Goal: Task Accomplishment & Management: Manage account settings

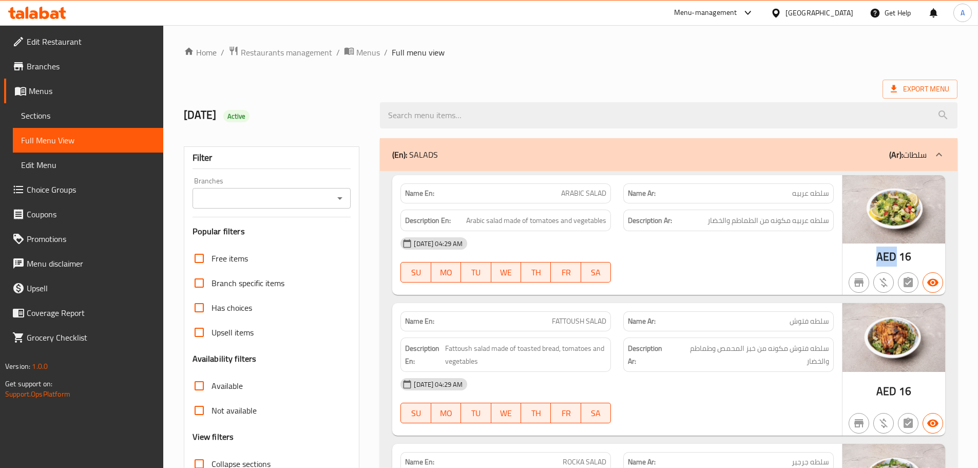
click at [50, 39] on span "Edit Restaurant" at bounding box center [91, 41] width 128 height 12
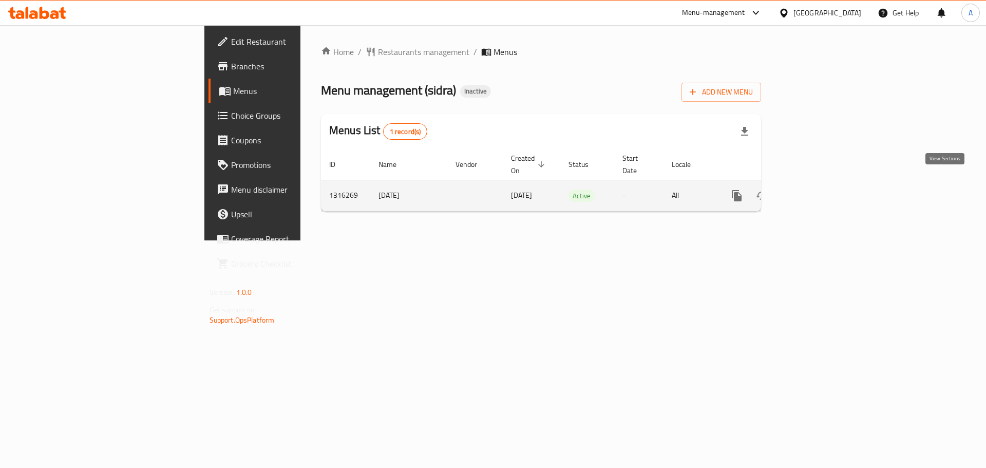
click at [817, 189] on icon "enhanced table" at bounding box center [810, 195] width 12 height 12
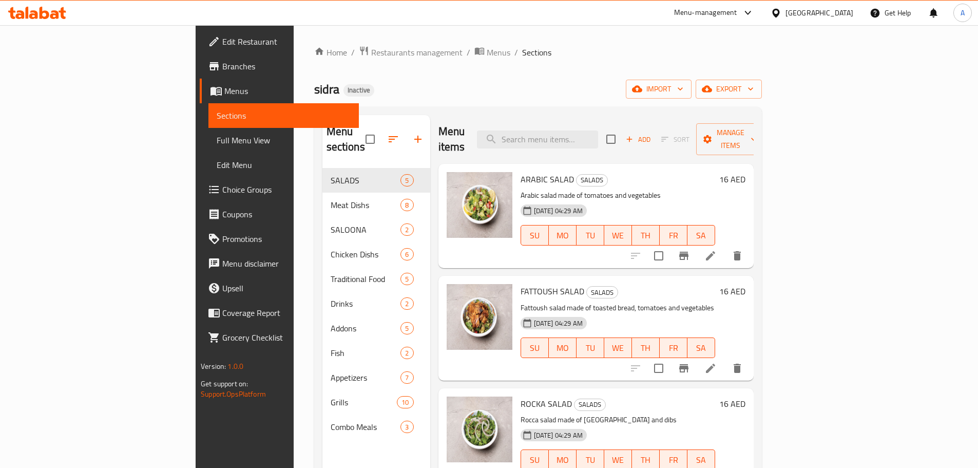
click at [208, 128] on link "Full Menu View" at bounding box center [283, 140] width 150 height 25
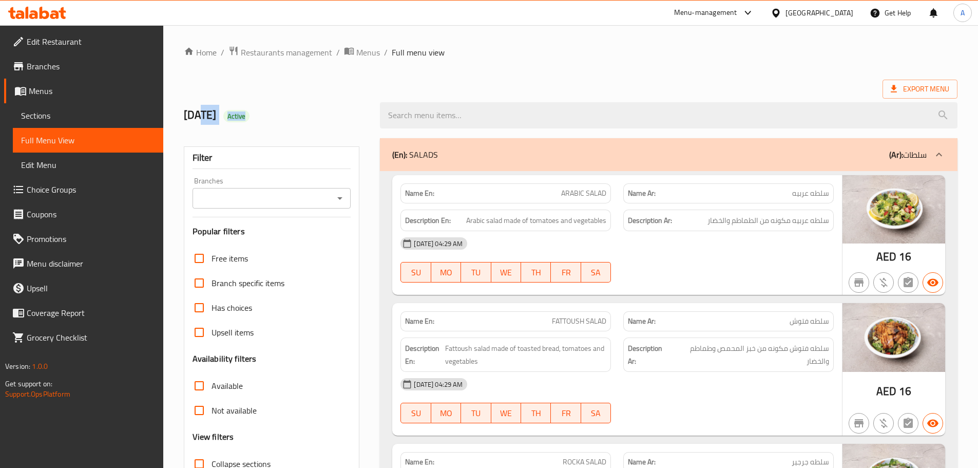
drag, startPoint x: 215, startPoint y: 117, endPoint x: 368, endPoint y: 114, distance: 153.0
click at [287, 117] on h2 "8/10/2025 Active" at bounding box center [276, 114] width 184 height 15
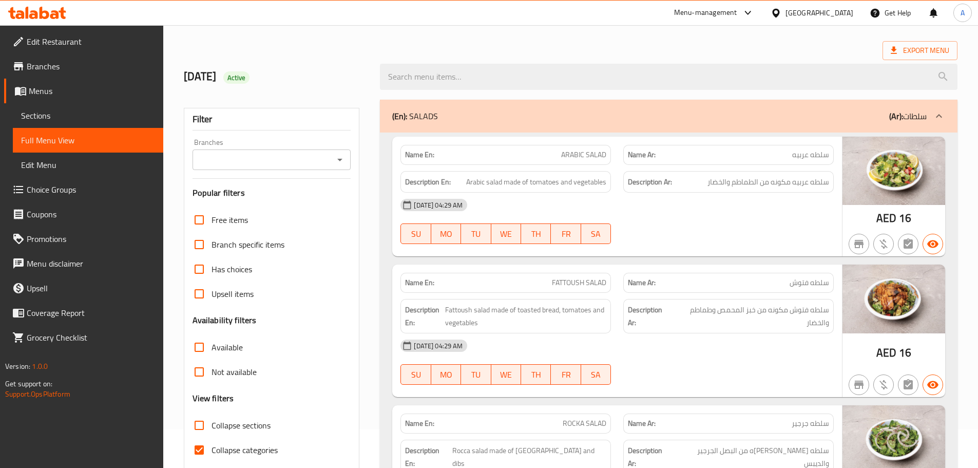
scroll to position [103, 0]
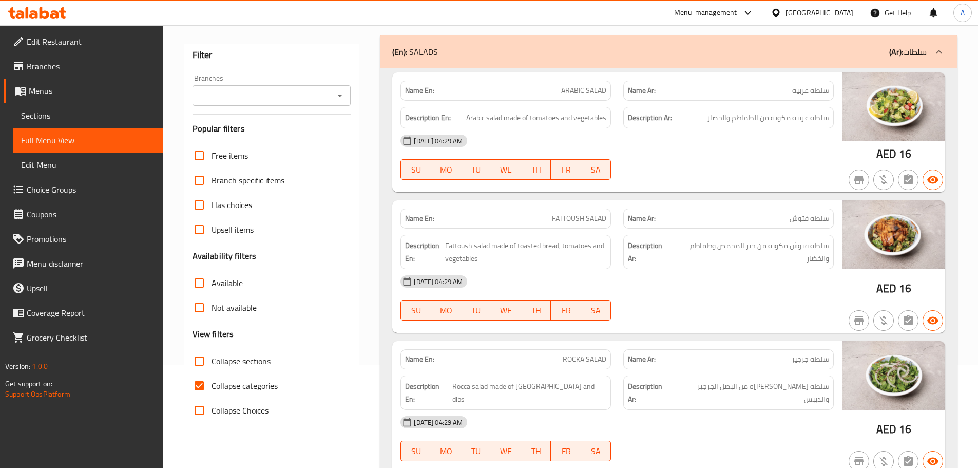
click at [223, 391] on span "Collapse categories" at bounding box center [245, 385] width 66 height 12
click at [212, 391] on input "Collapse categories" at bounding box center [199, 385] width 25 height 25
checkbox input "false"
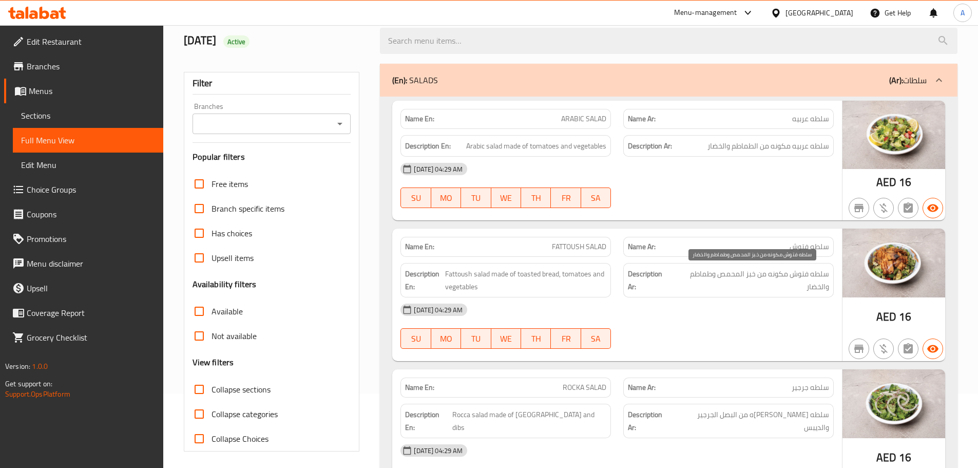
scroll to position [51, 0]
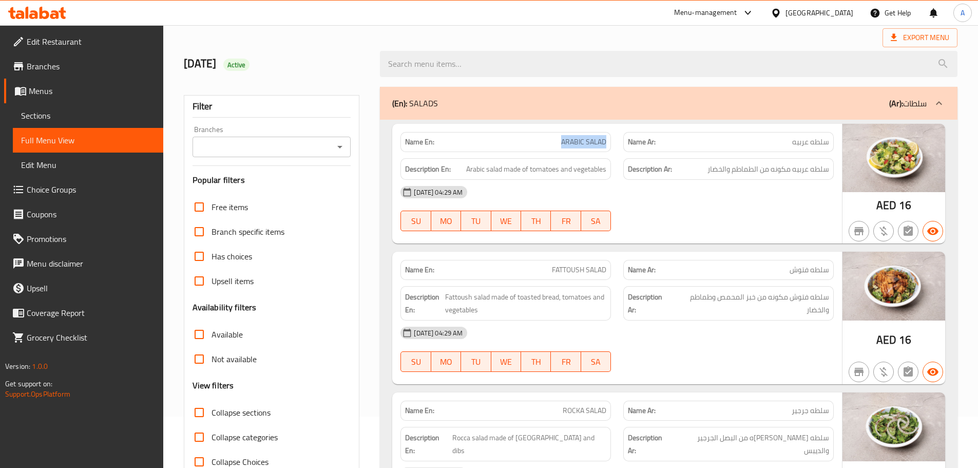
drag, startPoint x: 562, startPoint y: 142, endPoint x: 615, endPoint y: 143, distance: 52.4
click at [612, 141] on div "Name En: ARABIC SALAD" at bounding box center [505, 142] width 223 height 32
click at [686, 210] on div "08-10-2025 04:29 AM SU MO TU WE TH FR SA" at bounding box center [617, 208] width 446 height 57
drag, startPoint x: 809, startPoint y: 168, endPoint x: 738, endPoint y: 168, distance: 70.8
click at [738, 168] on span "سلطه عربيه مكونه من الطماطم والخضار" at bounding box center [768, 169] width 122 height 13
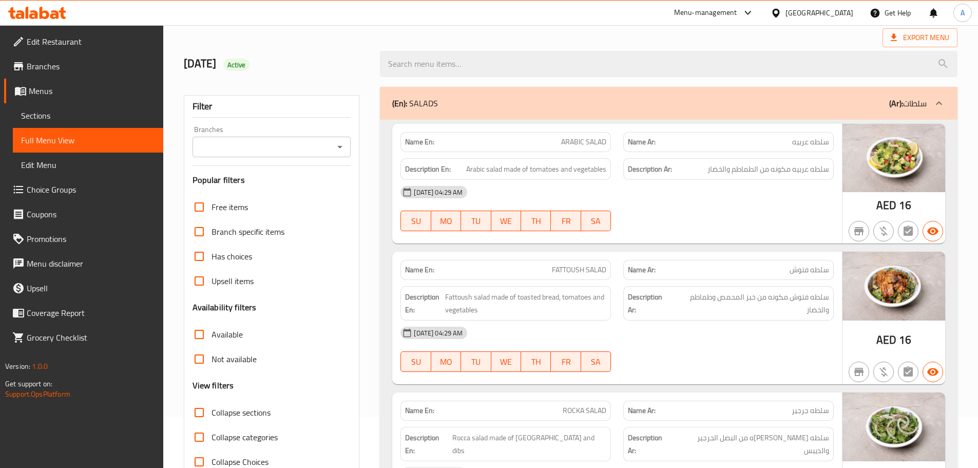
click at [732, 188] on div "08-10-2025 04:29 AM" at bounding box center [617, 192] width 446 height 25
click at [696, 258] on div "Name En: FATTOUSH SALAD Name Ar: سلطه فتوش" at bounding box center [617, 270] width 446 height 32
click at [715, 242] on div "Name En: ARABIC SALAD Name Ar: سلطه عربيه Description En: Arabic salad made of …" at bounding box center [617, 184] width 450 height 120
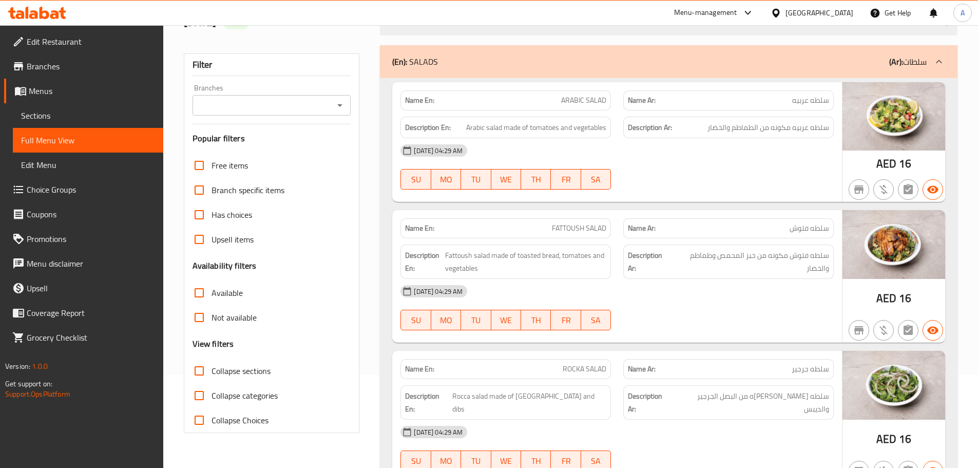
scroll to position [154, 0]
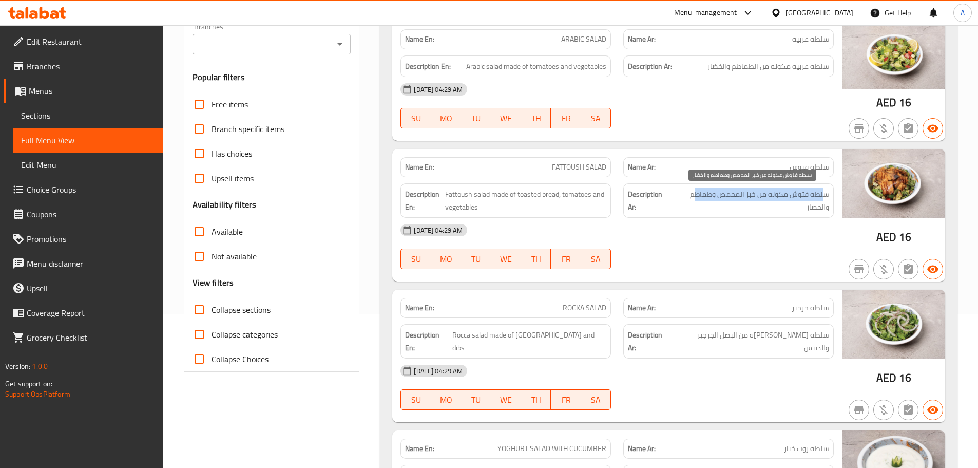
drag, startPoint x: 822, startPoint y: 191, endPoint x: 694, endPoint y: 194, distance: 128.9
click at [694, 194] on span "سلطه فتوش مكونه من خبز المحمص وطماطم والخضار" at bounding box center [751, 200] width 157 height 25
click at [695, 238] on div "08-10-2025 04:29 AM" at bounding box center [617, 230] width 446 height 25
drag, startPoint x: 598, startPoint y: 311, endPoint x: 638, endPoint y: 292, distance: 44.3
click at [602, 311] on span "ROCKA SALAD" at bounding box center [585, 307] width 44 height 11
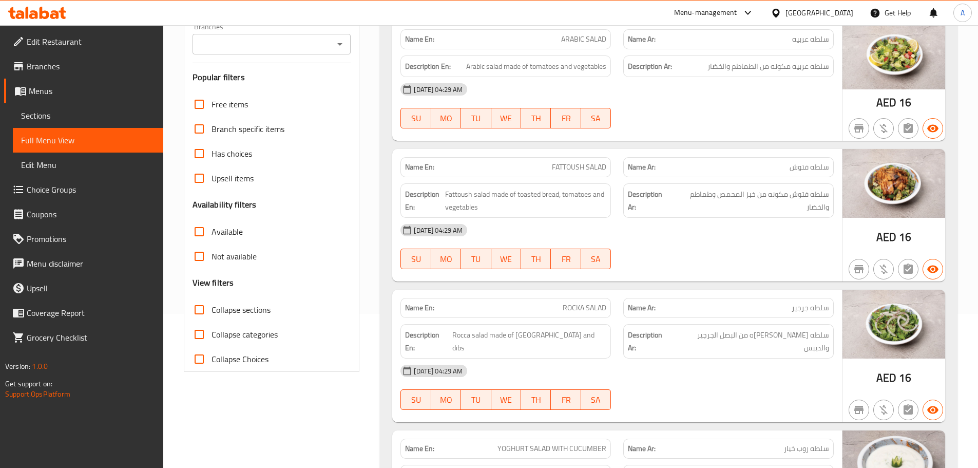
click at [655, 279] on div "Name En: FATTOUSH SALAD Name Ar: سلطه فتوش Description En: Fattoush salad made …" at bounding box center [617, 215] width 450 height 132
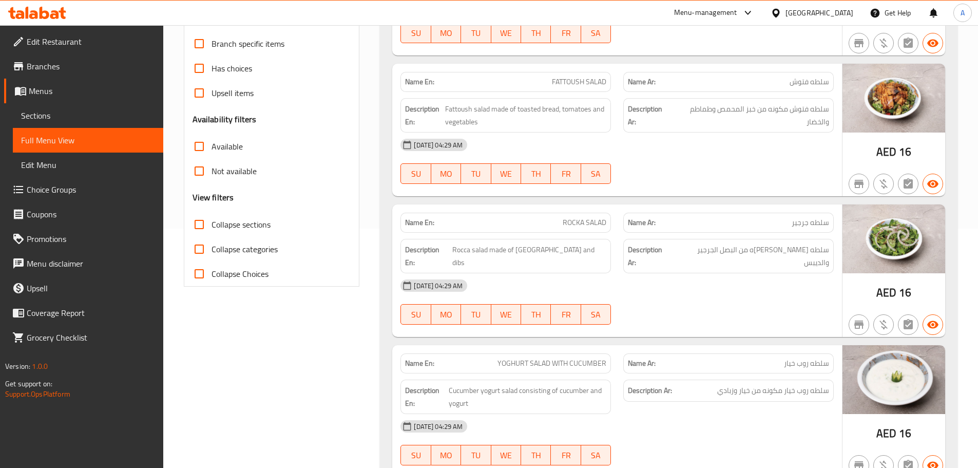
scroll to position [308, 0]
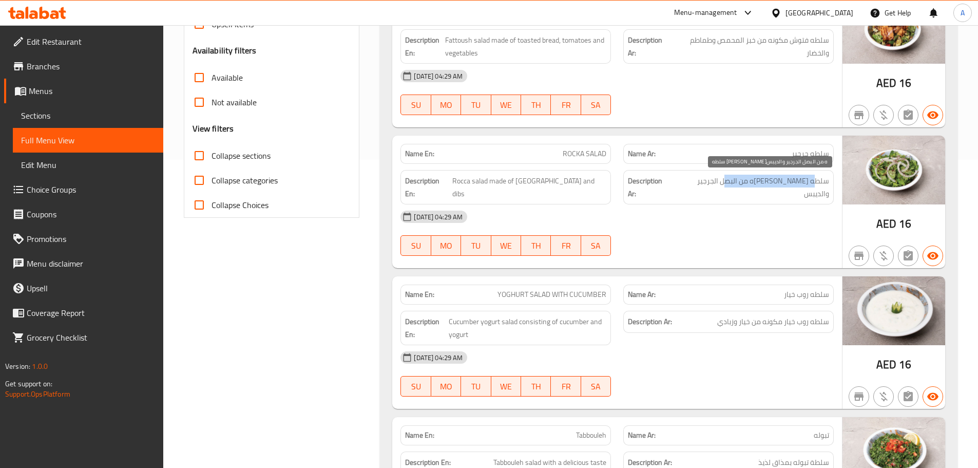
drag, startPoint x: 813, startPoint y: 177, endPoint x: 739, endPoint y: 219, distance: 85.8
click at [737, 182] on span "سلطه جرجير مكونه من البصل الجرجير والديبس" at bounding box center [752, 187] width 156 height 25
click at [739, 219] on div "08-10-2025 04:29 AM SU MO TU WE TH FR SA" at bounding box center [617, 232] width 446 height 57
drag, startPoint x: 761, startPoint y: 184, endPoint x: 729, endPoint y: 179, distance: 32.2
click at [729, 179] on span "سلطه جرجير مكونه من البصل الجرجير والديبس" at bounding box center [752, 187] width 156 height 25
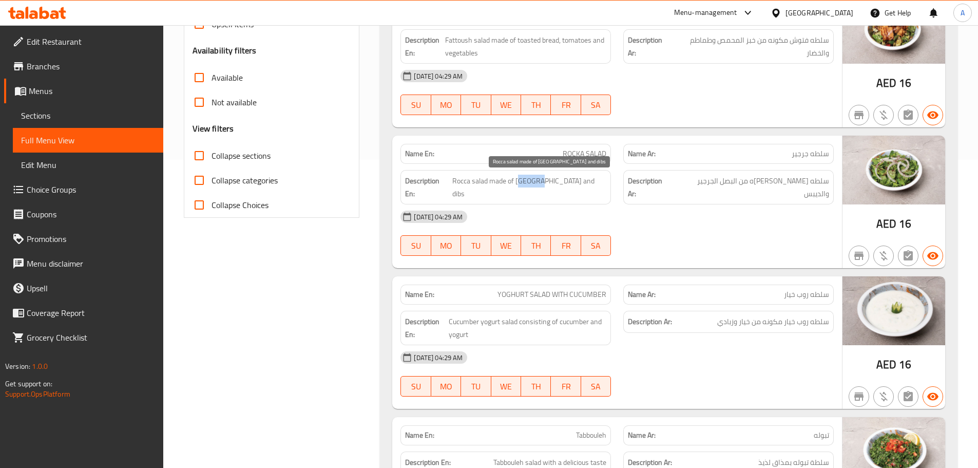
drag, startPoint x: 562, startPoint y: 181, endPoint x: 544, endPoint y: 181, distance: 18.5
click at [544, 181] on span "Rocca salad made of Rocca onions and dibs" at bounding box center [529, 187] width 154 height 25
click at [568, 184] on span "Rocca salad made of Rocca onions and dibs" at bounding box center [529, 187] width 154 height 25
drag, startPoint x: 568, startPoint y: 184, endPoint x: 549, endPoint y: 184, distance: 19.0
click at [549, 184] on span "Rocca salad made of Rocca onions and dibs" at bounding box center [529, 187] width 154 height 25
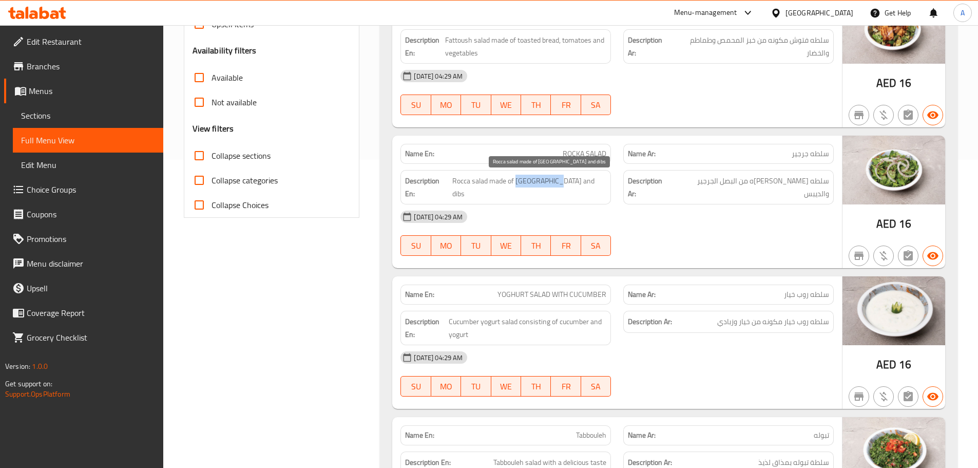
click at [549, 184] on span "Rocca salad made of Rocca onions and dibs" at bounding box center [529, 187] width 154 height 25
click at [669, 206] on div "08-10-2025 04:29 AM" at bounding box center [617, 216] width 446 height 25
drag, startPoint x: 704, startPoint y: 181, endPoint x: 698, endPoint y: 197, distance: 16.9
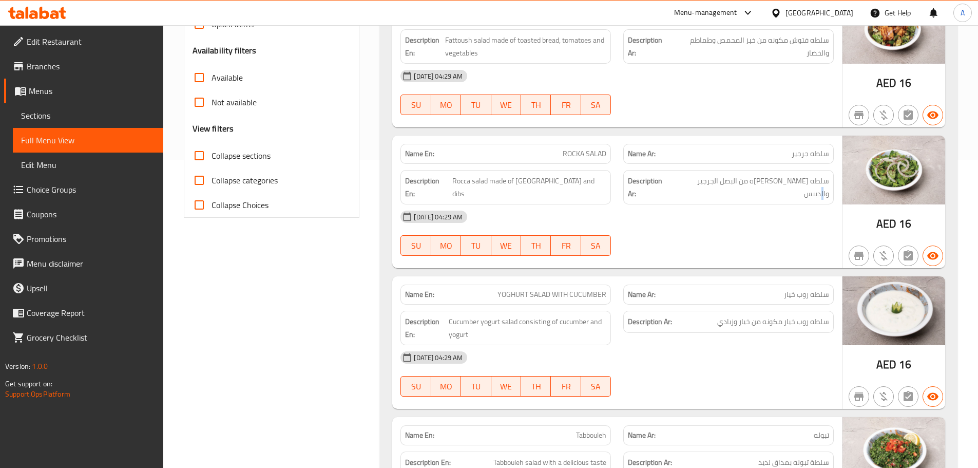
click at [698, 185] on span "سلطه جرجير مكونه من البصل الجرجير والديبس" at bounding box center [752, 187] width 156 height 25
click at [701, 224] on div "08-10-2025 04:29 AM SU MO TU WE TH FR SA" at bounding box center [617, 232] width 446 height 57
drag, startPoint x: 530, startPoint y: 265, endPoint x: 809, endPoint y: 208, distance: 284.0
click at [726, 236] on div "Name En: ARABIC SALAD Name Ar: سلطه عربيه Description En: Arabic salad made of …" at bounding box center [669, 210] width 578 height 695
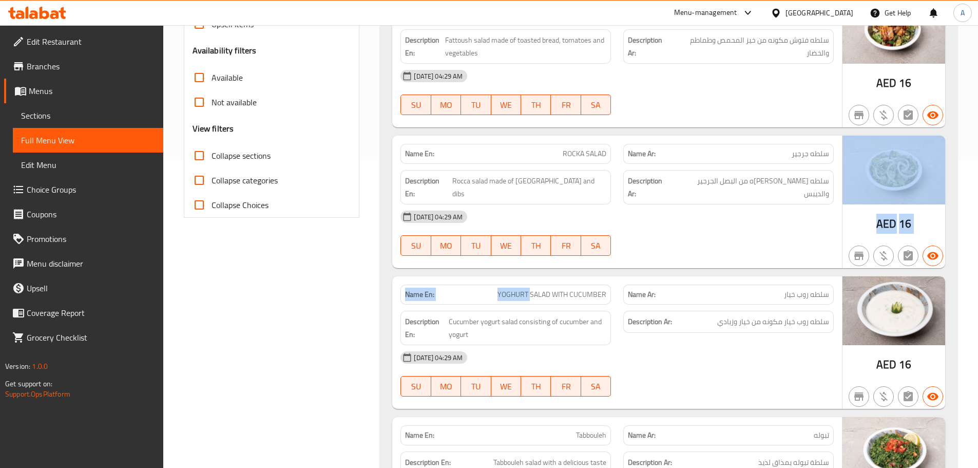
click at [842, 190] on img at bounding box center [893, 170] width 103 height 68
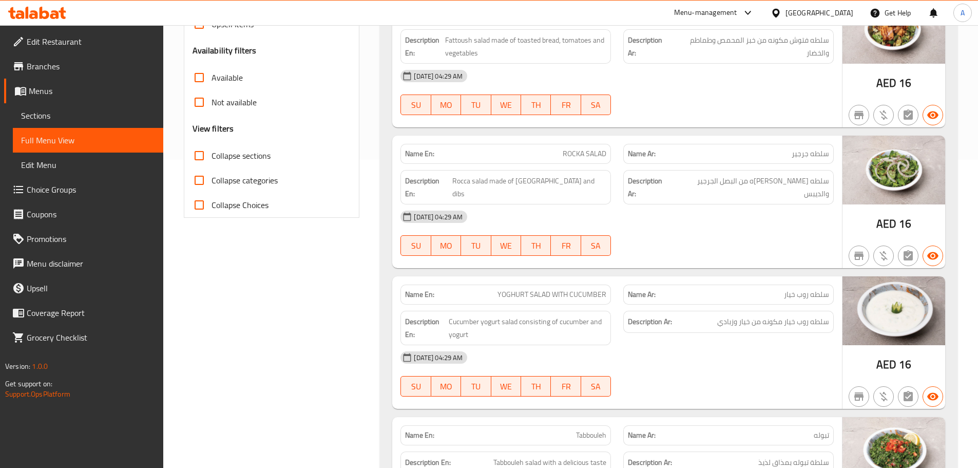
click at [786, 204] on div "08-10-2025 04:29 AM" at bounding box center [617, 216] width 446 height 25
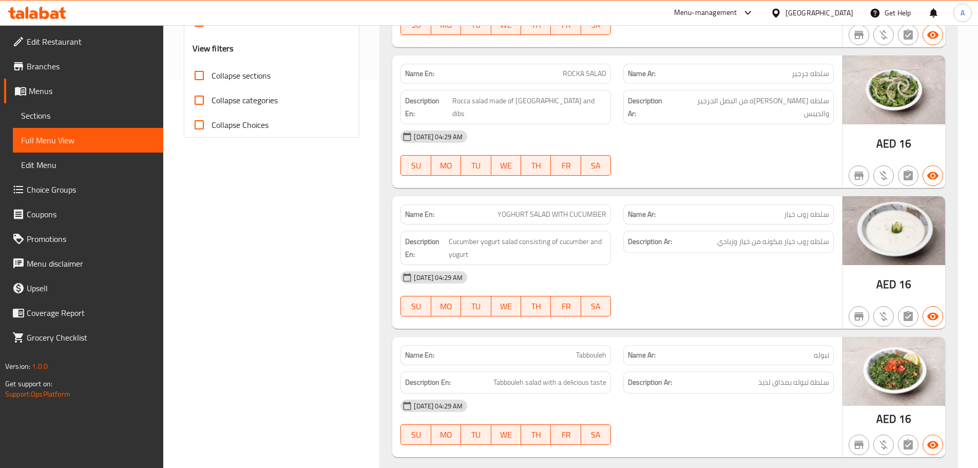
scroll to position [462, 0]
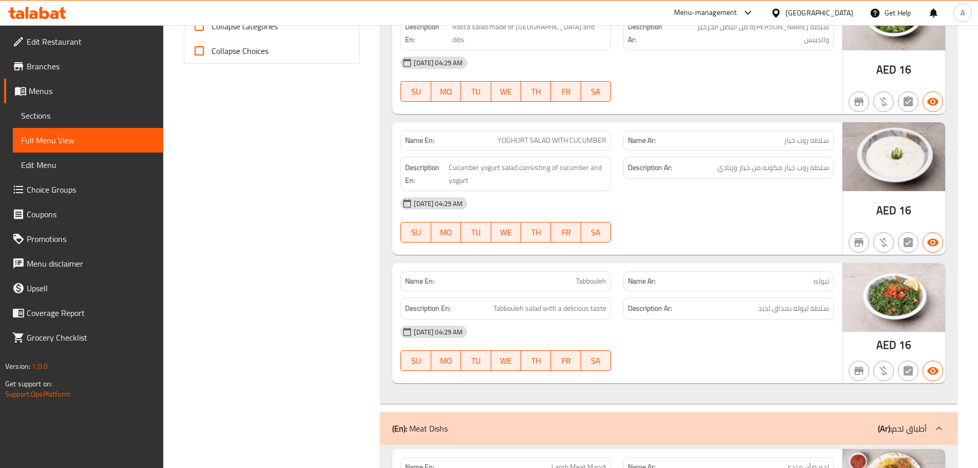
click at [539, 135] on span "YOGHURT SALAD WITH CUCUMBER" at bounding box center [551, 140] width 109 height 11
drag, startPoint x: 538, startPoint y: 123, endPoint x: 517, endPoint y: 123, distance: 20.0
click at [517, 135] on span "YOGHURT SALAD WITH CUCUMBER" at bounding box center [551, 140] width 109 height 11
click at [563, 135] on span "YOGHURT SALAD WITH CUCUMBER" at bounding box center [551, 140] width 109 height 11
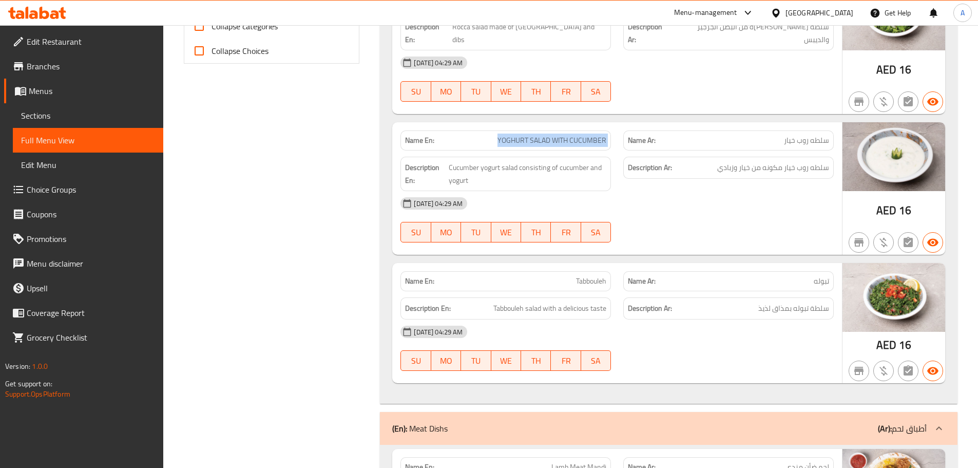
click at [563, 135] on span "YOGHURT SALAD WITH CUCUMBER" at bounding box center [551, 140] width 109 height 11
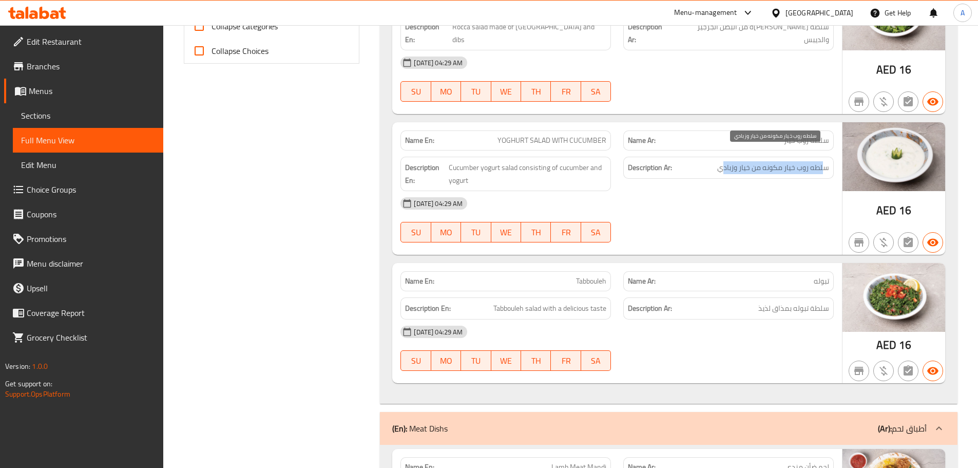
drag, startPoint x: 825, startPoint y: 152, endPoint x: 724, endPoint y: 149, distance: 101.2
click at [724, 161] on span "سلطه روب خيار مكونه من خيار وزبادي" at bounding box center [773, 167] width 112 height 13
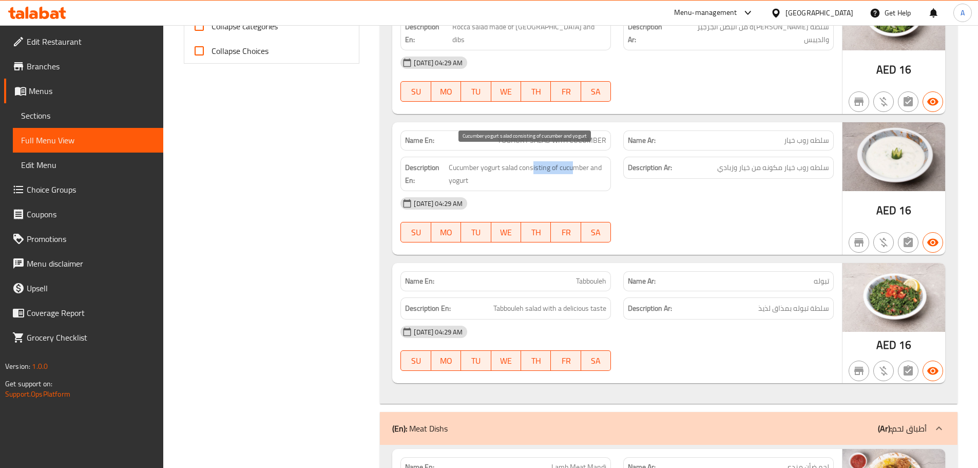
drag, startPoint x: 533, startPoint y: 152, endPoint x: 635, endPoint y: 175, distance: 104.6
click at [607, 157] on div "Description En: Cucumber yogurt salad consisting of cucumber and yogurt" at bounding box center [505, 174] width 210 height 34
click at [645, 191] on div "08-10-2025 04:29 AM" at bounding box center [617, 203] width 446 height 25
drag, startPoint x: 502, startPoint y: 151, endPoint x: 473, endPoint y: 150, distance: 28.8
click at [473, 161] on span "Cucumber yogurt salad consisting of cucumber and yogurt" at bounding box center [528, 173] width 158 height 25
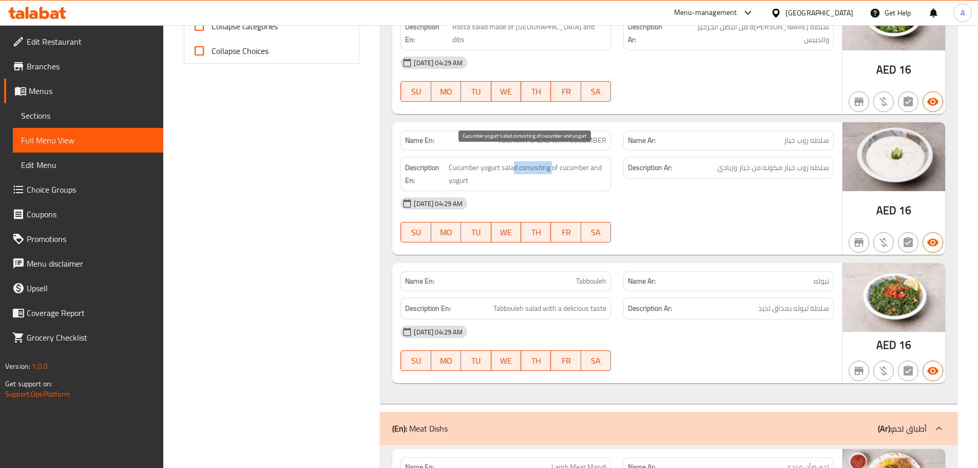
drag, startPoint x: 516, startPoint y: 156, endPoint x: 594, endPoint y: 162, distance: 78.7
click at [588, 161] on span "Cucumber yogurt salad consisting of cucumber and yogurt" at bounding box center [528, 173] width 158 height 25
click at [630, 191] on div "08-10-2025 04:29 AM" at bounding box center [617, 203] width 446 height 25
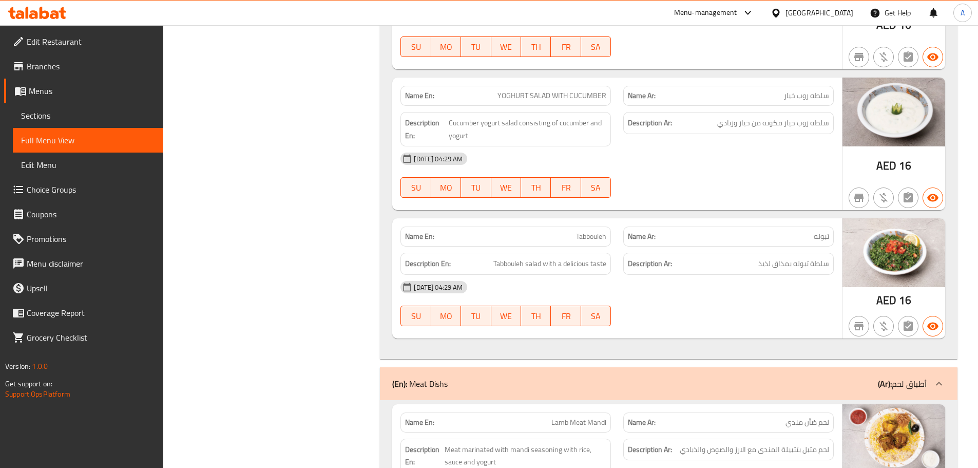
scroll to position [565, 0]
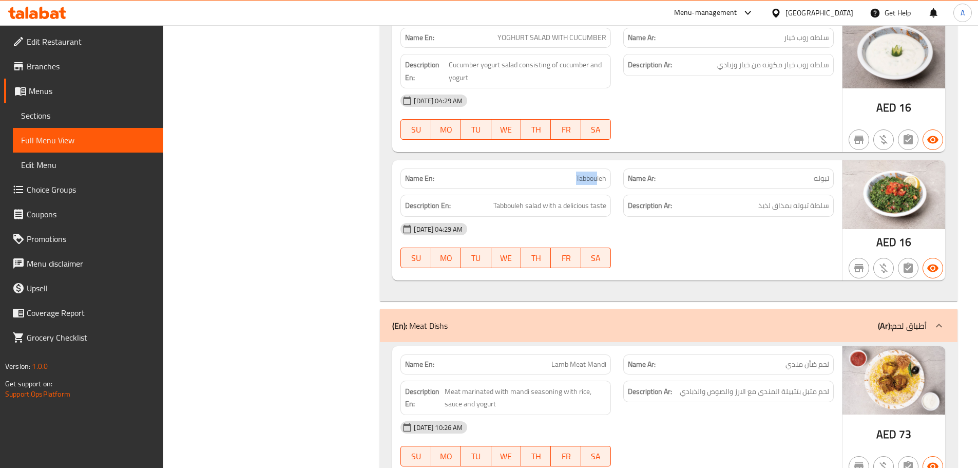
drag, startPoint x: 597, startPoint y: 166, endPoint x: 643, endPoint y: 146, distance: 50.2
click at [613, 162] on div "Name En: Tabbouleh" at bounding box center [505, 178] width 223 height 32
drag, startPoint x: 811, startPoint y: 190, endPoint x: 759, endPoint y: 186, distance: 51.5
click at [762, 195] on div "Description Ar: سلطة تبوله بمذاق لذيذ" at bounding box center [728, 206] width 210 height 22
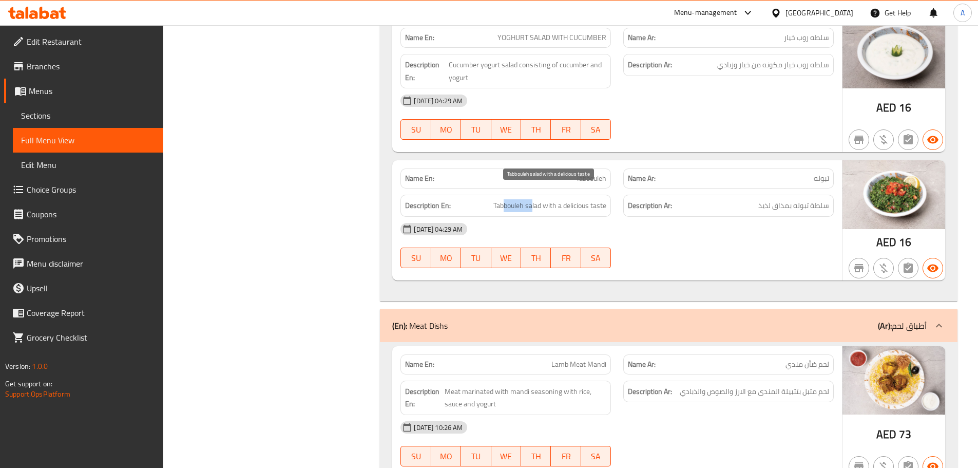
drag, startPoint x: 531, startPoint y: 192, endPoint x: 503, endPoint y: 194, distance: 28.3
click at [503, 199] on span "Tabbouleh salad with a delicious taste" at bounding box center [549, 205] width 113 height 13
drag, startPoint x: 536, startPoint y: 197, endPoint x: 577, endPoint y: 197, distance: 40.0
click at [577, 199] on span "Tabbouleh salad with a delicious taste" at bounding box center [549, 205] width 113 height 13
drag, startPoint x: 683, startPoint y: 231, endPoint x: 677, endPoint y: 230, distance: 5.7
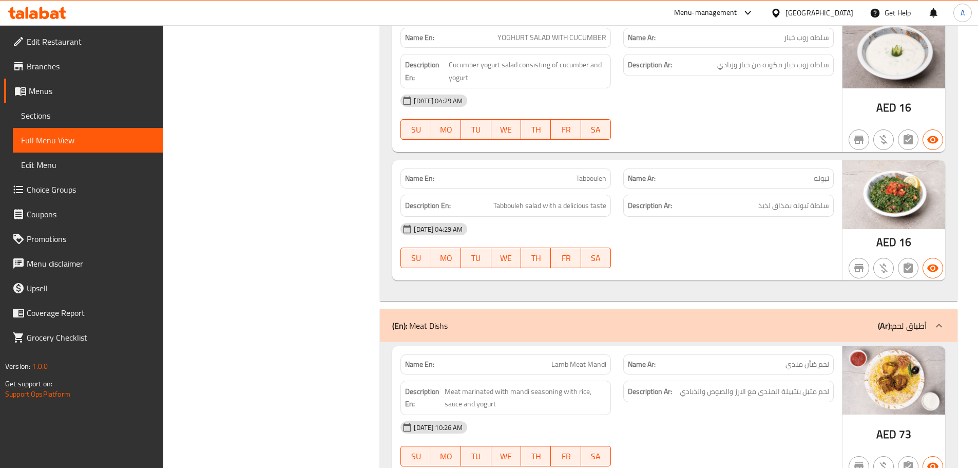
click at [682, 231] on div "08-10-2025 04:29 AM SU MO TU WE TH FR SA" at bounding box center [617, 245] width 446 height 57
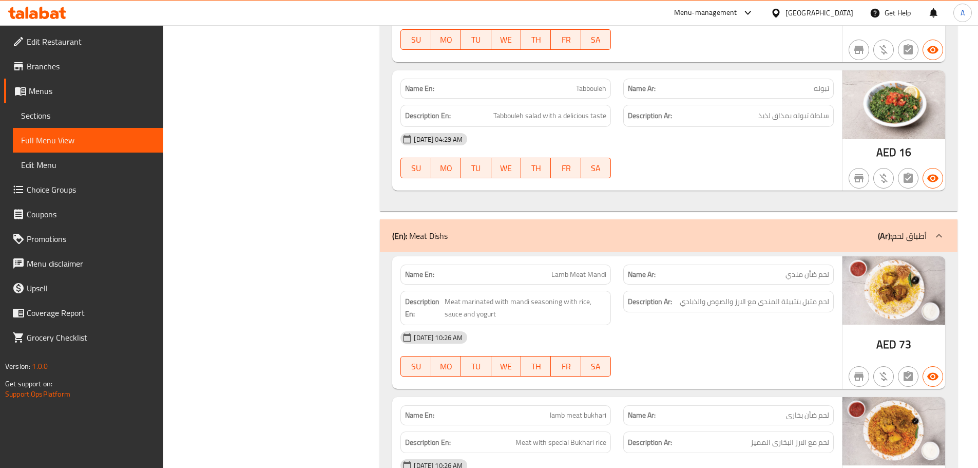
scroll to position [719, 0]
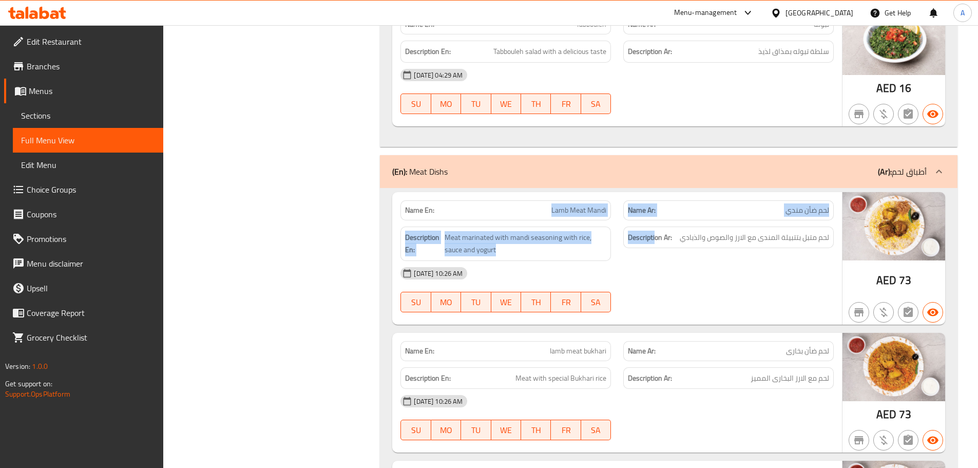
drag, startPoint x: 586, startPoint y: 203, endPoint x: 665, endPoint y: 220, distance: 81.3
click at [663, 218] on div "Name En: Lamb Meat Mandi Name Ar: لحم ضأن مندي Description En: Meat marinated w…" at bounding box center [617, 258] width 450 height 132
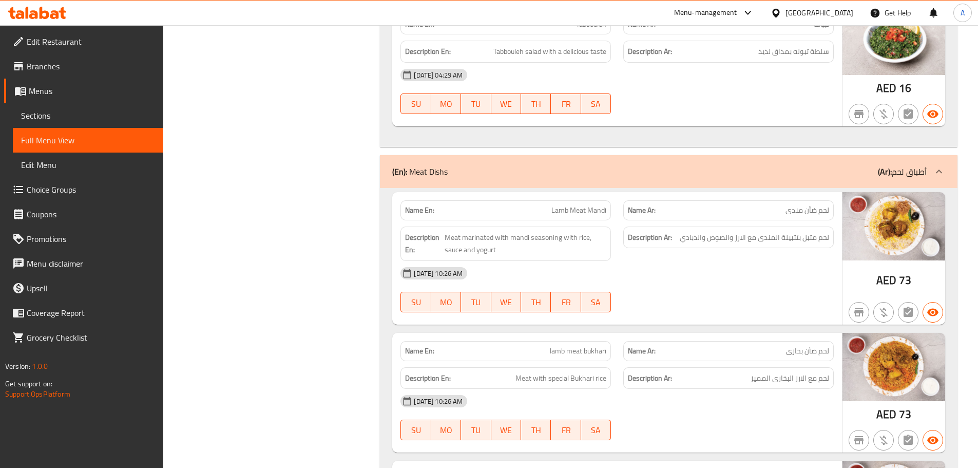
click at [725, 280] on div "08-10-2025 10:26 AM SU MO TU WE TH FR SA" at bounding box center [617, 289] width 446 height 57
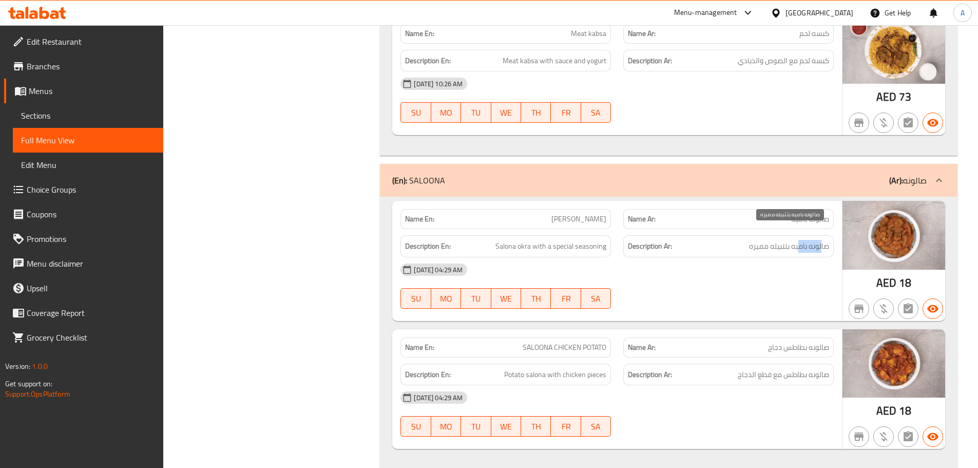
drag, startPoint x: 821, startPoint y: 234, endPoint x: 797, endPoint y: 234, distance: 23.6
click at [797, 240] on span "صالونه باميه بتتبيله مميزه" at bounding box center [789, 246] width 80 height 13
drag, startPoint x: 805, startPoint y: 336, endPoint x: 547, endPoint y: 335, distance: 258.2
click at [547, 335] on div "Name En: SALOONA CHICKEN POTATO Name Ar: صالونه بطاطس دجاج" at bounding box center [617, 347] width 446 height 32
drag, startPoint x: 720, startPoint y: 301, endPoint x: 659, endPoint y: 313, distance: 62.6
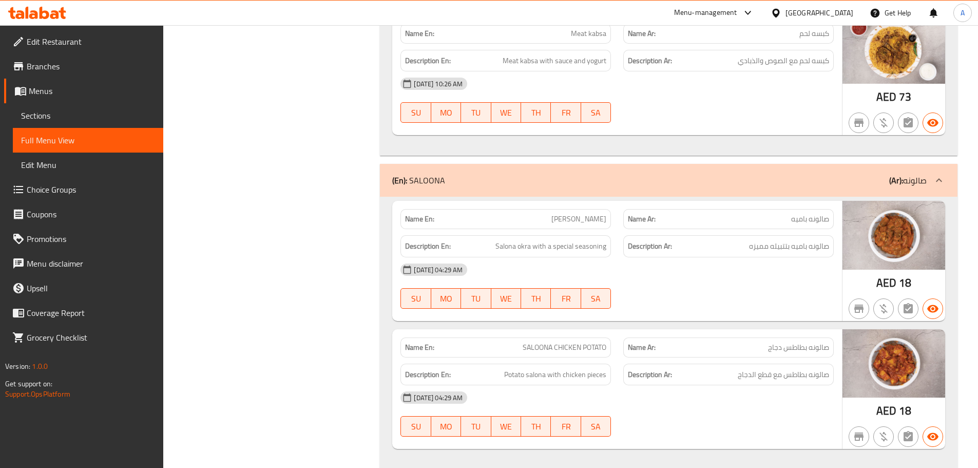
click at [717, 302] on div at bounding box center [728, 308] width 223 height 12
drag, startPoint x: 527, startPoint y: 333, endPoint x: 615, endPoint y: 318, distance: 88.6
click at [548, 342] on span "SALOONA CHICKEN POTATO" at bounding box center [565, 347] width 84 height 11
click at [659, 302] on div at bounding box center [728, 308] width 223 height 12
drag, startPoint x: 817, startPoint y: 363, endPoint x: 767, endPoint y: 363, distance: 49.8
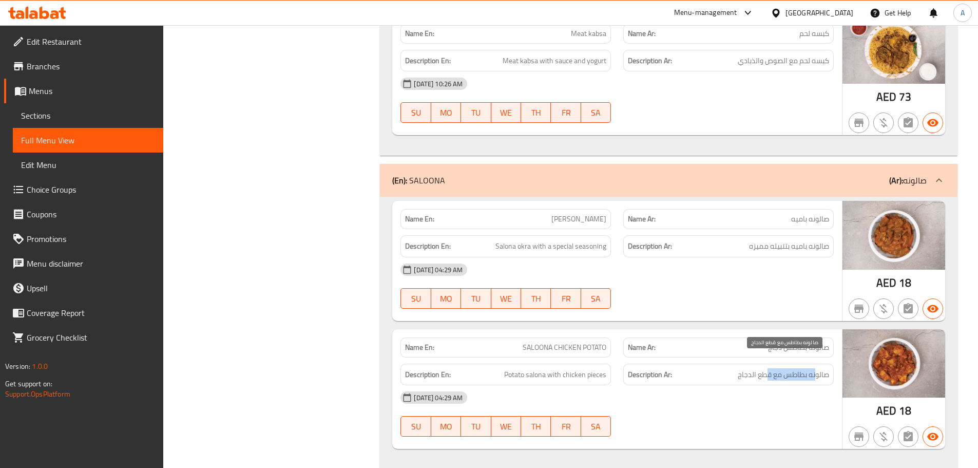
click at [767, 368] on span "صالونه بطاطس مع قطع الدجاج" at bounding box center [783, 374] width 91 height 13
click at [696, 397] on div "08-10-2025 04:29 AM SU MO TU WE TH FR SA" at bounding box center [617, 413] width 446 height 57
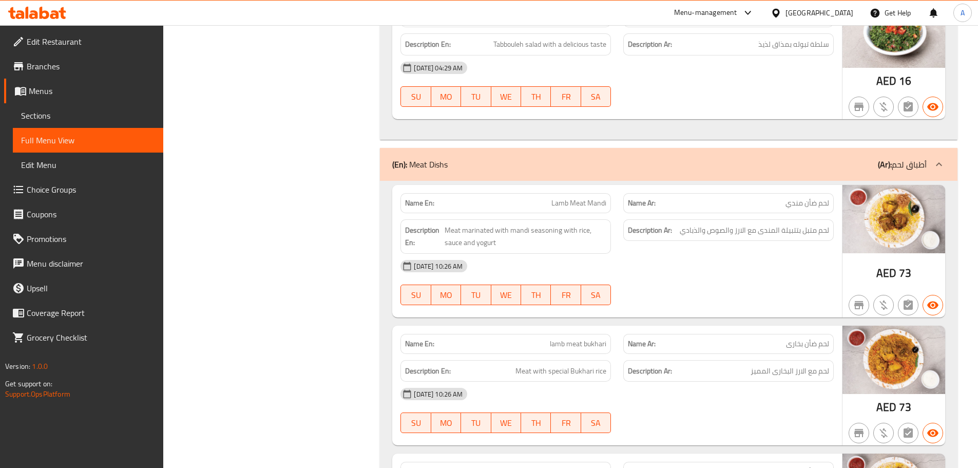
scroll to position [725, 0]
drag, startPoint x: 601, startPoint y: 187, endPoint x: 638, endPoint y: 188, distance: 37.0
click at [638, 188] on div "Name En: Lamb Meat Mandi Name Ar: لحم ضأن مندي" at bounding box center [617, 203] width 446 height 32
click at [706, 231] on div "Description Ar: لحم متبل بتتبيلة المندى مع الارز والصوص والذبادي" at bounding box center [728, 237] width 223 height 47
drag, startPoint x: 821, startPoint y: 215, endPoint x: 682, endPoint y: 218, distance: 138.6
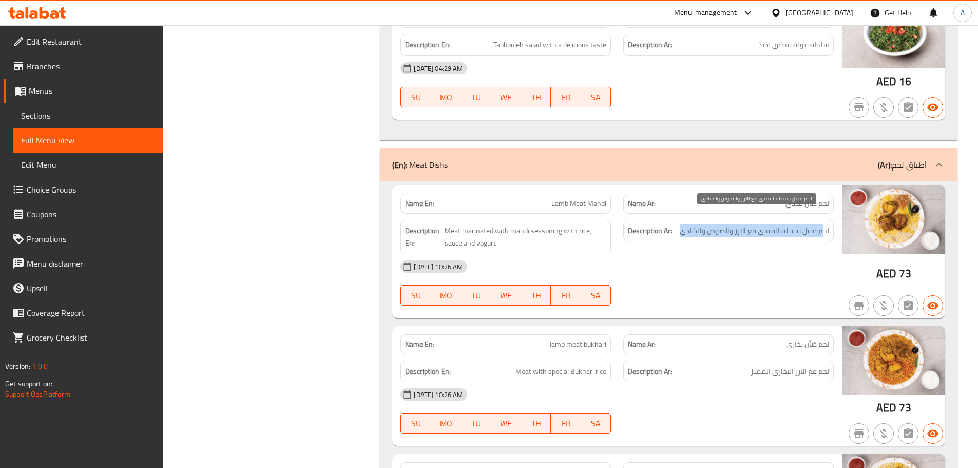
click at [682, 224] on span "لحم متبل بتتبيلة المندى مع الارز والصوص والذبادي" at bounding box center [754, 230] width 149 height 13
click at [719, 255] on div "08-10-2025 10:26 AM" at bounding box center [617, 266] width 446 height 25
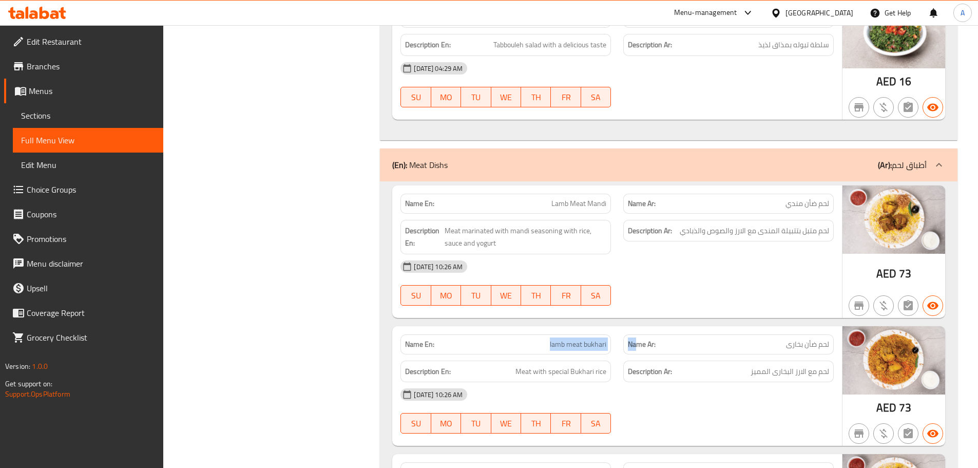
drag, startPoint x: 645, startPoint y: 323, endPoint x: 667, endPoint y: 316, distance: 23.4
click at [663, 328] on div "Name En: lamb meat bukhari Name Ar: لحم ضأن بخارى" at bounding box center [617, 344] width 446 height 32
click at [702, 299] on div at bounding box center [728, 305] width 223 height 12
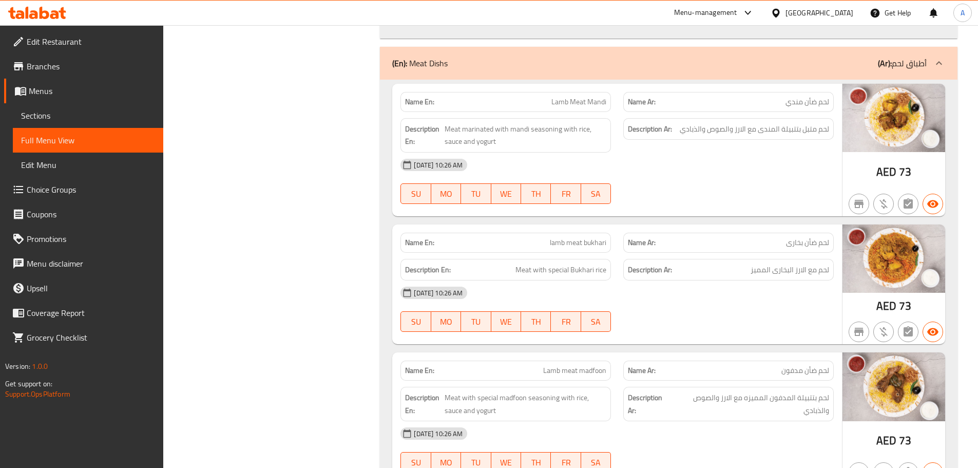
scroll to position [828, 0]
drag, startPoint x: 815, startPoint y: 230, endPoint x: 509, endPoint y: 221, distance: 306.1
click at [509, 225] on div "Name En: lamb meat bukhari Name Ar: لحم ضأن بخارى" at bounding box center [617, 241] width 446 height 32
click at [711, 301] on div "08-10-2025 10:26 AM SU MO TU WE TH FR SA" at bounding box center [617, 307] width 446 height 57
drag, startPoint x: 819, startPoint y: 254, endPoint x: 771, endPoint y: 253, distance: 47.8
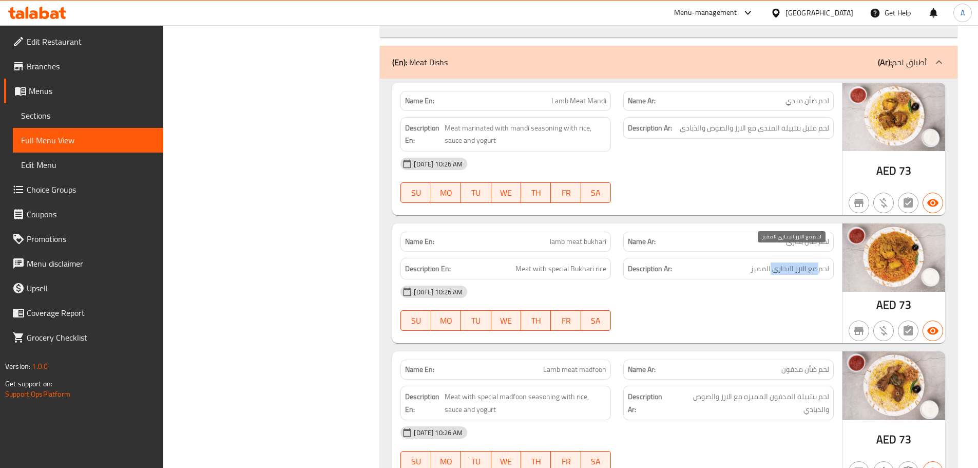
click at [771, 262] on span "لحم مع الارز البخارى المميز" at bounding box center [790, 268] width 79 height 13
click at [689, 284] on div "08-10-2025 10:26 AM" at bounding box center [617, 291] width 446 height 25
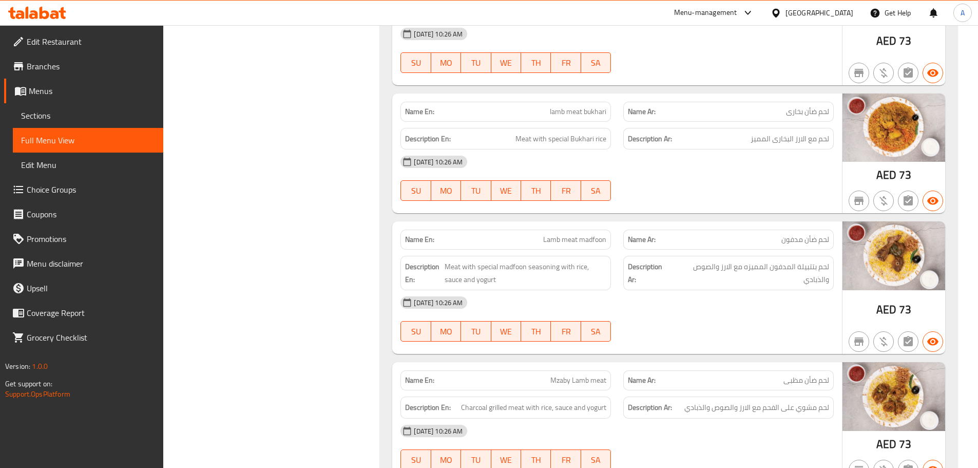
scroll to position [982, 0]
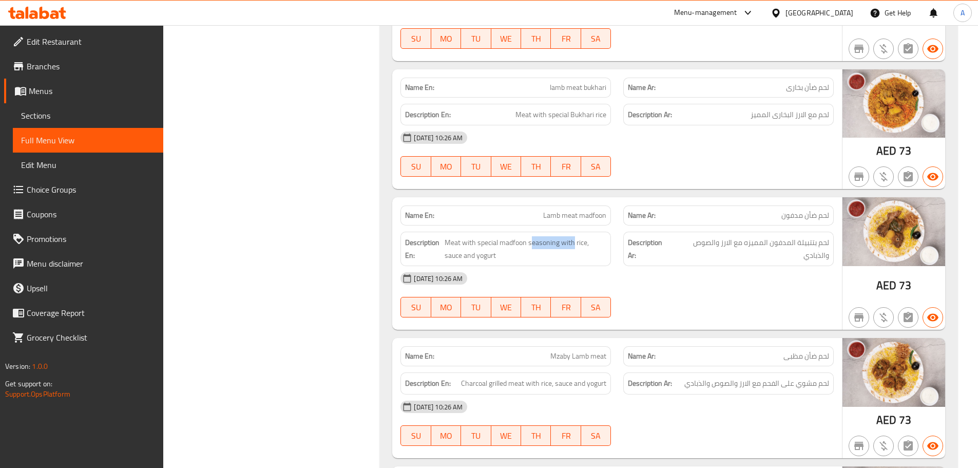
drag, startPoint x: 532, startPoint y: 214, endPoint x: 636, endPoint y: 232, distance: 105.2
click at [602, 225] on div "Description En: Meat with special madfoon seasoning with rice, sauce and yogurt" at bounding box center [505, 248] width 223 height 47
click at [711, 312] on div "Name En: Lamb meat madfoon Name Ar: لحم ضأن مدفون Description En: Meat with spe…" at bounding box center [617, 263] width 450 height 132
drag, startPoint x: 781, startPoint y: 225, endPoint x: 757, endPoint y: 235, distance: 26.3
click at [757, 236] on span "لحم بتتبيلة المدفون المميزه مع الارز والصوص والذبادي" at bounding box center [751, 248] width 157 height 25
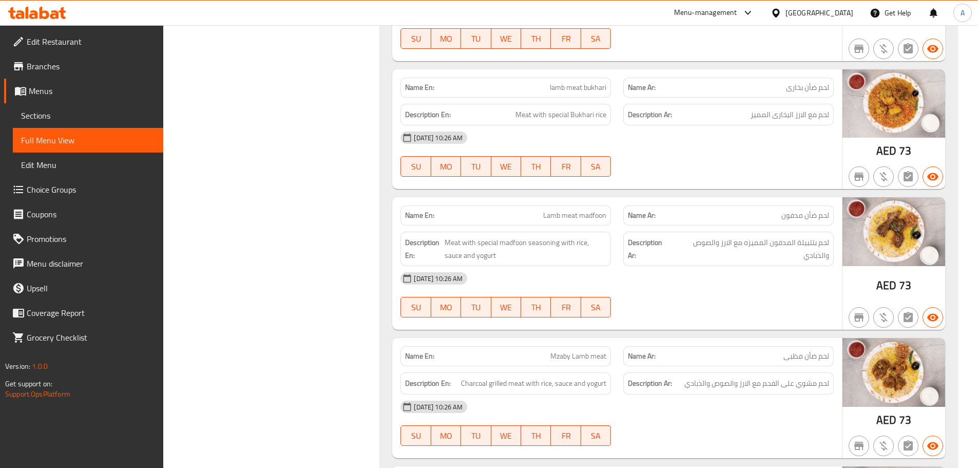
click at [740, 275] on div "08-10-2025 10:26 AM" at bounding box center [617, 278] width 446 height 25
drag, startPoint x: 745, startPoint y: 225, endPoint x: 720, endPoint y: 225, distance: 25.2
click at [720, 236] on span "لحم بتتبيلة المدفون المميزه مع الارز والصوص والذبادي" at bounding box center [751, 248] width 157 height 25
click at [744, 282] on div "08-10-2025 10:26 AM SU MO TU WE TH FR SA" at bounding box center [617, 294] width 446 height 57
click at [737, 236] on span "لحم بتتبيلة المدفون المميزه مع الارز والصوص والذبادي" at bounding box center [751, 248] width 157 height 25
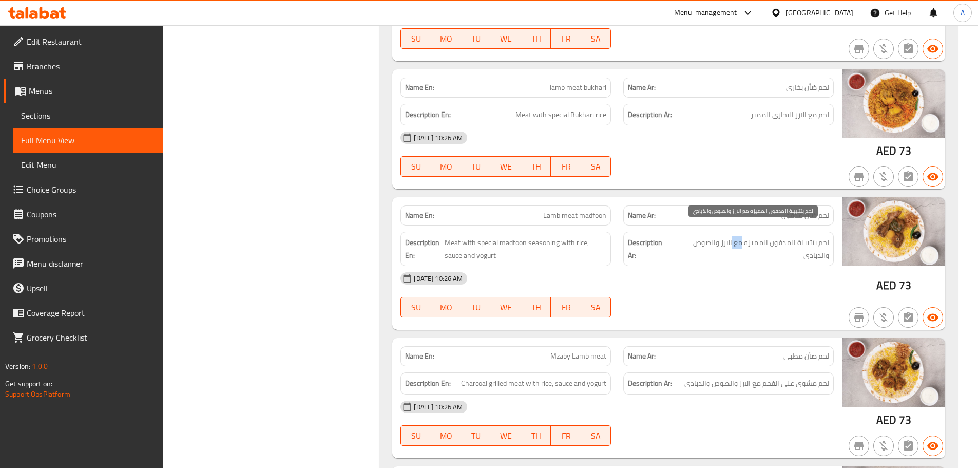
click at [737, 236] on span "لحم بتتبيلة المدفون المميزه مع الارز والصوص والذبادي" at bounding box center [751, 248] width 157 height 25
click at [730, 285] on div "08-10-2025 10:26 AM SU MO TU WE TH FR SA" at bounding box center [617, 294] width 446 height 57
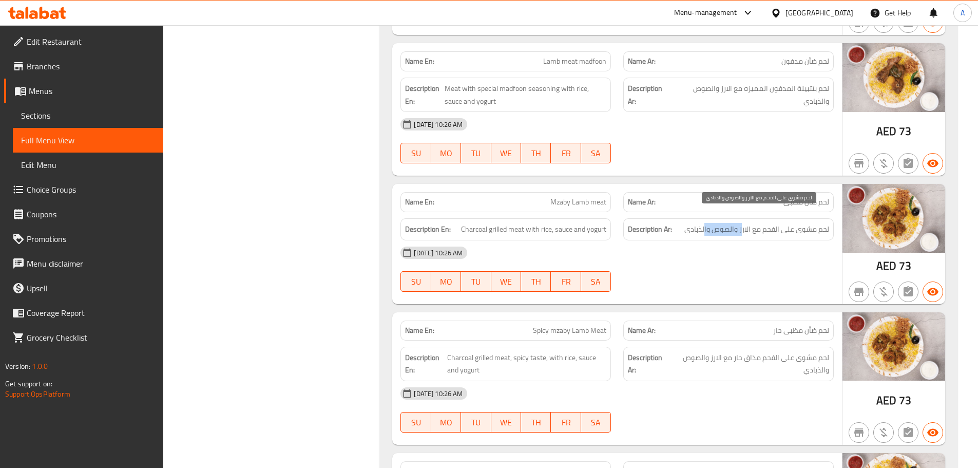
drag, startPoint x: 719, startPoint y: 213, endPoint x: 690, endPoint y: 213, distance: 28.2
click at [696, 223] on span "لحم مشوي على الفحم مع الارز والصوص والذبادي" at bounding box center [756, 229] width 145 height 13
click at [705, 223] on span "لحم مشوي على الفحم مع الارز والصوص والذبادي" at bounding box center [756, 229] width 145 height 13
click at [726, 314] on div "Name Ar: لحم ضأن مظبى حار" at bounding box center [728, 330] width 223 height 32
drag, startPoint x: 530, startPoint y: 301, endPoint x: 627, endPoint y: 292, distance: 97.4
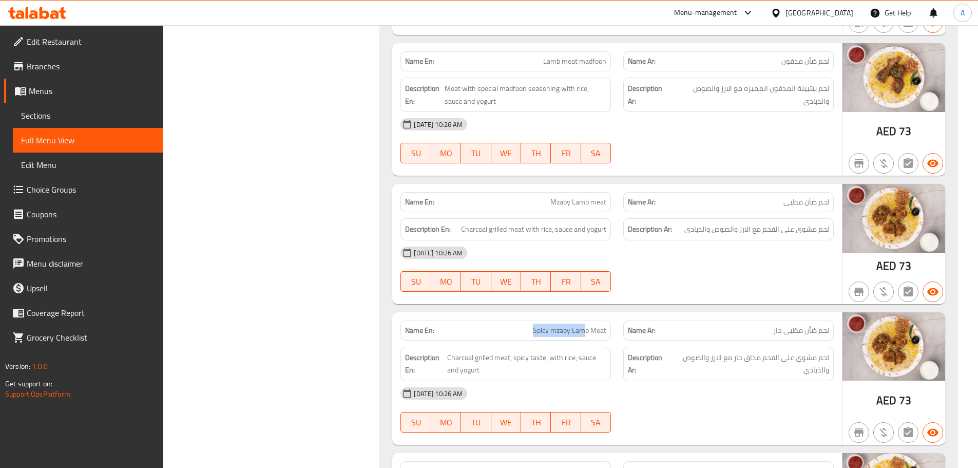
click at [598, 312] on div "Name En: Spicy mzaby Lamb Meat Name Ar: لحم ضأن مظبى حار Description En: Charco…" at bounding box center [617, 378] width 450 height 132
click at [655, 285] on div at bounding box center [728, 291] width 223 height 12
drag, startPoint x: 704, startPoint y: 212, endPoint x: 683, endPoint y: 214, distance: 21.1
click at [683, 223] on h6 "Description Ar: لحم مشوي على الفحم مع الارز والصوص والذبادي" at bounding box center [728, 229] width 201 height 13
copy span "لذبادي"
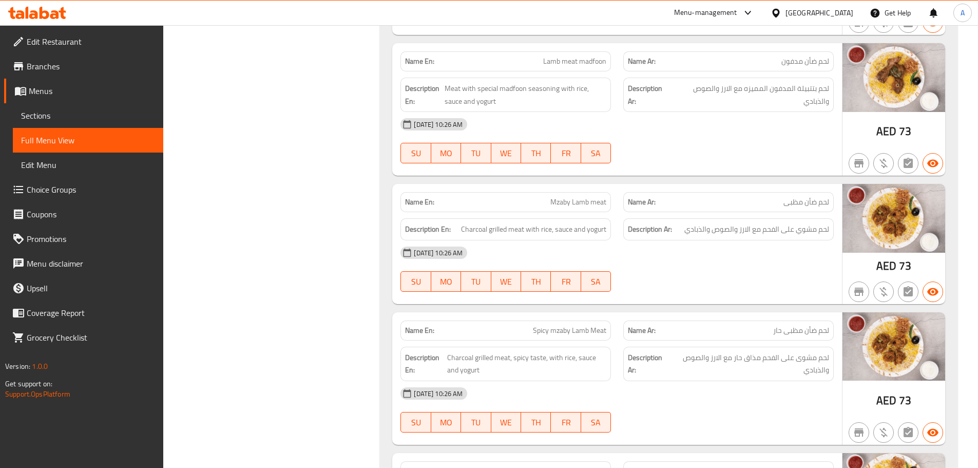
click at [697, 245] on div "08-10-2025 10:26 AM" at bounding box center [617, 252] width 446 height 25
drag, startPoint x: 803, startPoint y: 92, endPoint x: 784, endPoint y: 93, distance: 19.0
click at [784, 93] on span "لحم بتتبيلة المدفون المميزه مع الارز والصوص والذبادي" at bounding box center [751, 94] width 157 height 25
click at [783, 135] on div "08-10-2025 10:26 AM SU MO TU WE TH FR SA" at bounding box center [617, 140] width 446 height 57
click at [767, 127] on div "08-10-2025 10:26 AM SU MO TU WE TH FR SA" at bounding box center [617, 140] width 446 height 57
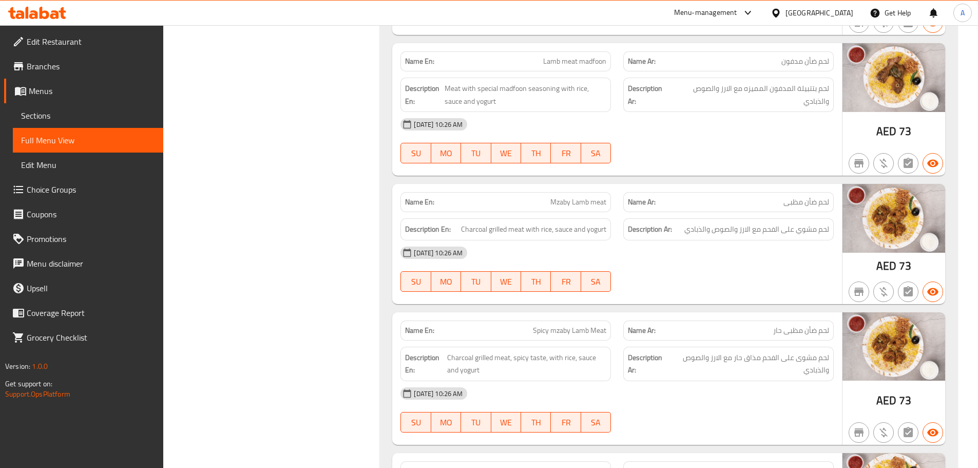
drag, startPoint x: 782, startPoint y: 221, endPoint x: 700, endPoint y: 228, distance: 81.9
click at [702, 227] on div "Name En: Mzaby Lamb meat Name Ar: لحم ضأن مظبى Description En: Charcoal grilled…" at bounding box center [617, 244] width 450 height 120
click at [698, 243] on div "08-10-2025 10:26 AM" at bounding box center [617, 252] width 446 height 25
drag, startPoint x: 545, startPoint y: 223, endPoint x: 650, endPoint y: 223, distance: 104.7
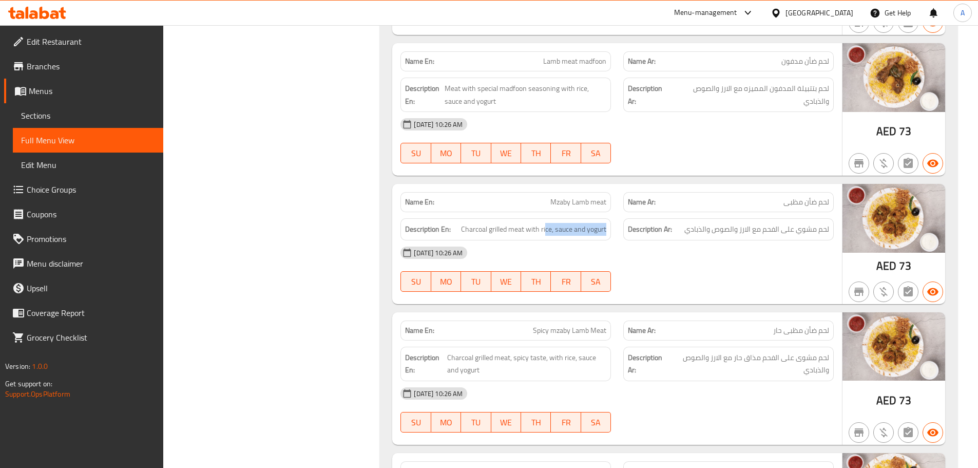
click at [647, 223] on div "Description En: Charcoal grilled meat with rice, sauce and yogurt Description A…" at bounding box center [617, 229] width 446 height 34
click at [651, 223] on div "Description Ar: لحم مشوي على الفحم مع الارز والصوص والذبادي" at bounding box center [728, 229] width 210 height 22
drag, startPoint x: 483, startPoint y: 331, endPoint x: 568, endPoint y: 320, distance: 85.9
click at [558, 325] on div "Name En: Spicy mzaby Lamb Meat Name Ar: لحم ضأن مظبى حار Description En: Charco…" at bounding box center [617, 378] width 450 height 132
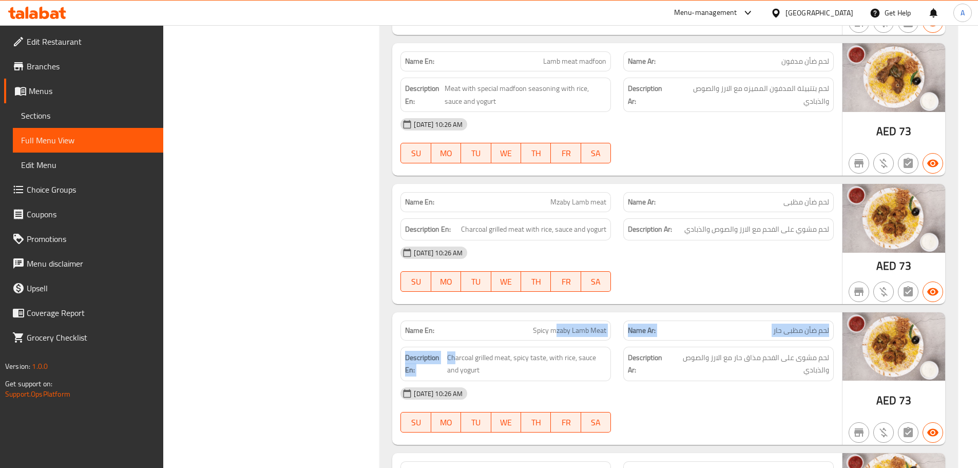
click at [596, 298] on div "Name En: Lamb Meat Mandi Name Ar: لحم ضأن مندي Description En: Meat marinated w…" at bounding box center [669, 323] width 578 height 1104
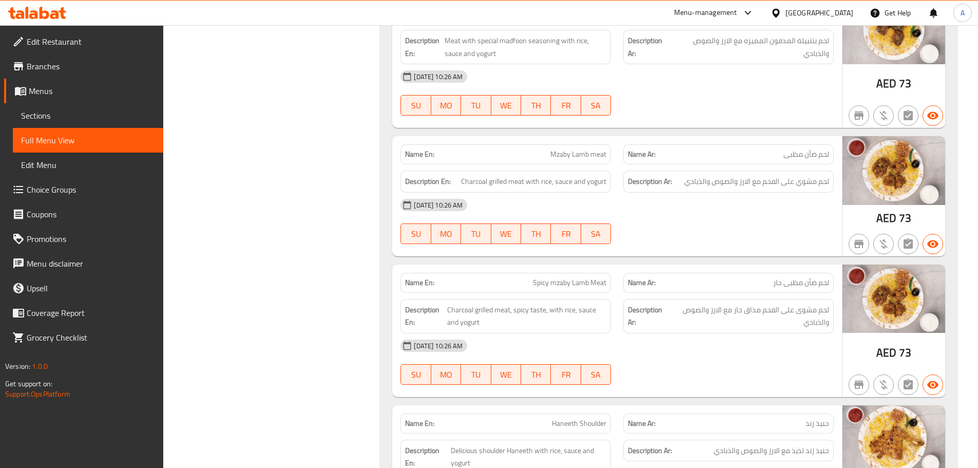
scroll to position [1239, 0]
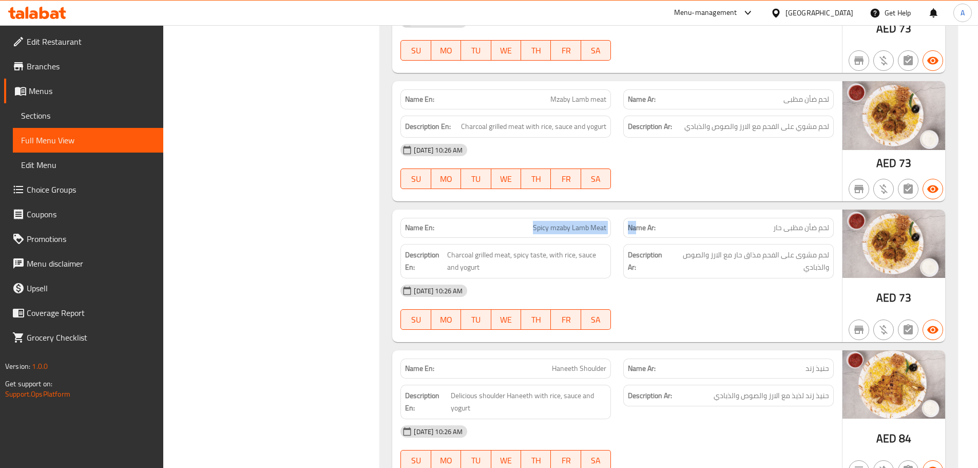
drag, startPoint x: 523, startPoint y: 206, endPoint x: 678, endPoint y: 228, distance: 156.1
click at [673, 226] on div "Name En: Spicy mzaby Lamb Meat Name Ar: لحم ضأن مظبى حار Description En: Charco…" at bounding box center [617, 275] width 450 height 132
drag, startPoint x: 720, startPoint y: 287, endPoint x: 700, endPoint y: 293, distance: 20.7
click at [719, 287] on div "08-10-2025 10:26 AM" at bounding box center [617, 290] width 446 height 25
click at [823, 222] on span "لحم ضأن مظبى حار" at bounding box center [801, 227] width 56 height 11
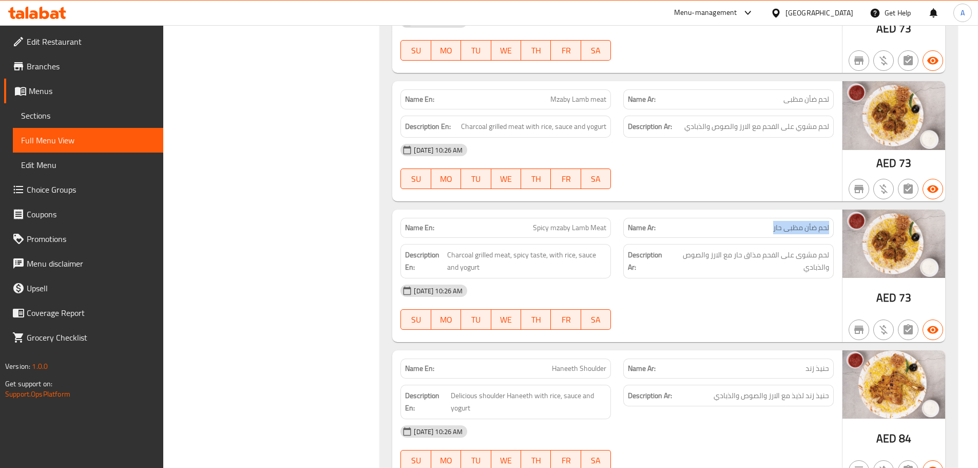
drag, startPoint x: 823, startPoint y: 214, endPoint x: 780, endPoint y: 214, distance: 43.1
click at [780, 222] on span "لحم ضأن مظبى حار" at bounding box center [801, 227] width 56 height 11
click at [818, 248] on span "لحم مشوى على الفحم مذاق حار مع الارز والصوص والذبادي" at bounding box center [749, 260] width 159 height 25
drag, startPoint x: 818, startPoint y: 243, endPoint x: 710, endPoint y: 240, distance: 108.4
click at [710, 248] on span "لحم مشوى على الفحم مذاق حار مع الارز والصوص والذبادي" at bounding box center [749, 260] width 159 height 25
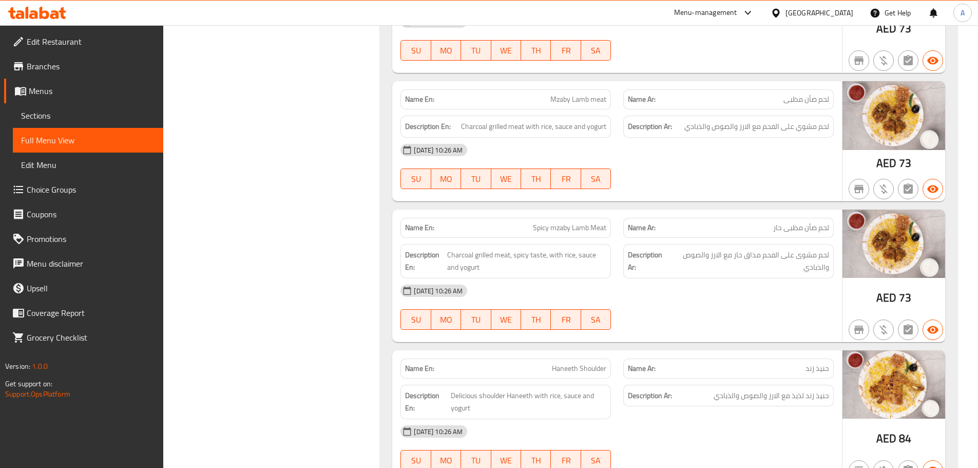
click at [717, 280] on div "08-10-2025 10:26 AM" at bounding box center [617, 290] width 446 height 25
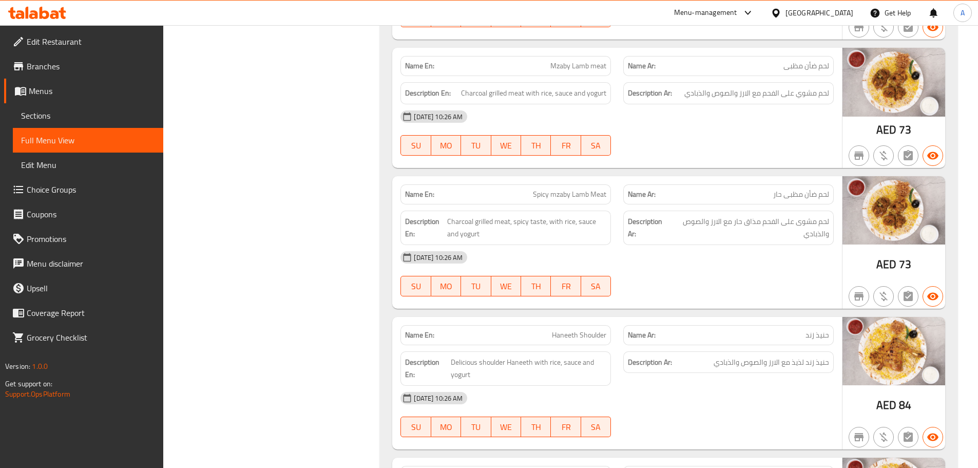
scroll to position [1290, 0]
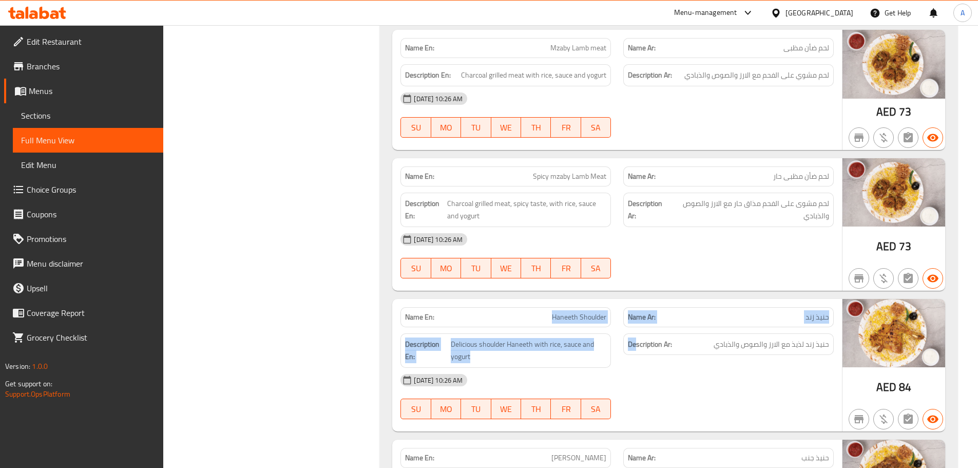
drag, startPoint x: 512, startPoint y: 299, endPoint x: 647, endPoint y: 318, distance: 136.9
click at [644, 318] on div "Name En: Haneeth Shoulder Name Ar: حنيذ زند Description En: Delicious shoulder …" at bounding box center [617, 365] width 450 height 132
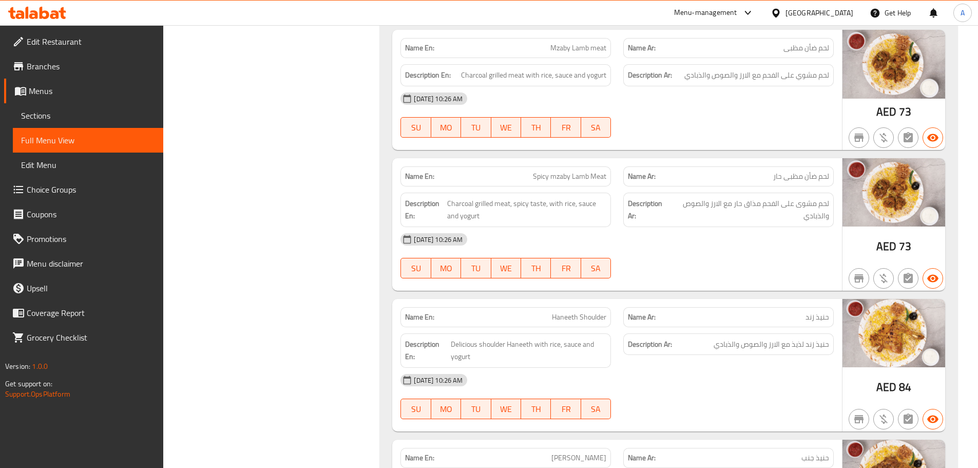
click at [713, 251] on div "08-10-2025 10:26 AM SU MO TU WE TH FR SA" at bounding box center [617, 255] width 446 height 57
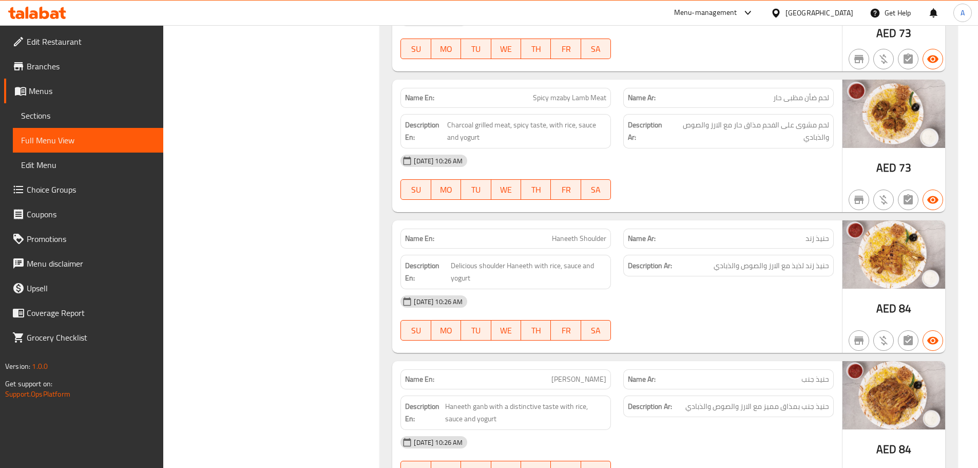
scroll to position [1393, 0]
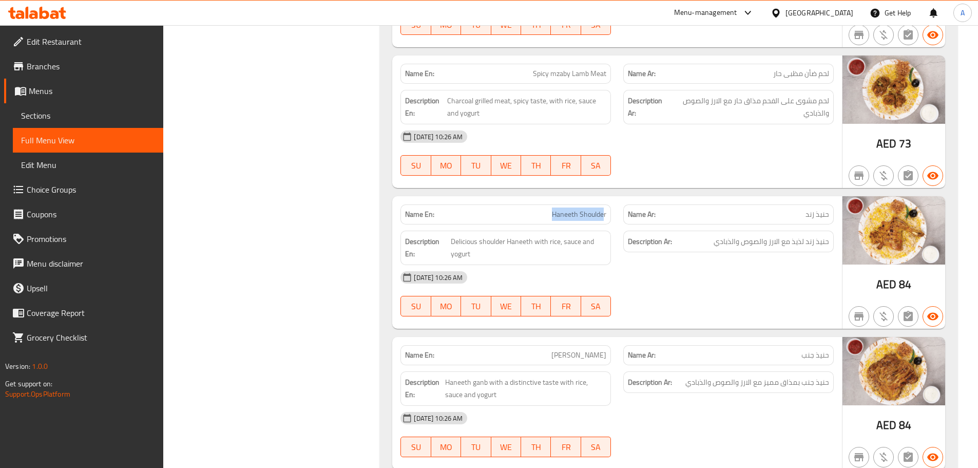
drag, startPoint x: 545, startPoint y: 200, endPoint x: 637, endPoint y: 244, distance: 101.7
click at [605, 209] on p "Name En: Haneeth Shoulder" at bounding box center [505, 214] width 201 height 11
click at [655, 265] on div "08-10-2025 10:26 AM" at bounding box center [617, 277] width 446 height 25
drag, startPoint x: 813, startPoint y: 68, endPoint x: 629, endPoint y: 66, distance: 183.3
click at [630, 66] on div "Name Ar: لحم ضأن مظبى حار" at bounding box center [728, 74] width 210 height 20
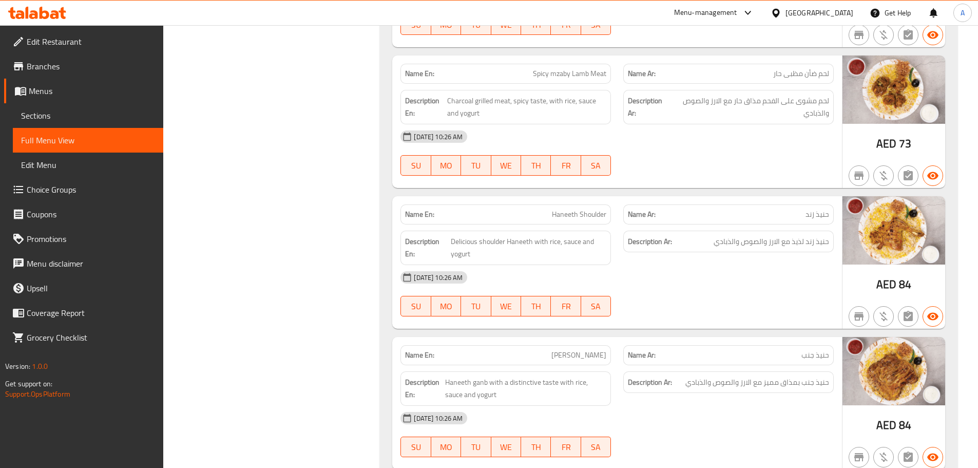
click at [711, 124] on div "08-10-2025 10:26 AM" at bounding box center [617, 136] width 446 height 25
drag, startPoint x: 823, startPoint y: 198, endPoint x: 796, endPoint y: 198, distance: 26.7
click at [797, 209] on p "Name Ar: حنيذ زند" at bounding box center [728, 214] width 201 height 11
click at [782, 285] on div "08-10-2025 10:26 AM SU MO TU WE TH FR SA" at bounding box center [617, 293] width 446 height 57
drag, startPoint x: 551, startPoint y: 198, endPoint x: 646, endPoint y: 226, distance: 99.6
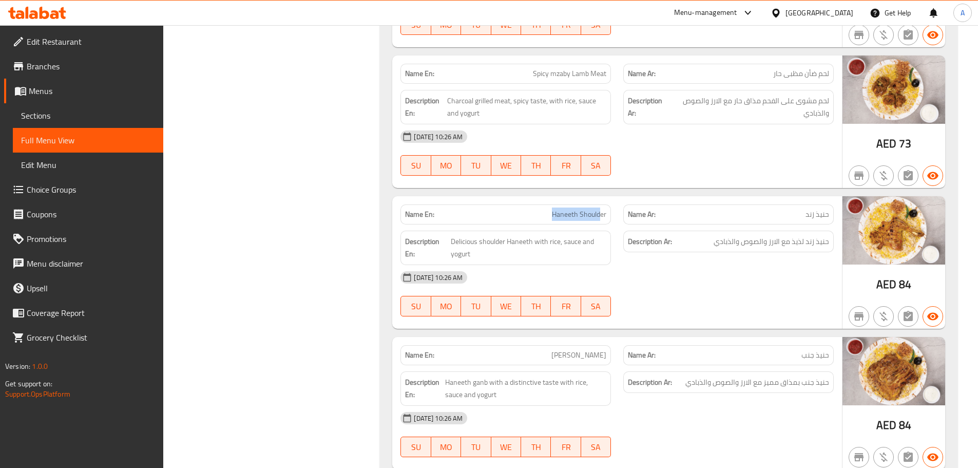
click at [624, 216] on div "Name En: Haneeth Shoulder Name Ar: حنيذ زند Description En: Delicious shoulder …" at bounding box center [617, 262] width 450 height 132
drag, startPoint x: 819, startPoint y: 225, endPoint x: 720, endPoint y: 228, distance: 98.6
click at [720, 235] on span "حنيذ زند لذيذ مع الارز والصوص والذبادي" at bounding box center [772, 241] width 116 height 13
drag, startPoint x: 508, startPoint y: 228, endPoint x: 636, endPoint y: 278, distance: 137.0
click at [563, 243] on span "Delicious shoulder Haneeth with rice, sauce and yogurt" at bounding box center [529, 247] width 156 height 25
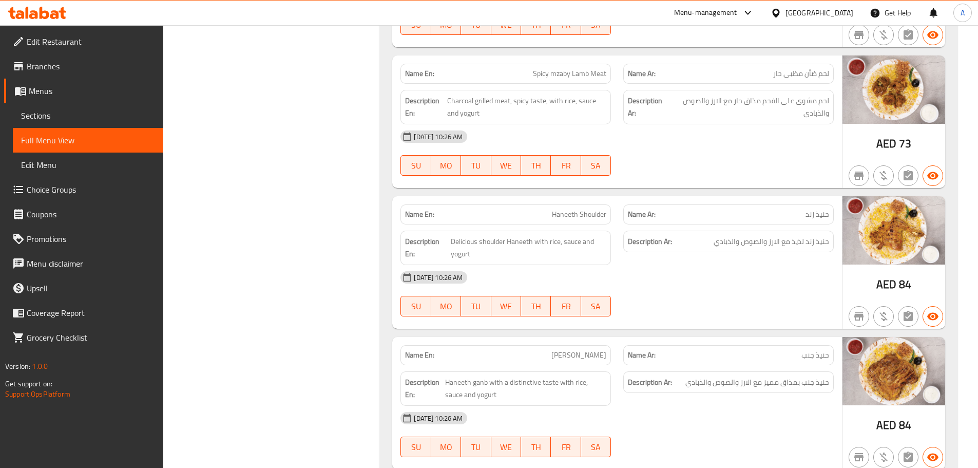
click at [637, 278] on div "08-10-2025 10:26 AM SU MO TU WE TH FR SA" at bounding box center [617, 293] width 446 height 57
drag, startPoint x: 545, startPoint y: 341, endPoint x: 678, endPoint y: 307, distance: 137.7
click at [596, 350] on p "Name En: Haneeth Ganb" at bounding box center [505, 355] width 201 height 11
click at [678, 310] on div at bounding box center [728, 316] width 223 height 12
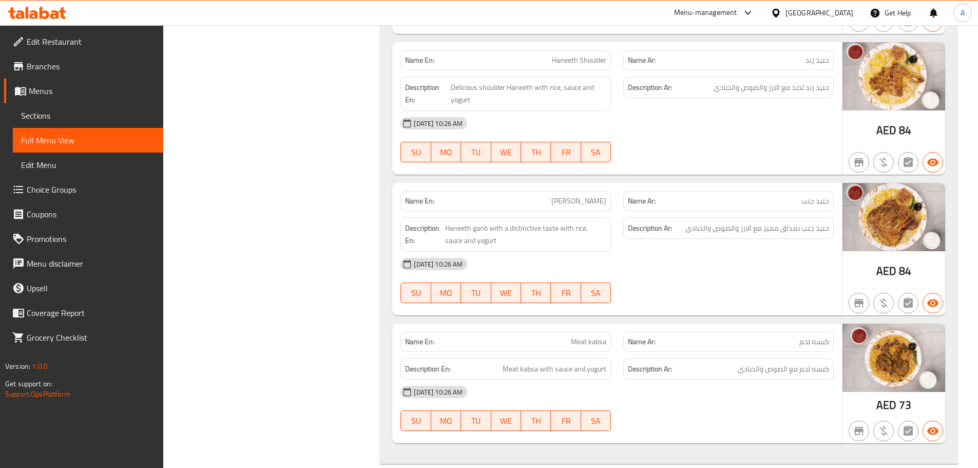
scroll to position [1598, 0]
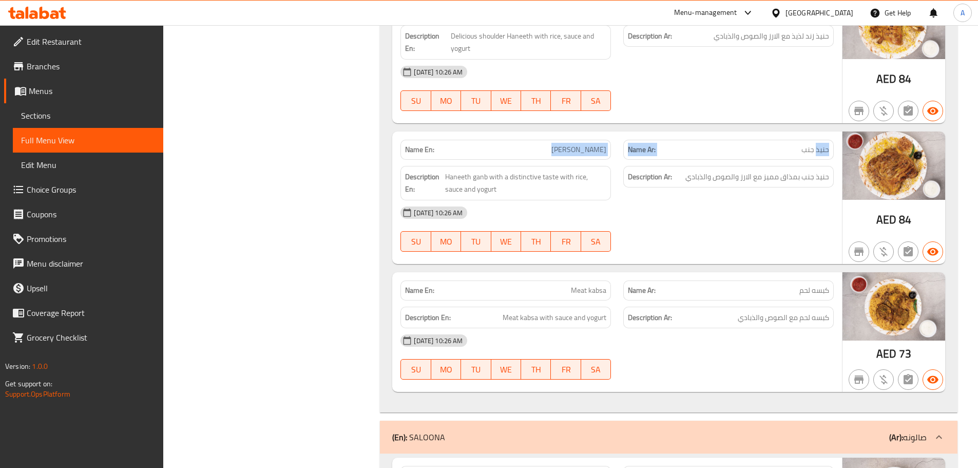
drag, startPoint x: 816, startPoint y: 140, endPoint x: 568, endPoint y: 161, distance: 248.3
click at [534, 140] on div "Name En: Haneeth Ganb Name Ar: حنيذ جنب" at bounding box center [617, 149] width 446 height 32
drag, startPoint x: 743, startPoint y: 197, endPoint x: 748, endPoint y: 205, distance: 9.0
click at [746, 200] on div "08-10-2025 10:26 AM" at bounding box center [617, 212] width 446 height 25
drag, startPoint x: 821, startPoint y: 161, endPoint x: 787, endPoint y: 161, distance: 34.4
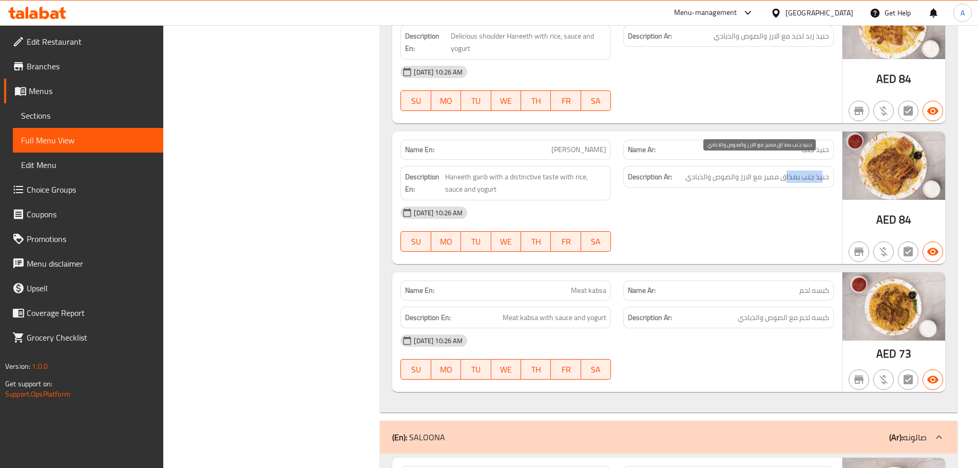
click at [788, 170] on span "حنيذ جنب بمذاق مميز مع الارز والصوص والذبادي" at bounding box center [757, 176] width 144 height 13
drag, startPoint x: 778, startPoint y: 161, endPoint x: 745, endPoint y: 161, distance: 32.3
click at [745, 170] on span "حنيذ جنب بمذاق مميز مع الارز والصوص والذبادي" at bounding box center [757, 176] width 144 height 13
click at [739, 170] on span "حنيذ جنب بمذاق مميز مع الارز والصوص والذبادي" at bounding box center [757, 176] width 144 height 13
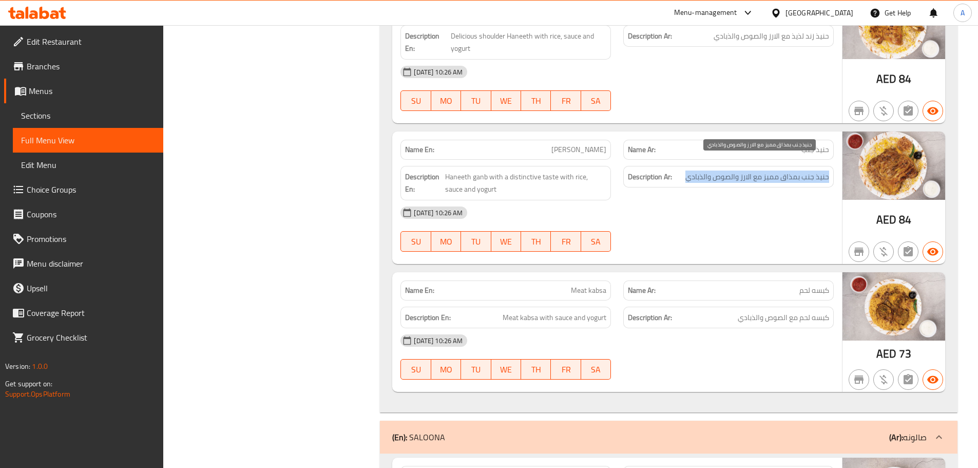
click at [739, 170] on span "حنيذ جنب بمذاق مميز مع الارز والصوص والذبادي" at bounding box center [757, 176] width 144 height 13
click at [799, 206] on div "08-10-2025 10:26 AM" at bounding box center [617, 212] width 446 height 25
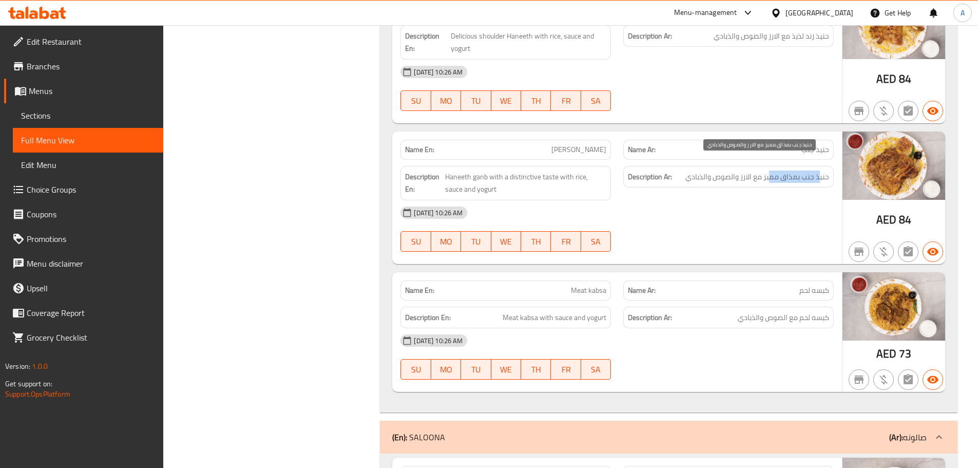
drag, startPoint x: 821, startPoint y: 163, endPoint x: 748, endPoint y: 185, distance: 76.2
click at [768, 170] on span "حنيذ جنب بمذاق مميز مع الارز والصوص والذبادي" at bounding box center [757, 176] width 144 height 13
click at [746, 186] on div "Description Ar: حنيذ جنب بمذاق مميز مع الارز والصوص والذبادي" at bounding box center [728, 183] width 223 height 47
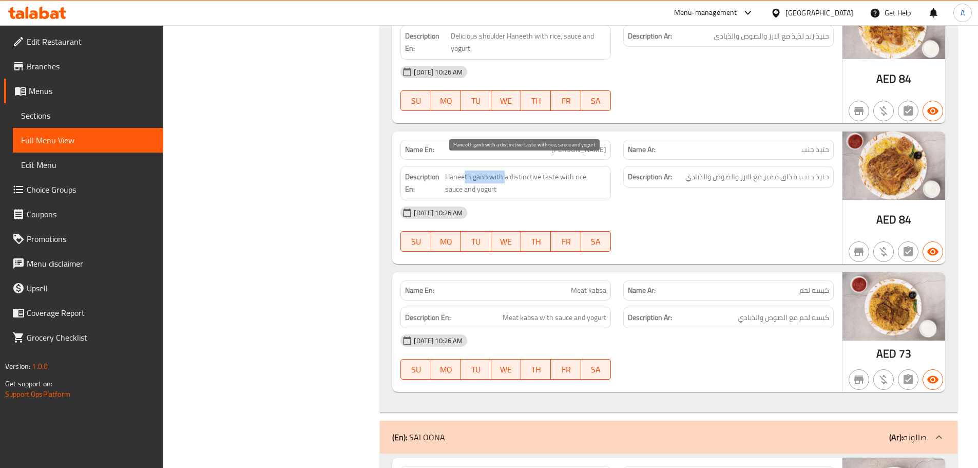
drag, startPoint x: 466, startPoint y: 158, endPoint x: 505, endPoint y: 158, distance: 39.5
click at [505, 170] on span "Haneeth ganb with a distinctive taste with rice, sauce and yogurt" at bounding box center [525, 182] width 161 height 25
click at [517, 170] on span "Haneeth ganb with a distinctive taste with rice, sauce and yogurt" at bounding box center [525, 182] width 161 height 25
drag, startPoint x: 517, startPoint y: 159, endPoint x: 632, endPoint y: 171, distance: 115.7
click at [550, 170] on span "Haneeth ganb with a distinctive taste with rice, sauce and yogurt" at bounding box center [525, 182] width 161 height 25
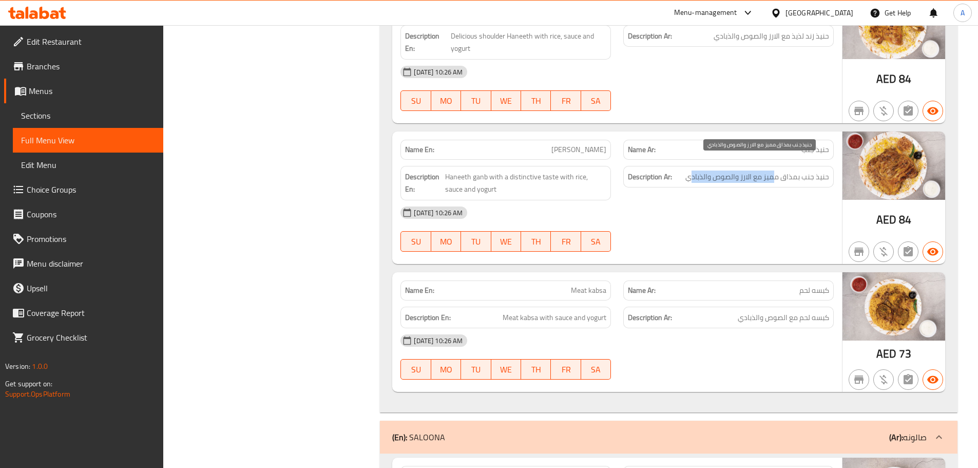
drag, startPoint x: 731, startPoint y: 163, endPoint x: 692, endPoint y: 163, distance: 39.0
click at [692, 170] on span "حنيذ جنب بمذاق مميز مع الارز والصوص والذبادي" at bounding box center [757, 176] width 144 height 13
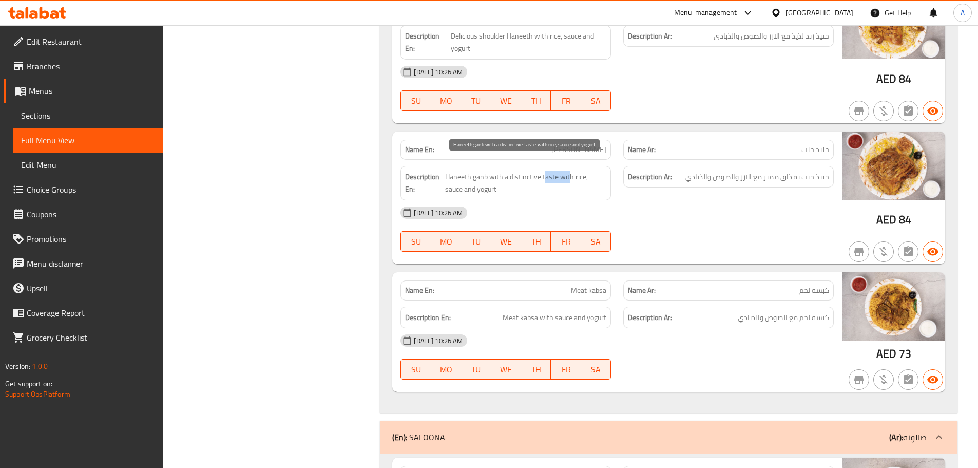
drag, startPoint x: 544, startPoint y: 164, endPoint x: 581, endPoint y: 167, distance: 37.1
click at [578, 170] on span "Haneeth ganb with a distinctive taste with rice, sauce and yogurt" at bounding box center [525, 182] width 161 height 25
click at [581, 170] on span "Haneeth ganb with a distinctive taste with rice, sauce and yogurt" at bounding box center [525, 182] width 161 height 25
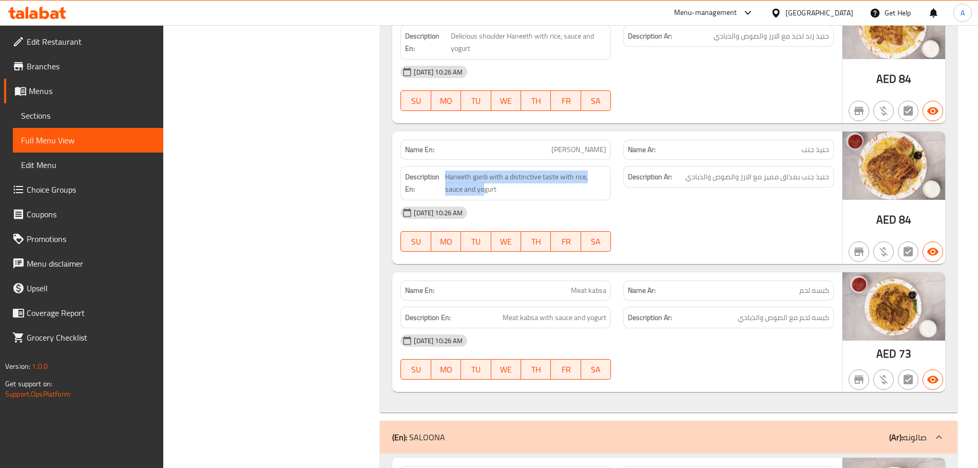
drag, startPoint x: 430, startPoint y: 178, endPoint x: 483, endPoint y: 186, distance: 54.1
click at [470, 185] on div "Description En: Haneeth ganb with a distinctive taste with rice, sauce and yogu…" at bounding box center [505, 183] width 210 height 34
click at [695, 200] on div "08-10-2025 10:26 AM" at bounding box center [617, 212] width 446 height 25
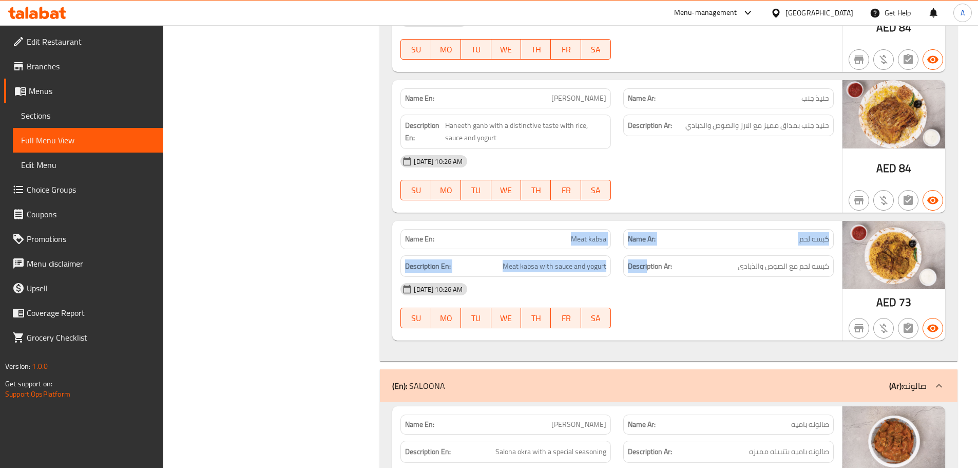
drag, startPoint x: 489, startPoint y: 225, endPoint x: 709, endPoint y: 294, distance: 230.1
click at [671, 242] on div "Name En: Meat kabsa Name Ar: كبسه لحم Description En: Meat kabsa with sauce and…" at bounding box center [617, 281] width 450 height 120
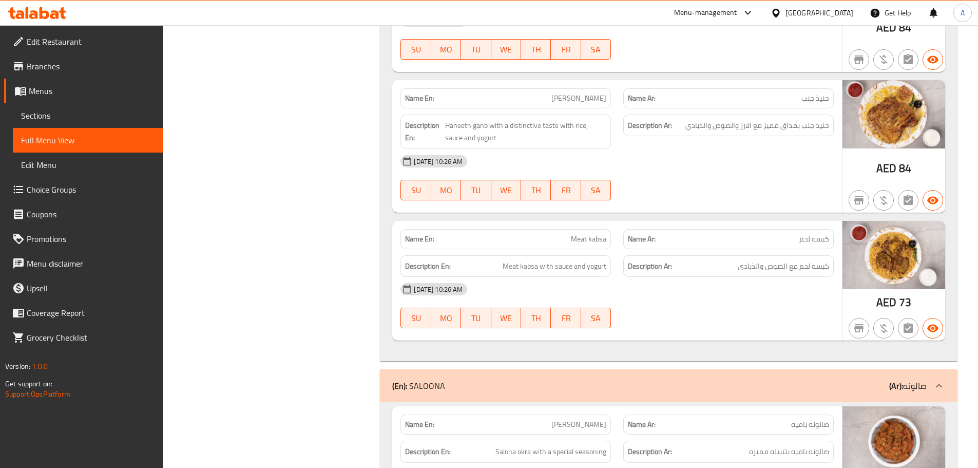
click at [715, 301] on div "08-10-2025 10:26 AM SU MO TU WE TH FR SA" at bounding box center [617, 305] width 446 height 57
drag, startPoint x: 812, startPoint y: 249, endPoint x: 624, endPoint y: 249, distance: 187.9
click at [733, 260] on h6 "Description Ar: كبسه لحم مع الصوص والذبادي" at bounding box center [728, 266] width 201 height 13
drag, startPoint x: 563, startPoint y: 249, endPoint x: 712, endPoint y: 275, distance: 151.2
click at [664, 261] on div "Description En: Meat kabsa with sauce and yogurt Description Ar: كبسه لحم مع ال…" at bounding box center [617, 266] width 446 height 34
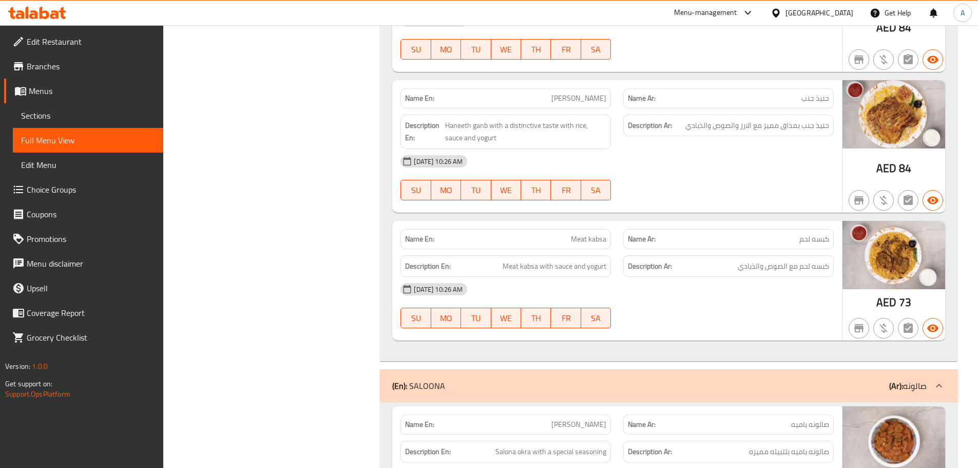
click at [726, 282] on div "08-10-2025 10:26 AM" at bounding box center [617, 289] width 446 height 25
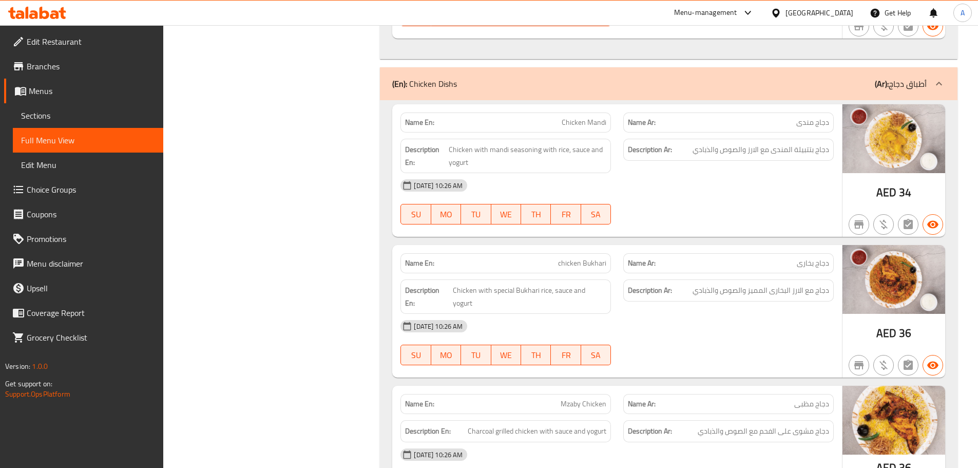
scroll to position [2266, 0]
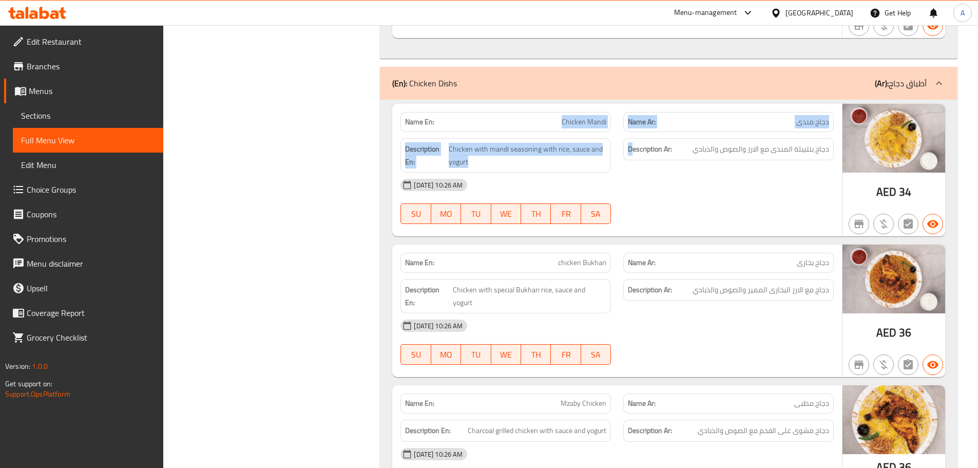
drag, startPoint x: 558, startPoint y: 114, endPoint x: 637, endPoint y: 122, distance: 79.9
click at [636, 121] on div "Name En: Chicken Mandi Name Ar: دجاج مندى Description En: Chicken with mandi se…" at bounding box center [617, 170] width 450 height 132
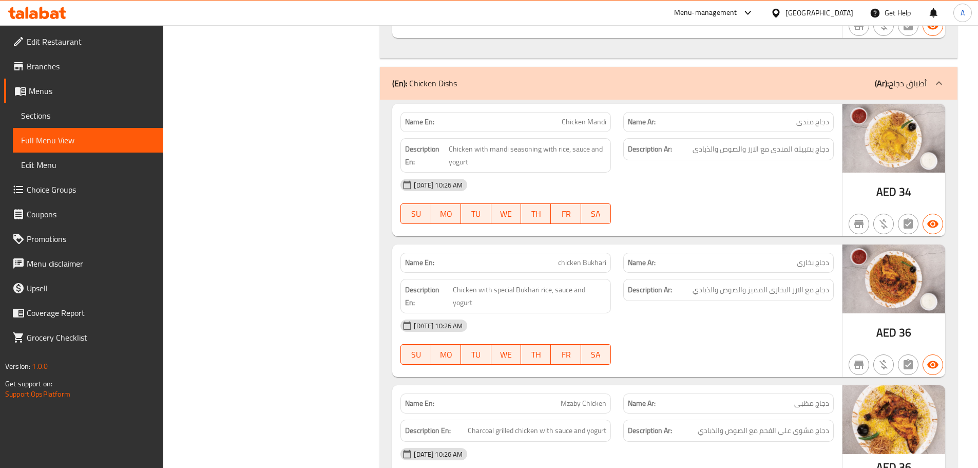
drag, startPoint x: 656, startPoint y: 171, endPoint x: 618, endPoint y: 188, distance: 42.1
click at [655, 177] on div "08-10-2025 10:26 AM" at bounding box center [617, 184] width 446 height 25
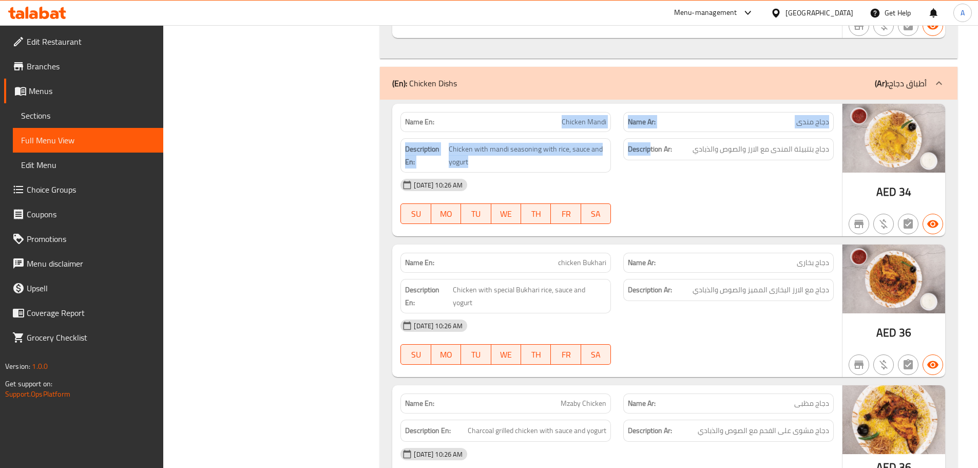
drag, startPoint x: 560, startPoint y: 102, endPoint x: 730, endPoint y: 166, distance: 181.6
click at [682, 133] on div "Name En: Chicken Mandi Name Ar: دجاج مندى Description En: Chicken with mandi se…" at bounding box center [617, 170] width 450 height 132
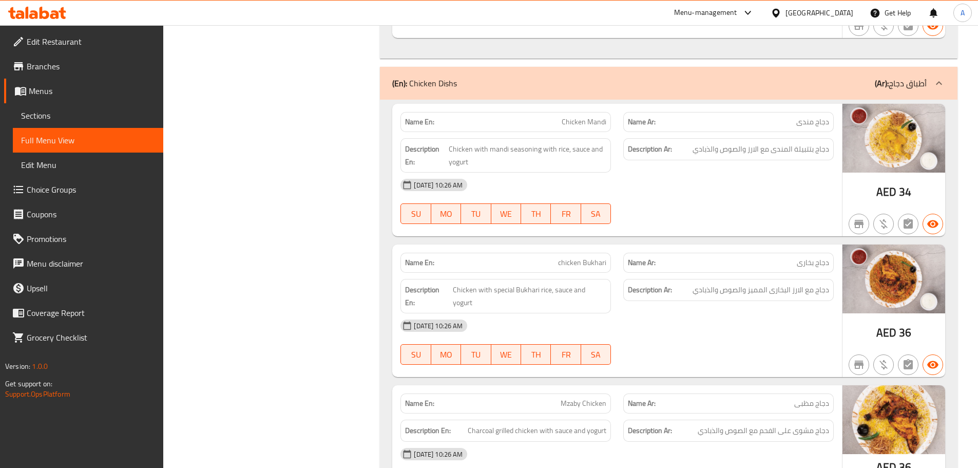
click at [738, 183] on div "08-10-2025 10:26 AM" at bounding box center [617, 184] width 446 height 25
drag, startPoint x: 812, startPoint y: 137, endPoint x: 772, endPoint y: 136, distance: 39.5
click at [772, 143] on span "دجاج بتتبيلة المندى مع الارز والصوص والذبادي" at bounding box center [761, 149] width 137 height 13
click at [460, 143] on span "Chicken with mandi seasoning with rice, sauce and yogurt" at bounding box center [528, 155] width 158 height 25
drag, startPoint x: 460, startPoint y: 134, endPoint x: 681, endPoint y: 130, distance: 220.8
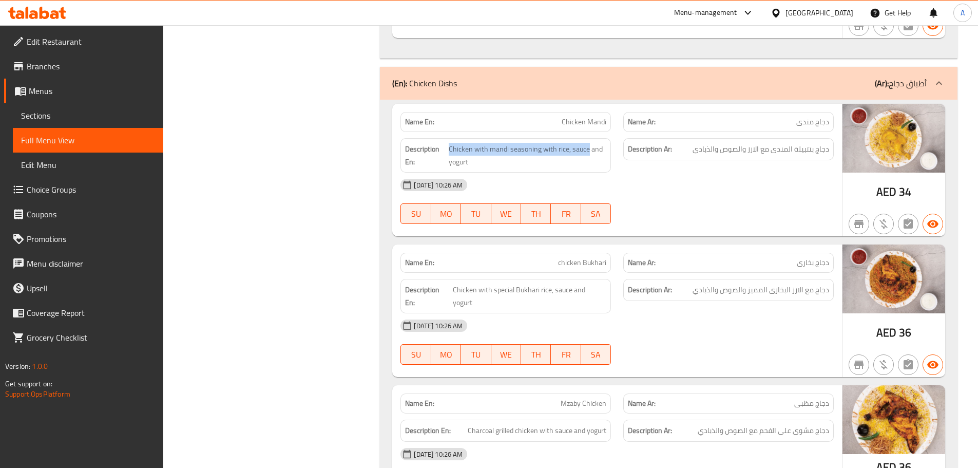
click at [585, 138] on div "Description En: Chicken with mandi seasoning with rice, sauce and yogurt" at bounding box center [505, 155] width 210 height 34
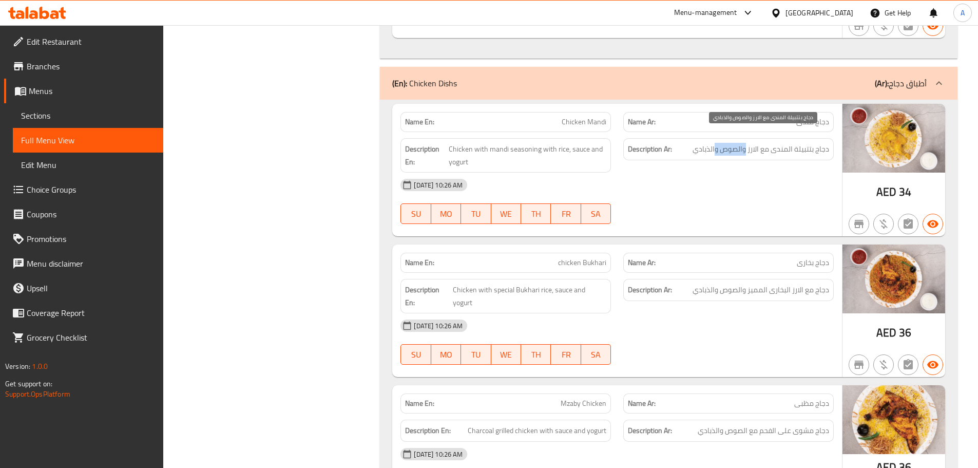
click at [716, 143] on span "دجاج بتتبيلة المندى مع الارز والصوص والذبادي" at bounding box center [761, 149] width 137 height 13
click at [708, 143] on span "دجاج بتتبيلة المندى مع الارز والصوص والذبادي" at bounding box center [761, 149] width 137 height 13
click at [696, 192] on div "08-10-2025 10:26 AM SU MO TU WE TH FR SA" at bounding box center [617, 200] width 446 height 57
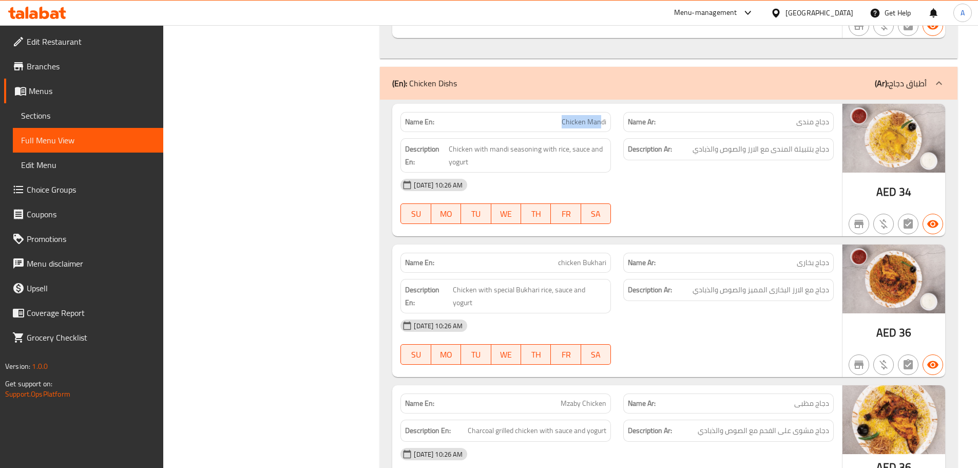
drag, startPoint x: 587, startPoint y: 105, endPoint x: 668, endPoint y: 143, distance: 89.6
click at [641, 125] on div "Name En: Chicken Mandi Name Ar: دجاج مندى Description En: Chicken with mandi se…" at bounding box center [617, 170] width 450 height 132
drag, startPoint x: 743, startPoint y: 194, endPoint x: 756, endPoint y: 206, distance: 17.4
click at [745, 195] on div "08-10-2025 10:26 AM SU MO TU WE TH FR SA" at bounding box center [617, 200] width 446 height 57
drag, startPoint x: 821, startPoint y: 106, endPoint x: 808, endPoint y: 110, distance: 14.3
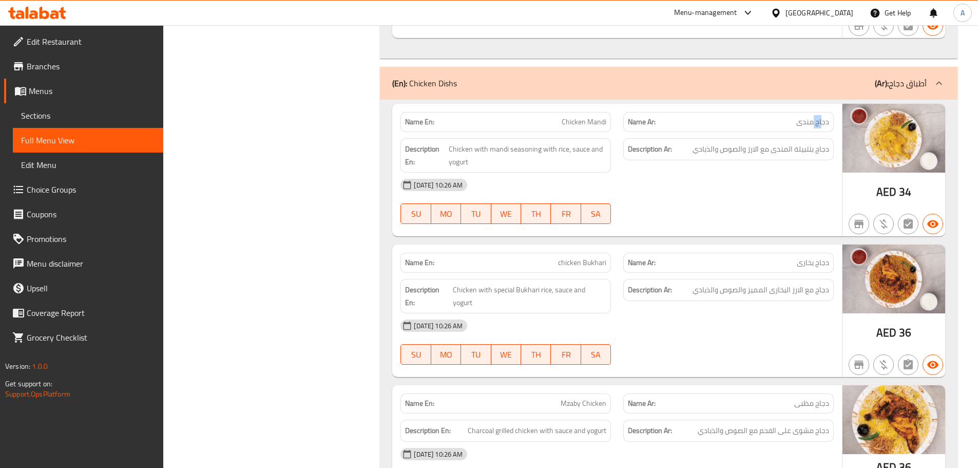
click at [809, 117] on span "دجاج مندى" at bounding box center [812, 122] width 33 height 11
click at [773, 187] on div "08-10-2025 10:26 AM SU MO TU WE TH FR SA" at bounding box center [617, 200] width 446 height 57
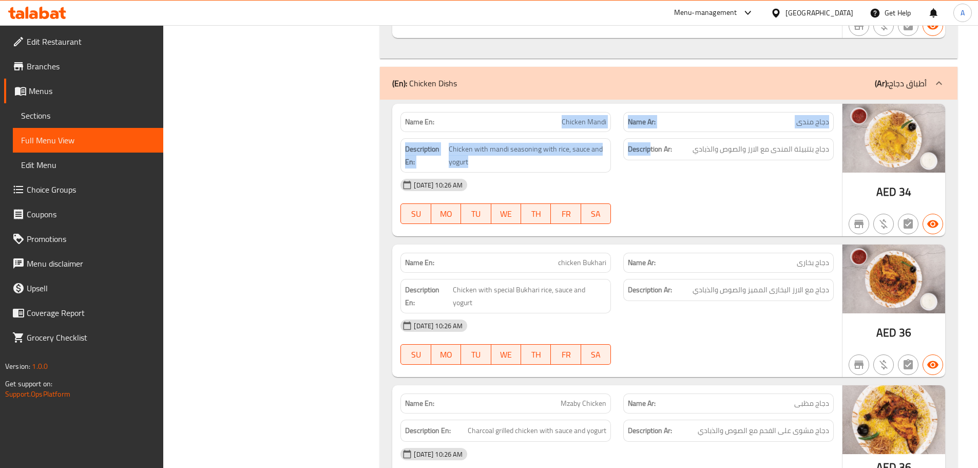
drag, startPoint x: 552, startPoint y: 98, endPoint x: 792, endPoint y: 164, distance: 249.1
click at [702, 138] on div "Name En: Chicken Mandi Name Ar: دجاج مندى Description En: Chicken with mandi se…" at bounding box center [617, 170] width 450 height 132
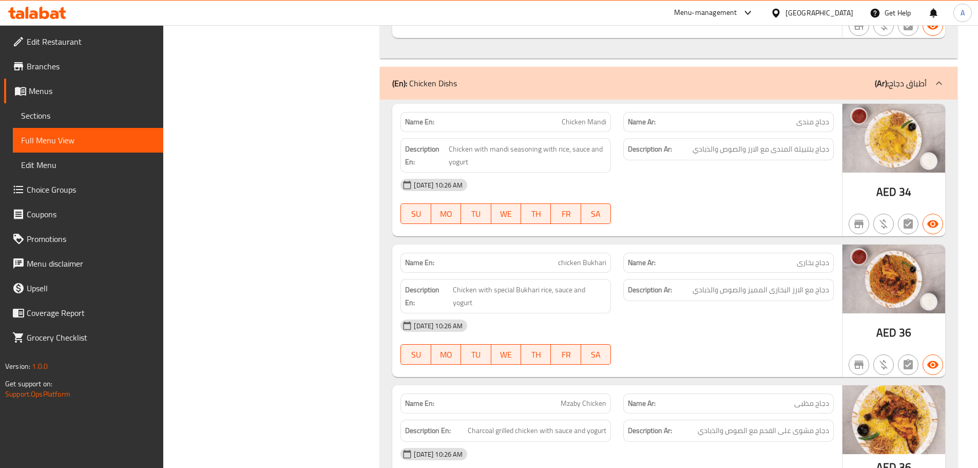
click at [826, 181] on div "08-10-2025 10:26 AM" at bounding box center [617, 184] width 446 height 25
click at [819, 117] on span "دجاج مندى" at bounding box center [812, 122] width 33 height 11
drag, startPoint x: 819, startPoint y: 112, endPoint x: 438, endPoint y: 111, distance: 380.4
click at [438, 111] on div "Name En: Chicken Mandi Name Ar: دجاج مندى" at bounding box center [617, 122] width 446 height 32
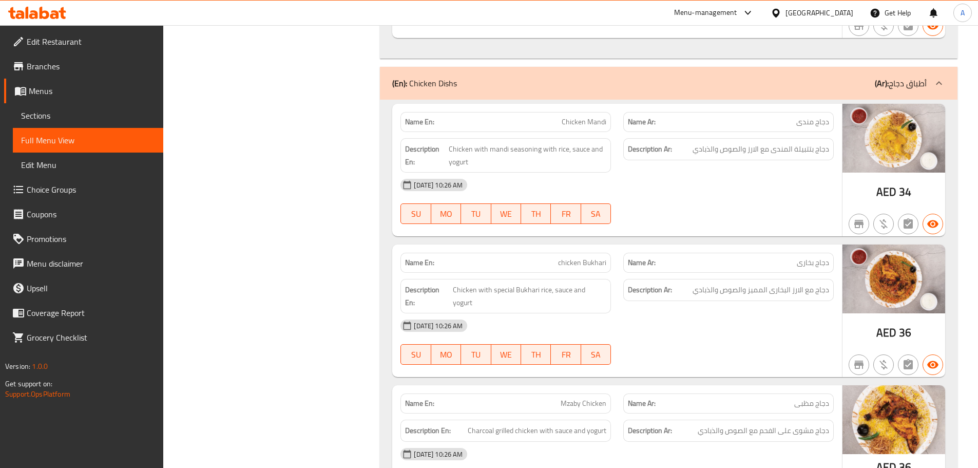
click at [705, 176] on div "08-10-2025 10:26 AM" at bounding box center [617, 184] width 446 height 25
drag, startPoint x: 519, startPoint y: 87, endPoint x: 640, endPoint y: 159, distance: 140.9
click at [808, 145] on div "Description Ar: دجاج بتتبيلة المندى مع الارز والصوص والذبادي" at bounding box center [728, 149] width 210 height 22
click at [798, 143] on span "دجاج بتتبيلة المندى مع الارز والصوص والذبادي" at bounding box center [761, 149] width 137 height 13
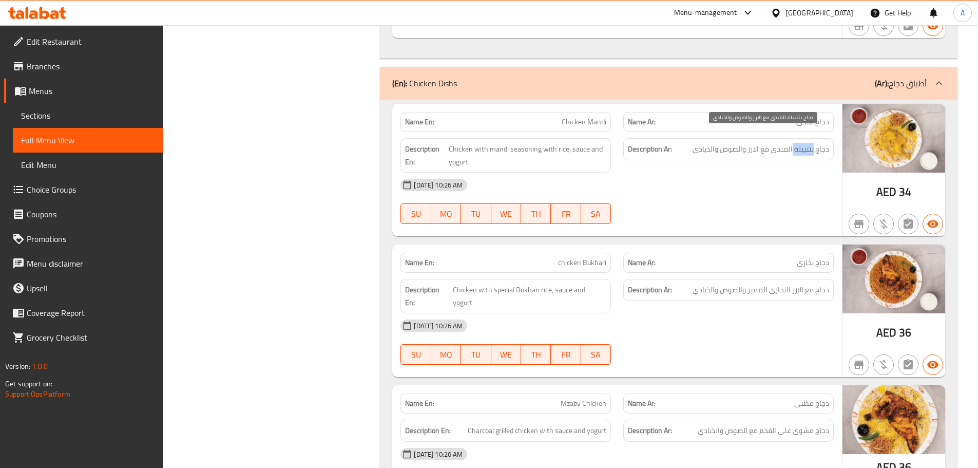
click at [798, 143] on span "دجاج بتتبيلة المندى مع الارز والصوص والذبادي" at bounding box center [761, 149] width 137 height 13
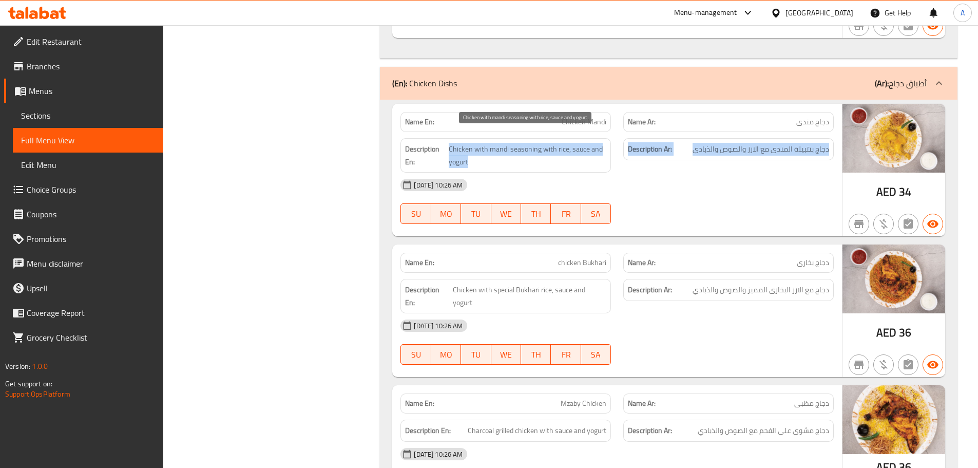
drag, startPoint x: 798, startPoint y: 135, endPoint x: 719, endPoint y: 208, distance: 107.5
click at [440, 140] on div "Description En: Chicken with mandi seasoning with rice, sauce and yogurt Descri…" at bounding box center [617, 155] width 446 height 47
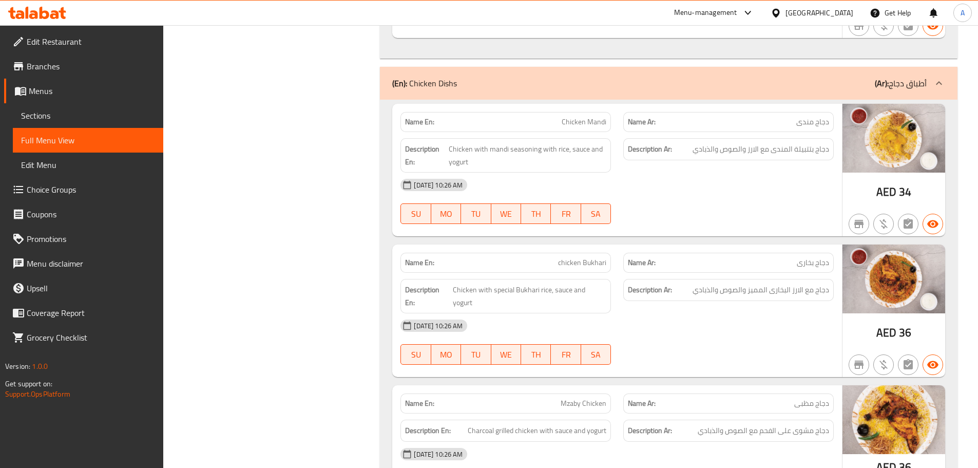
click at [733, 197] on div "08-10-2025 10:26 AM SU MO TU WE TH FR SA" at bounding box center [617, 200] width 446 height 57
drag, startPoint x: 538, startPoint y: 123, endPoint x: 738, endPoint y: 139, distance: 200.4
click at [724, 132] on div "Description En: Chicken with mandi seasoning with rice, sauce and yogurt Descri…" at bounding box center [617, 155] width 446 height 47
drag, startPoint x: 767, startPoint y: 193, endPoint x: 766, endPoint y: 199, distance: 6.2
click at [767, 194] on div "08-10-2025 10:26 AM SU MO TU WE TH FR SA" at bounding box center [617, 200] width 446 height 57
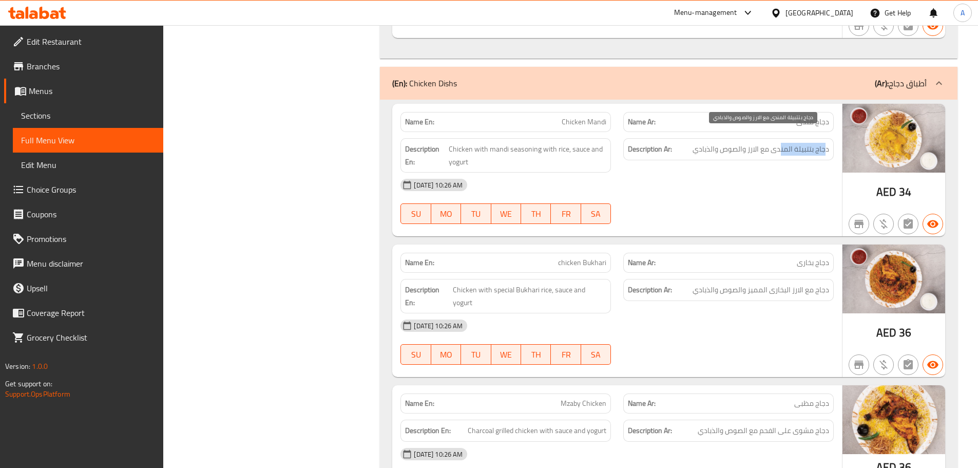
drag, startPoint x: 827, startPoint y: 138, endPoint x: 782, endPoint y: 137, distance: 44.7
click at [782, 143] on span "دجاج بتتبيلة المندى مع الارز والصوص والذبادي" at bounding box center [761, 149] width 137 height 13
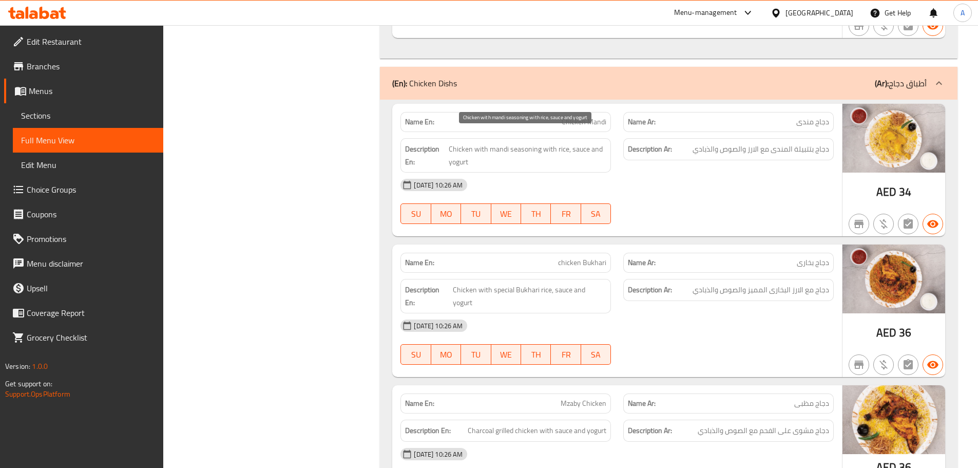
click at [459, 143] on span "Chicken with mandi seasoning with rice, sauce and yogurt" at bounding box center [528, 155] width 158 height 25
drag, startPoint x: 459, startPoint y: 134, endPoint x: 516, endPoint y: 137, distance: 57.0
click at [507, 143] on span "Chicken with mandi seasoning with rice, sauce and yogurt" at bounding box center [528, 155] width 158 height 25
click at [516, 143] on span "Chicken with mandi seasoning with rice, sauce and yogurt" at bounding box center [528, 155] width 158 height 25
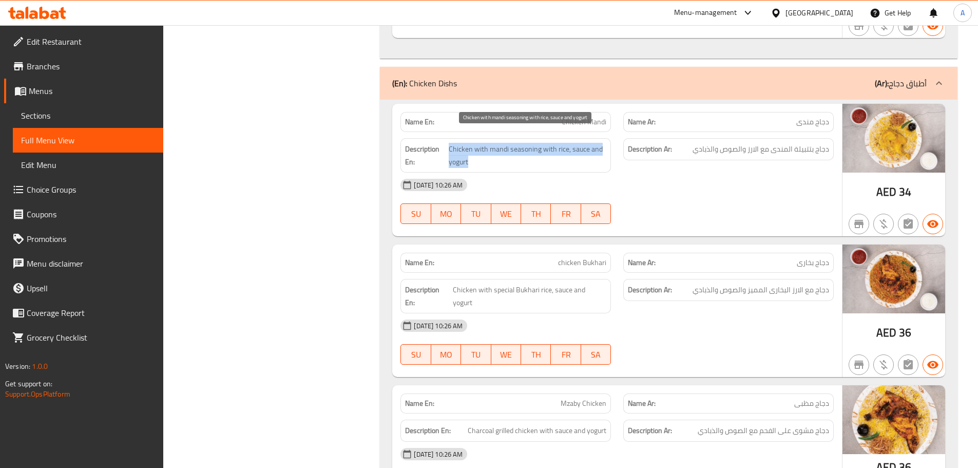
drag, startPoint x: 516, startPoint y: 137, endPoint x: 552, endPoint y: 139, distance: 36.0
click at [546, 143] on span "Chicken with mandi seasoning with rice, sauce and yogurt" at bounding box center [528, 155] width 158 height 25
click at [562, 143] on span "Chicken with mandi seasoning with rice, sauce and yogurt" at bounding box center [528, 155] width 158 height 25
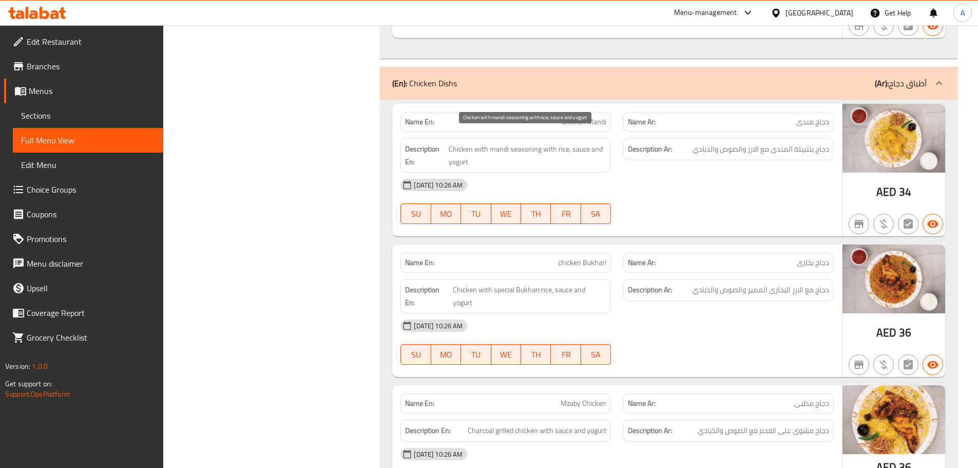
click at [785, 218] on div at bounding box center [728, 224] width 223 height 12
drag, startPoint x: 710, startPoint y: 130, endPoint x: 711, endPoint y: 174, distance: 44.2
click at [683, 138] on div "Description Ar: دجاج بتتبيلة المندى مع الارز والصوص والذبادي" at bounding box center [728, 149] width 210 height 22
click at [721, 186] on div "08-10-2025 10:26 AM SU MO TU WE TH FR SA" at bounding box center [617, 200] width 446 height 57
click at [622, 259] on div "Name En: chicken Bukhari Name Ar: دجاج بخارى Description En: Chicken with speci…" at bounding box center [617, 310] width 450 height 132
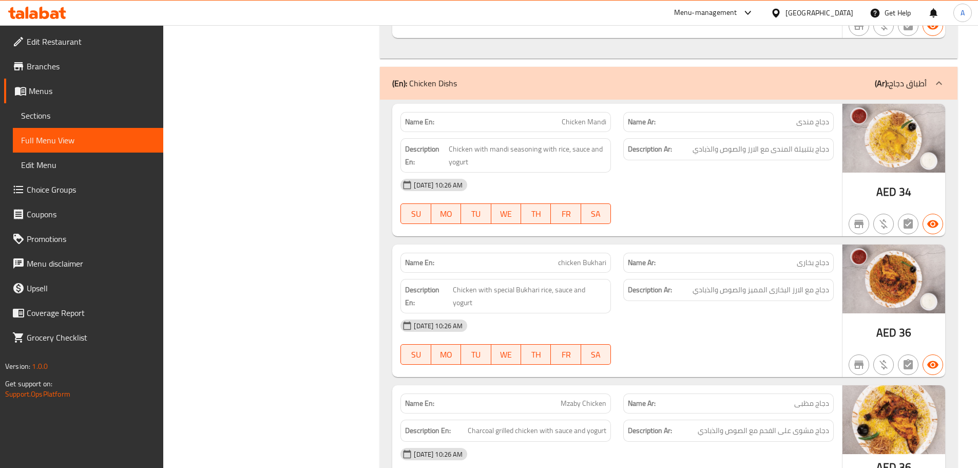
click at [663, 218] on div at bounding box center [728, 224] width 223 height 12
drag, startPoint x: 807, startPoint y: 251, endPoint x: 686, endPoint y: 245, distance: 121.3
click at [766, 257] on p "Name Ar: دجاج بخارى" at bounding box center [728, 262] width 201 height 11
drag, startPoint x: 561, startPoint y: 245, endPoint x: 717, endPoint y: 271, distance: 157.7
click at [634, 246] on div "Name En: chicken Bukhari Name Ar: دجاج بخارى" at bounding box center [617, 262] width 446 height 32
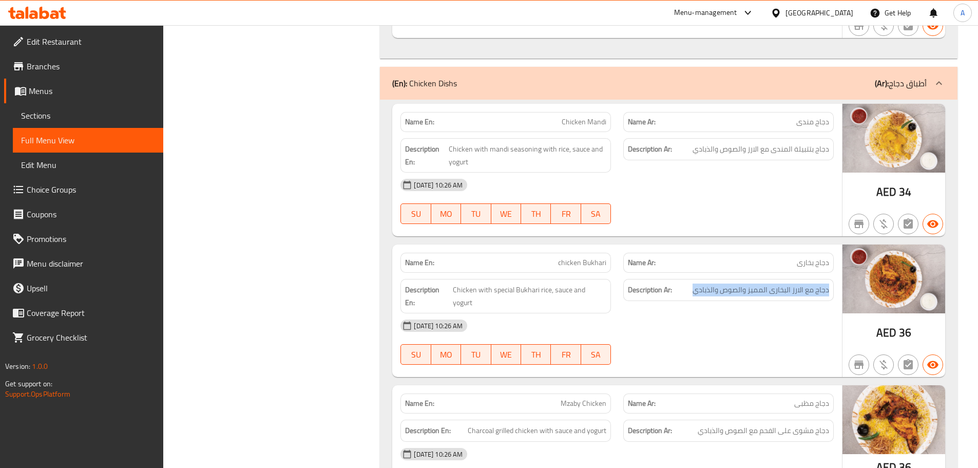
drag, startPoint x: 830, startPoint y: 278, endPoint x: 691, endPoint y: 278, distance: 138.6
click at [691, 279] on div "Description Ar: دجاج مع الارز البخارى المميز والصوص والذبادي" at bounding box center [728, 290] width 210 height 22
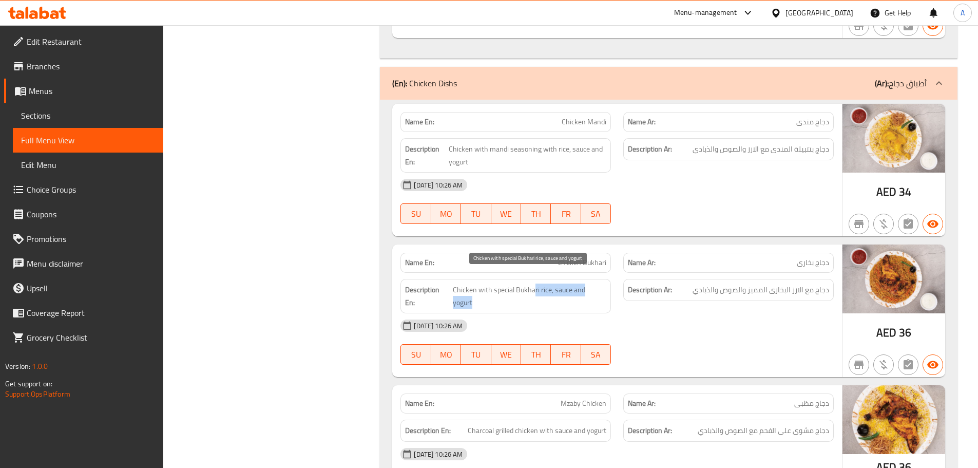
drag, startPoint x: 535, startPoint y: 276, endPoint x: 678, endPoint y: 295, distance: 144.0
click at [673, 294] on div "Name En: chicken Bukhari Name Ar: دجاج بخارى Description En: Chicken with speci…" at bounding box center [617, 310] width 450 height 132
click at [678, 313] on div "08-10-2025 10:26 AM" at bounding box center [617, 325] width 446 height 25
drag, startPoint x: 545, startPoint y: 367, endPoint x: 623, endPoint y: 366, distance: 78.6
click at [608, 387] on div "Name En: Mzaby Chicken" at bounding box center [505, 403] width 223 height 32
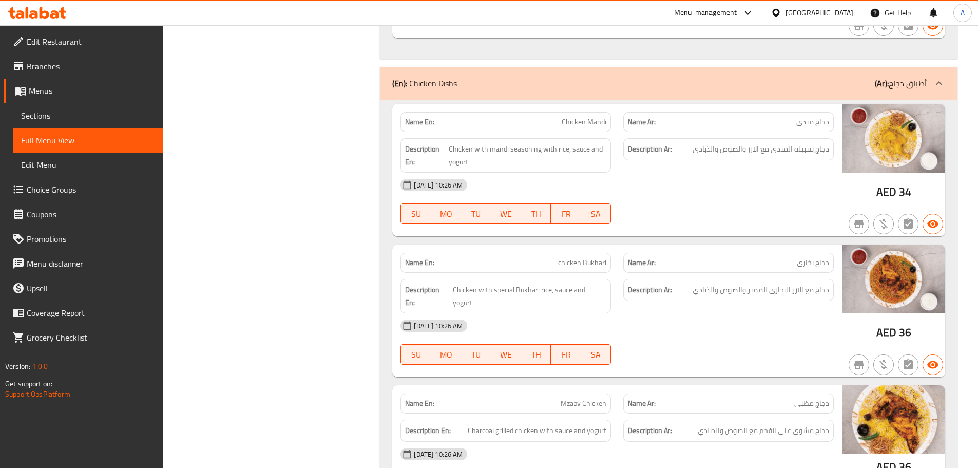
click at [646, 358] on div at bounding box center [728, 364] width 223 height 12
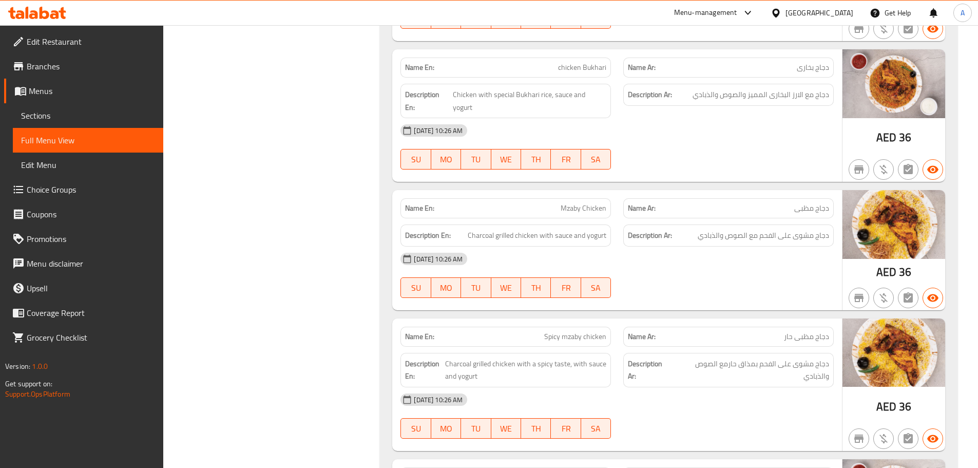
scroll to position [2471, 0]
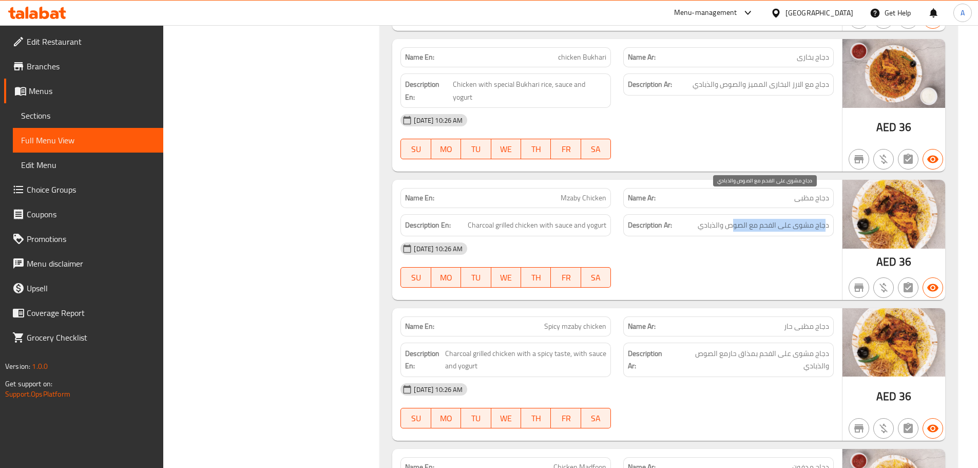
drag, startPoint x: 827, startPoint y: 200, endPoint x: 735, endPoint y: 200, distance: 91.4
click at [735, 219] on span "دجاج مشوى على الفحم مع الصوص والذبادي" at bounding box center [763, 225] width 131 height 13
drag, startPoint x: 531, startPoint y: 204, endPoint x: 638, endPoint y: 229, distance: 110.3
click at [591, 212] on div "Name En: Mzaby Chicken Name Ar: دجاج مظبى Description En: Charcoal grilled chic…" at bounding box center [617, 240] width 450 height 120
click at [639, 236] on div "08-10-2025 10:26 AM" at bounding box center [617, 248] width 446 height 25
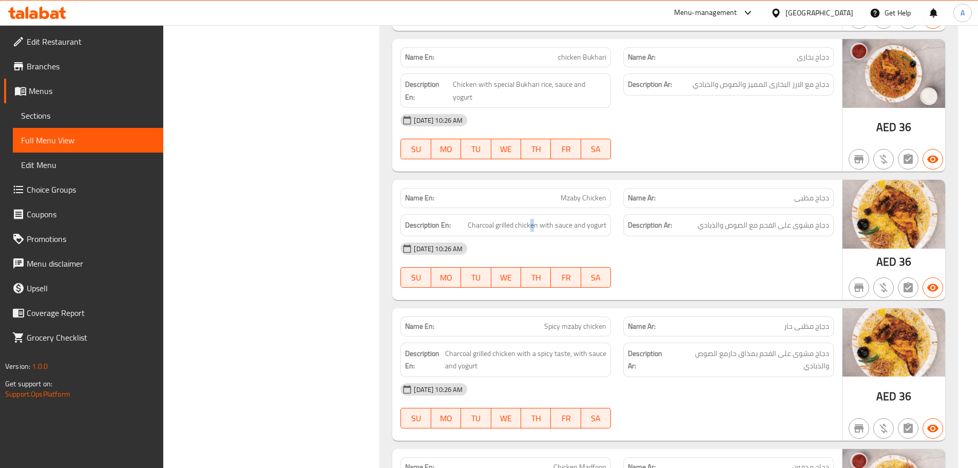
click at [645, 236] on div "08-10-2025 10:26 AM" at bounding box center [617, 248] width 446 height 25
click at [680, 310] on div "Name En: Spicy mzaby chicken Name Ar: دجاج مظبى حار" at bounding box center [617, 326] width 446 height 32
click at [708, 273] on div "Name En: Mzaby Chicken Name Ar: دجاج مظبى Description En: Charcoal grilled chic…" at bounding box center [617, 240] width 450 height 120
drag, startPoint x: 820, startPoint y: 303, endPoint x: 548, endPoint y: 301, distance: 272.1
click at [549, 310] on div "Name En: Spicy mzaby chicken Name Ar: دجاج مظبى حار" at bounding box center [617, 326] width 446 height 32
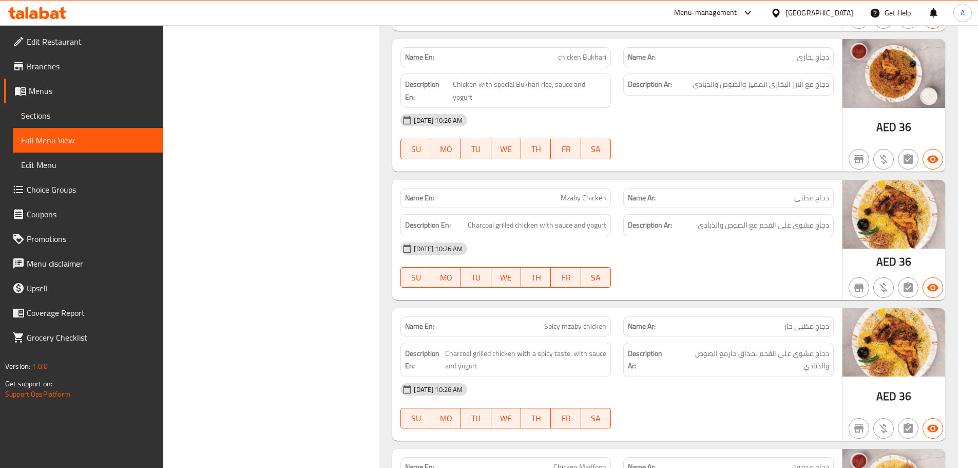
click at [719, 271] on div "Name En: Mzaby Chicken Name Ar: دجاج مظبى Description En: Charcoal grilled chic…" at bounding box center [617, 240] width 450 height 120
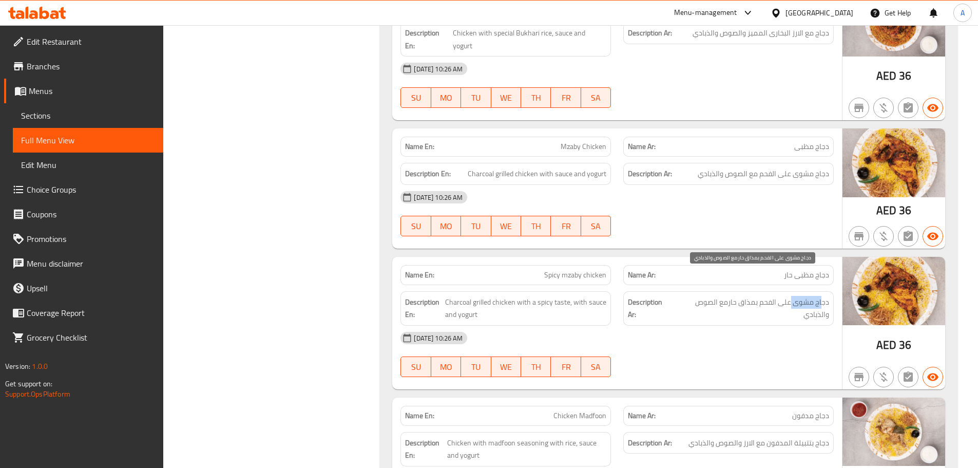
drag, startPoint x: 823, startPoint y: 277, endPoint x: 792, endPoint y: 277, distance: 30.8
click at [792, 296] on span "دجاج مشوى على الفحم بمذاق حارمع الصوص والذبادي" at bounding box center [751, 308] width 156 height 25
click at [761, 296] on span "دجاج مشوى على الفحم بمذاق حارمع الصوص والذبادي" at bounding box center [751, 308] width 156 height 25
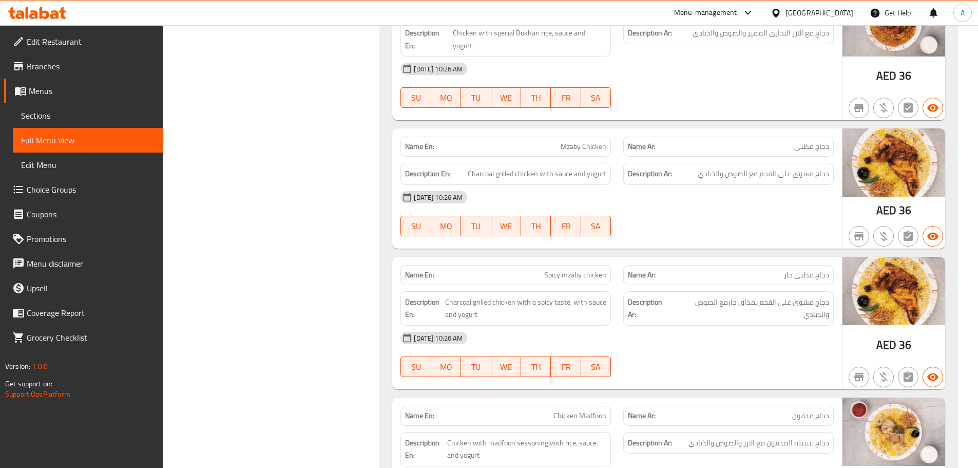
click at [761, 371] on div at bounding box center [728, 377] width 223 height 12
drag, startPoint x: 531, startPoint y: 381, endPoint x: 676, endPoint y: 375, distance: 144.9
click at [653, 399] on div "Name En: Chicken Madfoon Name Ar: دجاج مدفون" at bounding box center [617, 415] width 446 height 32
click at [679, 366] on div "Name En: Chicken Mandi Name Ar: دجاج مندى Description En: Chicken with mandi se…" at bounding box center [669, 260] width 578 height 835
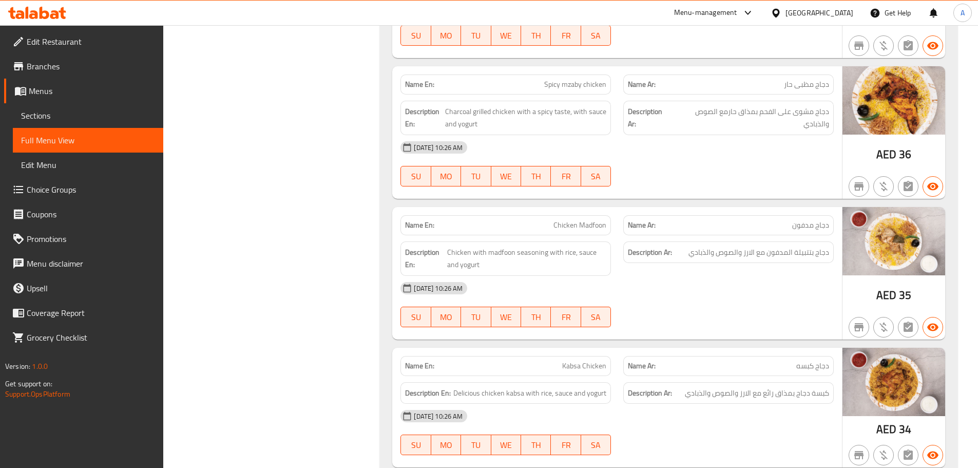
scroll to position [2728, 0]
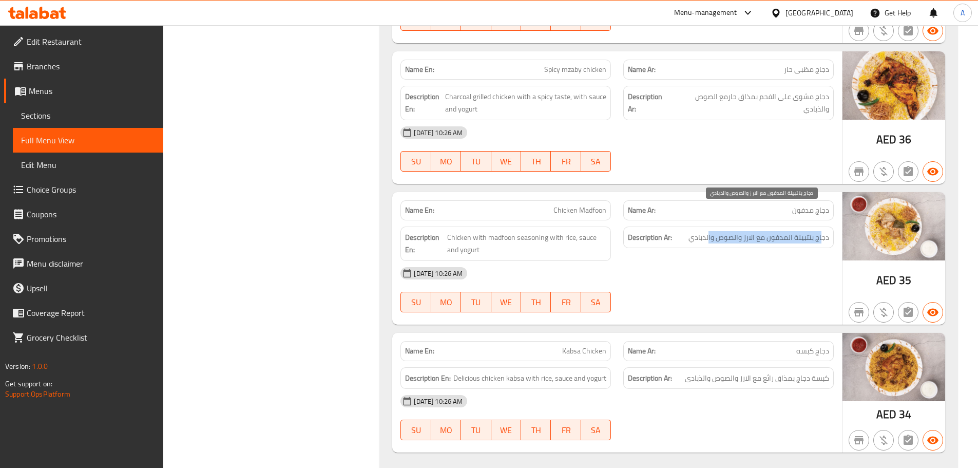
drag, startPoint x: 821, startPoint y: 213, endPoint x: 709, endPoint y: 213, distance: 111.9
click at [709, 231] on span "دجاج بتتبيلة المدفون مع الارز والصوص والذبادي" at bounding box center [758, 237] width 141 height 13
click at [708, 234] on div "Description Ar: دجاج بتتبيلة المدفون مع الارز والصوص والذبادي" at bounding box center [728, 243] width 223 height 47
drag, startPoint x: 529, startPoint y: 340, endPoint x: 712, endPoint y: 333, distance: 183.4
click at [699, 361] on div "Description En: Delicious chicken kabsa with rice, sauce and yogurt Description…" at bounding box center [617, 378] width 446 height 34
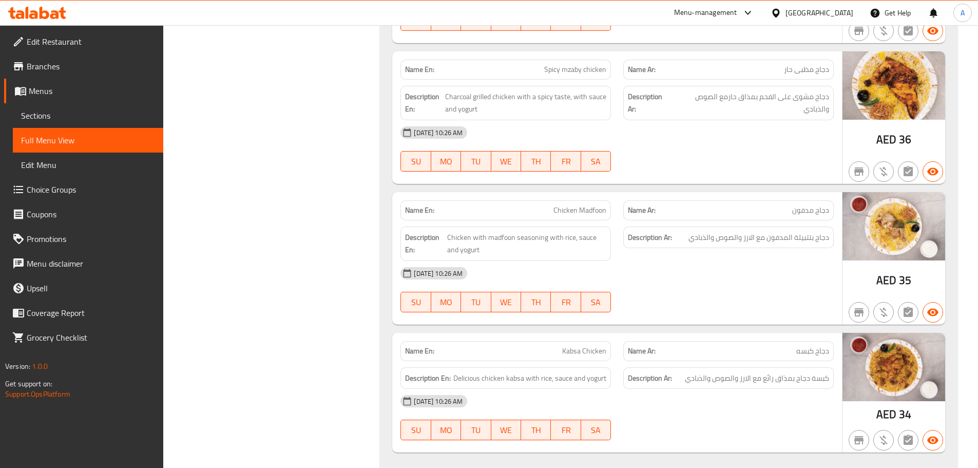
click at [729, 299] on div "Name En: Chicken Mandi Name Ar: دجاج مندى Description En: Chicken with mandi se…" at bounding box center [669, 55] width 578 height 835
drag, startPoint x: 823, startPoint y: 352, endPoint x: 779, endPoint y: 351, distance: 44.2
click at [779, 372] on span "كبسة دجاج بمذاق رائع مع الارز والصوص والذبادي" at bounding box center [757, 378] width 144 height 13
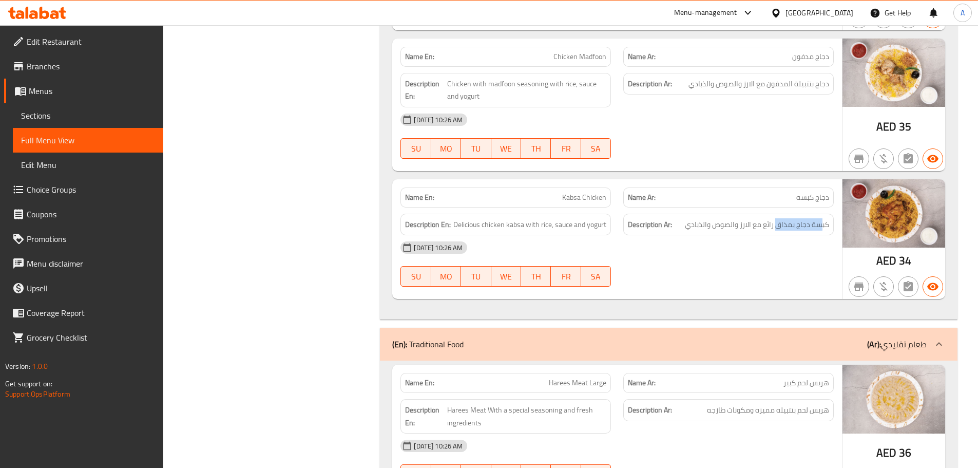
scroll to position [2882, 0]
drag, startPoint x: 775, startPoint y: 199, endPoint x: 698, endPoint y: 198, distance: 76.5
click at [698, 218] on span "كبسة دجاج بمذاق رائع مع الارز والصوص والذبادي" at bounding box center [757, 224] width 144 height 13
click at [699, 235] on div "08-10-2025 10:26 AM" at bounding box center [617, 247] width 446 height 25
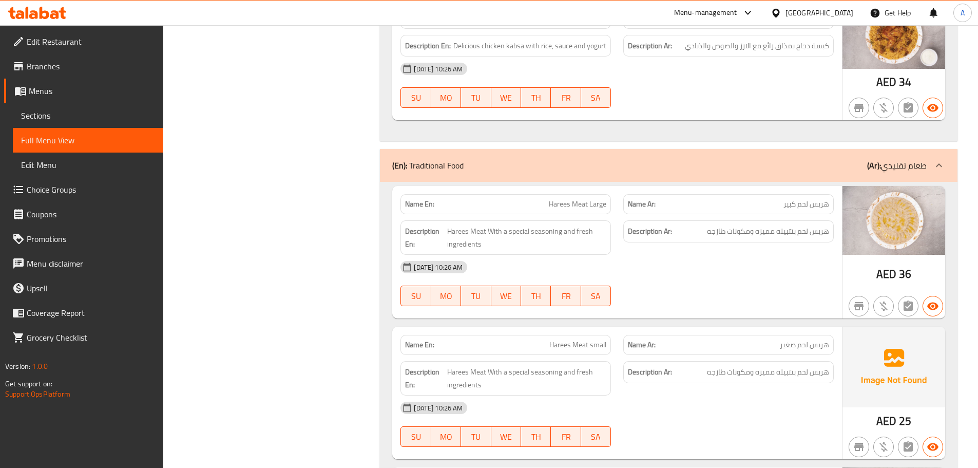
scroll to position [3087, 0]
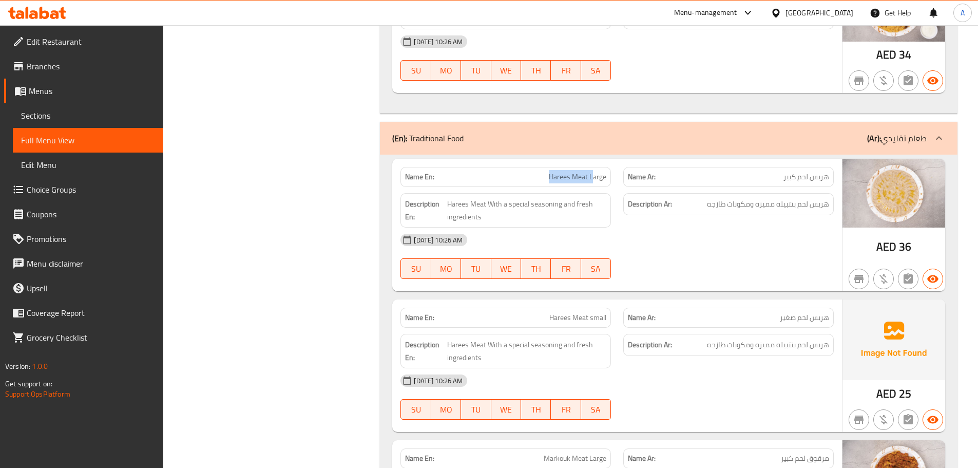
drag, startPoint x: 546, startPoint y: 147, endPoint x: 596, endPoint y: 155, distance: 50.3
click at [596, 171] on p "Name En: Harees Meat Large" at bounding box center [505, 176] width 201 height 11
drag, startPoint x: 814, startPoint y: 153, endPoint x: 795, endPoint y: 153, distance: 19.0
click at [795, 171] on span "هريس لحم كبير" at bounding box center [806, 176] width 46 height 11
drag, startPoint x: 818, startPoint y: 183, endPoint x: 723, endPoint y: 183, distance: 94.5
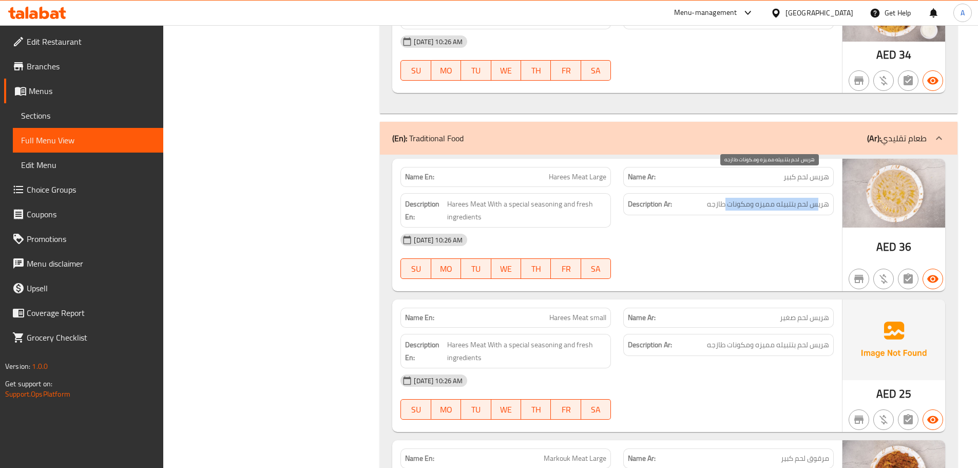
click at [723, 198] on span "هريس لحم بتتبيله مميزه ومكونات طازجه" at bounding box center [768, 204] width 122 height 13
drag, startPoint x: 560, startPoint y: 283, endPoint x: 650, endPoint y: 277, distance: 90.6
click at [637, 301] on div "Name En: Harees Meat small Name Ar: هريس لحم صغير" at bounding box center [617, 317] width 446 height 32
click at [708, 231] on div "08-10-2025 10:26 AM SU MO TU WE TH FR SA" at bounding box center [617, 255] width 446 height 57
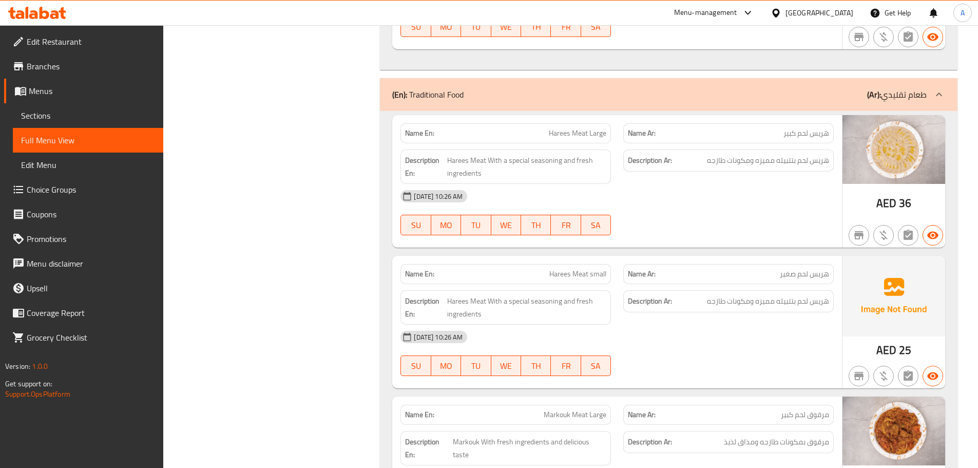
scroll to position [3190, 0]
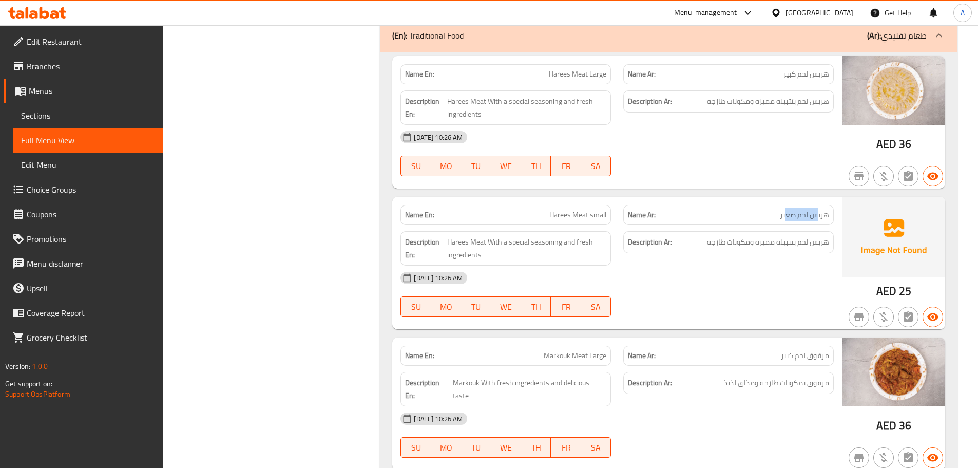
drag, startPoint x: 818, startPoint y: 191, endPoint x: 784, endPoint y: 191, distance: 33.9
click at [784, 209] on span "هريس لحم صغير" at bounding box center [804, 214] width 49 height 11
drag, startPoint x: 540, startPoint y: 189, endPoint x: 794, endPoint y: 192, distance: 254.1
click at [794, 199] on div "Name En: Harees Meat small Name Ar: هريس لحم صغير" at bounding box center [617, 215] width 446 height 32
click at [794, 209] on span "هريس لحم صغير" at bounding box center [804, 214] width 49 height 11
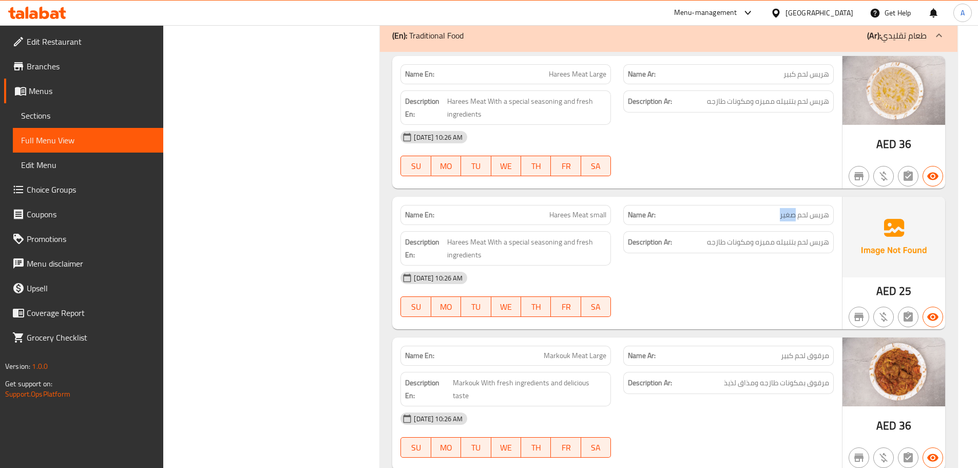
click at [794, 209] on span "هريس لحم صغير" at bounding box center [804, 214] width 49 height 11
drag, startPoint x: 794, startPoint y: 192, endPoint x: 563, endPoint y: 192, distance: 231.0
click at [563, 199] on div "Name En: Harees Meat small Name Ar: هريس لحم صغير" at bounding box center [617, 215] width 446 height 32
click at [824, 236] on span "هريس لحم بتتبيله مميزه ومكونات طازجه" at bounding box center [768, 242] width 122 height 13
drag, startPoint x: 824, startPoint y: 219, endPoint x: 801, endPoint y: 221, distance: 23.2
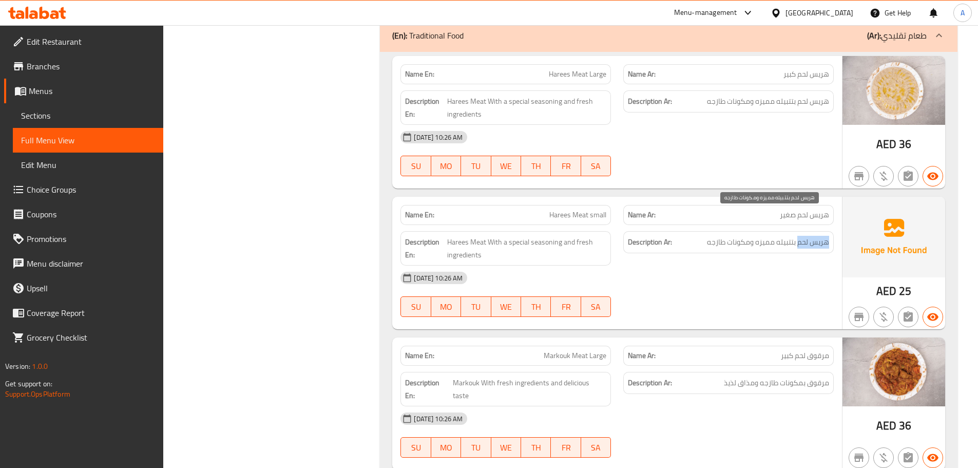
click at [803, 236] on span "هريس لحم بتتبيله مميزه ومكونات طازجه" at bounding box center [768, 242] width 122 height 13
click at [794, 231] on div "Description Ar: هريس لحم بتتبيله مميزه ومكونات طازجه" at bounding box center [728, 242] width 210 height 22
drag, startPoint x: 814, startPoint y: 218, endPoint x: 793, endPoint y: 220, distance: 20.7
click at [793, 236] on span "هريس لحم بتتبيله مميزه ومكونات طازجه" at bounding box center [768, 242] width 122 height 13
drag, startPoint x: 769, startPoint y: 218, endPoint x: 714, endPoint y: 217, distance: 54.9
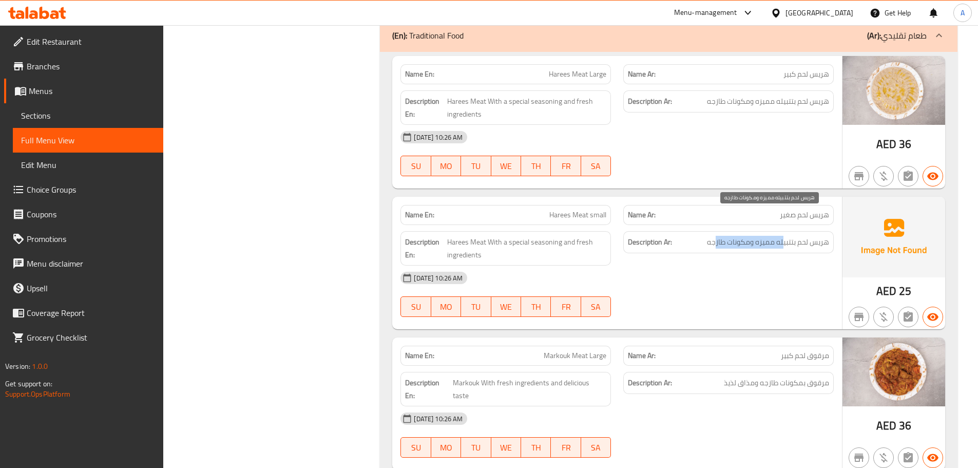
click at [714, 236] on span "هريس لحم بتتبيله مميزه ومكونات طازجه" at bounding box center [768, 242] width 122 height 13
click at [722, 239] on div "Description Ar: هريس لحم بتتبيله مميزه ومكونات طازجه" at bounding box center [728, 248] width 223 height 47
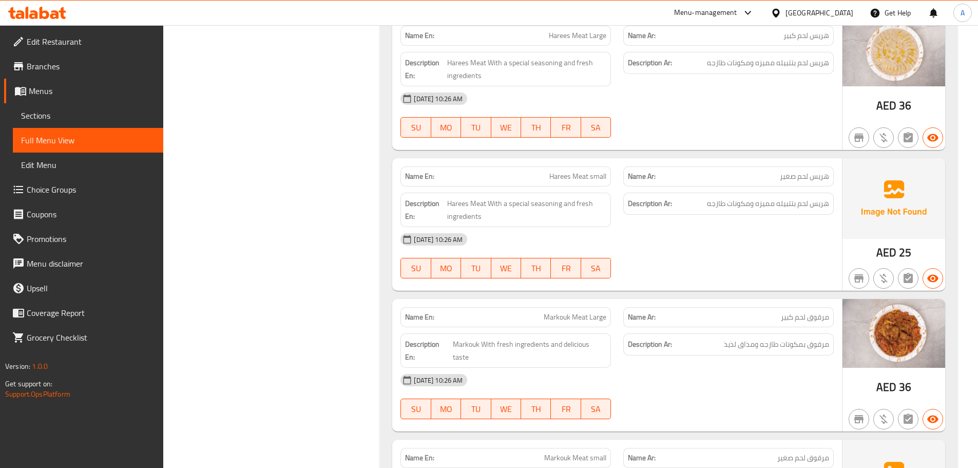
scroll to position [3292, 0]
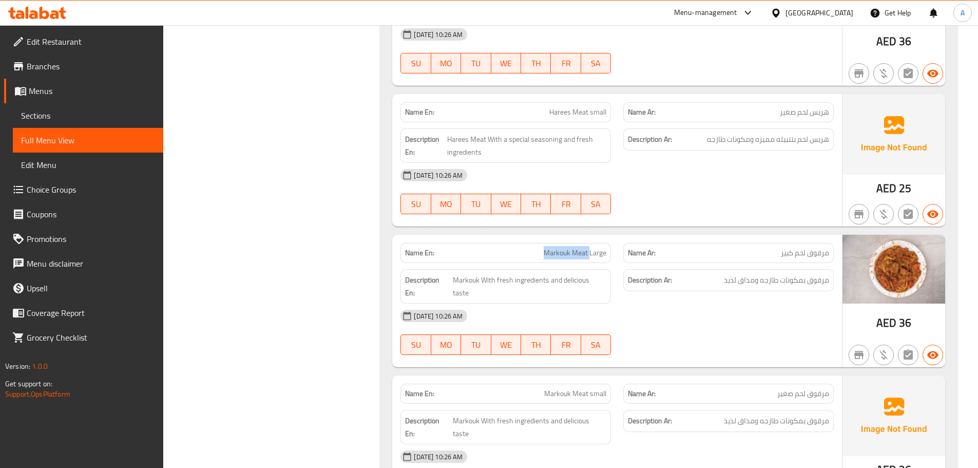
drag, startPoint x: 526, startPoint y: 226, endPoint x: 608, endPoint y: 236, distance: 83.3
click at [600, 247] on p "Name En: Markouk Meat Large" at bounding box center [505, 252] width 201 height 11
click at [692, 303] on div "08-10-2025 10:26 AM" at bounding box center [617, 315] width 446 height 25
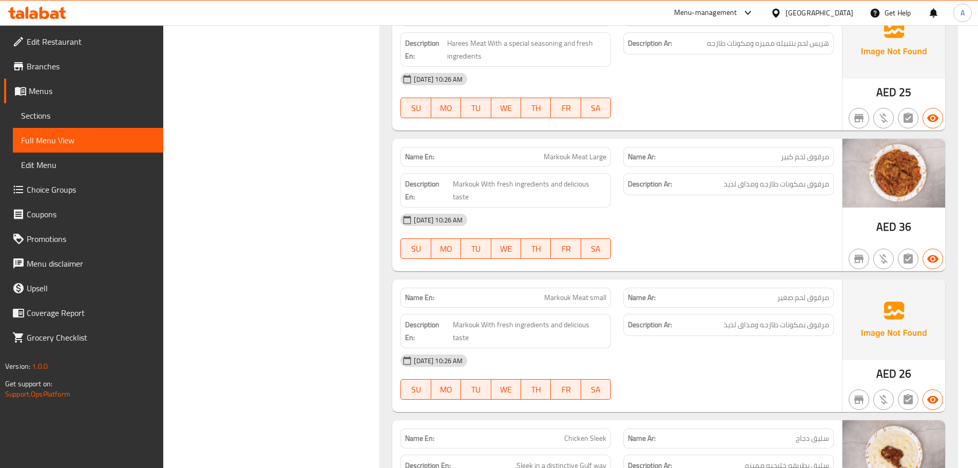
scroll to position [3395, 0]
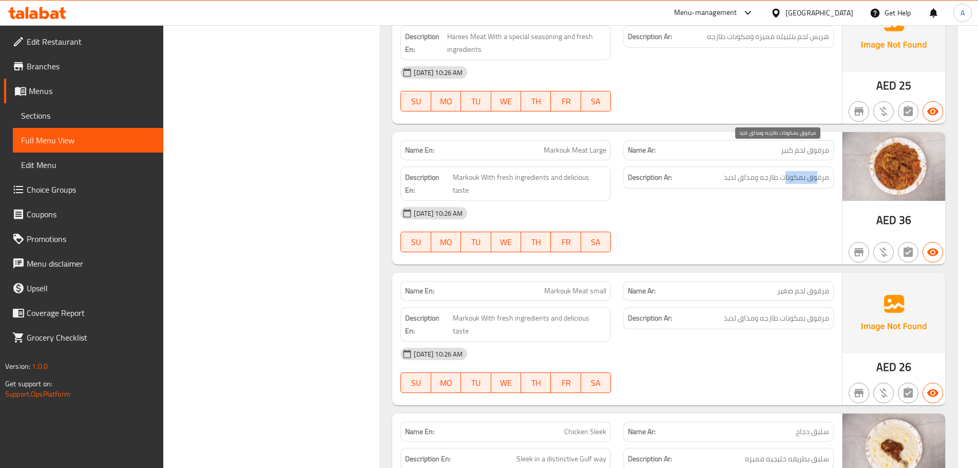
drag, startPoint x: 818, startPoint y: 154, endPoint x: 785, endPoint y: 153, distance: 33.4
click at [785, 171] on span "مرقوق بمكونات طازجه ومذاق لذيذ" at bounding box center [776, 177] width 105 height 13
click at [779, 201] on div "08-10-2025 10:26 AM" at bounding box center [617, 213] width 446 height 25
drag, startPoint x: 795, startPoint y: 149, endPoint x: 736, endPoint y: 176, distance: 65.1
click at [736, 171] on span "مرقوق بمكونات طازجه ومذاق لذيذ" at bounding box center [776, 177] width 105 height 13
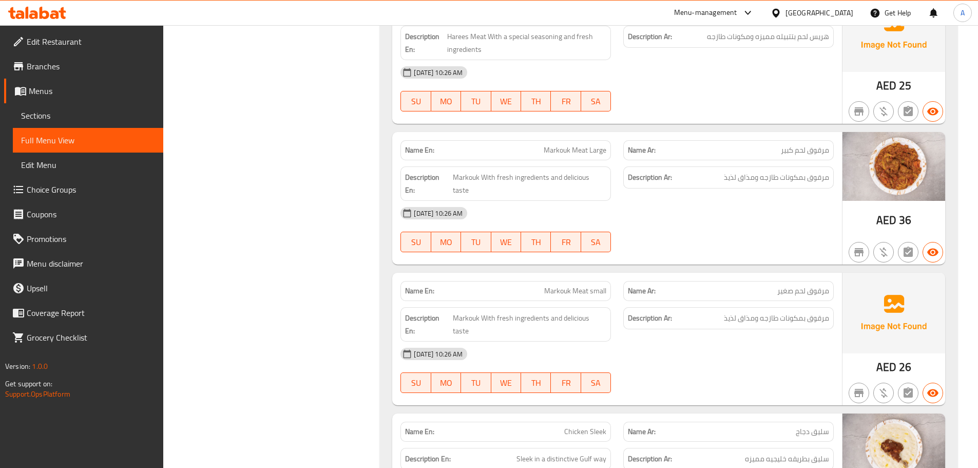
click at [736, 201] on div "08-10-2025 10:26 AM" at bounding box center [617, 213] width 446 height 25
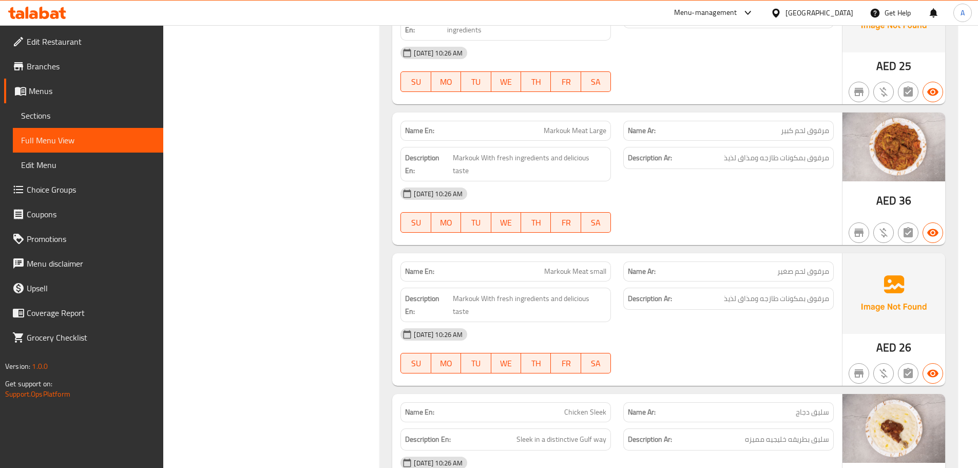
scroll to position [3446, 0]
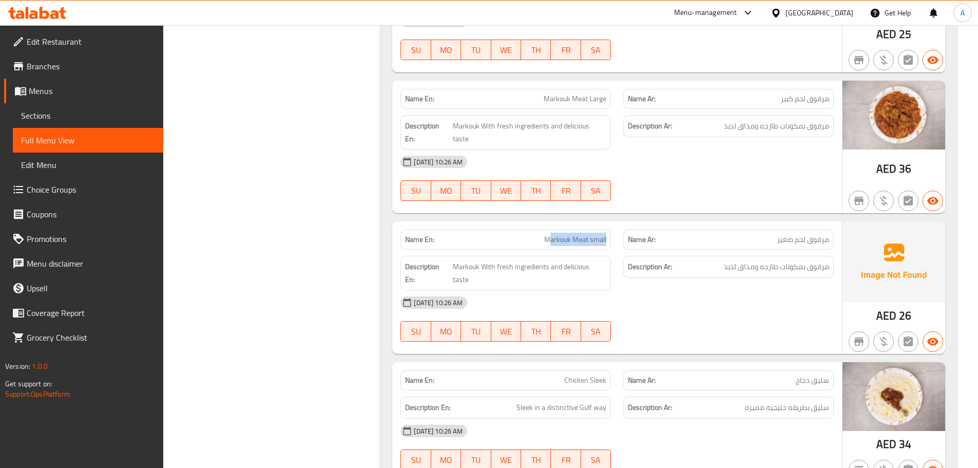
drag, startPoint x: 551, startPoint y: 201, endPoint x: 646, endPoint y: 210, distance: 95.4
click at [632, 223] on div "Name En: Markouk Meat small Name Ar: مرقوق لحم صغير" at bounding box center [617, 239] width 446 height 32
click at [738, 290] on div "08-10-2025 10:26 AM" at bounding box center [617, 302] width 446 height 25
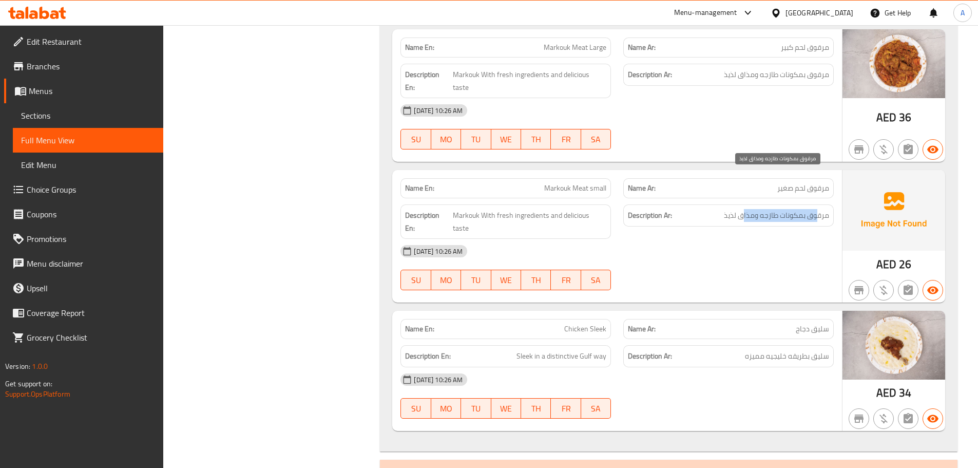
drag, startPoint x: 816, startPoint y: 177, endPoint x: 744, endPoint y: 173, distance: 72.5
click at [744, 209] on span "مرقوق بمكونات طازجه ومذاق لذيذ" at bounding box center [776, 215] width 105 height 13
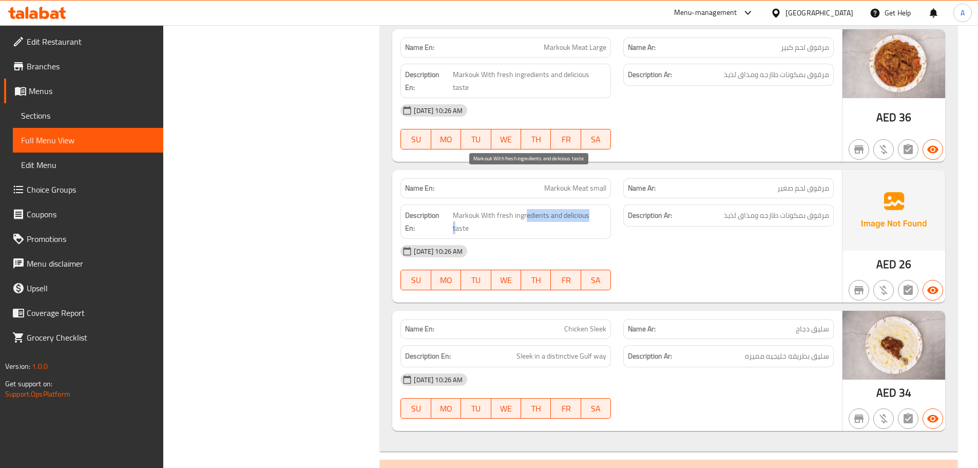
drag, startPoint x: 558, startPoint y: 178, endPoint x: 653, endPoint y: 213, distance: 100.5
click at [609, 189] on div "Name En: Markouk Meat small Name Ar: مرقوق لحم صغير Description En: Markouk Wit…" at bounding box center [617, 236] width 450 height 132
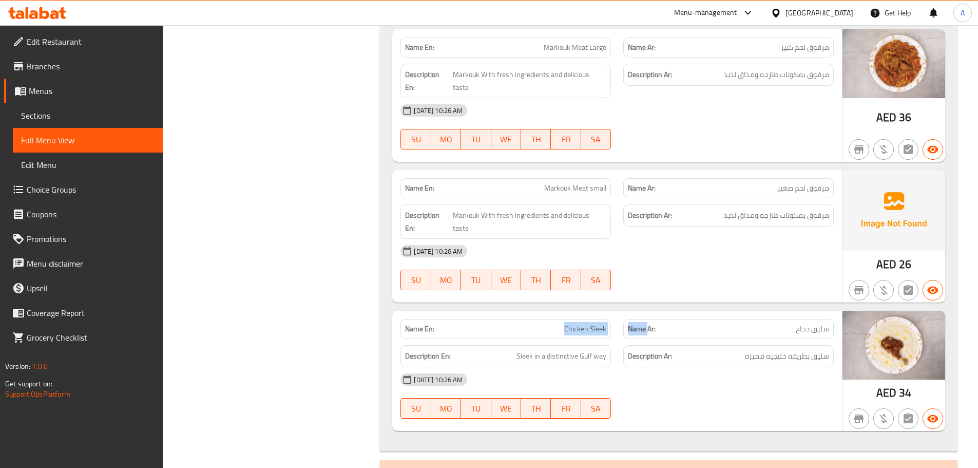
drag, startPoint x: 599, startPoint y: 279, endPoint x: 680, endPoint y: 256, distance: 84.5
click at [656, 313] on div "Name En: Chicken Sleek Name Ar: سليق دجاج" at bounding box center [617, 329] width 446 height 32
click at [684, 247] on div "Name En: Markouk Meat small Name Ar: مرقوق لحم صغير Description En: Markouk Wit…" at bounding box center [617, 236] width 450 height 132
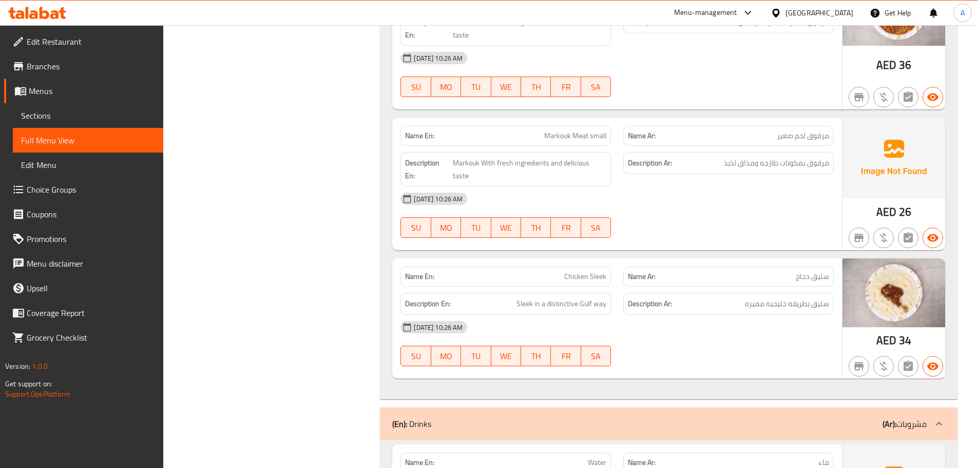
scroll to position [3600, 0]
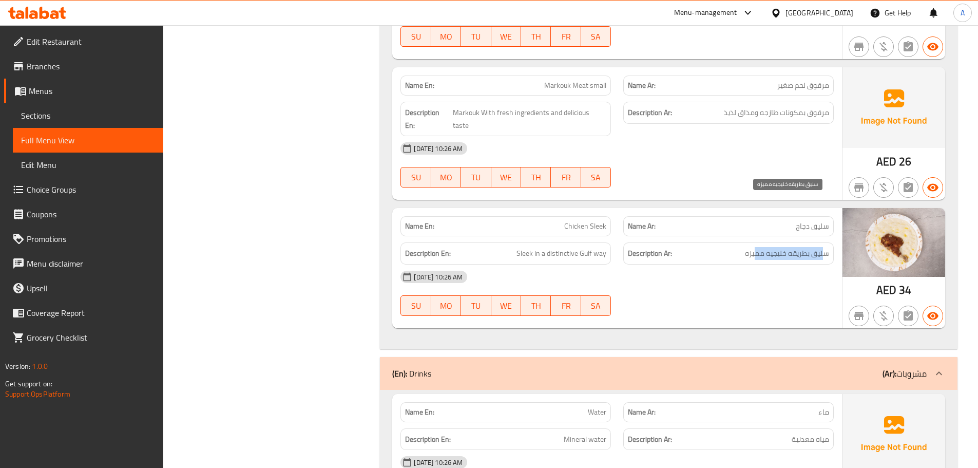
drag, startPoint x: 824, startPoint y: 204, endPoint x: 614, endPoint y: 204, distance: 210.5
click at [743, 247] on h6 "Description Ar: سليق بطريقه خليجيه مميزه" at bounding box center [728, 253] width 201 height 13
drag, startPoint x: 506, startPoint y: 199, endPoint x: 591, endPoint y: 200, distance: 85.2
click at [591, 247] on h6 "Description En: Sleek in a distinctive Gulf way" at bounding box center [505, 253] width 201 height 13
click at [547, 247] on span "Sleek in a distinctive Gulf way" at bounding box center [561, 253] width 90 height 13
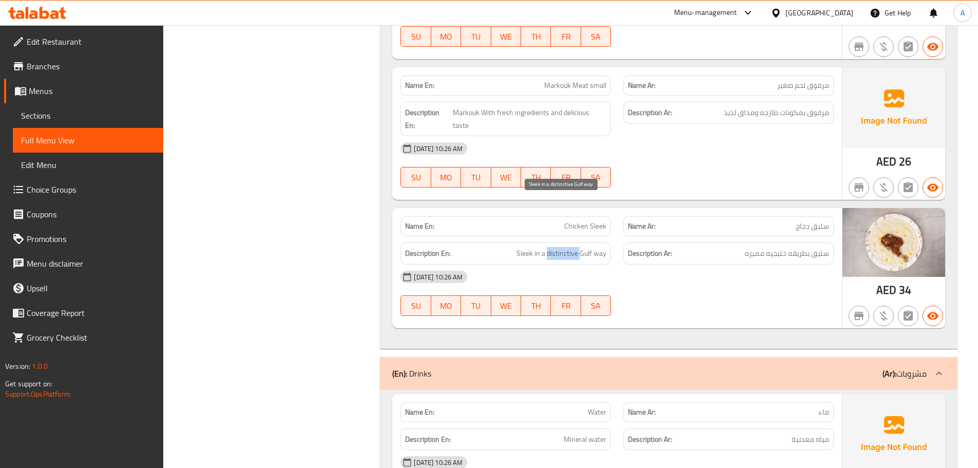
click at [547, 247] on span "Sleek in a distinctive Gulf way" at bounding box center [561, 253] width 90 height 13
click at [673, 264] on div "08-10-2025 10:26 AM SU MO TU WE TH FR SA" at bounding box center [617, 292] width 446 height 57
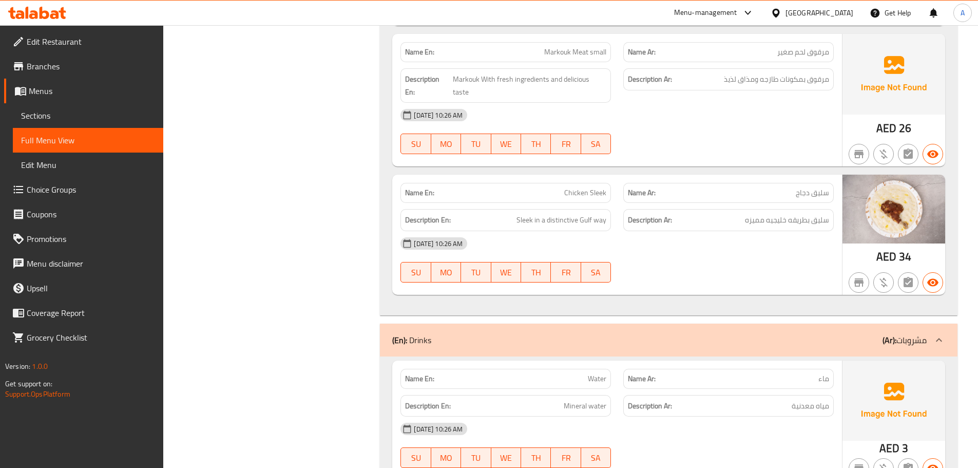
scroll to position [3652, 0]
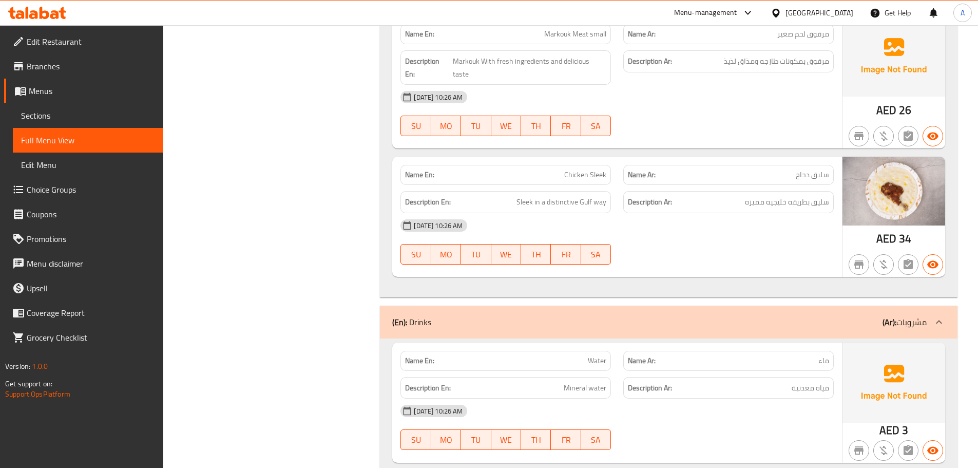
drag, startPoint x: 561, startPoint y: 321, endPoint x: 721, endPoint y: 334, distance: 160.7
click at [681, 371] on div "Description En: Mineral water Description Ar: مياه معدنية" at bounding box center [617, 388] width 446 height 34
click at [758, 398] on div "08-10-2025 10:26 AM SU MO TU WE TH FR SA" at bounding box center [617, 426] width 446 height 57
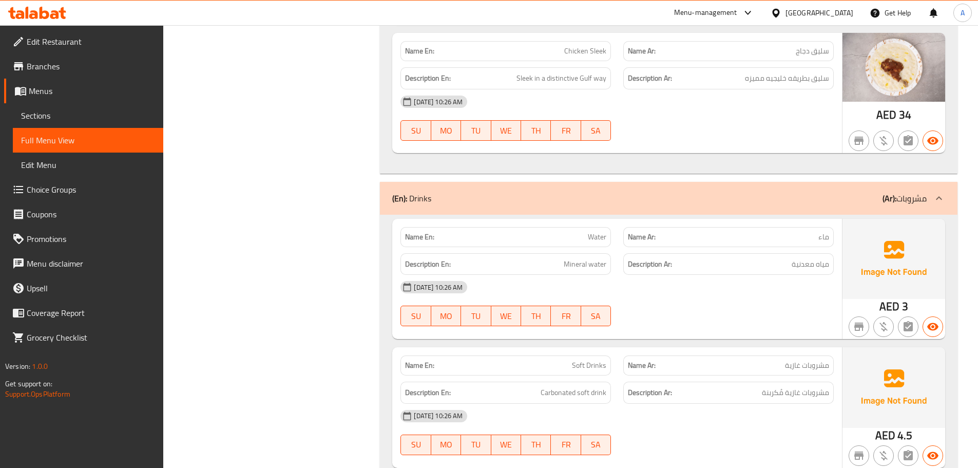
scroll to position [3806, 0]
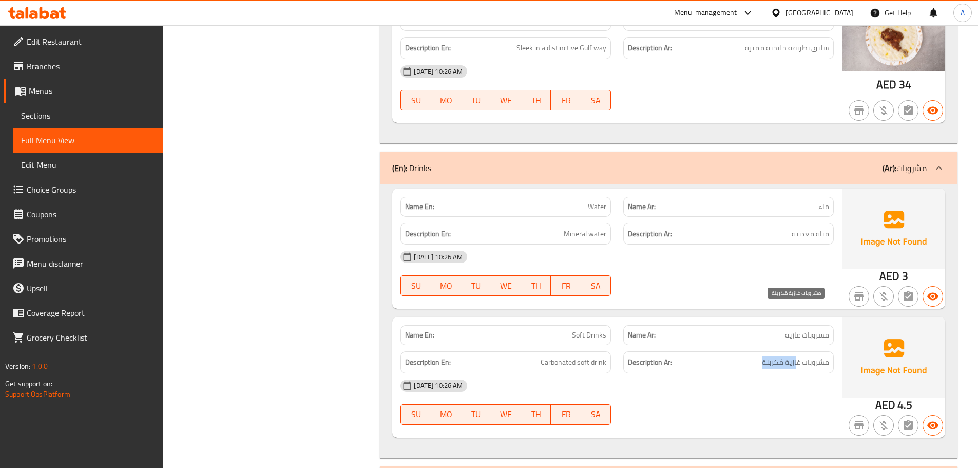
drag, startPoint x: 798, startPoint y: 314, endPoint x: 704, endPoint y: 321, distance: 94.2
click at [712, 351] on div "Description Ar: مشروبات غازية مُكربنة" at bounding box center [728, 362] width 210 height 22
drag, startPoint x: 532, startPoint y: 307, endPoint x: 667, endPoint y: 334, distance: 138.2
click at [650, 328] on div "Name En: Soft Drinks Name Ar: مشروبات غازية Description En: Carbonated soft dri…" at bounding box center [617, 377] width 450 height 120
click at [674, 373] on div "08-10-2025 10:26 AM" at bounding box center [617, 385] width 446 height 25
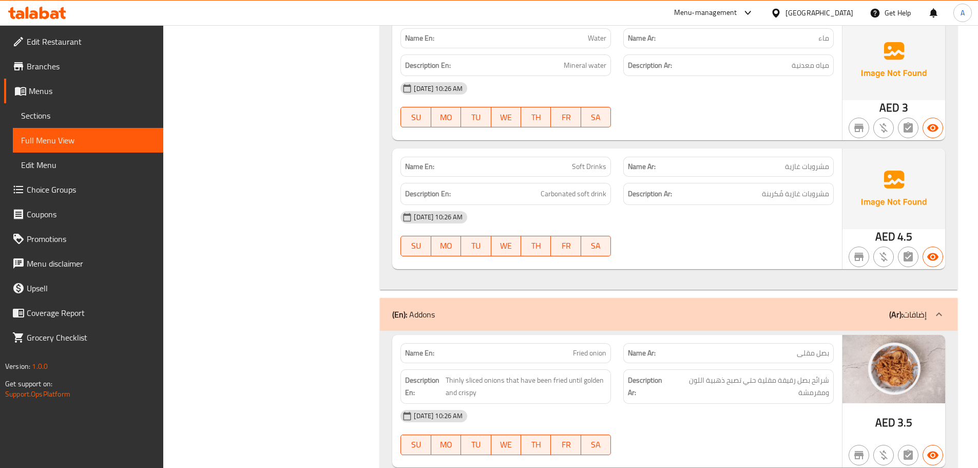
scroll to position [4062, 0]
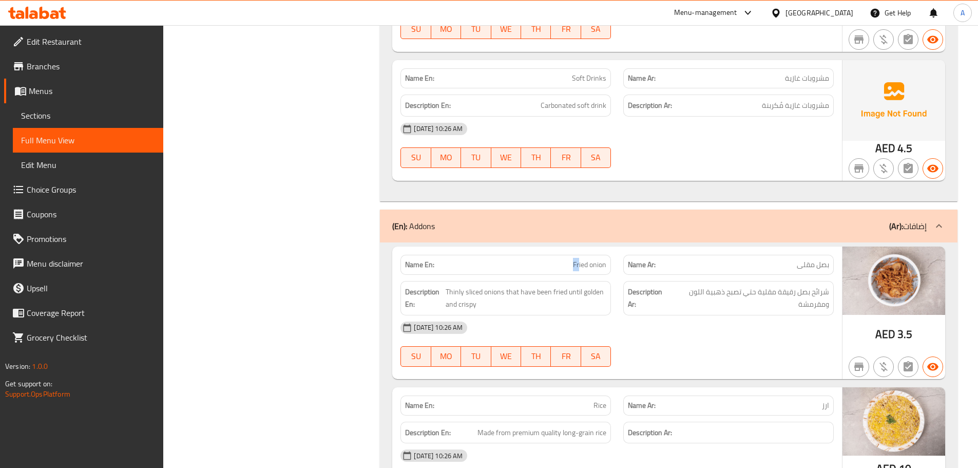
drag, startPoint x: 570, startPoint y: 220, endPoint x: 628, endPoint y: 233, distance: 59.4
click at [606, 246] on div "Name En: Fried onion Name Ar: بصل مقلى Description En: Thinly sliced onions tha…" at bounding box center [617, 312] width 450 height 132
click at [678, 281] on div "Description Ar: شرائح بصل رقيقة مقلية حتي تصبح ذهبية اللون ومقرمشة" at bounding box center [728, 298] width 210 height 34
drag, startPoint x: 821, startPoint y: 214, endPoint x: 805, endPoint y: 245, distance: 34.7
click at [814, 259] on span "بصل مقلى" at bounding box center [813, 264] width 32 height 11
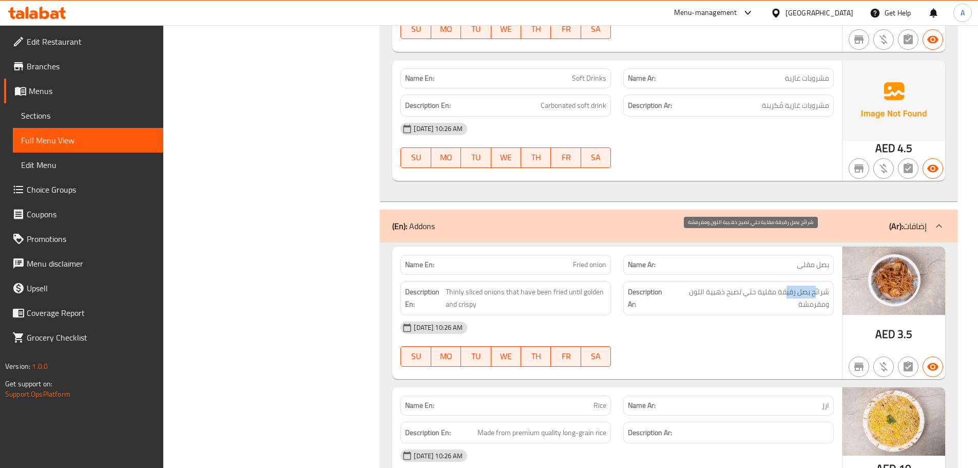
drag, startPoint x: 812, startPoint y: 237, endPoint x: 776, endPoint y: 242, distance: 36.3
click at [780, 285] on span "شرائح بصل رقيقة مقلية حتي تصبح ذهبية اللون ومقرمشة" at bounding box center [749, 297] width 159 height 25
click at [772, 285] on span "شرائح بصل رقيقة مقلية حتي تصبح ذهبية اللون ومقرمشة" at bounding box center [749, 297] width 159 height 25
drag, startPoint x: 815, startPoint y: 239, endPoint x: 698, endPoint y: 238, distance: 117.1
click at [698, 285] on span "شرائح بصل رقيقة مقلية حتي تصبح ذهبية اللون ومقرمشة" at bounding box center [749, 297] width 159 height 25
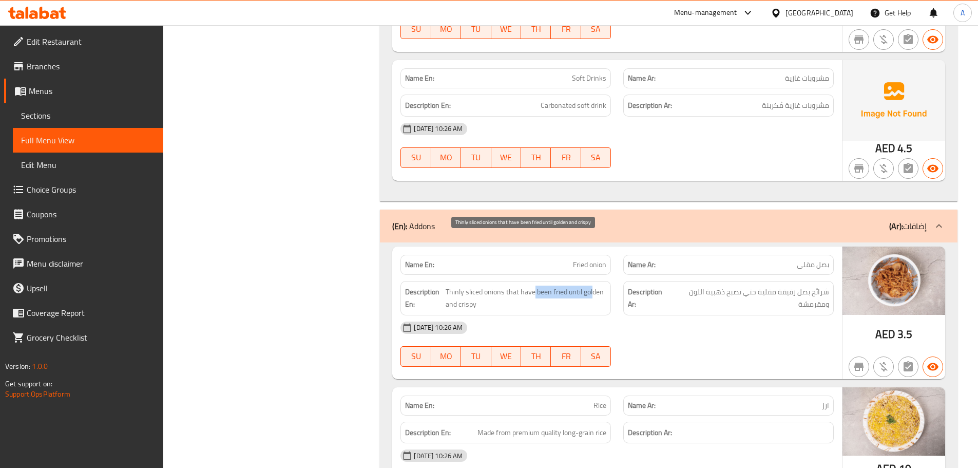
drag, startPoint x: 539, startPoint y: 241, endPoint x: 613, endPoint y: 249, distance: 74.9
click at [603, 285] on span "Thinly sliced onions that have been fried until golden and crispy" at bounding box center [526, 297] width 161 height 25
click at [763, 315] on div "08-10-2025 10:26 AM" at bounding box center [617, 327] width 446 height 25
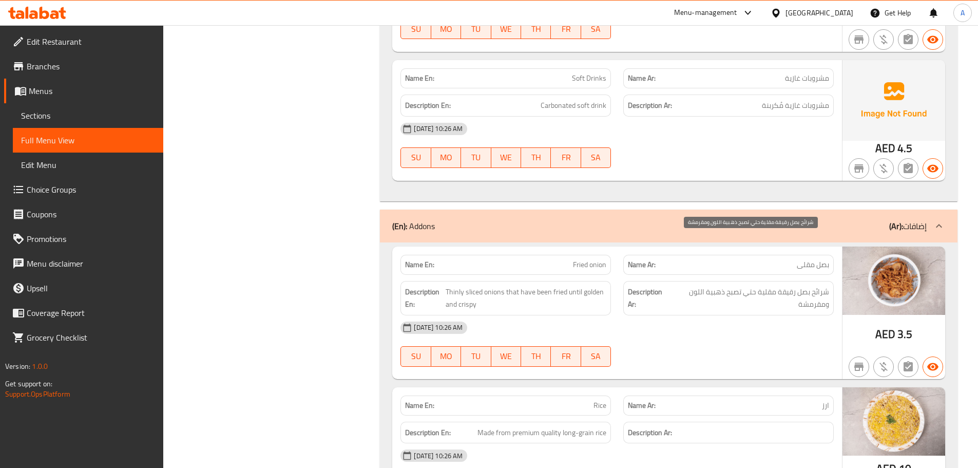
click at [809, 285] on span "شرائح بصل رقيقة مقلية حتي تصبح ذهبية اللون ومقرمشة" at bounding box center [749, 297] width 159 height 25
click at [801, 315] on div "08-10-2025 10:26 AM" at bounding box center [617, 327] width 446 height 25
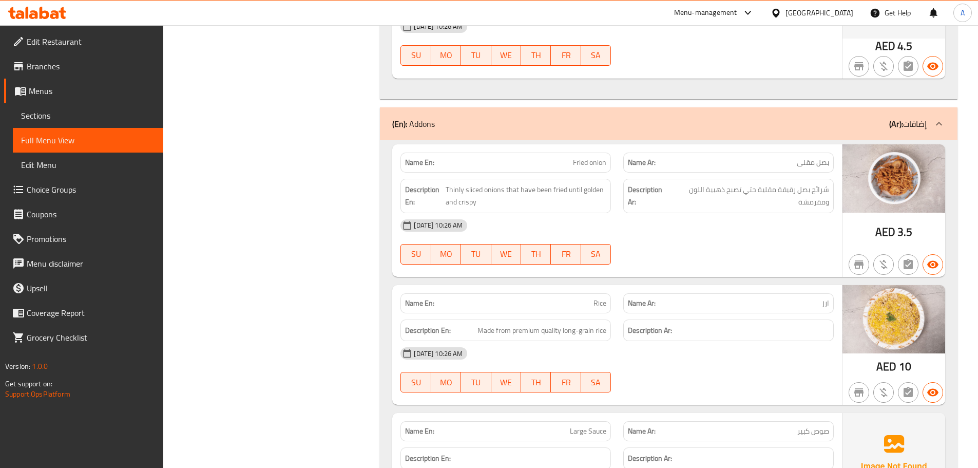
scroll to position [4165, 0]
drag, startPoint x: 564, startPoint y: 241, endPoint x: 680, endPoint y: 262, distance: 117.9
click at [680, 284] on div "Name En: Rice Name Ar: ارز Description En: Made from premium quality long-grain…" at bounding box center [617, 344] width 450 height 120
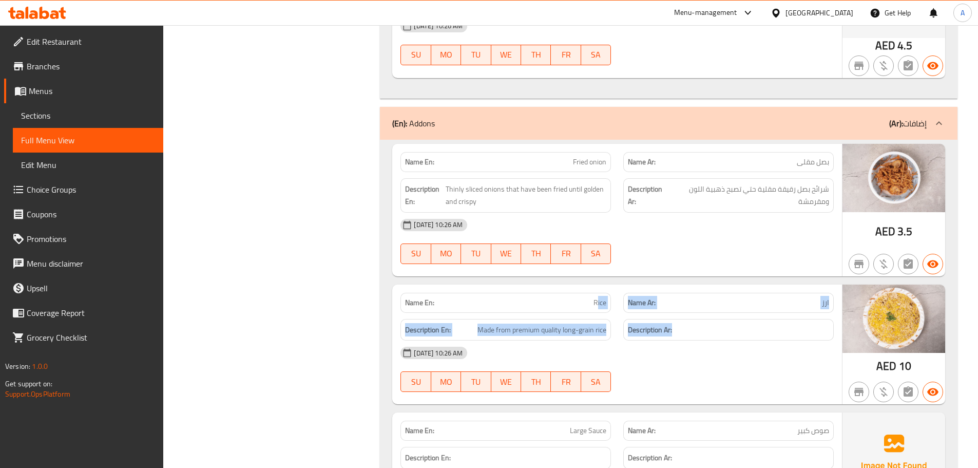
click at [601, 297] on span "Rice" at bounding box center [599, 302] width 13 height 11
drag, startPoint x: 601, startPoint y: 252, endPoint x: 669, endPoint y: 222, distance: 74.3
click at [602, 297] on span "Rice" at bounding box center [599, 302] width 13 height 11
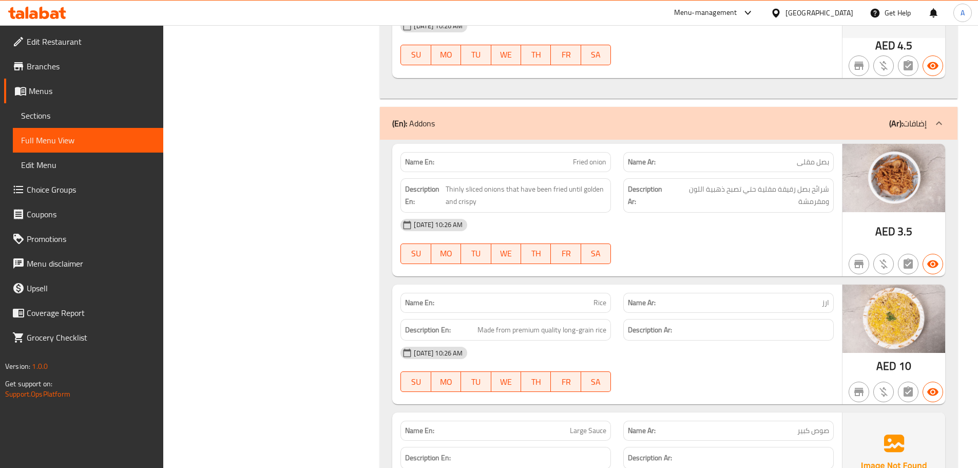
click at [690, 213] on div "08-10-2025 10:26 AM SU MO TU WE TH FR SA" at bounding box center [617, 241] width 446 height 57
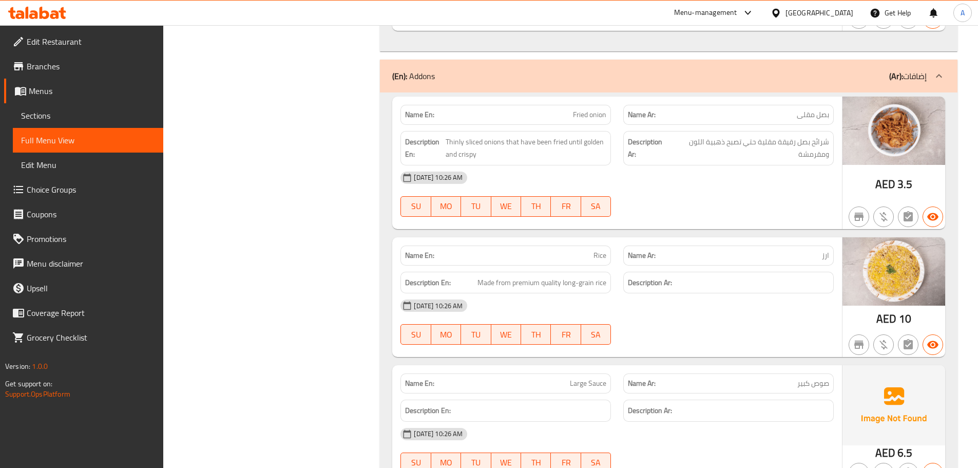
scroll to position [4216, 0]
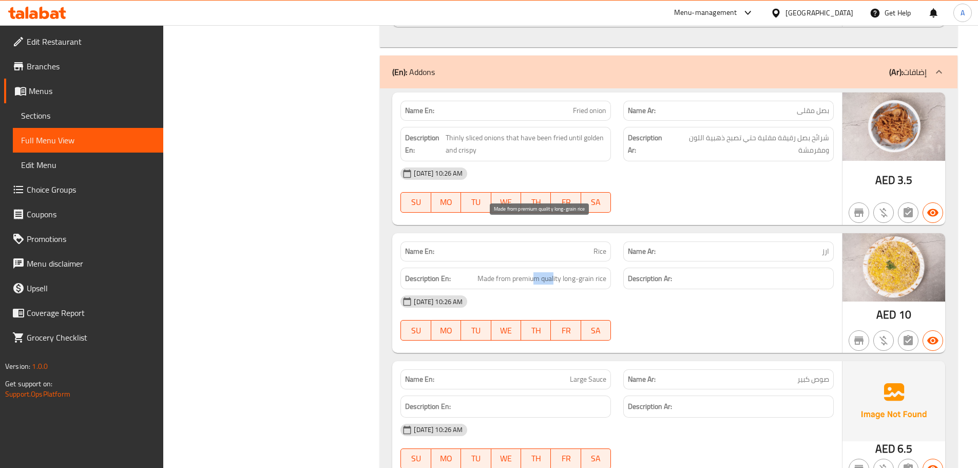
drag, startPoint x: 545, startPoint y: 226, endPoint x: 532, endPoint y: 225, distance: 12.9
click at [532, 272] on span "Made from premium quality long-grain rice" at bounding box center [541, 278] width 129 height 13
click at [565, 272] on span "Made from premium quality long-grain rice" at bounding box center [541, 278] width 129 height 13
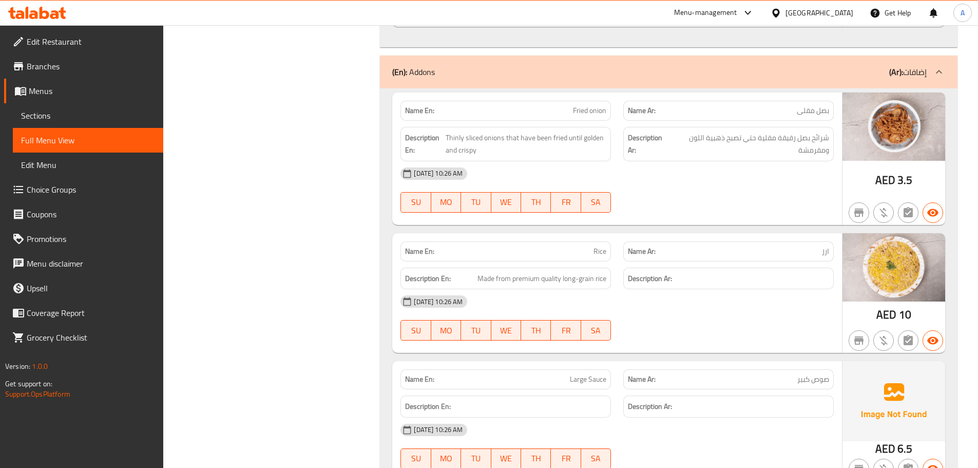
click at [657, 289] on div "08-10-2025 10:26 AM" at bounding box center [617, 301] width 446 height 25
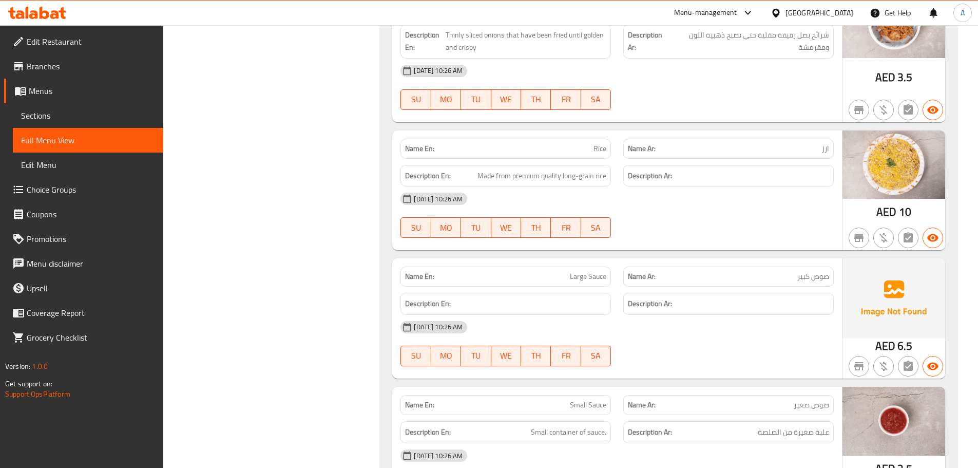
scroll to position [4268, 0]
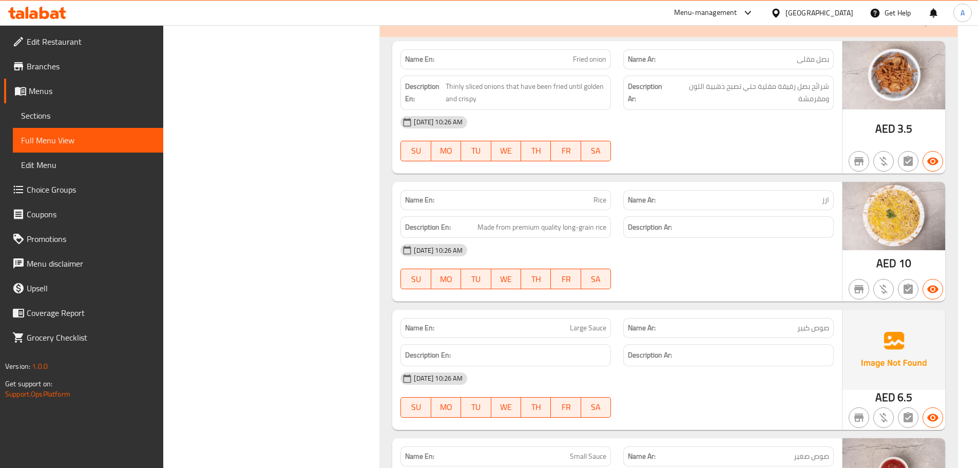
click at [523, 349] on h6 "Description En:" at bounding box center [505, 355] width 201 height 13
click at [598, 195] on span "Rice" at bounding box center [599, 200] width 13 height 11
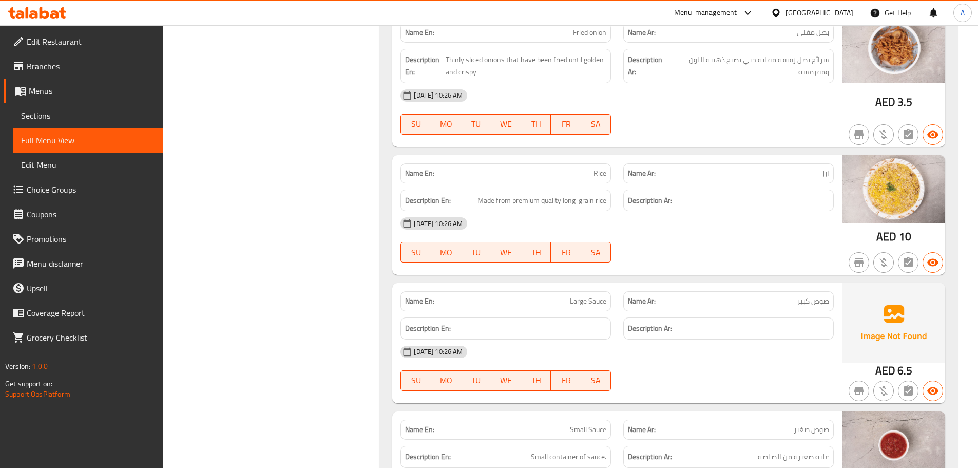
scroll to position [4319, 0]
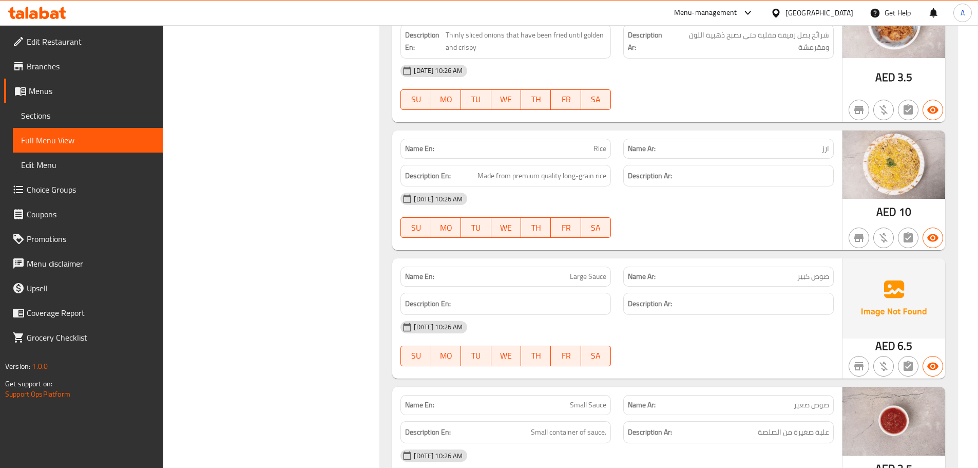
drag, startPoint x: 558, startPoint y: 237, endPoint x: 668, endPoint y: 271, distance: 116.1
click at [655, 286] on div "Description En: Description Ar:" at bounding box center [617, 303] width 446 height 34
drag, startPoint x: 684, startPoint y: 297, endPoint x: 680, endPoint y: 302, distance: 6.6
click at [684, 315] on div "08-10-2025 10:26 AM SU MO TU WE TH FR SA" at bounding box center [617, 343] width 446 height 57
drag, startPoint x: 559, startPoint y: 223, endPoint x: 715, endPoint y: 268, distance: 162.3
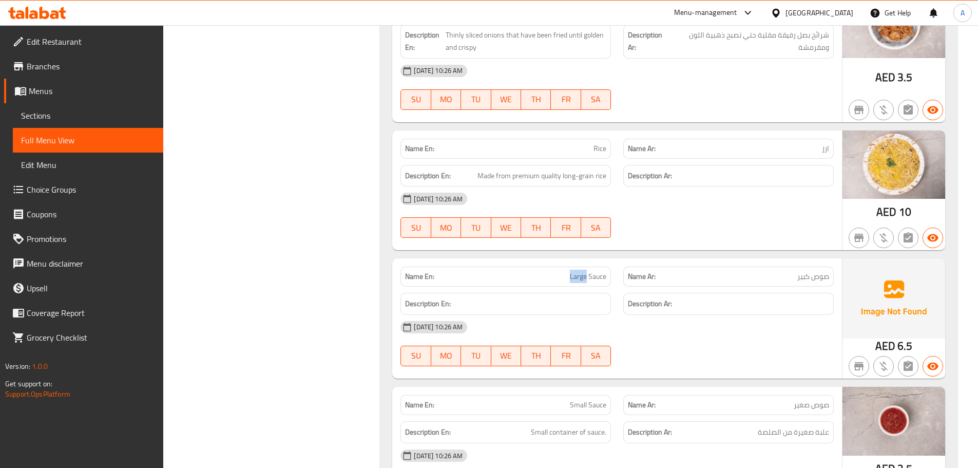
click at [706, 262] on div "Name En: Large Sauce Name Ar: صوص كبير Description En: Description Ar: 08-10-20…" at bounding box center [617, 318] width 450 height 120
click at [715, 315] on div "08-10-2025 10:26 AM" at bounding box center [617, 327] width 446 height 25
drag, startPoint x: 599, startPoint y: 229, endPoint x: 652, endPoint y: 266, distance: 64.5
click at [615, 260] on div "Name En: Large Sauce" at bounding box center [505, 276] width 223 height 32
click at [652, 315] on div "08-10-2025 10:26 AM" at bounding box center [617, 327] width 446 height 25
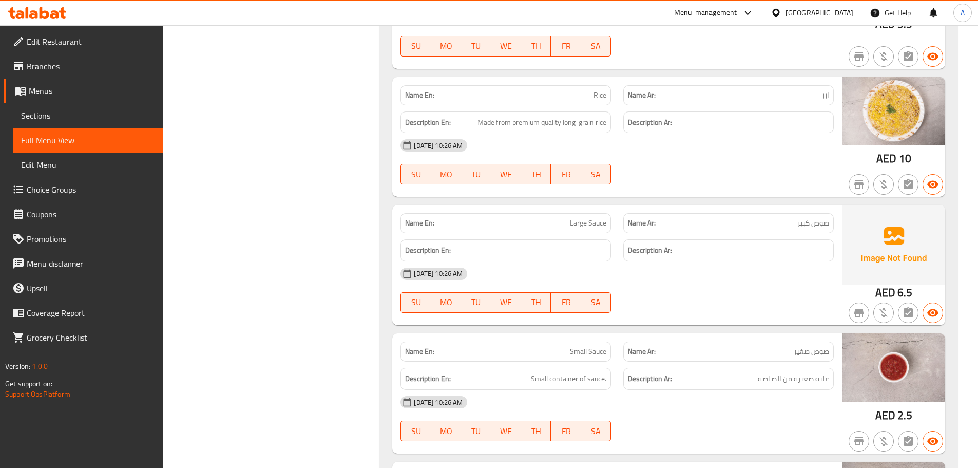
scroll to position [4422, 0]
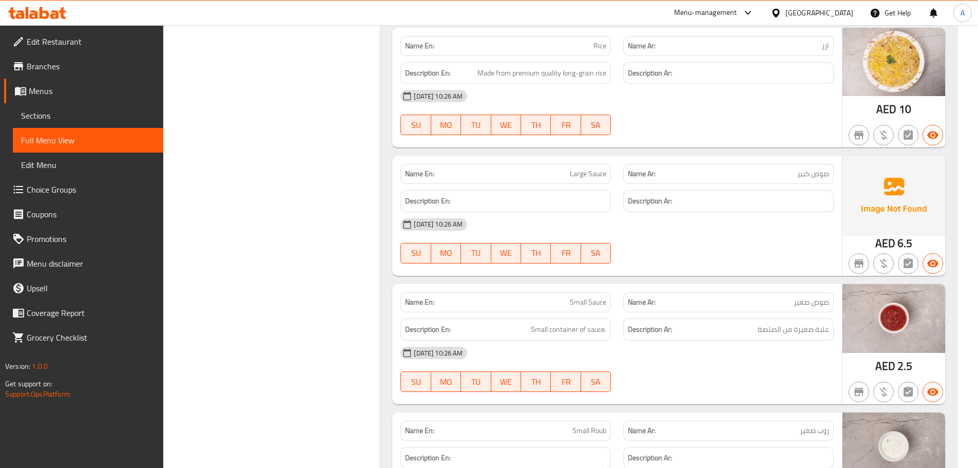
drag, startPoint x: 513, startPoint y: 245, endPoint x: 675, endPoint y: 310, distance: 174.8
click at [620, 284] on div "Name En: Small Sauce Name Ar: صوص صغير Description En: Small container of sauce…" at bounding box center [617, 344] width 450 height 120
click at [691, 340] on div "08-10-2025 10:26 AM SU MO TU WE TH FR SA" at bounding box center [617, 368] width 446 height 57
drag, startPoint x: 817, startPoint y: 282, endPoint x: 644, endPoint y: 273, distance: 173.7
click at [644, 323] on h6 "Description Ar: علبة صغيرة من الصلصة" at bounding box center [728, 329] width 201 height 13
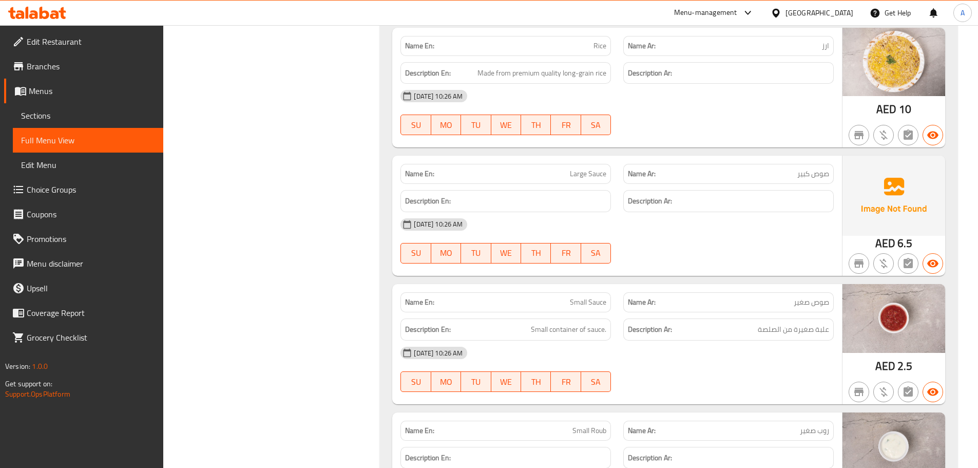
drag, startPoint x: 538, startPoint y: 291, endPoint x: 677, endPoint y: 306, distance: 139.9
click at [670, 340] on div "08-10-2025 10:26 AM" at bounding box center [617, 352] width 446 height 25
click at [721, 340] on div "08-10-2025 10:26 AM SU MO TU WE TH FR SA" at bounding box center [617, 368] width 446 height 57
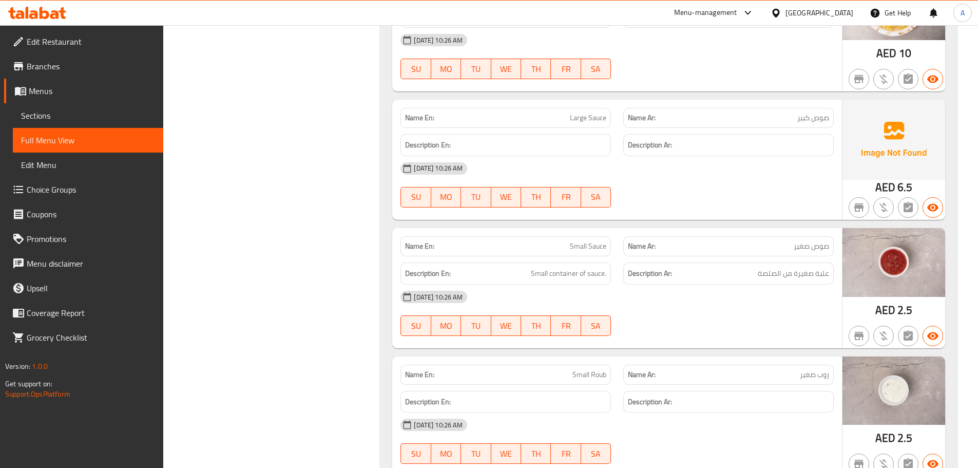
scroll to position [4576, 0]
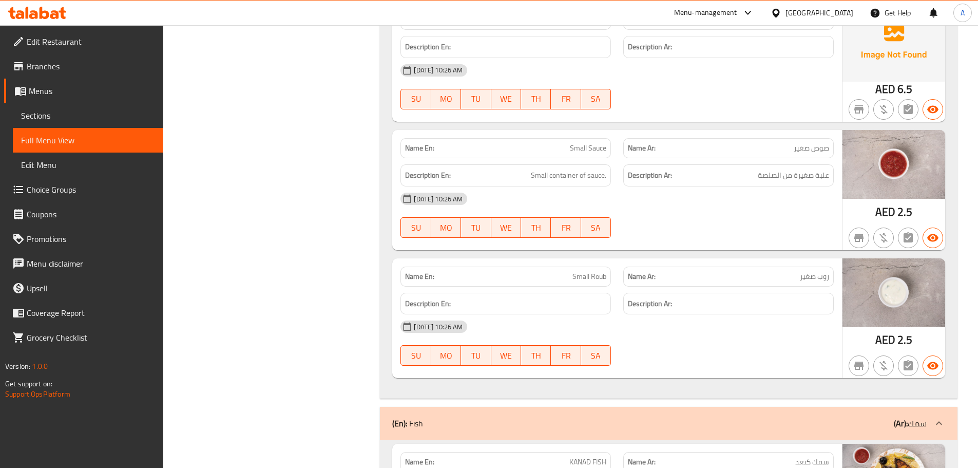
click at [621, 260] on div "Name En: Small Roub Name Ar: روب صغير" at bounding box center [617, 276] width 446 height 32
click at [682, 314] on div "08-10-2025 10:26 AM" at bounding box center [617, 326] width 446 height 25
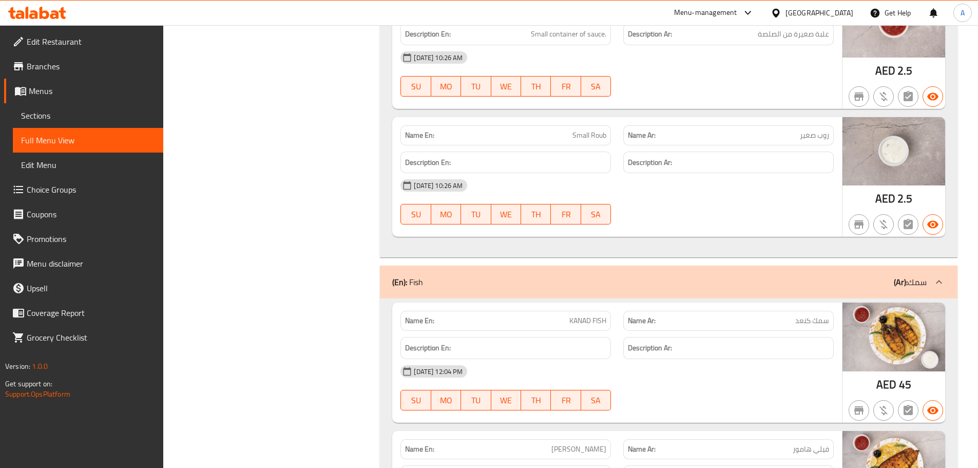
scroll to position [4730, 0]
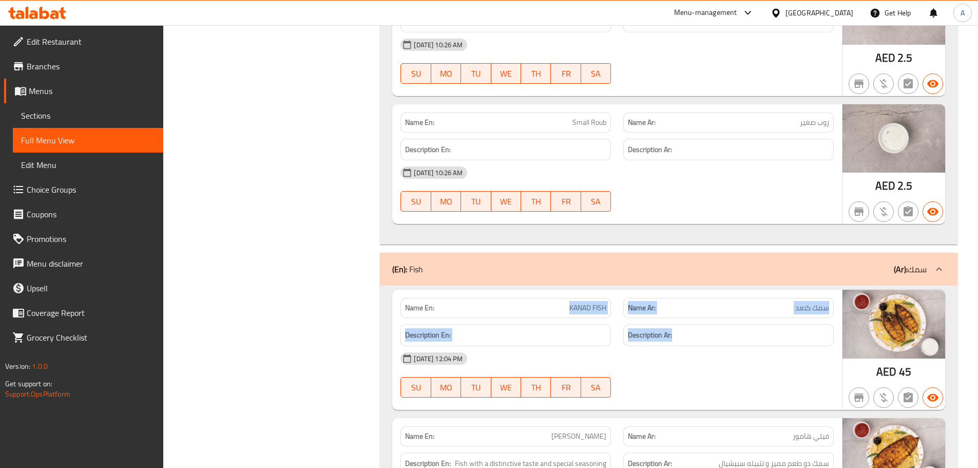
drag, startPoint x: 555, startPoint y: 259, endPoint x: 755, endPoint y: 306, distance: 205.7
click at [741, 296] on div "Name En: KANAD FISH Name Ar: سمك كنعد Description En: Description Ar: 08-10-202…" at bounding box center [617, 350] width 450 height 120
click at [754, 346] on div "08-10-2025 12:04 PM" at bounding box center [617, 358] width 446 height 25
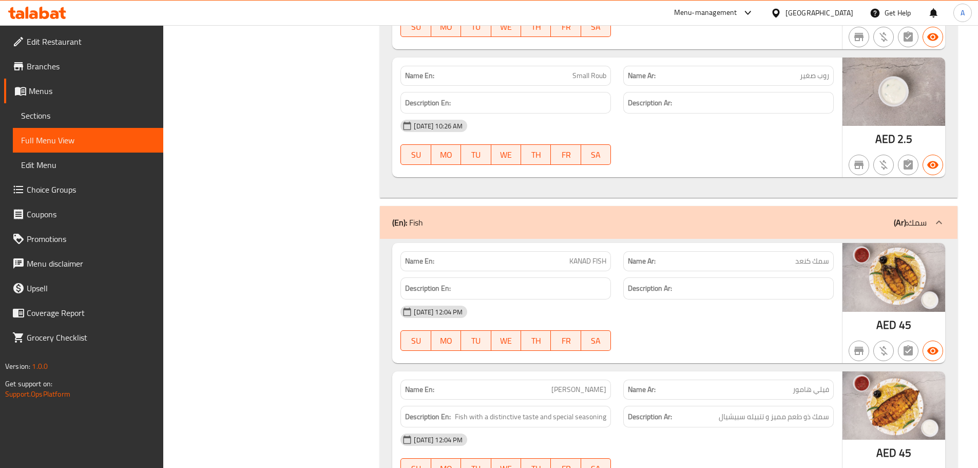
scroll to position [4832, 0]
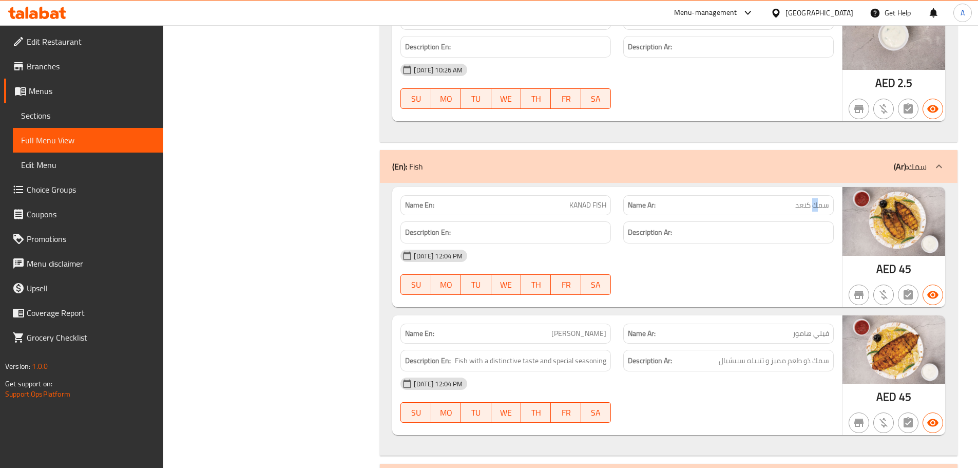
drag, startPoint x: 812, startPoint y: 157, endPoint x: 798, endPoint y: 176, distance: 23.5
click at [809, 200] on span "سمك كنعد" at bounding box center [812, 205] width 34 height 11
click at [781, 243] on div "08-10-2025 12:04 PM SU MO TU WE TH FR SA" at bounding box center [617, 271] width 446 height 57
drag, startPoint x: 553, startPoint y: 277, endPoint x: 690, endPoint y: 333, distance: 147.9
click at [657, 317] on div "Name En: FELLY HAMOOR Name Ar: فيلي هامور" at bounding box center [617, 333] width 446 height 32
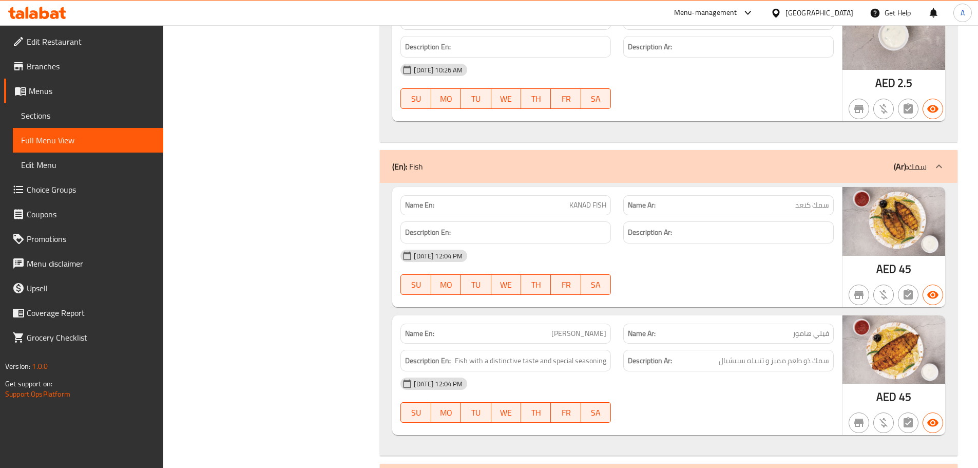
click at [700, 371] on div "08-10-2025 12:04 PM" at bounding box center [617, 383] width 446 height 25
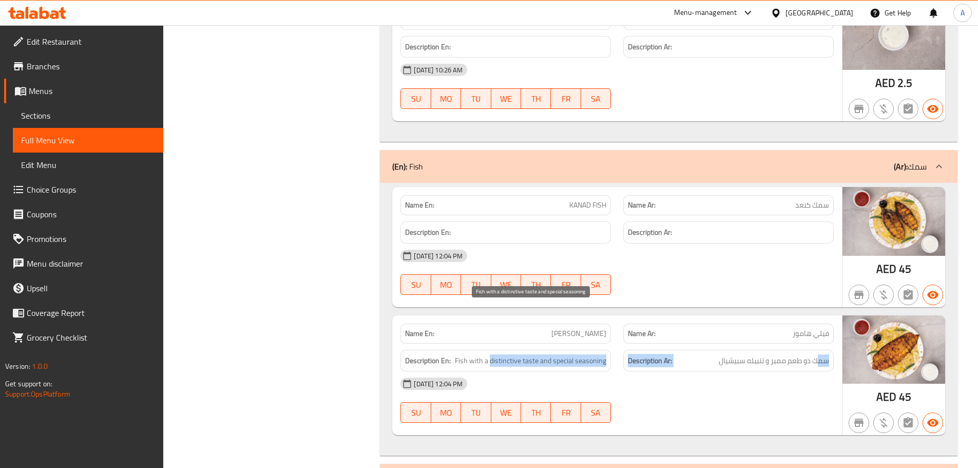
drag, startPoint x: 818, startPoint y: 311, endPoint x: 491, endPoint y: 310, distance: 327.0
click at [491, 343] on div "Description En: Fish with a distinctive taste and special seasoning Description…" at bounding box center [617, 360] width 446 height 34
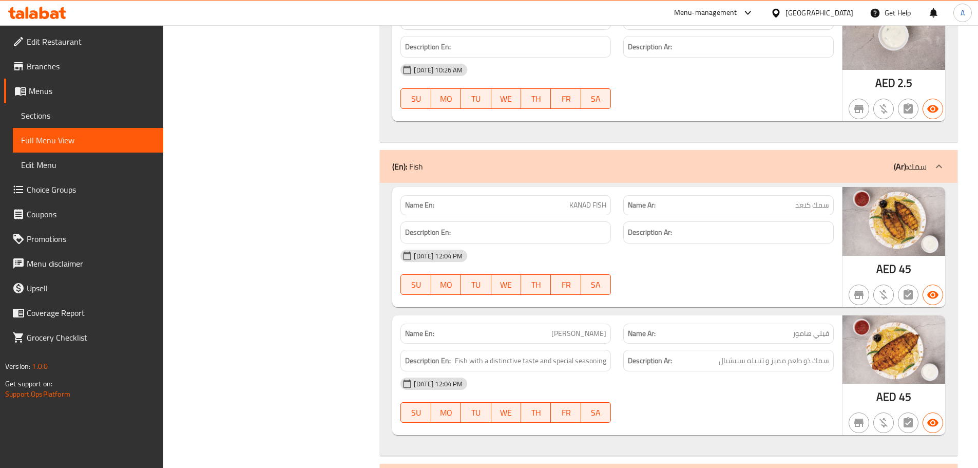
click at [720, 371] on div "08-10-2025 12:04 PM" at bounding box center [617, 383] width 446 height 25
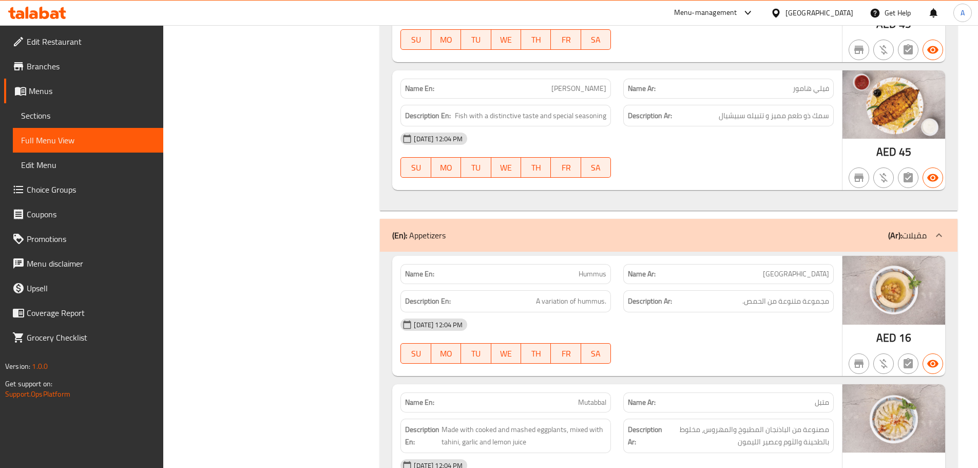
scroll to position [5089, 0]
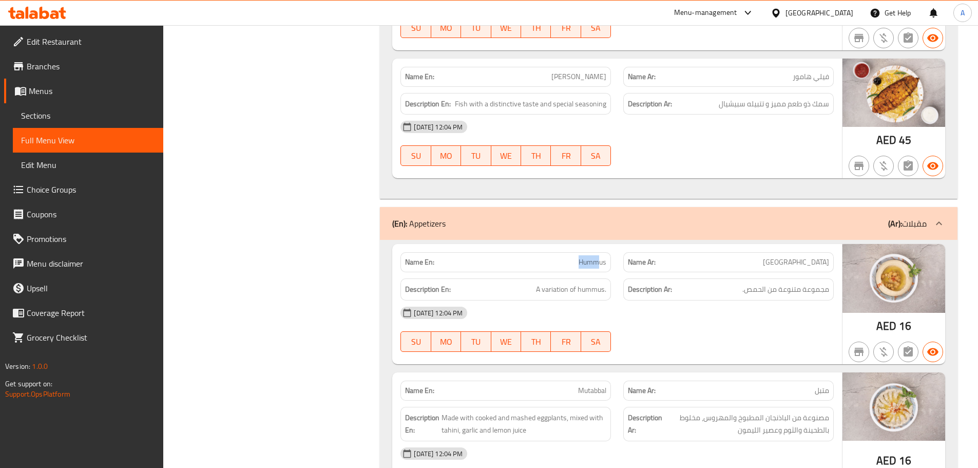
click at [620, 246] on div "Name En: Hummus Name Ar: حمص" at bounding box center [617, 262] width 446 height 32
drag, startPoint x: 707, startPoint y: 279, endPoint x: 739, endPoint y: 280, distance: 31.3
click at [708, 300] on div "08-10-2025 12:04 PM SU MO TU WE TH FR SA" at bounding box center [617, 328] width 446 height 57
drag, startPoint x: 820, startPoint y: 234, endPoint x: 708, endPoint y: 240, distance: 112.1
click at [751, 278] on div "Description Ar: مجموعة متنوعة من الحمص." at bounding box center [728, 289] width 210 height 22
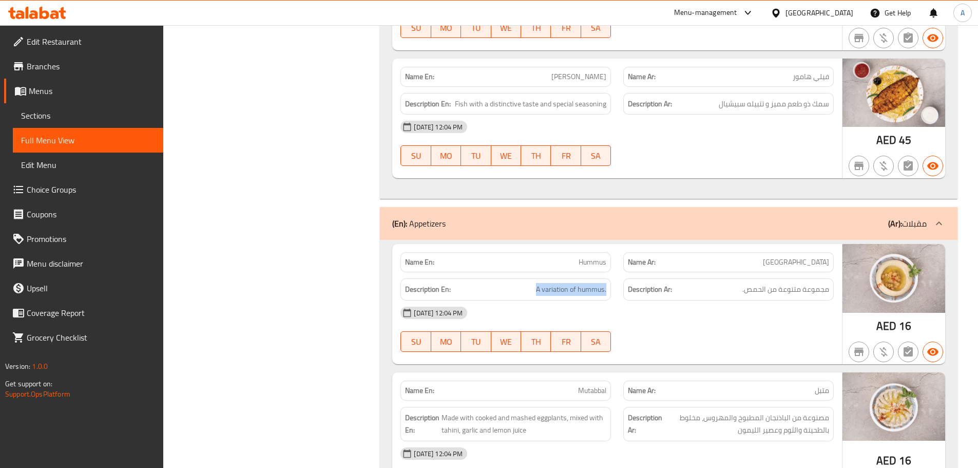
drag, startPoint x: 517, startPoint y: 237, endPoint x: 685, endPoint y: 262, distance: 170.3
click at [657, 272] on div "Description En: A variation of hummus. Description Ar: مجموعة متنوعة من الحمص." at bounding box center [617, 289] width 446 height 34
click at [685, 300] on div "08-10-2025 12:04 PM" at bounding box center [617, 312] width 446 height 25
drag, startPoint x: 561, startPoint y: 344, endPoint x: 703, endPoint y: 327, distance: 143.3
click at [683, 374] on div "Name En: Mutabbal Name Ar: متبل" at bounding box center [617, 390] width 446 height 32
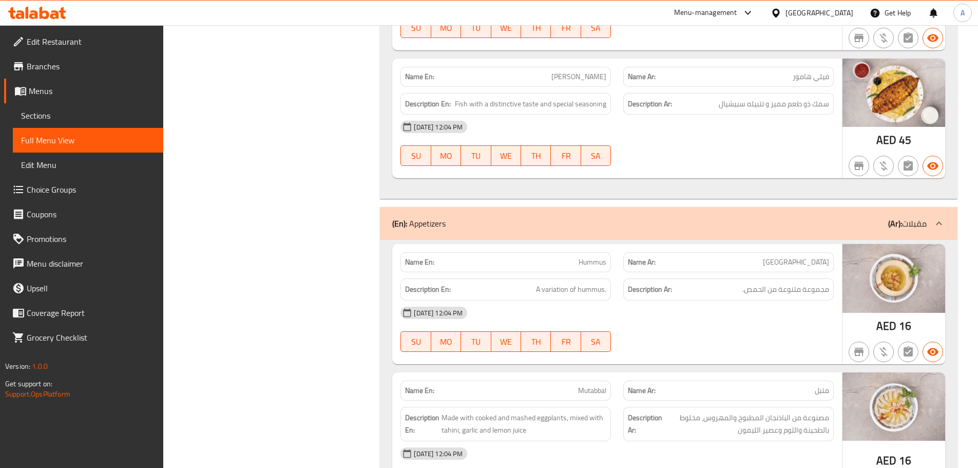
click at [720, 346] on div at bounding box center [728, 352] width 223 height 12
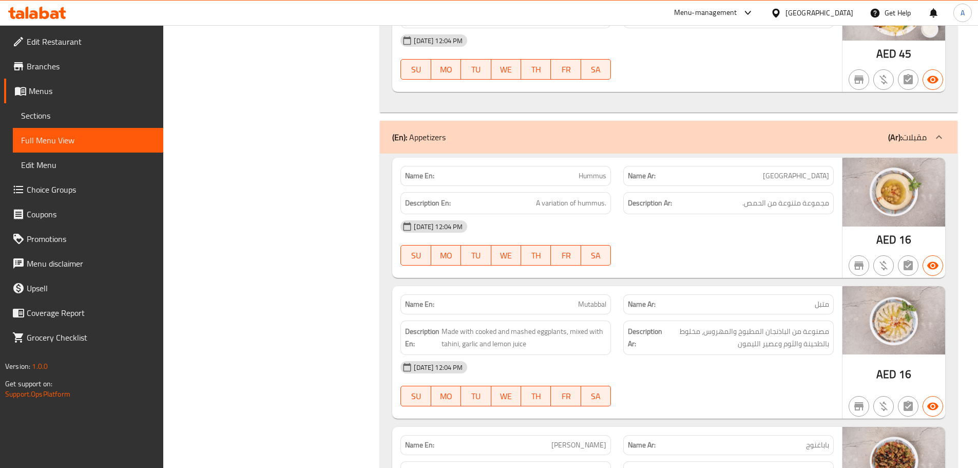
scroll to position [5243, 0]
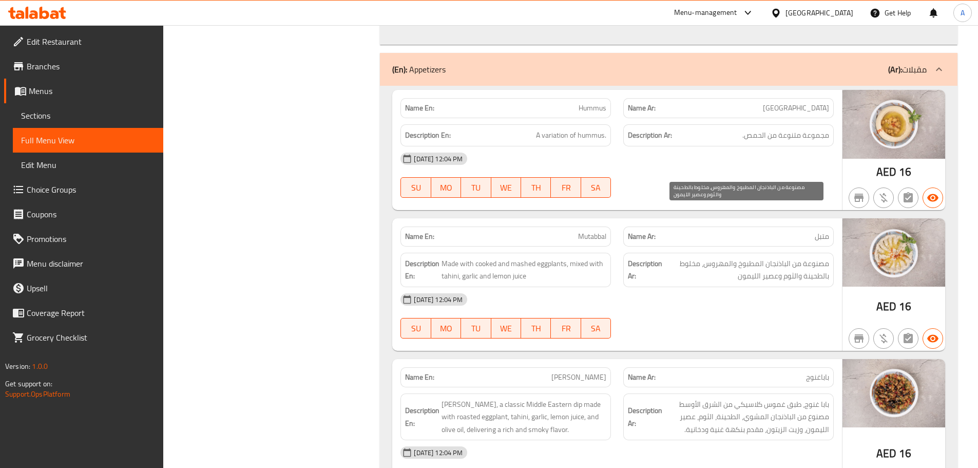
click at [819, 257] on span "مصنوعة من الباذنجان المطبوخ والمهروس، مخلوط بالطحينة والثوم وعصير الليمون" at bounding box center [746, 269] width 165 height 25
drag, startPoint x: 819, startPoint y: 213, endPoint x: 698, endPoint y: 212, distance: 121.7
click at [698, 257] on span "مصنوعة من الباذنجان المطبوخ والمهروس، مخلوط بالطحينة والثوم وعصير الليمون" at bounding box center [746, 269] width 165 height 25
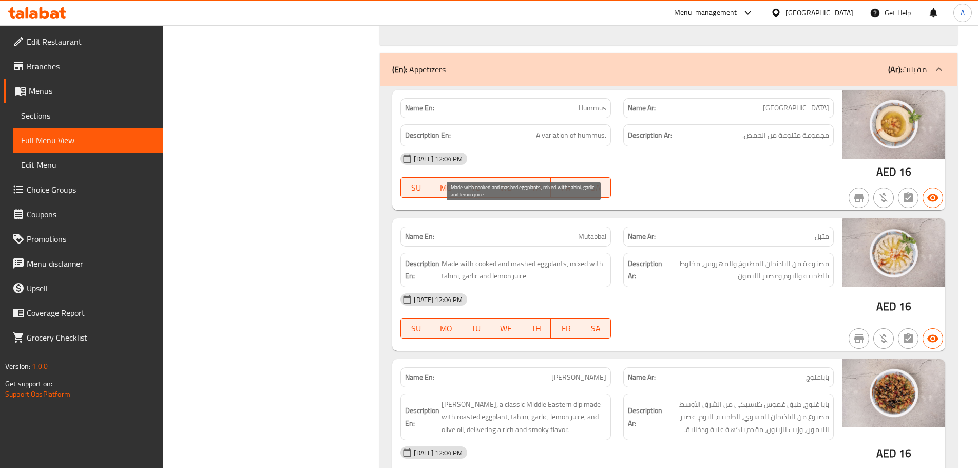
click at [450, 257] on span "Made with cooked and mashed eggplants, mixed with tahini, garlic and lemon juice" at bounding box center [524, 269] width 165 height 25
drag, startPoint x: 450, startPoint y: 213, endPoint x: 606, endPoint y: 211, distance: 156.6
click at [552, 257] on span "Made with cooked and mashed eggplants, mixed with tahini, garlic and lemon juice" at bounding box center [524, 269] width 165 height 25
click at [585, 257] on span "Made with cooked and mashed eggplants, mixed with tahini, garlic and lemon juice" at bounding box center [524, 269] width 165 height 25
drag, startPoint x: 585, startPoint y: 210, endPoint x: 664, endPoint y: 218, distance: 79.4
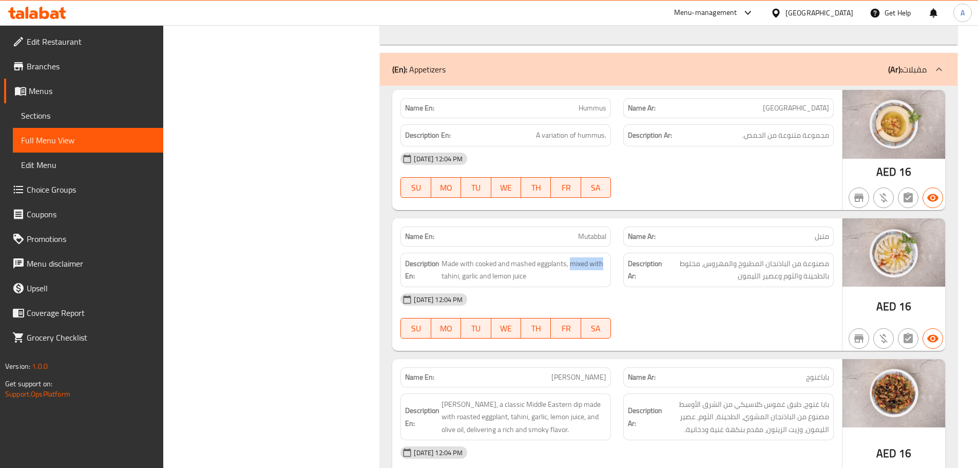
click at [616, 246] on div "Description En: Made with cooked and mashed eggplants, mixed with tahini, garli…" at bounding box center [505, 269] width 223 height 47
drag, startPoint x: 820, startPoint y: 223, endPoint x: 773, endPoint y: 225, distance: 46.8
click at [775, 257] on span "مصنوعة من الباذنجان المطبوخ والمهروس، مخلوط بالطحينة والثوم وعصير الليمون" at bounding box center [746, 269] width 165 height 25
drag, startPoint x: 469, startPoint y: 223, endPoint x: 689, endPoint y: 267, distance: 224.7
click at [608, 251] on div "Name En: Mutabbal Name Ar: متبل Description En: Made with cooked and mashed egg…" at bounding box center [617, 284] width 450 height 132
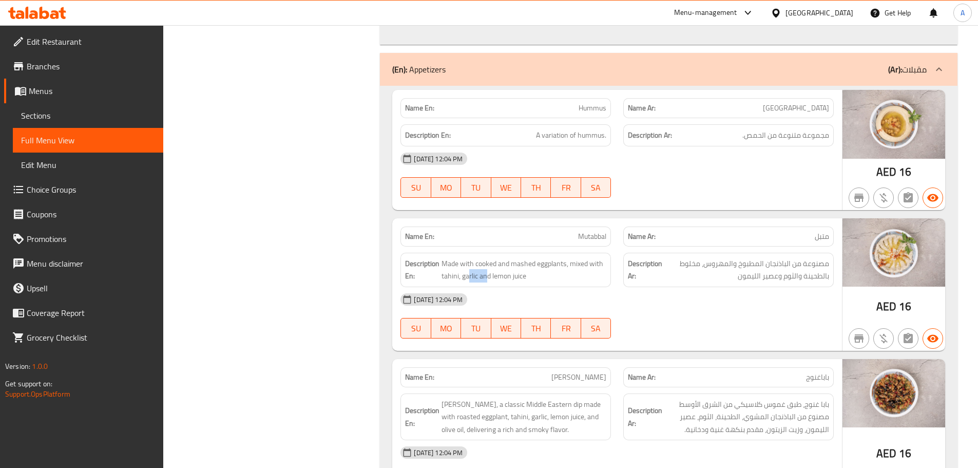
click at [699, 287] on div "08-10-2025 12:04 PM SU MO TU WE TH FR SA" at bounding box center [617, 315] width 446 height 57
drag, startPoint x: 533, startPoint y: 325, endPoint x: 674, endPoint y: 302, distance: 142.0
click at [635, 361] on div "Name En: Baba Ghanoush Name Ar: باباغنوج" at bounding box center [617, 377] width 446 height 32
click at [675, 299] on div "Name En: Mutabbal Name Ar: متبل Description En: Made with cooked and mashed egg…" at bounding box center [617, 284] width 450 height 132
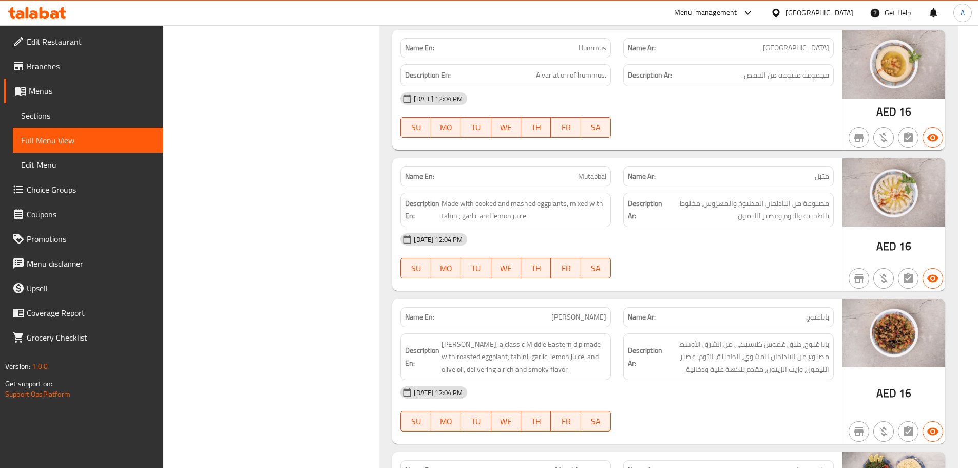
scroll to position [5397, 0]
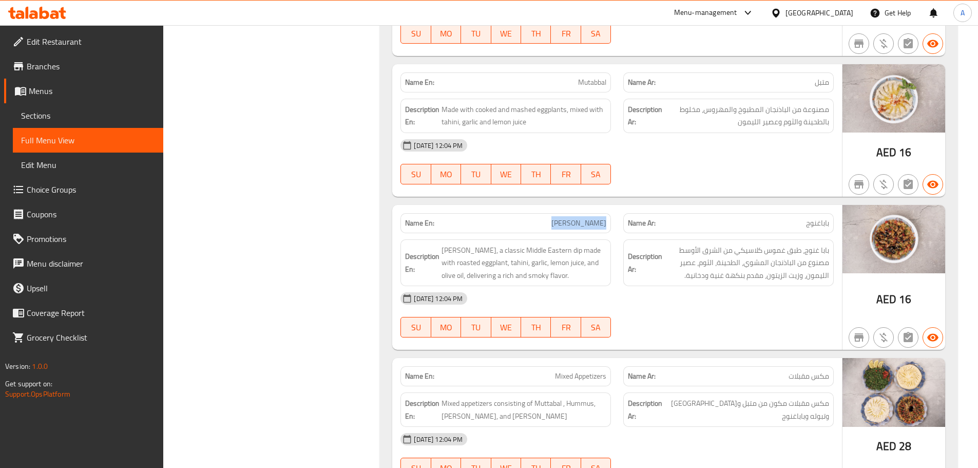
drag, startPoint x: 570, startPoint y: 169, endPoint x: 728, endPoint y: 251, distance: 177.9
click at [653, 207] on div "Name En: Baba Ghanoush Name Ar: باباغنوج" at bounding box center [617, 223] width 446 height 32
drag, startPoint x: 728, startPoint y: 253, endPoint x: 815, endPoint y: 211, distance: 96.9
click at [730, 286] on div "08-10-2025 12:04 PM" at bounding box center [617, 298] width 446 height 25
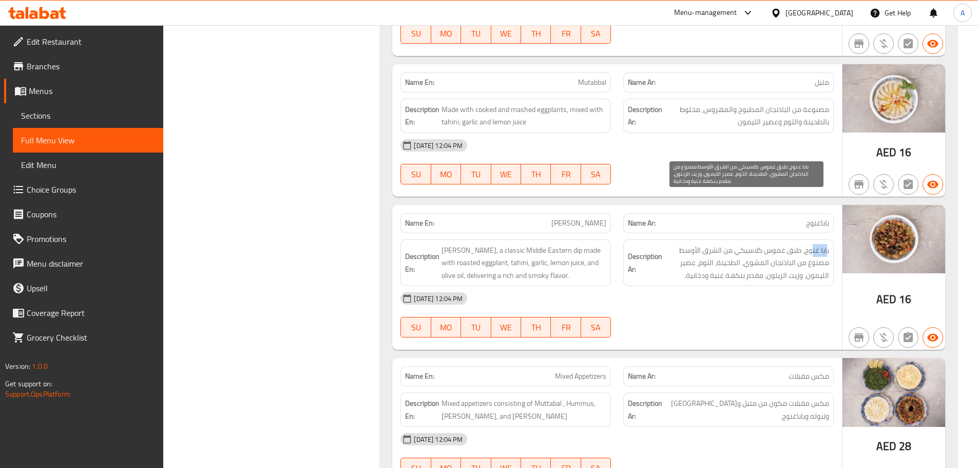
click at [811, 244] on span "بابا غنوج، طبق غموس كلاسيكي من الشرق الأوسط مصنوع من الباذنجان المشوي، الطحينة،…" at bounding box center [746, 263] width 165 height 38
click at [793, 244] on span "بابا غنوج، طبق غموس كلاسيكي من الشرق الأوسط مصنوع من الباذنجان المشوي، الطحينة،…" at bounding box center [746, 263] width 165 height 38
drag, startPoint x: 793, startPoint y: 200, endPoint x: 758, endPoint y: 197, distance: 35.0
click at [758, 244] on span "بابا غنوج، طبق غموس كلاسيكي من الشرق الأوسط مصنوع من الباذنجان المشوي، الطحينة،…" at bounding box center [746, 263] width 165 height 38
drag, startPoint x: 704, startPoint y: 200, endPoint x: 659, endPoint y: 200, distance: 44.7
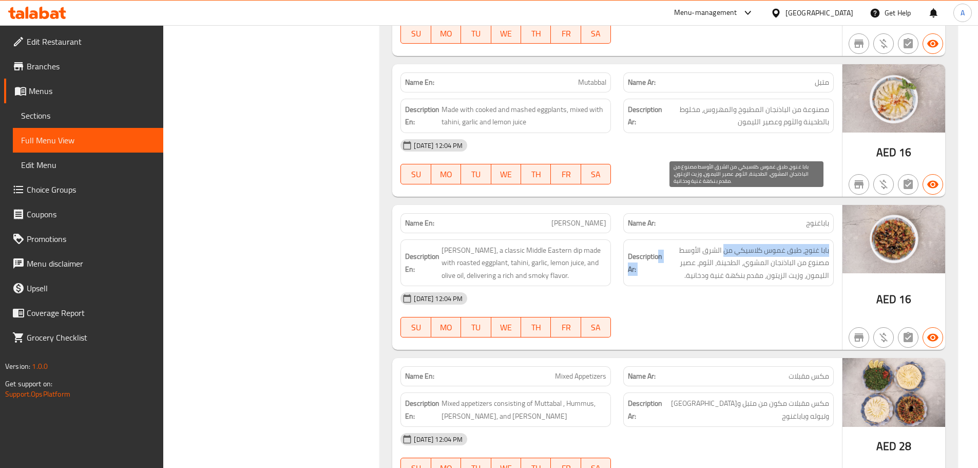
click at [659, 244] on h6 "Description Ar: بابا غنوج، طبق غموس كلاسيكي من الشرق الأوسط مصنوع من الباذنجان …" at bounding box center [728, 263] width 201 height 38
drag, startPoint x: 814, startPoint y: 213, endPoint x: 770, endPoint y: 211, distance: 44.7
click at [770, 244] on span "بابا غنوج، طبق غموس كلاسيكي من الشرق الأوسط مصنوع من الباذنجان المشوي، الطحينة،…" at bounding box center [746, 263] width 165 height 38
drag, startPoint x: 730, startPoint y: 214, endPoint x: 723, endPoint y: 214, distance: 6.2
click at [724, 244] on span "بابا غنوج، طبق غموس كلاسيكي من الشرق الأوسط مصنوع من الباذنجان المشوي، الطحينة،…" at bounding box center [746, 263] width 165 height 38
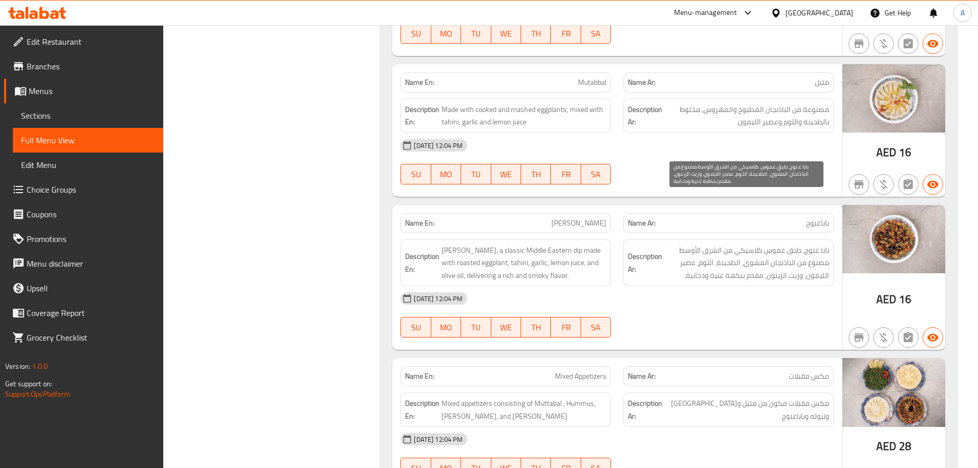
click at [711, 244] on span "بابا غنوج، طبق غموس كلاسيكي من الشرق الأوسط مصنوع من الباذنجان المشوي، الطحينة،…" at bounding box center [746, 263] width 165 height 38
click at [693, 244] on span "بابا غنوج، طبق غموس كلاسيكي من الشرق الأوسط مصنوع من الباذنجان المشوي، الطحينة،…" at bounding box center [746, 263] width 165 height 38
drag, startPoint x: 803, startPoint y: 225, endPoint x: 767, endPoint y: 222, distance: 36.1
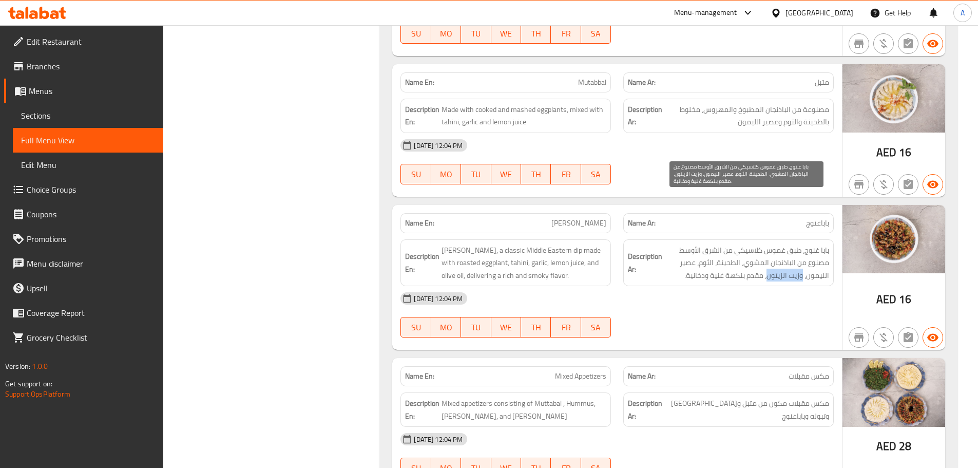
click at [767, 244] on span "بابا غنوج، طبق غموس كلاسيكي من الشرق الأوسط مصنوع من الباذنجان المشوي، الطحينة،…" at bounding box center [746, 263] width 165 height 38
drag, startPoint x: 749, startPoint y: 222, endPoint x: 707, endPoint y: 221, distance: 42.1
click at [707, 244] on span "بابا غنوج، طبق غموس كلاسيكي من الشرق الأوسط مصنوع من الباذنجان المشوي، الطحينة،…" at bounding box center [746, 263] width 165 height 38
click at [706, 244] on span "بابا غنوج، طبق غموس كلاسيكي من الشرق الأوسط مصنوع من الباذنجان المشوي، الطحينة،…" at bounding box center [746, 263] width 165 height 38
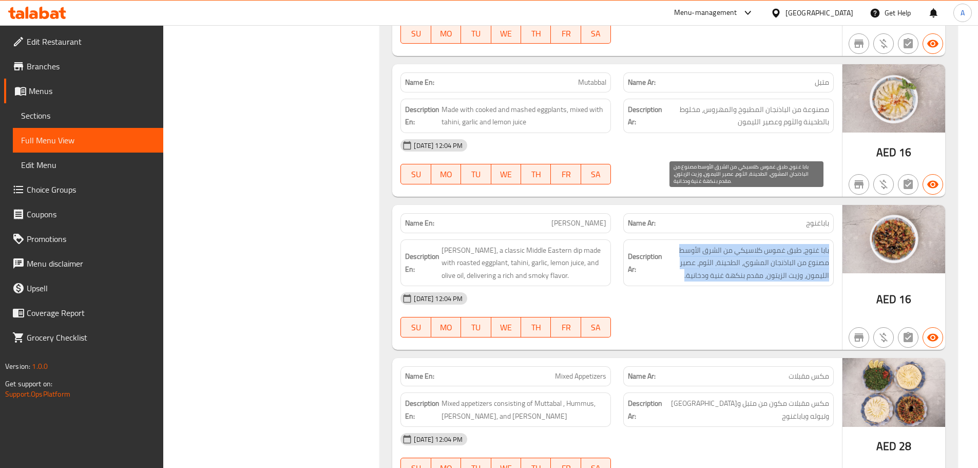
drag, startPoint x: 706, startPoint y: 221, endPoint x: 703, endPoint y: 267, distance: 46.9
click at [706, 244] on span "بابا غنوج، طبق غموس كلاسيكي من الشرق الأوسط مصنوع من الباذنجان المشوي، الطحينة،…" at bounding box center [746, 263] width 165 height 38
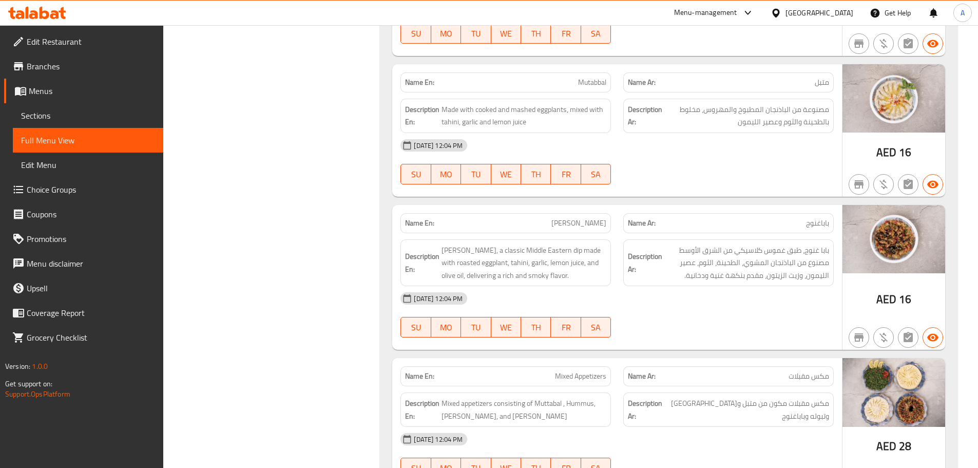
click at [703, 286] on div "08-10-2025 12:04 PM SU MO TU WE TH FR SA" at bounding box center [617, 314] width 446 height 57
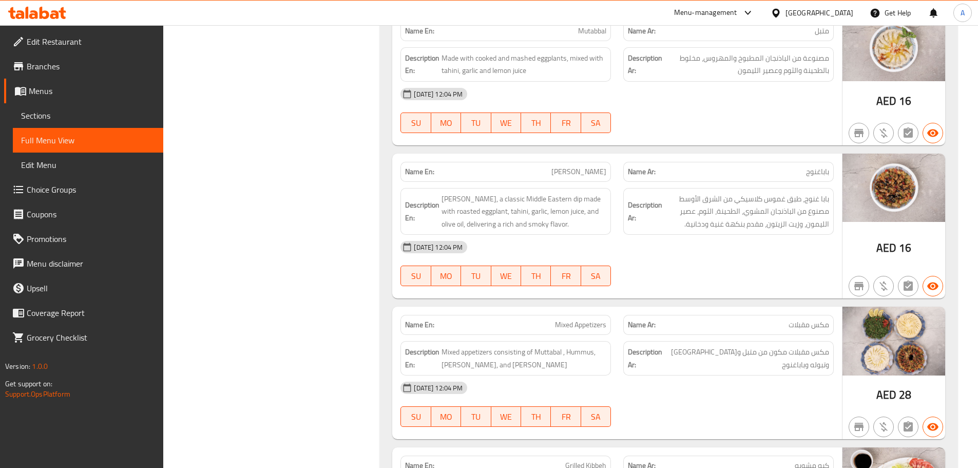
drag, startPoint x: 553, startPoint y: 278, endPoint x: 684, endPoint y: 248, distance: 134.8
click at [668, 309] on div "Name En: Mixed Appetizers Name Ar: مكس مقبلات" at bounding box center [617, 325] width 446 height 32
click at [692, 280] on div at bounding box center [728, 286] width 223 height 12
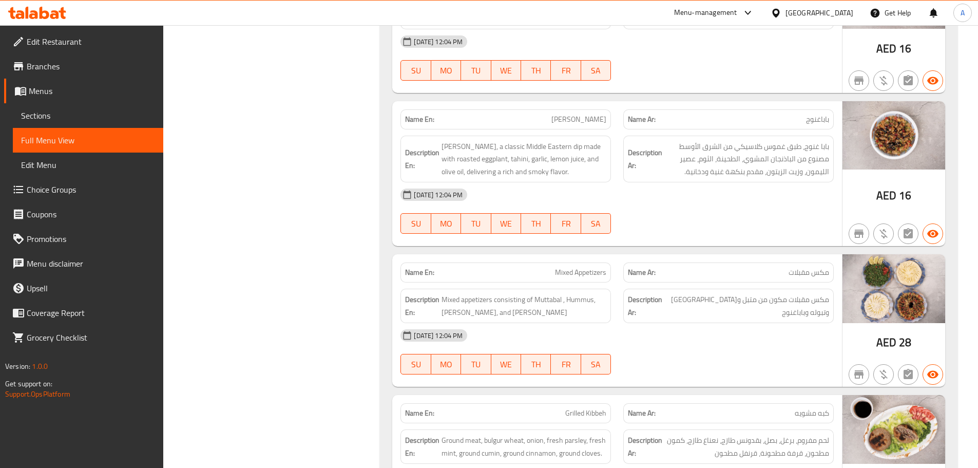
scroll to position [5551, 0]
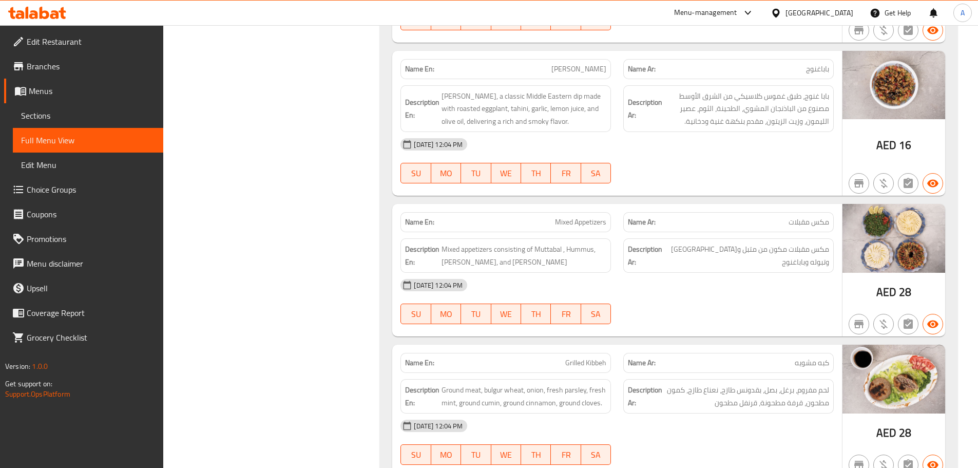
click at [806, 217] on span "مكس مقبلات" at bounding box center [809, 222] width 41 height 11
drag, startPoint x: 806, startPoint y: 172, endPoint x: 554, endPoint y: 172, distance: 252.1
click at [554, 206] on div "Name En: Mixed Appetizers Name Ar: مكس مقبلات" at bounding box center [617, 222] width 446 height 32
click at [750, 132] on div "08-10-2025 12:04 PM SU MO TU WE TH FR SA" at bounding box center [617, 160] width 446 height 57
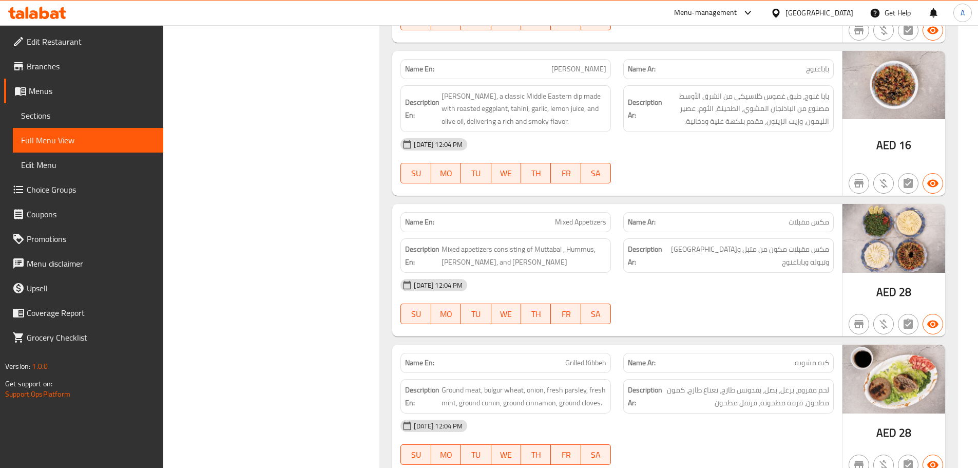
drag, startPoint x: 539, startPoint y: 166, endPoint x: 783, endPoint y: 133, distance: 246.1
click at [659, 206] on div "Name En: Mixed Appetizers Name Ar: مكس مقبلات" at bounding box center [617, 222] width 446 height 32
click at [783, 177] on div at bounding box center [728, 183] width 223 height 12
click at [817, 243] on span "مكس مقبلات مكون من متبل وحمص وتبوله وباباغنوج" at bounding box center [747, 255] width 164 height 25
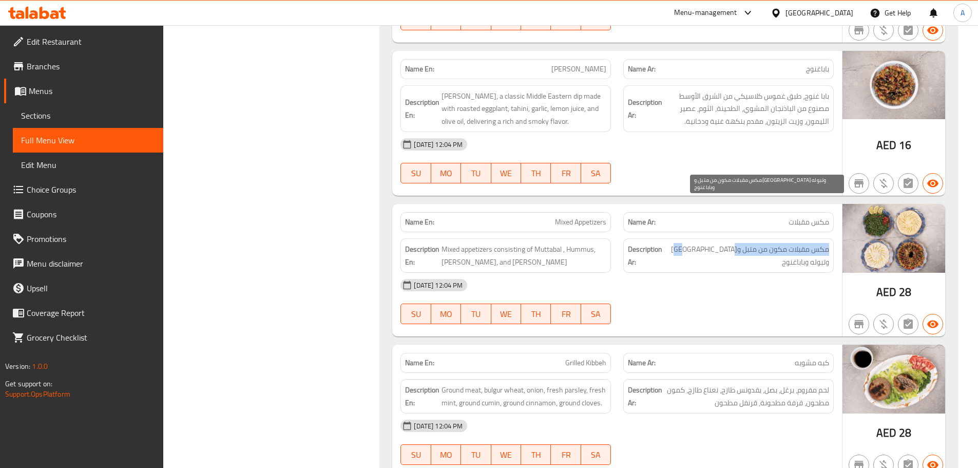
drag, startPoint x: 815, startPoint y: 197, endPoint x: 738, endPoint y: 195, distance: 76.5
click at [738, 243] on span "مكس مقبلات مكون من متبل وحمص وتبوله وباباغنوج" at bounding box center [747, 255] width 164 height 25
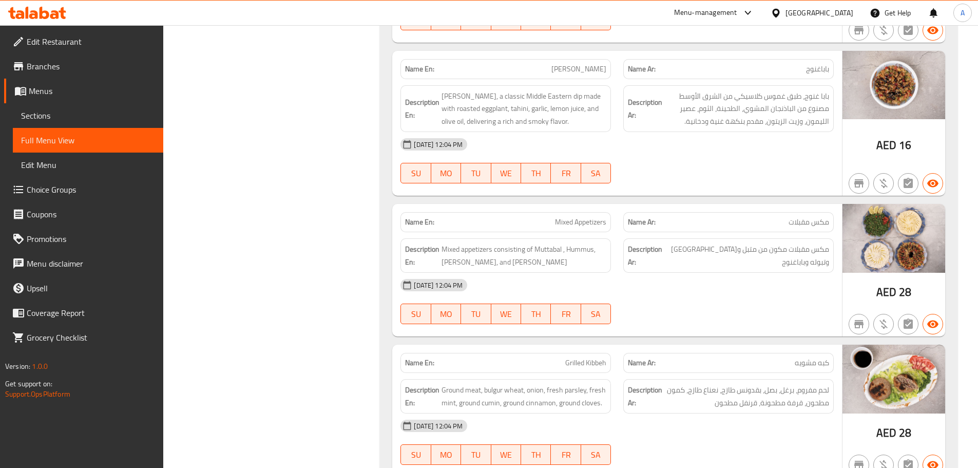
click at [715, 273] on div "08-10-2025 12:04 PM" at bounding box center [617, 285] width 446 height 25
click at [780, 243] on span "مكس مقبلات مكون من متبل وحمص وتبوله وباباغنوج" at bounding box center [747, 255] width 164 height 25
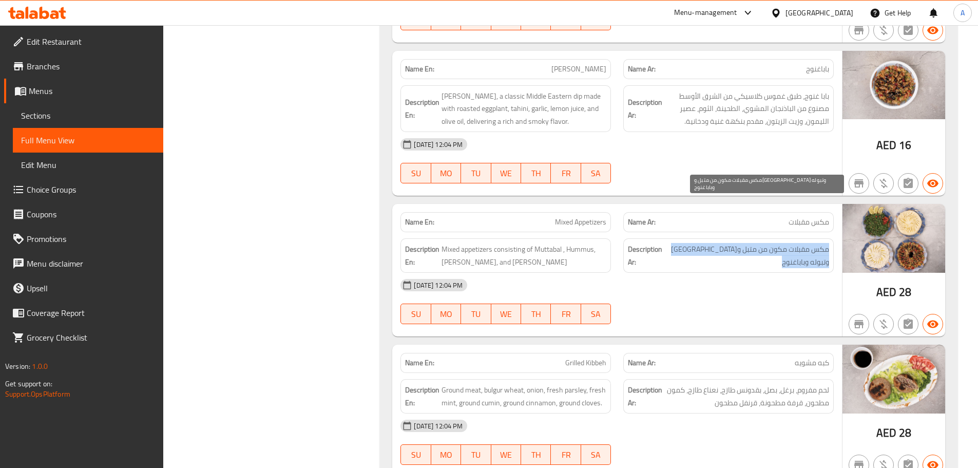
click at [780, 243] on span "مكس مقبلات مكون من متبل وحمص وتبوله وباباغنوج" at bounding box center [747, 255] width 164 height 25
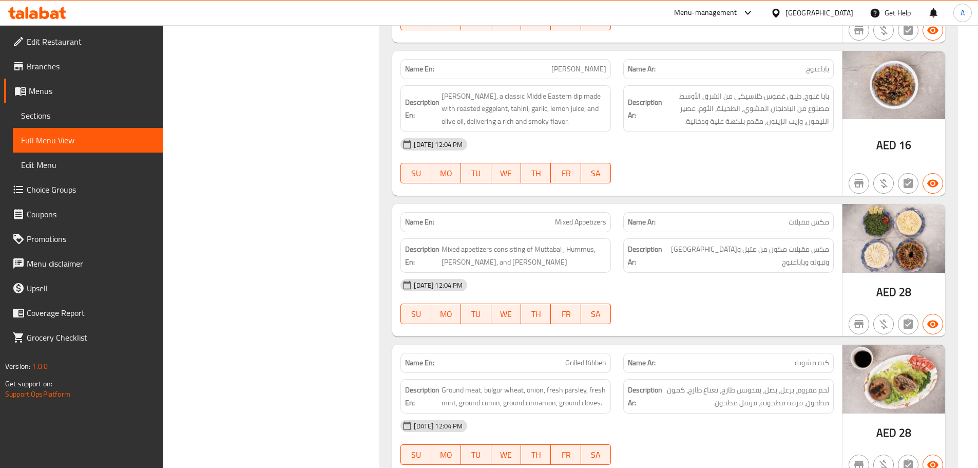
click at [753, 273] on div "08-10-2025 12:04 PM" at bounding box center [617, 285] width 446 height 25
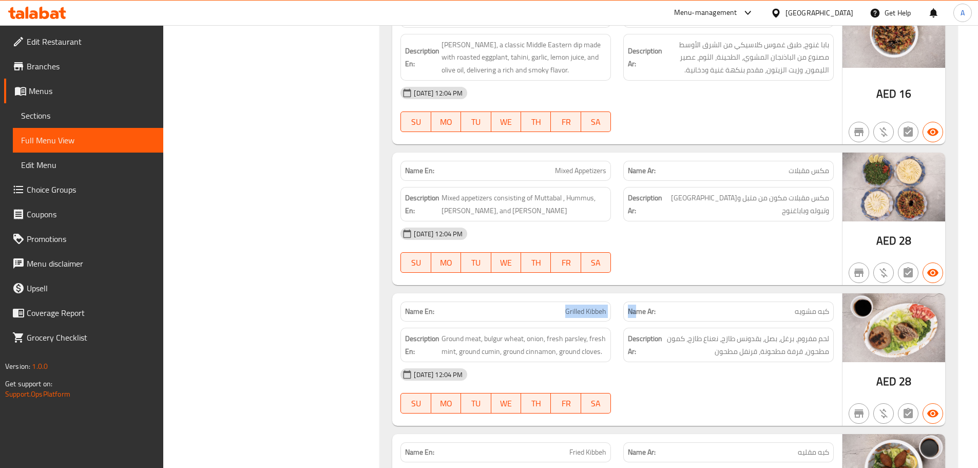
drag, startPoint x: 542, startPoint y: 259, endPoint x: 660, endPoint y: 237, distance: 120.1
click at [648, 295] on div "Name En: Grilled Kibbeh Name Ar: كبه مشويه" at bounding box center [617, 311] width 446 height 32
click at [663, 231] on div "Name En: Mixed Appetizers Name Ar: مكس مقبلات Description En: Mixed appetizers …" at bounding box center [617, 218] width 450 height 132
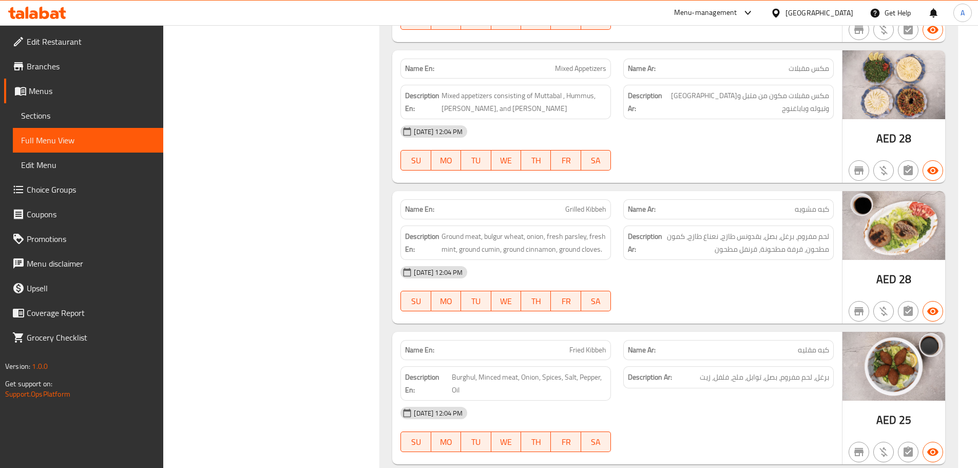
scroll to position [5705, 0]
drag, startPoint x: 832, startPoint y: 187, endPoint x: 812, endPoint y: 187, distance: 20.0
click at [812, 225] on div "Description Ar: لحم مفروم، برغل، بصل، بقدونس طازج، نعناع طازج، كمون مطحون، قرفة…" at bounding box center [728, 242] width 210 height 34
click at [787, 229] on span "لحم مفروم، برغل، بصل، بقدونس طازج، نعناع طازج، كمون مطحون، قرفة مطحونة، قرنفل م…" at bounding box center [746, 241] width 165 height 25
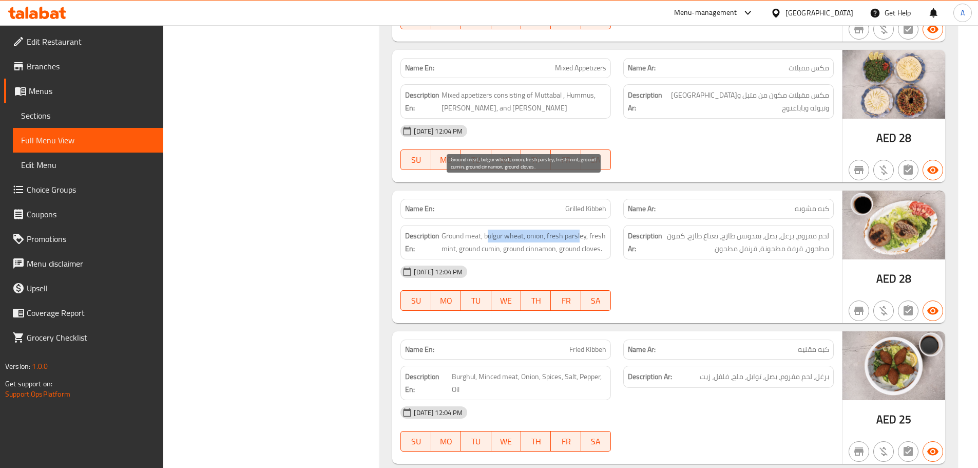
drag, startPoint x: 488, startPoint y: 185, endPoint x: 580, endPoint y: 182, distance: 91.4
click at [580, 229] on span "Ground meat, bulgur wheat, onion, fresh parsley, fresh mint, ground cumin, grou…" at bounding box center [524, 241] width 165 height 25
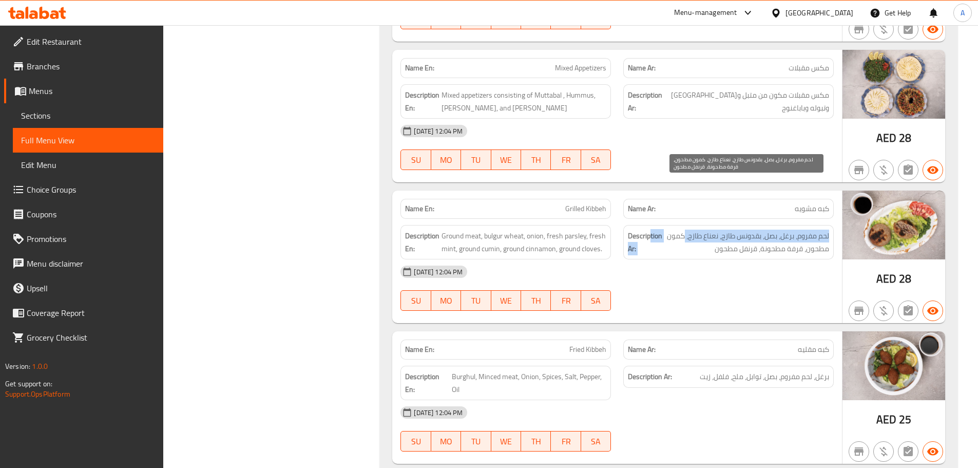
drag, startPoint x: 674, startPoint y: 189, endPoint x: 688, endPoint y: 190, distance: 14.5
click at [688, 229] on h6 "Description Ar: لحم مفروم، برغل، بصل، بقدونس طازج، نعناع طازج، كمون مطحون، قرفة…" at bounding box center [728, 241] width 201 height 25
click at [732, 229] on span "لحم مفروم، برغل، بصل، بقدونس طازج، نعناع طازج، كمون مطحون، قرفة مطحونة، قرنفل م…" at bounding box center [746, 241] width 165 height 25
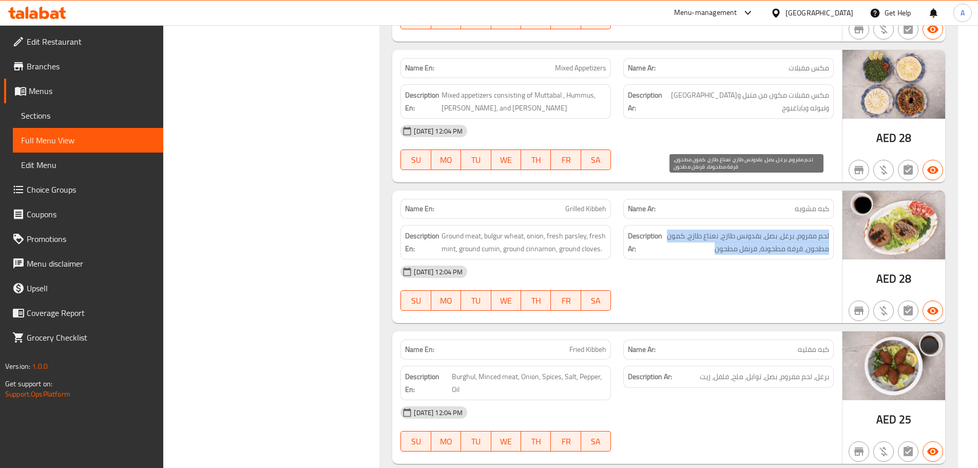
click at [780, 229] on span "لحم مفروم، برغل، بصل، بقدونس طازج، نعناع طازج، كمون مطحون، قرفة مطحونة، قرنفل م…" at bounding box center [746, 241] width 165 height 25
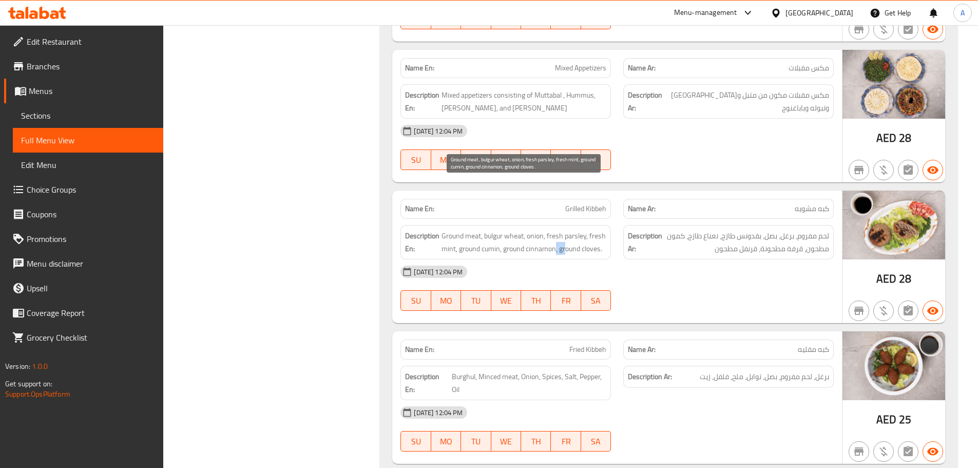
drag, startPoint x: 555, startPoint y: 196, endPoint x: 668, endPoint y: 229, distance: 118.3
click at [615, 213] on div "Name En: Grilled Kibbeh Name Ar: كبه مشويه Description En: Ground meat, bulgur …" at bounding box center [617, 256] width 450 height 132
click at [668, 259] on div "08-10-2025 12:04 PM" at bounding box center [617, 271] width 446 height 25
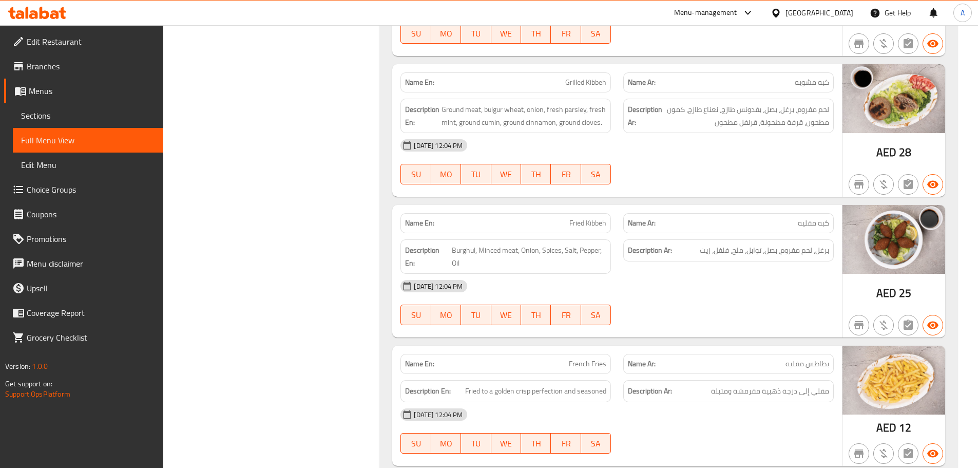
scroll to position [5859, 0]
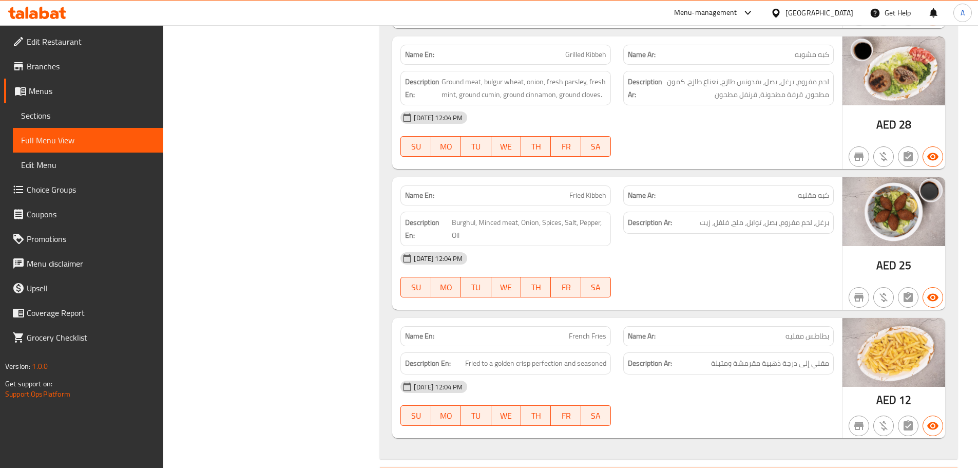
drag, startPoint x: 814, startPoint y: 149, endPoint x: 801, endPoint y: 151, distance: 12.5
click at [806, 190] on span "كبه مقليه" at bounding box center [813, 195] width 31 height 11
click at [829, 216] on span "برغل، لحم مفروم، بصل، توابل، ملح، فلفل، زيت" at bounding box center [764, 222] width 129 height 13
drag, startPoint x: 829, startPoint y: 177, endPoint x: 717, endPoint y: 177, distance: 111.9
click at [717, 216] on span "برغل، لحم مفروم، بصل، توابل، ملح، فلفل، زيت" at bounding box center [764, 222] width 129 height 13
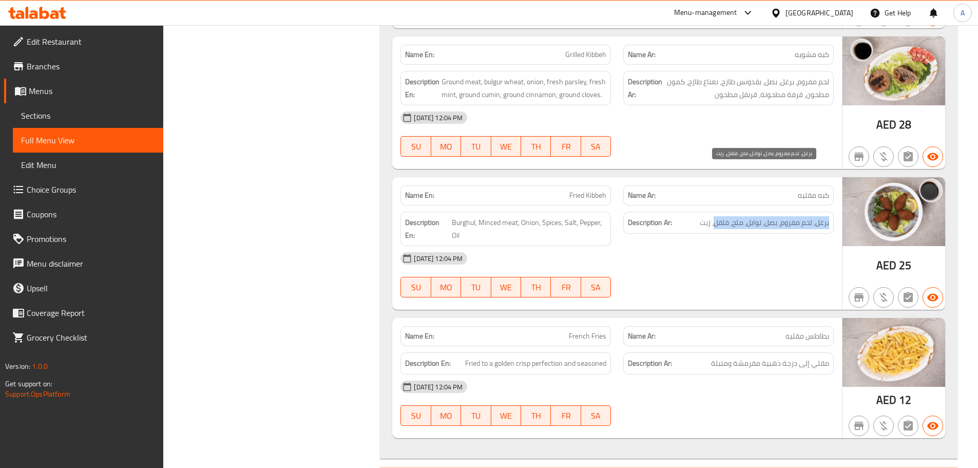
click at [716, 216] on span "برغل، لحم مفروم، بصل، توابل، ملح، فلفل، زيت" at bounding box center [764, 222] width 129 height 13
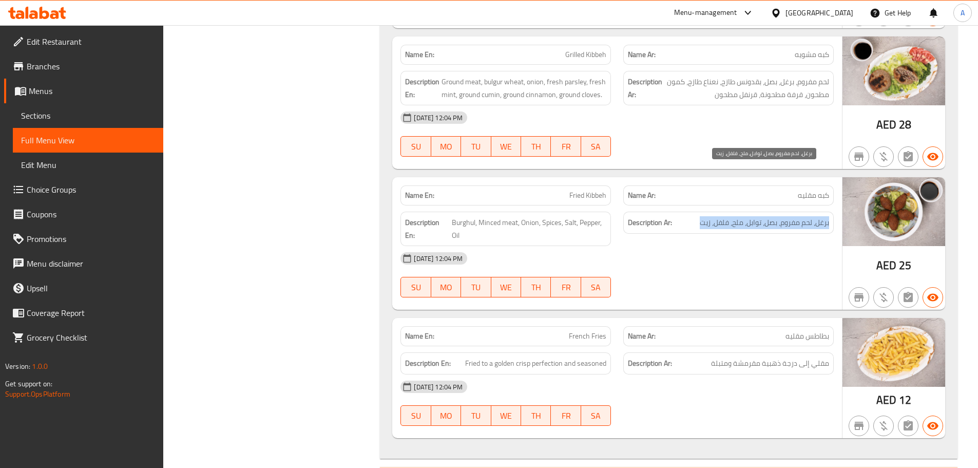
click at [716, 216] on span "برغل، لحم مفروم، بصل، توابل، ملح، فلفل، زيت" at bounding box center [764, 222] width 129 height 13
click at [711, 246] on div "08-10-2025 12:04 PM" at bounding box center [617, 258] width 446 height 25
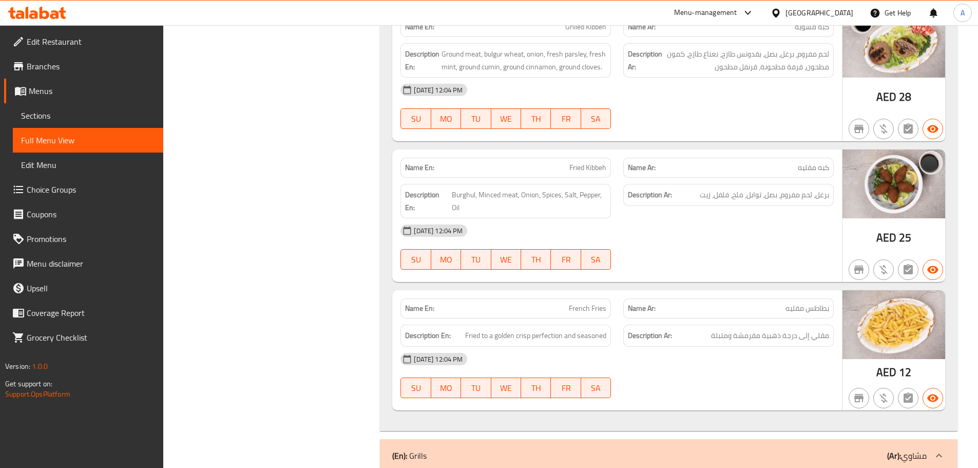
scroll to position [5911, 0]
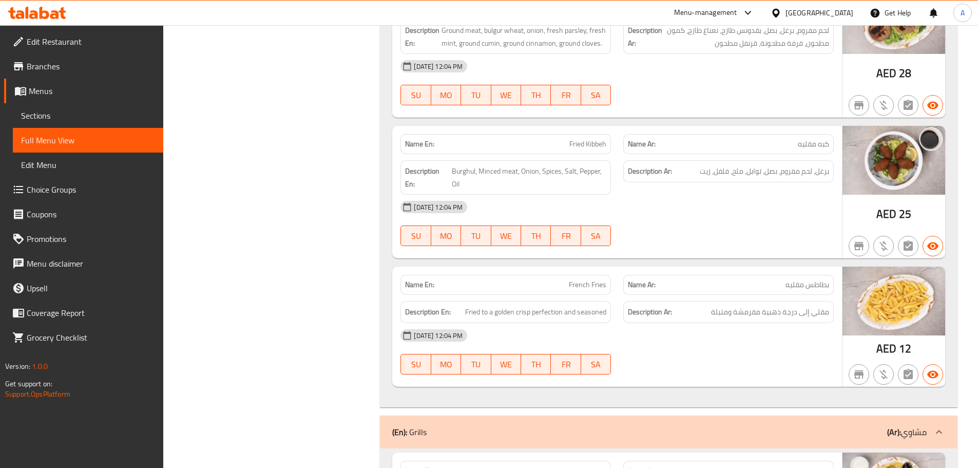
drag, startPoint x: 535, startPoint y: 229, endPoint x: 663, endPoint y: 263, distance: 132.4
click at [638, 266] on div "Name En: French Fries Name Ar: بطاطس مقليه Description En: Fried to a golden cr…" at bounding box center [617, 326] width 450 height 120
click at [698, 323] on div "08-10-2025 12:04 PM" at bounding box center [617, 335] width 446 height 25
drag, startPoint x: 778, startPoint y: 262, endPoint x: 740, endPoint y: 276, distance: 39.8
click at [755, 305] on span "مقلي إلى درجة ذهبية مقرمشة ومتبلة" at bounding box center [770, 311] width 118 height 13
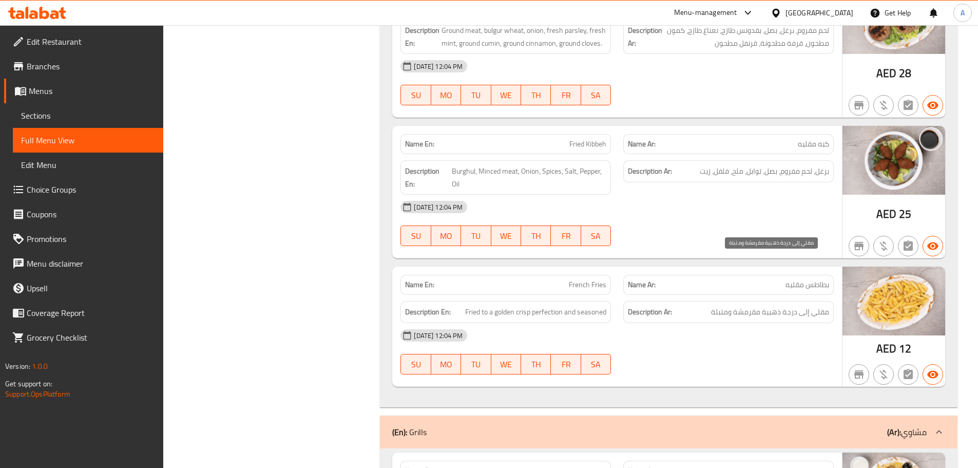
click at [741, 305] on span "مقلي إلى درجة ذهبية مقرمشة ومتبلة" at bounding box center [770, 311] width 118 height 13
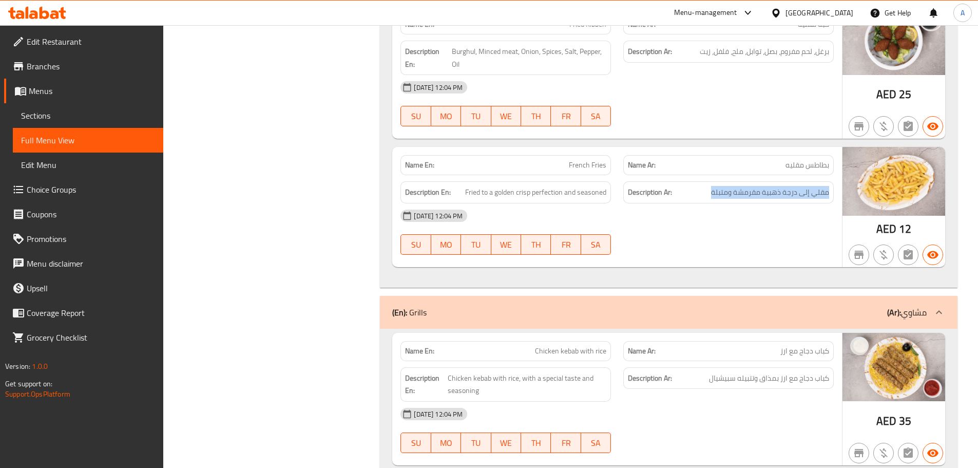
scroll to position [6065, 0]
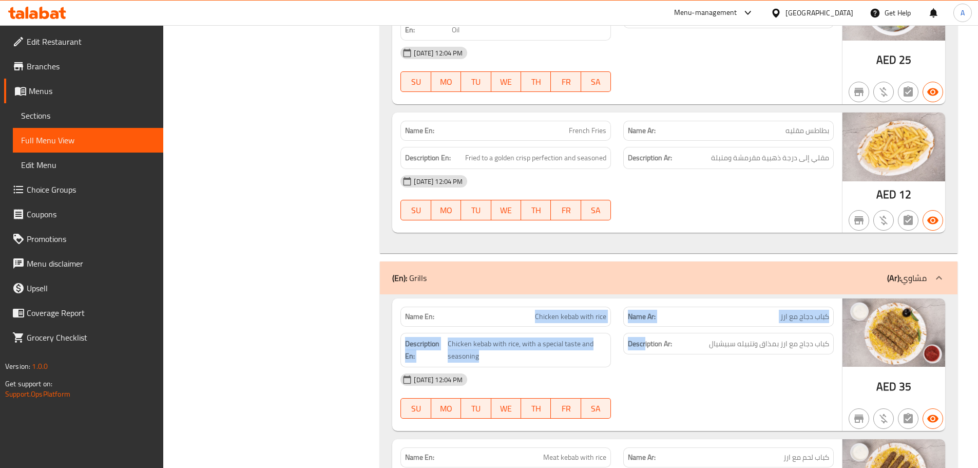
drag, startPoint x: 502, startPoint y: 259, endPoint x: 683, endPoint y: 303, distance: 186.4
click at [669, 299] on div "Name En: Chicken kebab with rice Name Ar: كباب دجاج مع ارز Description En: Chic…" at bounding box center [617, 364] width 450 height 132
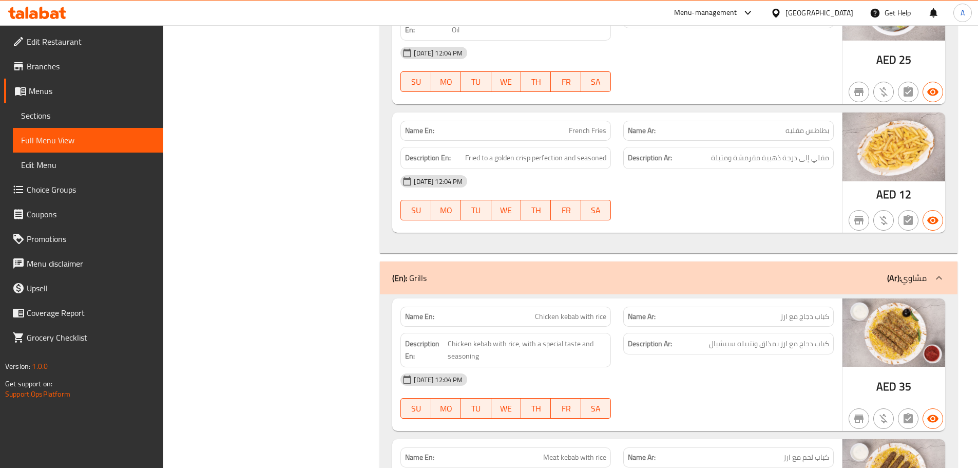
click at [705, 367] on div "08-10-2025 12:04 PM" at bounding box center [617, 379] width 446 height 25
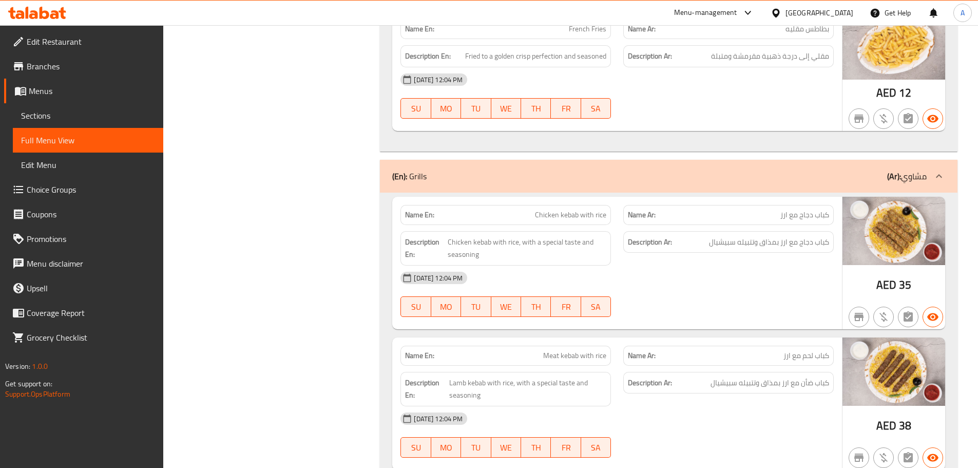
scroll to position [6167, 0]
click at [729, 264] on div "08-10-2025 12:04 PM SU MO TU WE TH FR SA" at bounding box center [617, 292] width 446 height 57
drag, startPoint x: 813, startPoint y: 160, endPoint x: 482, endPoint y: 160, distance: 331.1
click at [482, 198] on div "Name En: Chicken kebab with rice Name Ar: كباب دجاج مع ارز" at bounding box center [617, 214] width 446 height 32
click at [721, 264] on div "08-10-2025 12:04 PM" at bounding box center [617, 276] width 446 height 25
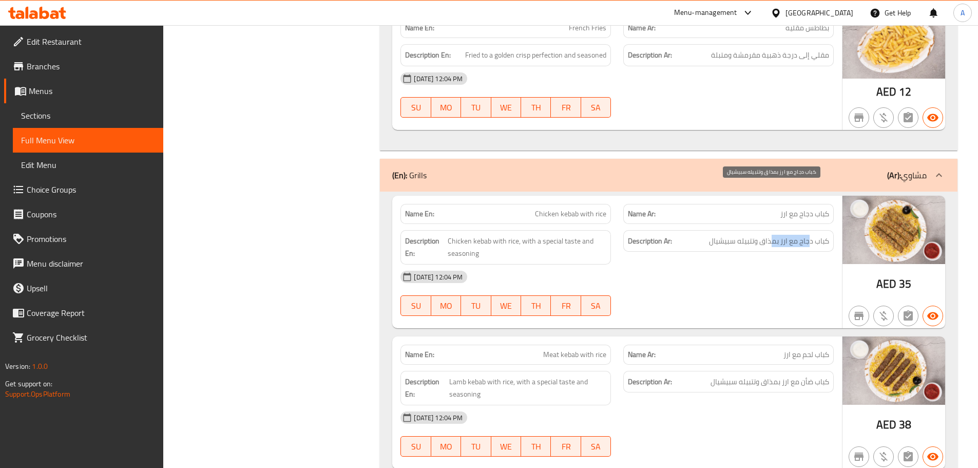
drag, startPoint x: 811, startPoint y: 196, endPoint x: 772, endPoint y: 195, distance: 39.0
click at [772, 235] on span "كباب دجاج مع ارز بمذاق وتتبيله سبيشيال" at bounding box center [769, 241] width 120 height 13
drag, startPoint x: 752, startPoint y: 192, endPoint x: 727, endPoint y: 191, distance: 24.6
click at [730, 235] on span "كباب دجاج مع ارز بمذاق وتتبيله سبيشيال" at bounding box center [769, 241] width 120 height 13
click at [730, 264] on div "08-10-2025 12:04 PM" at bounding box center [617, 276] width 446 height 25
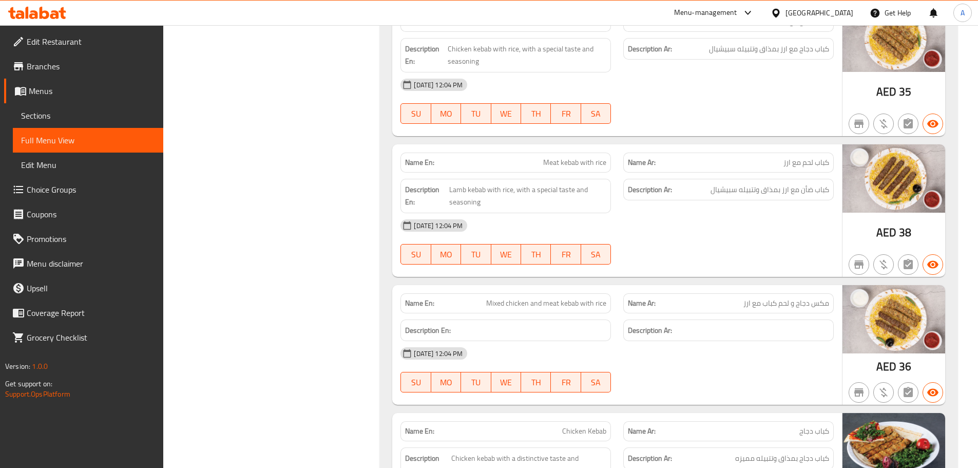
scroll to position [6424, 0]
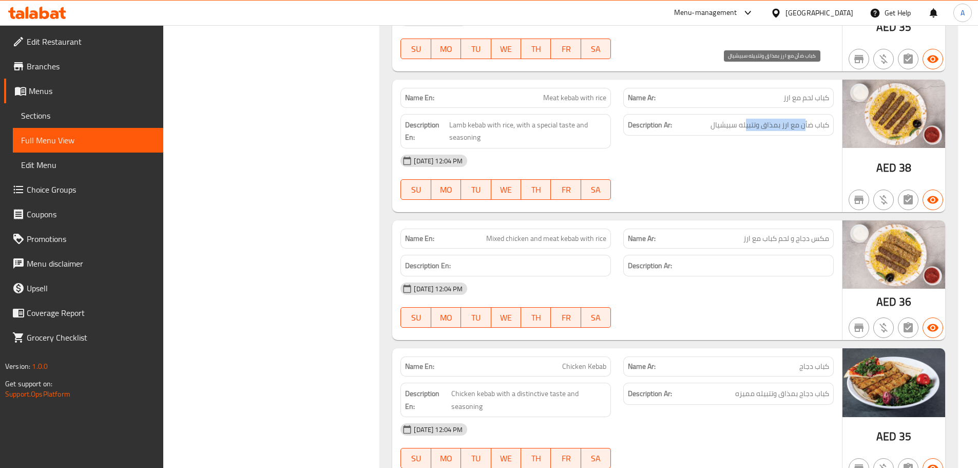
click at [746, 119] on span "كباب ضأن مع ارز بمذاق وتتبيله سبيشيال" at bounding box center [770, 125] width 119 height 13
click at [733, 148] on div "08-10-2025 12:04 PM" at bounding box center [617, 160] width 446 height 25
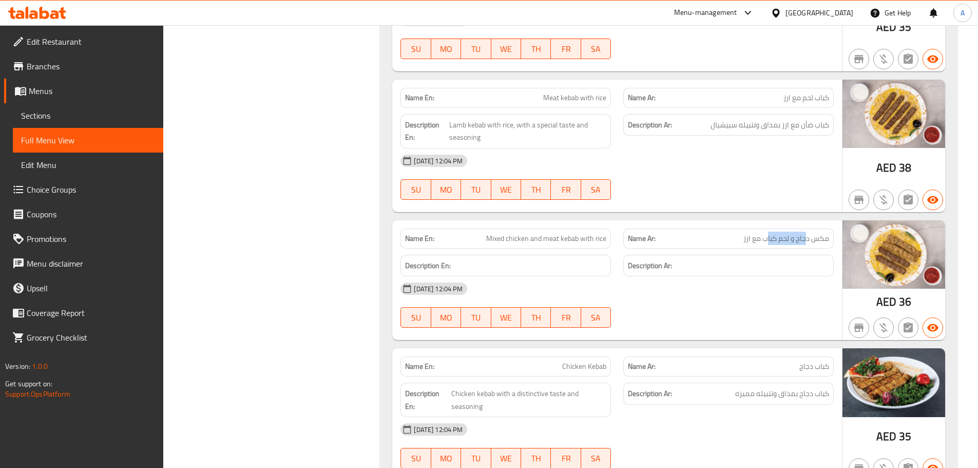
drag, startPoint x: 793, startPoint y: 189, endPoint x: 754, endPoint y: 190, distance: 39.5
click at [754, 233] on span "مكس دجاج و لحم كباب مع ارز" at bounding box center [786, 238] width 86 height 11
click at [805, 233] on span "مكس دجاج و لحم كباب مع ارز" at bounding box center [786, 238] width 86 height 11
drag, startPoint x: 805, startPoint y: 193, endPoint x: 562, endPoint y: 193, distance: 243.3
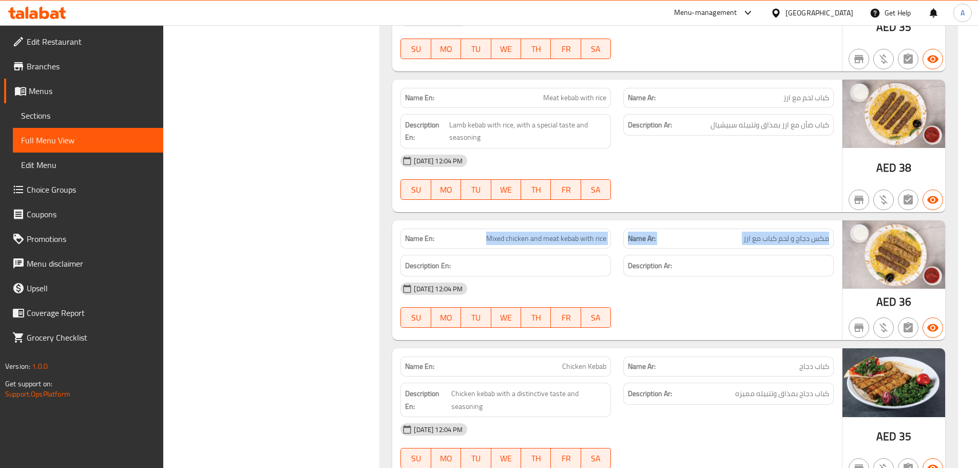
click at [562, 222] on div "Name En: Mixed chicken and meat kebab with rice Name Ar: مكس دجاج و لحم كباب مع…" at bounding box center [617, 238] width 446 height 32
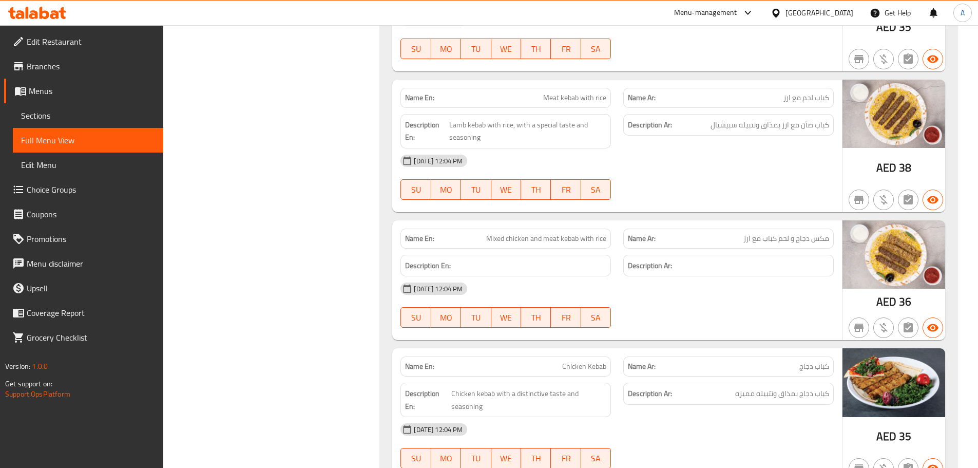
click at [752, 276] on div "08-10-2025 12:04 PM" at bounding box center [617, 288] width 446 height 25
drag, startPoint x: 809, startPoint y: 186, endPoint x: 766, endPoint y: 190, distance: 42.8
click at [767, 233] on span "مكس دجاج و لحم كباب مع ارز" at bounding box center [786, 238] width 86 height 11
click at [745, 276] on div "08-10-2025 12:04 PM" at bounding box center [617, 288] width 446 height 25
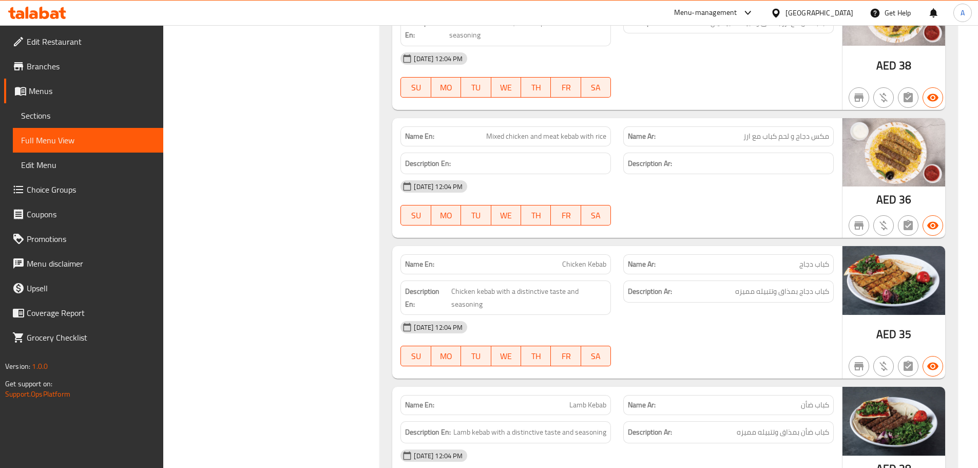
scroll to position [6527, 0]
click at [791, 314] on div "08-10-2025 12:04 PM SU MO TU WE TH FR SA" at bounding box center [617, 342] width 446 height 57
drag, startPoint x: 805, startPoint y: 239, endPoint x: 755, endPoint y: 249, distance: 50.7
click at [760, 284] on span "كباب دجاج بمذاق وتتبيله مميزه" at bounding box center [782, 290] width 94 height 13
click at [763, 284] on span "كباب دجاج بمذاق وتتبيله مميزه" at bounding box center [782, 290] width 94 height 13
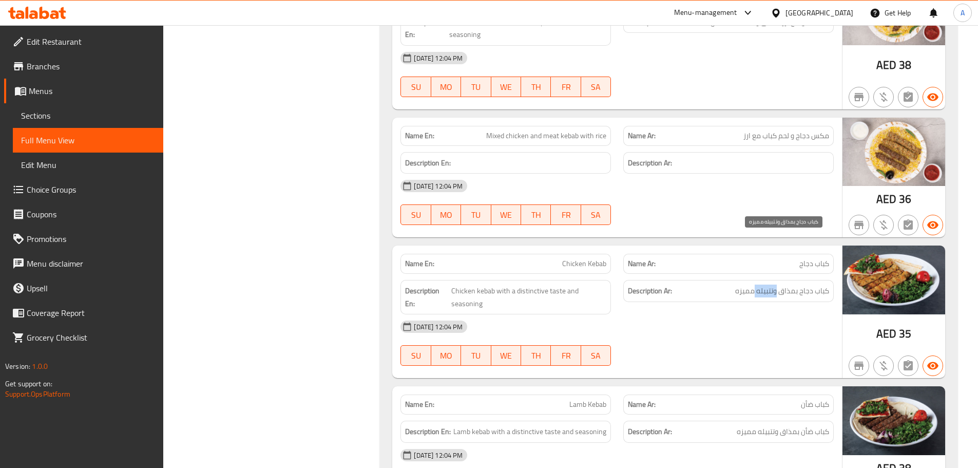
click at [763, 284] on span "كباب دجاج بمذاق وتتبيله مميزه" at bounding box center [782, 290] width 94 height 13
drag, startPoint x: 763, startPoint y: 243, endPoint x: 722, endPoint y: 312, distance: 80.3
click at [762, 284] on span "كباب دجاج بمذاق وتتبيله مميزه" at bounding box center [782, 290] width 94 height 13
drag, startPoint x: 722, startPoint y: 312, endPoint x: 570, endPoint y: 350, distance: 157.1
click at [720, 359] on div at bounding box center [728, 365] width 223 height 12
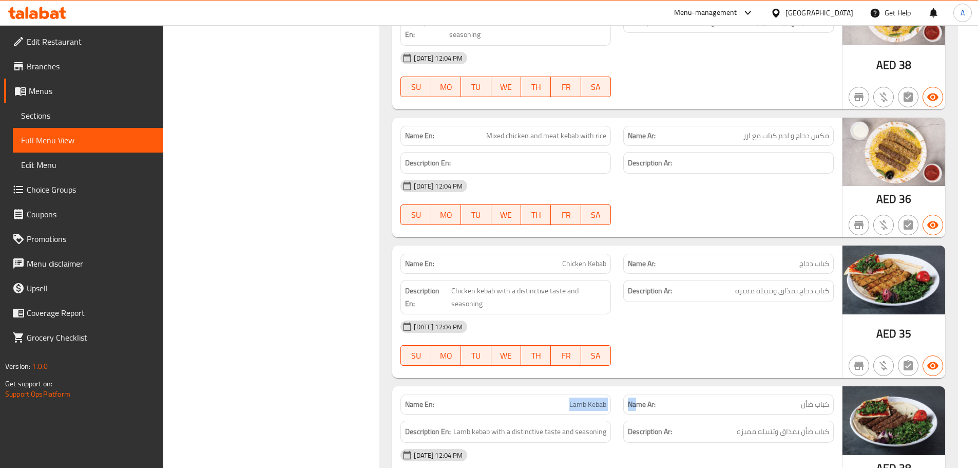
drag, startPoint x: 540, startPoint y: 355, endPoint x: 693, endPoint y: 341, distance: 154.1
click at [678, 388] on div "Name En: Lamb Kebab Name Ar: كباب ضأن" at bounding box center [617, 404] width 446 height 32
click at [701, 359] on div at bounding box center [728, 365] width 223 height 12
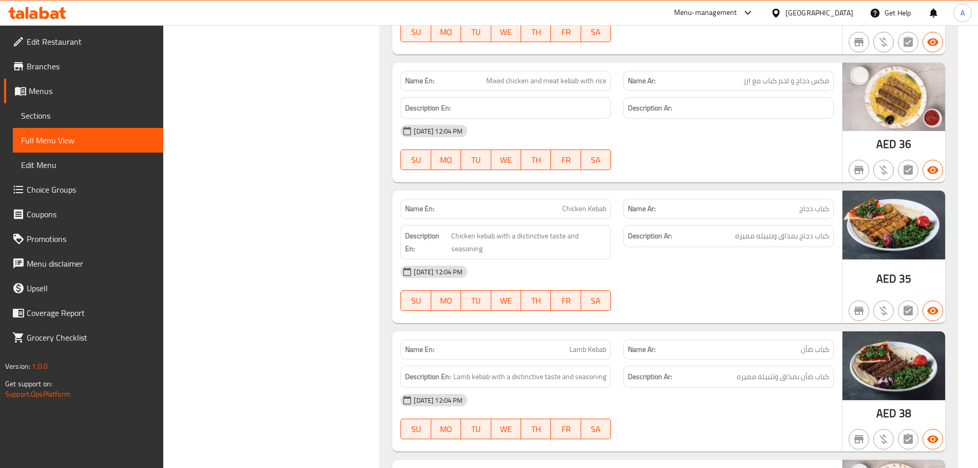
scroll to position [6681, 0]
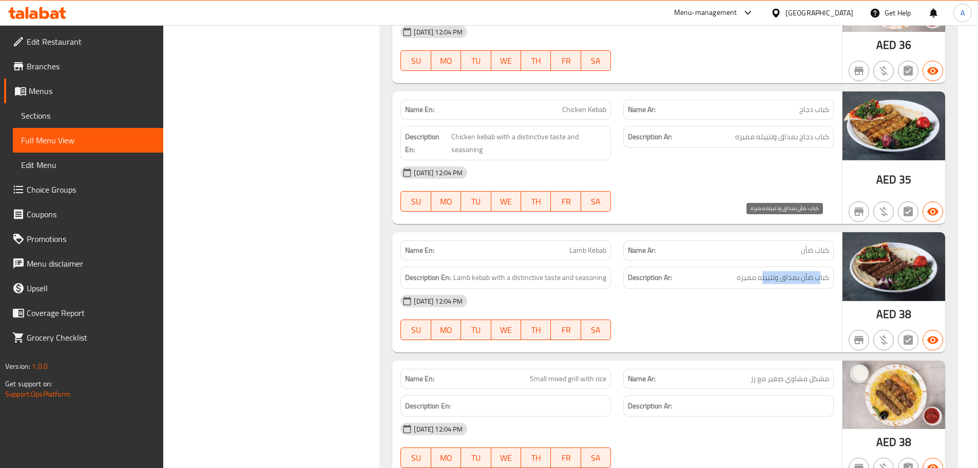
drag, startPoint x: 819, startPoint y: 230, endPoint x: 763, endPoint y: 231, distance: 56.0
click at [763, 271] on span "كباب ضأن بمذاق وتتبيله مميزه" at bounding box center [783, 277] width 92 height 13
click at [771, 240] on div "Name Ar: كباب ضأن" at bounding box center [728, 250] width 210 height 20
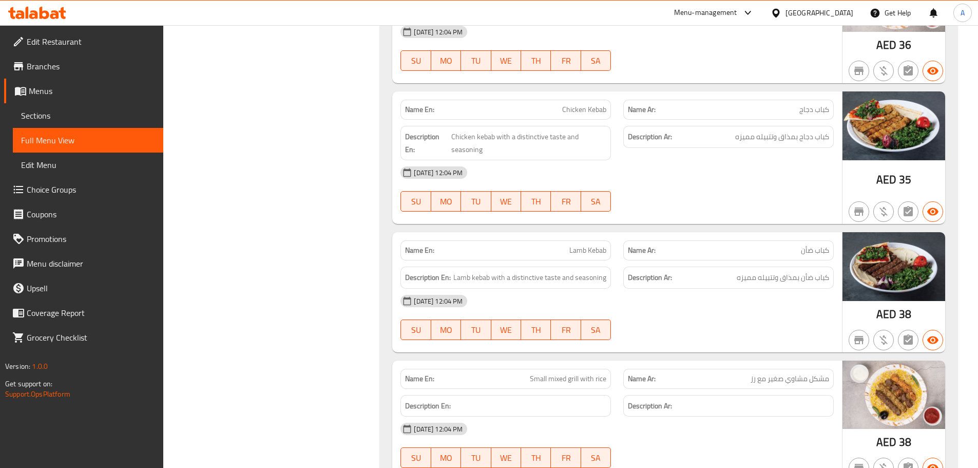
drag, startPoint x: 749, startPoint y: 247, endPoint x: 618, endPoint y: 258, distance: 131.3
click at [734, 289] on div "08-10-2025 12:04 PM" at bounding box center [617, 301] width 446 height 25
drag, startPoint x: 539, startPoint y: 230, endPoint x: 618, endPoint y: 239, distance: 79.0
click at [593, 266] on div "Description En: Lamb kebab with a distinctive taste and seasoning" at bounding box center [505, 277] width 210 height 22
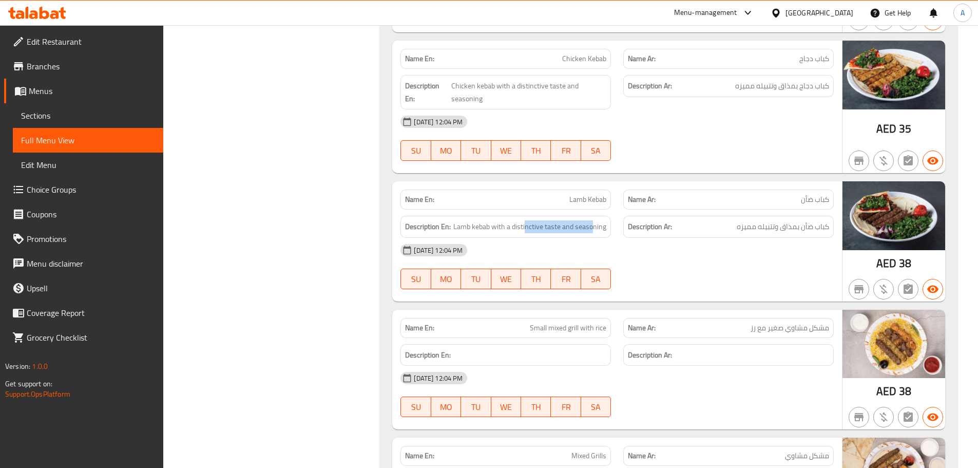
scroll to position [6732, 0]
drag, startPoint x: 536, startPoint y: 276, endPoint x: 699, endPoint y: 270, distance: 163.4
click at [672, 311] on div "Name En: Small mixed grill with rice Name Ar: مشكل مشاوي صغير مع رز" at bounding box center [617, 327] width 446 height 32
click at [737, 282] on div at bounding box center [728, 288] width 223 height 12
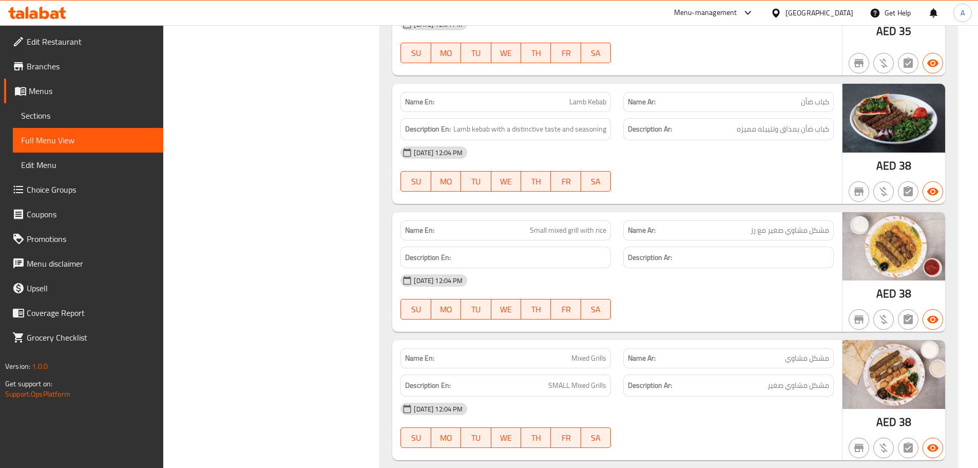
scroll to position [6835, 0]
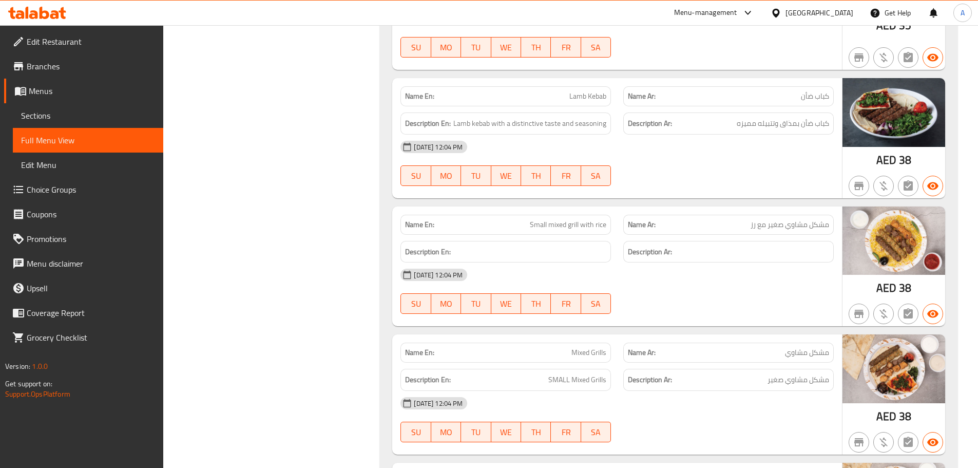
click at [794, 219] on span "مشكل مشاوي صغير مع رز" at bounding box center [790, 224] width 79 height 11
click at [745, 262] on div "08-10-2025 12:04 PM SU MO TU WE TH FR SA" at bounding box center [617, 290] width 446 height 57
click at [820, 219] on span "مشكل مشاوي صغير مع رز" at bounding box center [790, 224] width 79 height 11
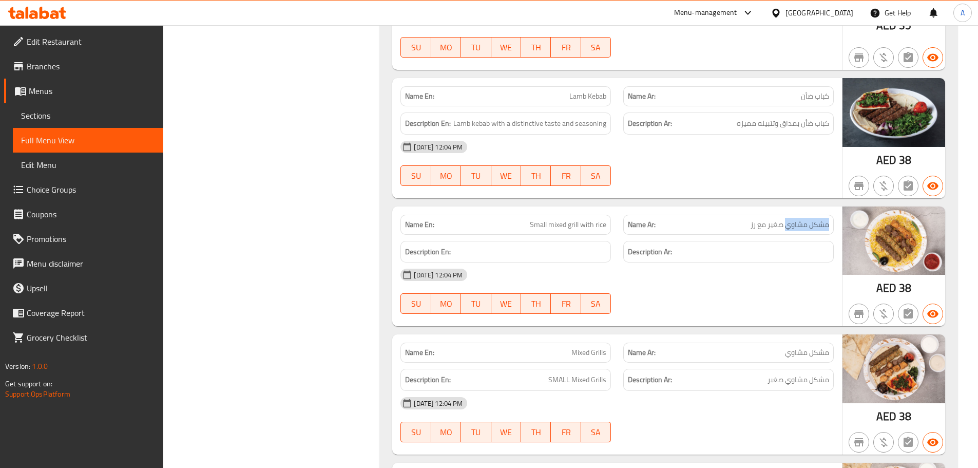
drag, startPoint x: 820, startPoint y: 172, endPoint x: 790, endPoint y: 172, distance: 29.8
click at [790, 219] on span "مشكل مشاوي صغير مع رز" at bounding box center [790, 224] width 79 height 11
drag, startPoint x: 530, startPoint y: 170, endPoint x: 655, endPoint y: 197, distance: 127.0
click at [630, 206] on div "Name En: Small mixed grill with rice Name Ar: مشكل مشاوي صغير مع رز Description…" at bounding box center [617, 266] width 450 height 120
click at [689, 262] on div "08-10-2025 12:04 PM SU MO TU WE TH FR SA" at bounding box center [617, 290] width 446 height 57
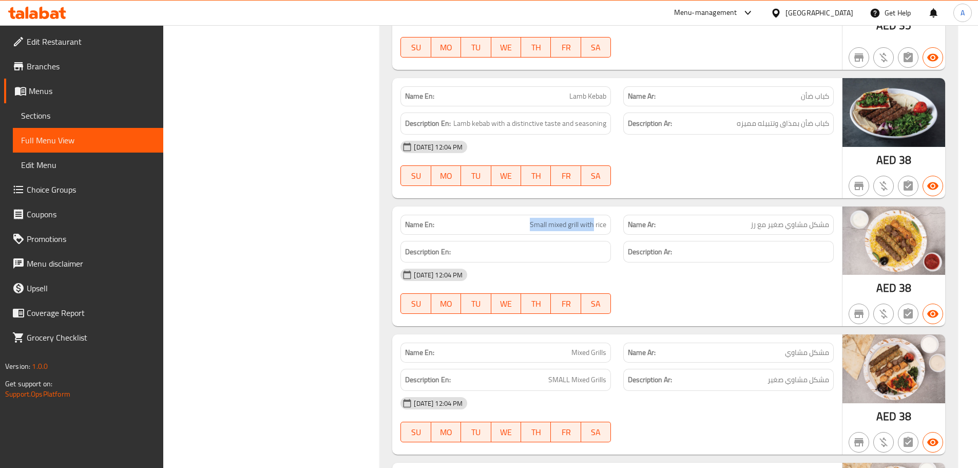
drag, startPoint x: 534, startPoint y: 164, endPoint x: 626, endPoint y: 197, distance: 97.9
click at [606, 206] on div "Name En: Small mixed grill with rice Name Ar: مشكل مشاوي صغير مع رز Description…" at bounding box center [617, 266] width 450 height 120
click at [662, 262] on div "08-10-2025 12:04 PM SU MO TU WE TH FR SA" at bounding box center [617, 290] width 446 height 57
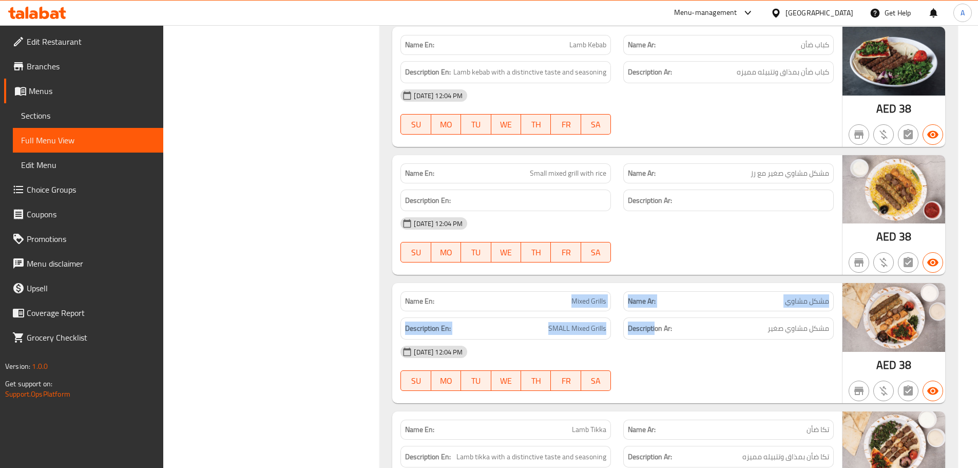
drag, startPoint x: 570, startPoint y: 253, endPoint x: 648, endPoint y: 281, distance: 82.3
click at [657, 283] on div "Name En: Mixed Grills Name Ar: مشكل مشاوي Description En: SMALL Mixed Grills De…" at bounding box center [617, 343] width 450 height 120
click at [726, 339] on div "08-10-2025 12:04 PM SU MO TU WE TH FR SA" at bounding box center [617, 367] width 446 height 57
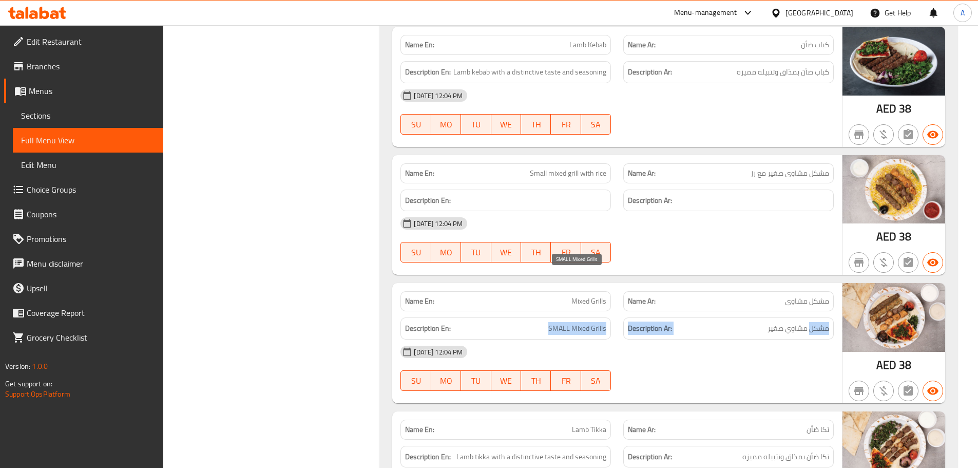
drag, startPoint x: 811, startPoint y: 274, endPoint x: 620, endPoint y: 337, distance: 200.7
click at [518, 311] on div "Description En: SMALL Mixed Grills Description Ar: مشكل مشاوي صغير" at bounding box center [617, 328] width 446 height 34
click at [636, 385] on div at bounding box center [728, 391] width 223 height 12
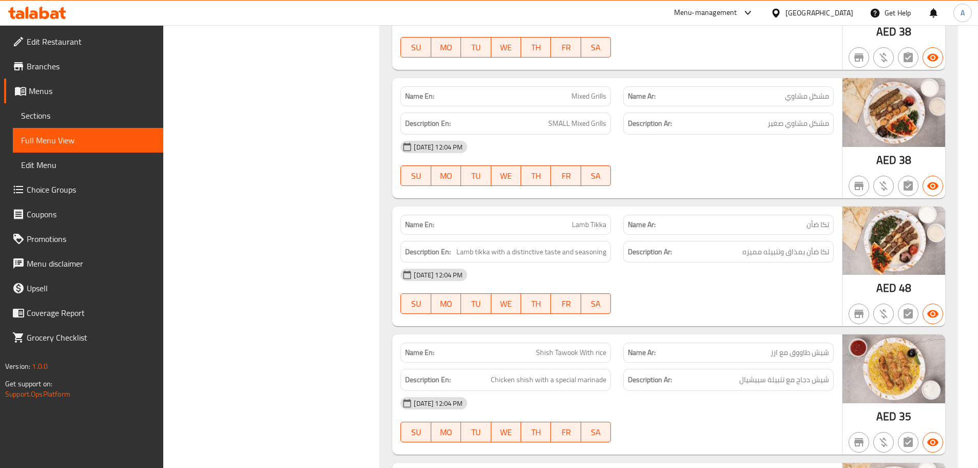
scroll to position [7091, 0]
drag, startPoint x: 820, startPoint y: 202, endPoint x: 762, endPoint y: 202, distance: 58.0
click at [762, 245] on span "تكا ضأن بمذاق وتتبيله مميزه" at bounding box center [785, 251] width 87 height 13
drag, startPoint x: 514, startPoint y: 197, endPoint x: 700, endPoint y: 238, distance: 189.8
click at [645, 234] on div "Description En: Lamb tikka with a distinctive taste and seasoning Description A…" at bounding box center [617, 251] width 446 height 34
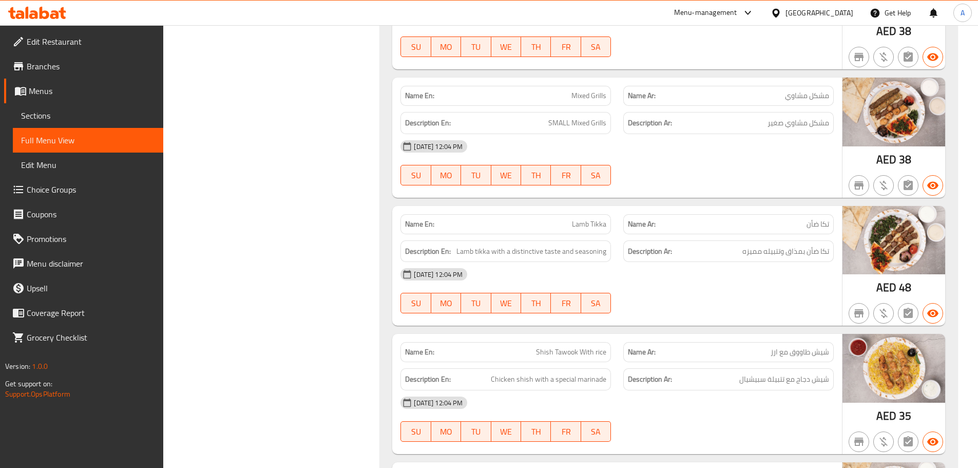
click at [711, 262] on div "08-10-2025 12:04 PM SU MO TU WE TH FR SA" at bounding box center [617, 290] width 446 height 57
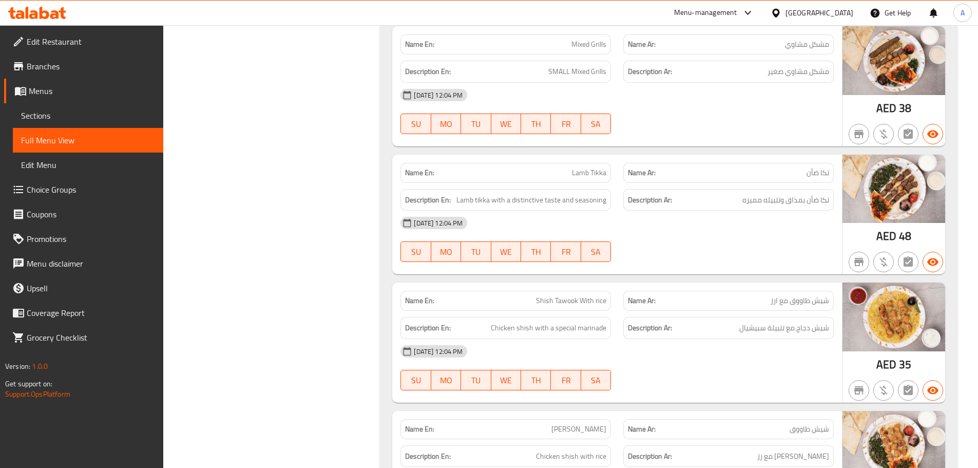
scroll to position [7194, 0]
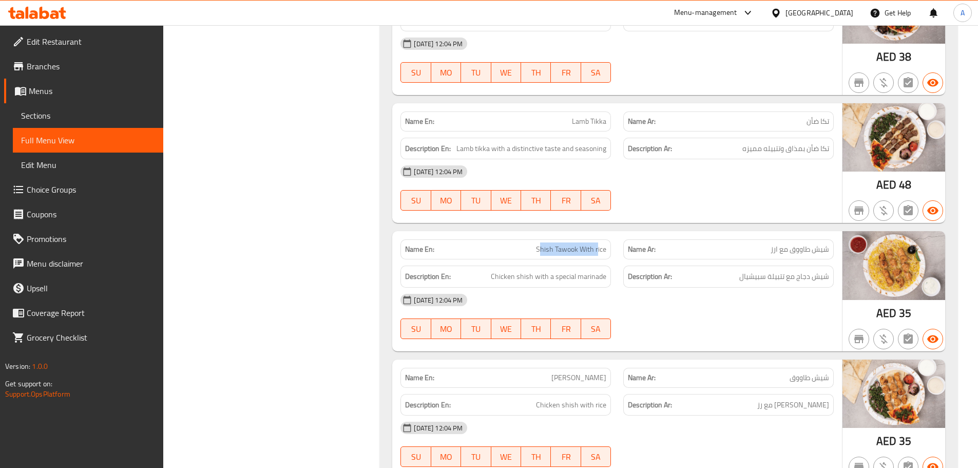
drag, startPoint x: 571, startPoint y: 196, endPoint x: 742, endPoint y: 294, distance: 196.6
click at [616, 233] on div "Name En: Shish Tawook With rice" at bounding box center [505, 249] width 223 height 32
click at [742, 333] on div at bounding box center [728, 339] width 223 height 12
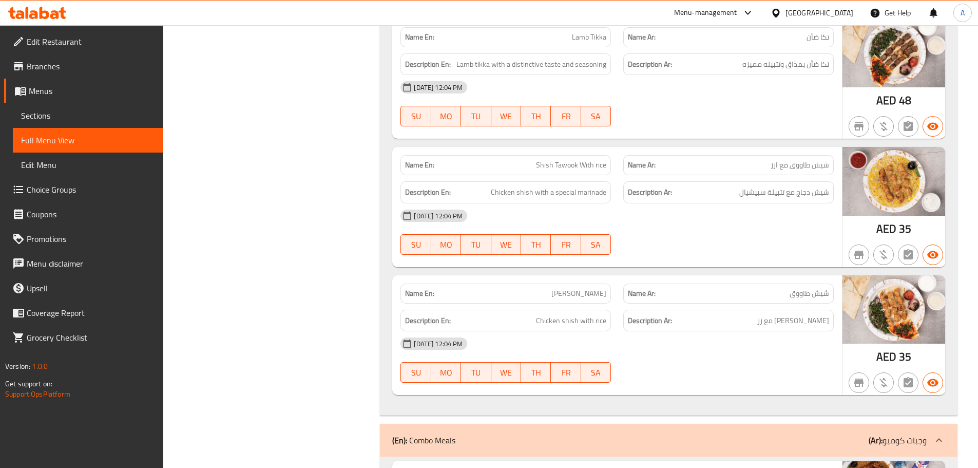
scroll to position [7297, 0]
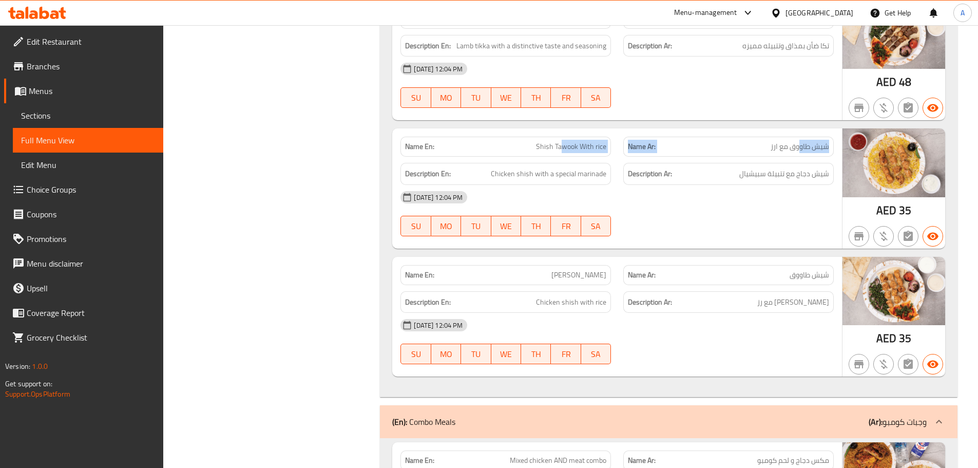
drag, startPoint x: 799, startPoint y: 97, endPoint x: 669, endPoint y: 157, distance: 142.4
click at [555, 130] on div "Name En: Shish Tawook With rice Name Ar: شيش طاووق مع ارز" at bounding box center [617, 146] width 446 height 32
drag, startPoint x: 755, startPoint y: 164, endPoint x: 746, endPoint y: 180, distance: 17.9
click at [755, 185] on div "08-10-2025 12:04 PM SU MO TU WE TH FR SA" at bounding box center [617, 213] width 446 height 57
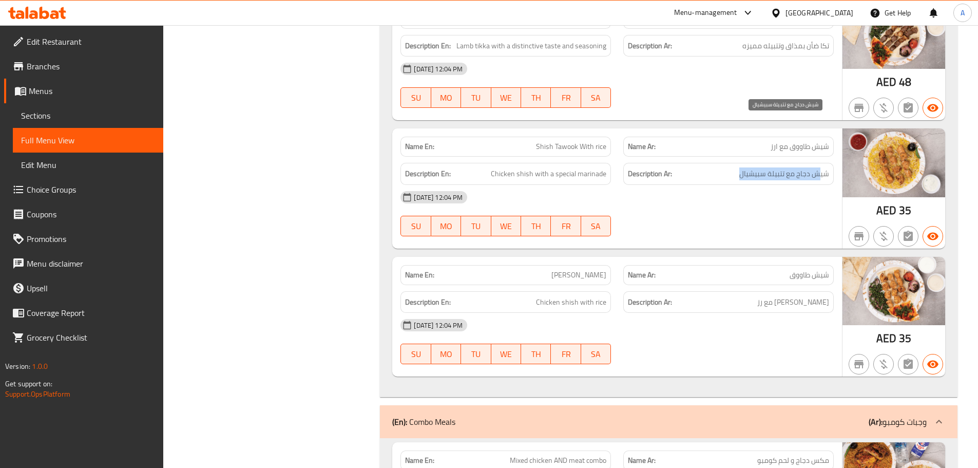
drag, startPoint x: 821, startPoint y: 125, endPoint x: 625, endPoint y: 125, distance: 196.1
click at [717, 167] on h6 "Description Ar: شيش دجاج مع تتبيلة سبيشيال" at bounding box center [728, 173] width 201 height 13
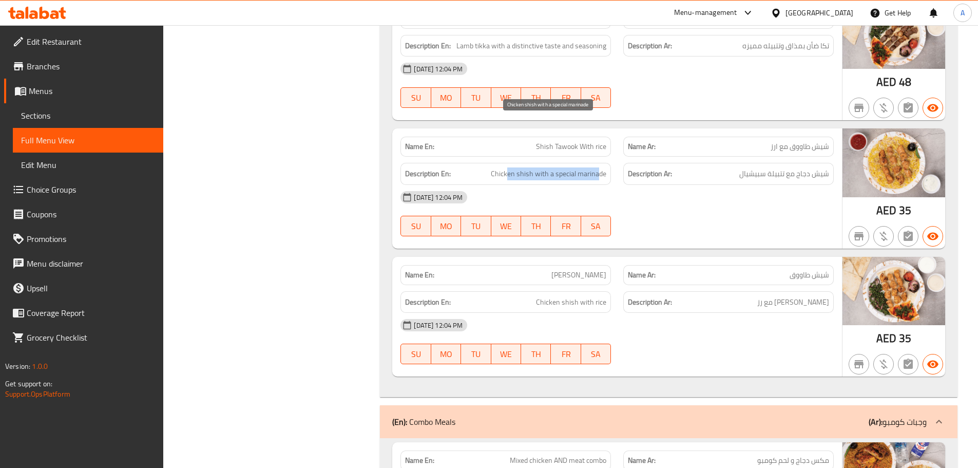
drag, startPoint x: 510, startPoint y: 126, endPoint x: 642, endPoint y: 133, distance: 131.7
click at [635, 157] on div "Description En: Chicken shish with a special marinade Description Ar: شيش دجاج …" at bounding box center [617, 174] width 446 height 34
click at [685, 185] on div "08-10-2025 12:04 PM" at bounding box center [617, 197] width 446 height 25
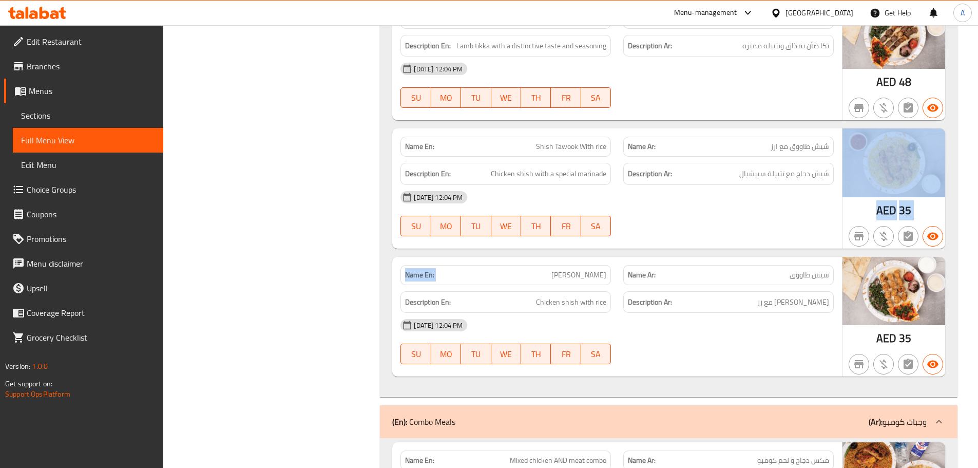
drag, startPoint x: 618, startPoint y: 228, endPoint x: 711, endPoint y: 277, distance: 104.9
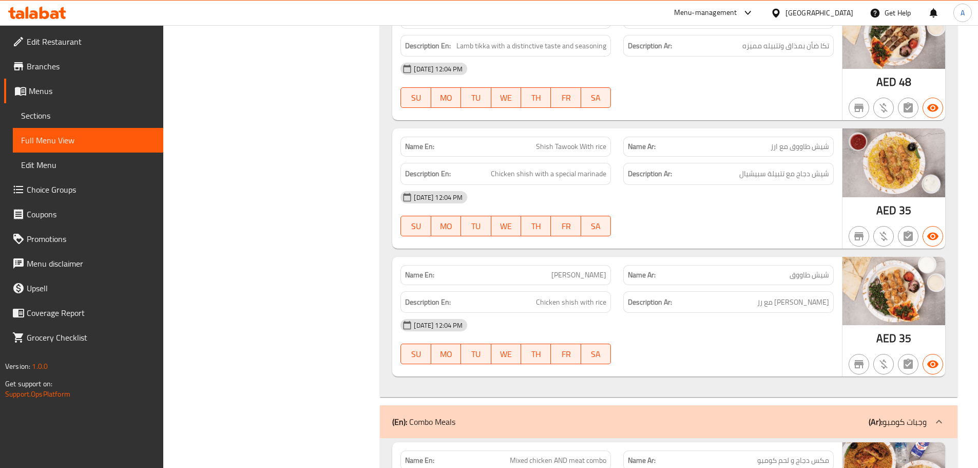
click at [711, 313] on div "08-10-2025 12:04 PM" at bounding box center [617, 325] width 446 height 25
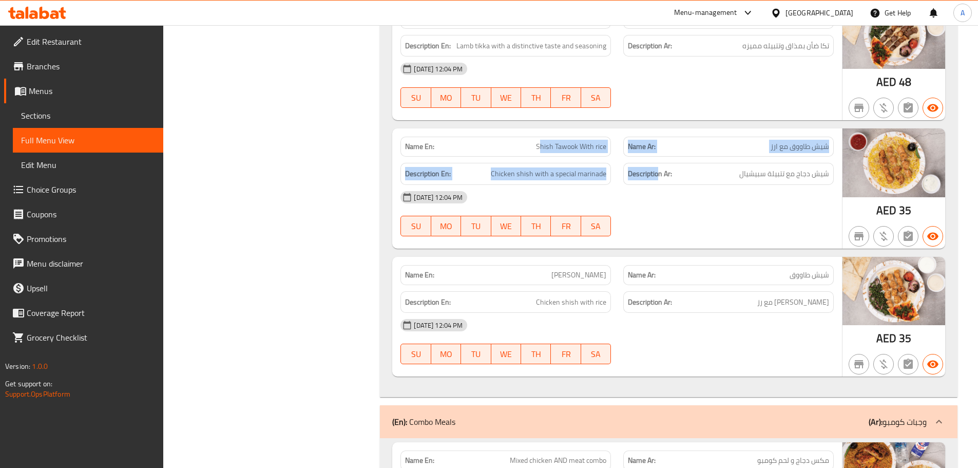
drag, startPoint x: 541, startPoint y: 102, endPoint x: 763, endPoint y: 162, distance: 230.3
click at [696, 143] on div "Name En: Shish Tawook With rice Name Ar: شيش طاووق مع ارز Description En: Chick…" at bounding box center [617, 188] width 450 height 120
click at [794, 185] on div "08-10-2025 12:04 PM" at bounding box center [617, 197] width 446 height 25
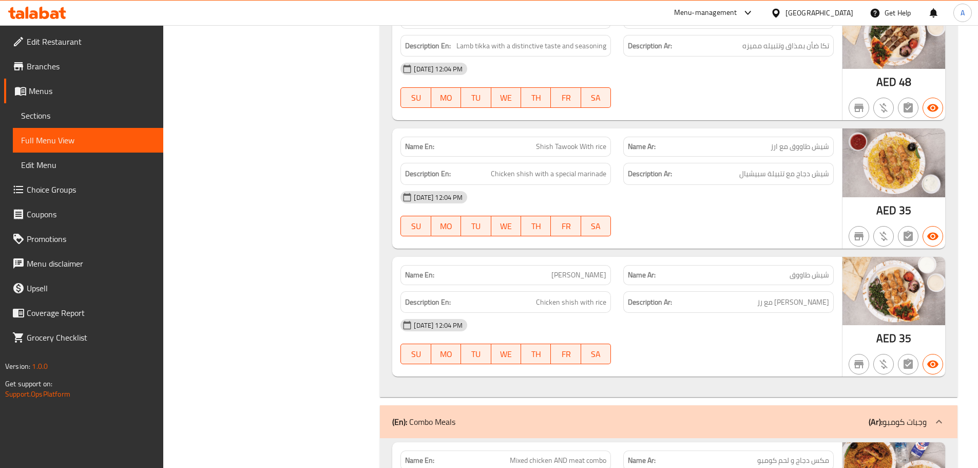
click at [789, 167] on span "شيش دجاج مع تتبيلة سبيشيال" at bounding box center [784, 173] width 90 height 13
click at [648, 194] on div "Name En: Shish Tawook With rice Name Ar: شيش طاووق مع ارز Description En: Chick…" at bounding box center [617, 188] width 450 height 120
drag, startPoint x: 520, startPoint y: 230, endPoint x: 683, endPoint y: 280, distance: 170.7
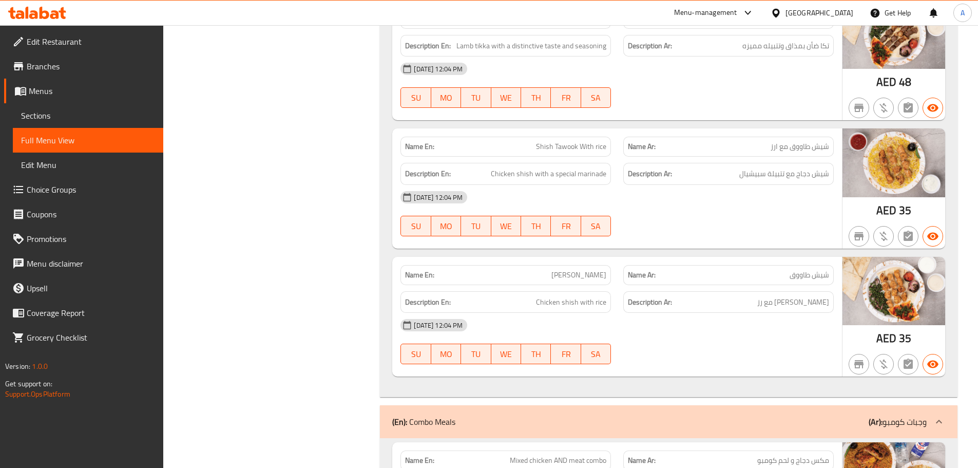
click at [665, 257] on div "Name En: Shish Tawook Name Ar: شيش طاووق Description En: Chicken shish with ric…" at bounding box center [617, 317] width 450 height 120
click at [780, 296] on span "شيش طاووق مع رز" at bounding box center [793, 302] width 72 height 13
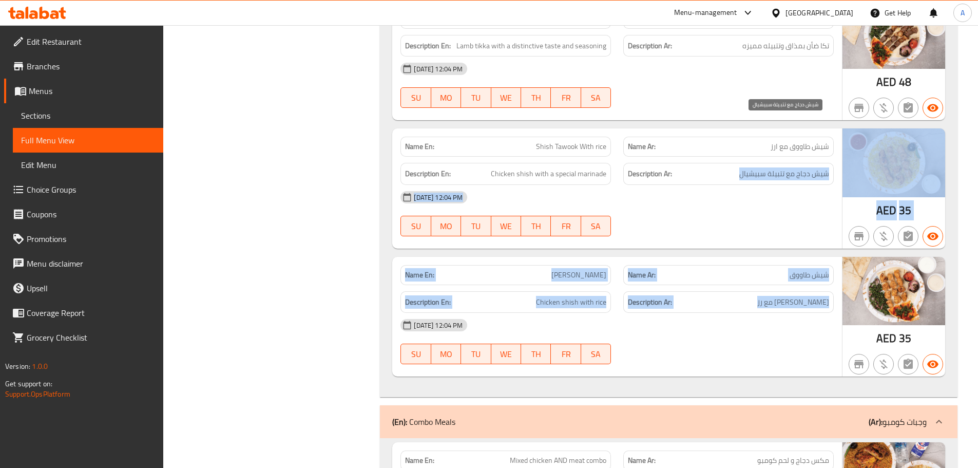
drag, startPoint x: 780, startPoint y: 251, endPoint x: 767, endPoint y: 127, distance: 123.9
click at [766, 185] on div "08-10-2025 12:04 PM SU MO TU WE TH FR SA" at bounding box center [617, 213] width 446 height 57
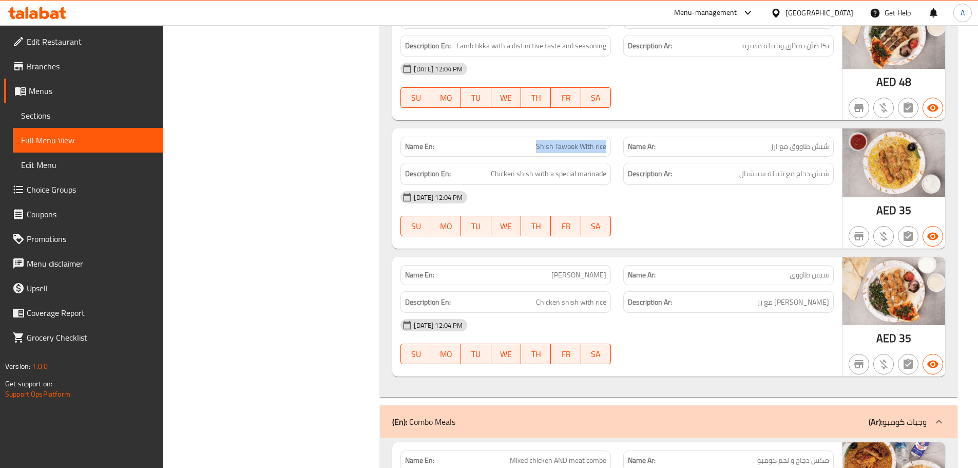
drag, startPoint x: 529, startPoint y: 100, endPoint x: 627, endPoint y: 102, distance: 97.6
click at [613, 130] on div "Name En: Shish Tawook With rice" at bounding box center [505, 146] width 223 height 32
drag, startPoint x: 814, startPoint y: 94, endPoint x: 766, endPoint y: 116, distance: 52.9
click at [768, 137] on div "Name Ar: شيش طاووق مع ارز" at bounding box center [728, 147] width 210 height 20
click at [774, 185] on div "08-10-2025 12:04 PM SU MO TU WE TH FR SA" at bounding box center [617, 213] width 446 height 57
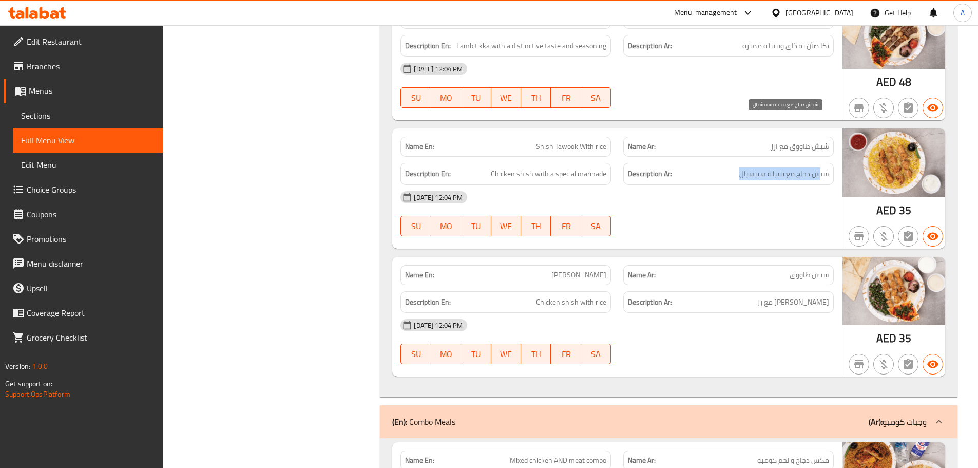
drag, startPoint x: 818, startPoint y: 124, endPoint x: 721, endPoint y: 124, distance: 96.5
click at [732, 167] on h6 "Description Ar: شيش دجاج مع تتبيلة سبيشيال" at bounding box center [728, 173] width 201 height 13
drag, startPoint x: 487, startPoint y: 122, endPoint x: 646, endPoint y: 133, distance: 160.0
click at [639, 157] on div "Description En: Chicken shish with a special marinade Description Ar: شيش دجاج …" at bounding box center [617, 174] width 446 height 34
click at [737, 230] on div at bounding box center [728, 236] width 223 height 12
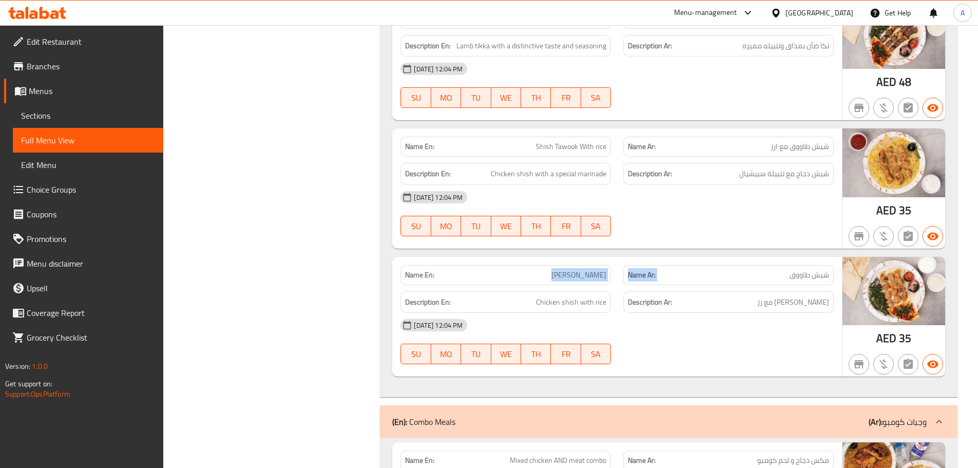
drag, startPoint x: 829, startPoint y: 226, endPoint x: 541, endPoint y: 222, distance: 287.5
click at [541, 259] on div "Name En: Shish Tawook Name Ar: شيش طاووق" at bounding box center [617, 275] width 446 height 32
drag, startPoint x: 812, startPoint y: 250, endPoint x: 751, endPoint y: 246, distance: 61.7
click at [751, 296] on h6 "Description Ar: شيش طاووق مع رز" at bounding box center [728, 302] width 201 height 13
drag, startPoint x: 519, startPoint y: 244, endPoint x: 656, endPoint y: 265, distance: 138.7
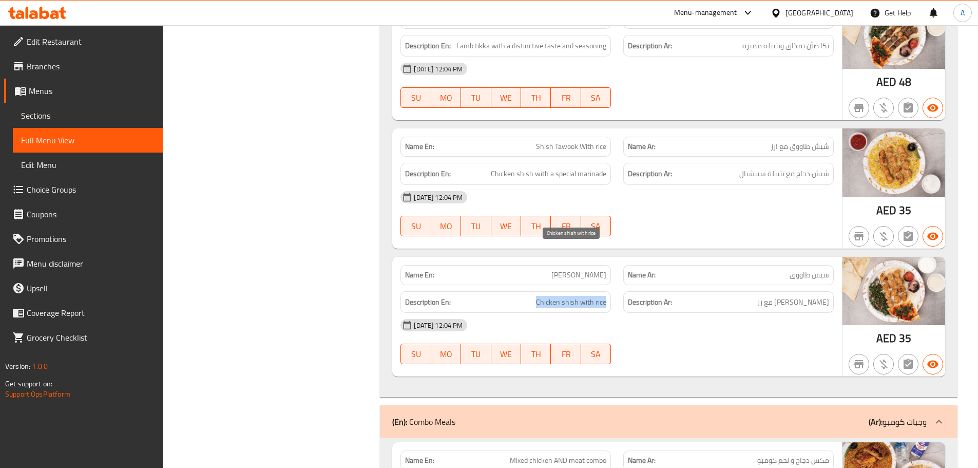
click at [645, 263] on div "Name En: Shish Tawook Name Ar: شيش طاووق Description En: Chicken shish with ric…" at bounding box center [617, 317] width 450 height 120
click at [669, 313] on div "08-10-2025 12:04 PM" at bounding box center [617, 325] width 446 height 25
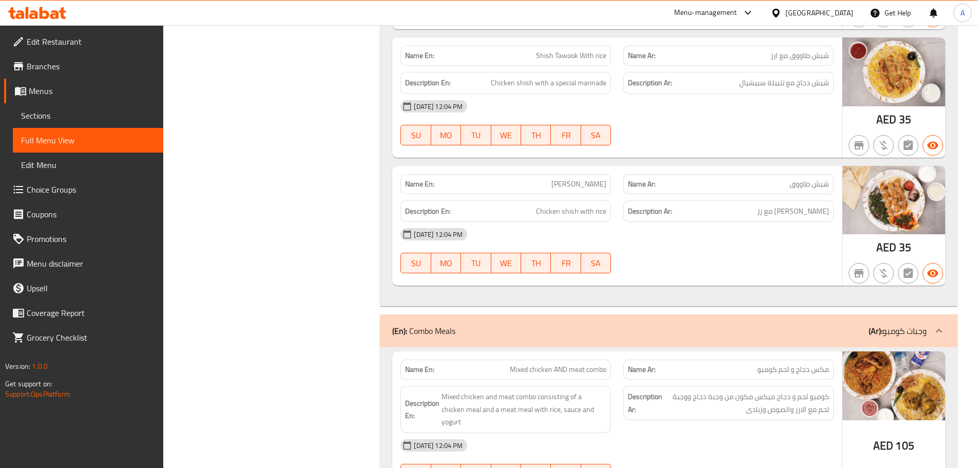
scroll to position [7451, 0]
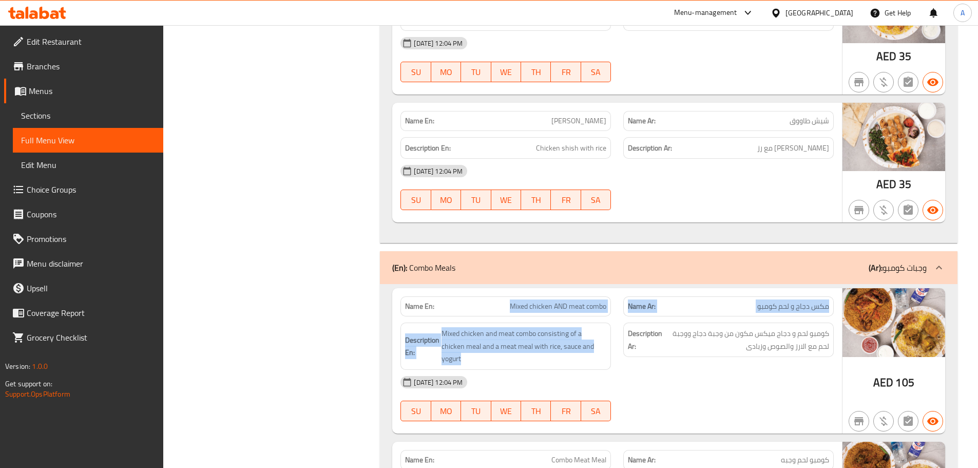
drag, startPoint x: 505, startPoint y: 252, endPoint x: 701, endPoint y: 296, distance: 200.5
click at [678, 290] on div "Name En: Mixed chicken AND meat combo Name Ar: مكس دجاج و لحم كومبو Description…" at bounding box center [617, 360] width 450 height 145
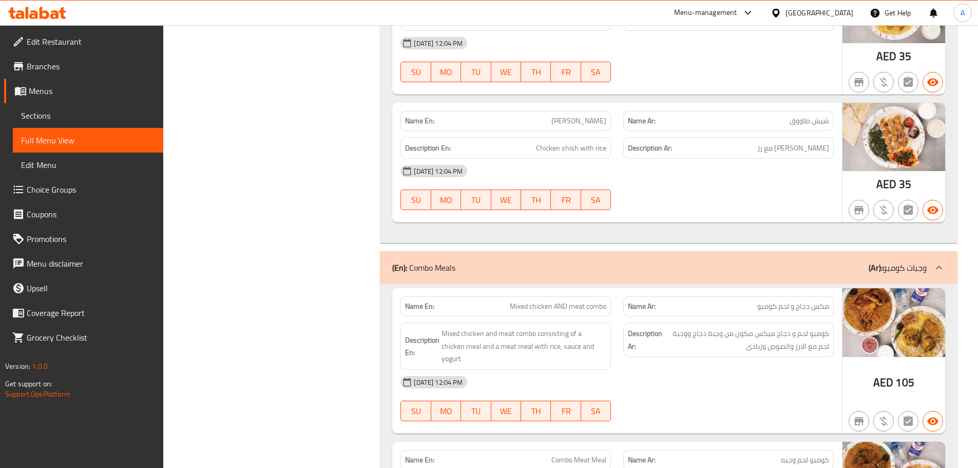
click at [759, 370] on div "08-10-2025 12:04 PM" at bounding box center [617, 382] width 446 height 25
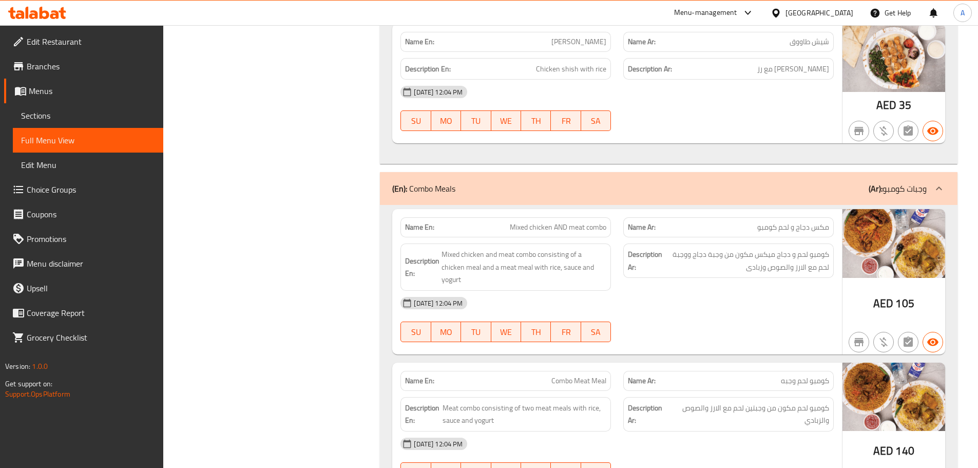
scroll to position [7553, 0]
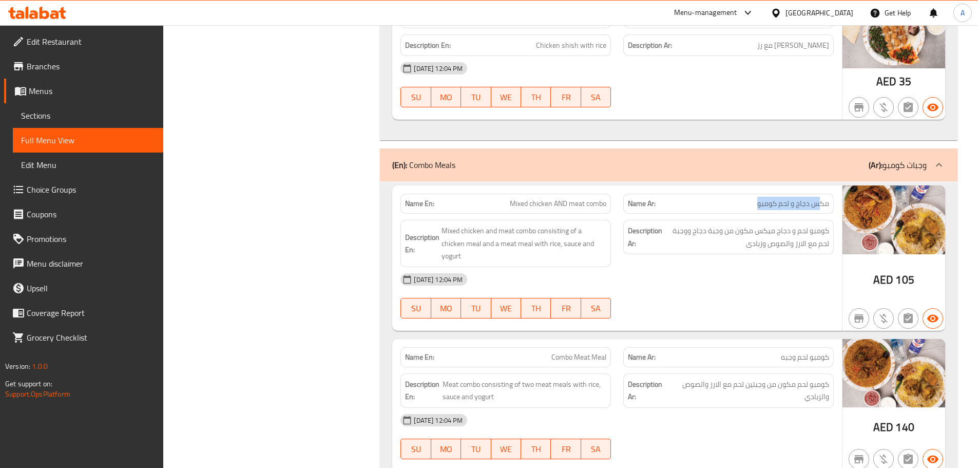
drag, startPoint x: 810, startPoint y: 150, endPoint x: 744, endPoint y: 158, distance: 66.1
click at [744, 198] on p "Name Ar: مكس دجاج و لحم كومبو" at bounding box center [728, 203] width 201 height 11
drag, startPoint x: 522, startPoint y: 150, endPoint x: 657, endPoint y: 163, distance: 136.1
click at [649, 187] on div "Name En: Mixed chicken AND meat combo Name Ar: مكس دجاج و لحم كومبو" at bounding box center [617, 203] width 446 height 32
click at [708, 220] on div "Description Ar: كومبو لحم و دجاج ميكس مكون من وجبة دجاج ووجبة لحم مع الارز والص…" at bounding box center [728, 237] width 210 height 34
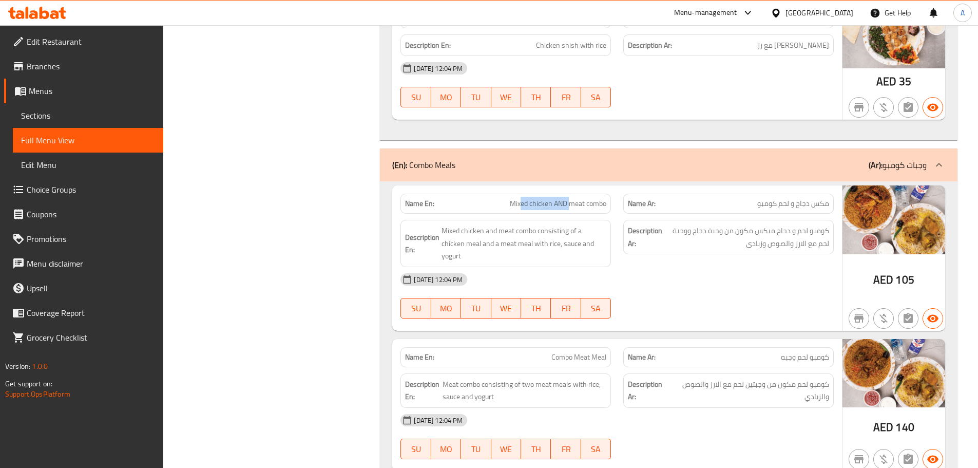
drag, startPoint x: 519, startPoint y: 142, endPoint x: 600, endPoint y: 156, distance: 81.8
click at [595, 187] on div "Name En: Mixed chicken AND meat combo" at bounding box center [505, 203] width 223 height 32
click at [711, 267] on div "08-10-2025 12:04 PM SU MO TU WE TH FR SA" at bounding box center [617, 295] width 446 height 57
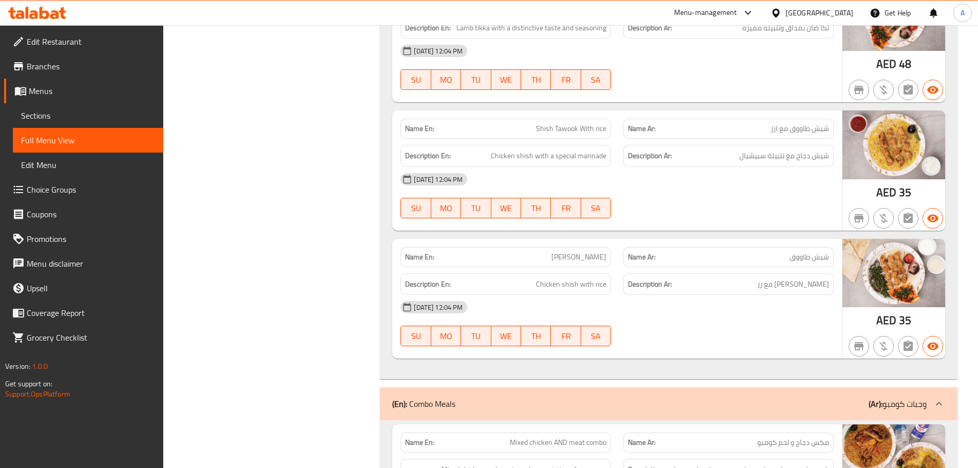
scroll to position [7297, 0]
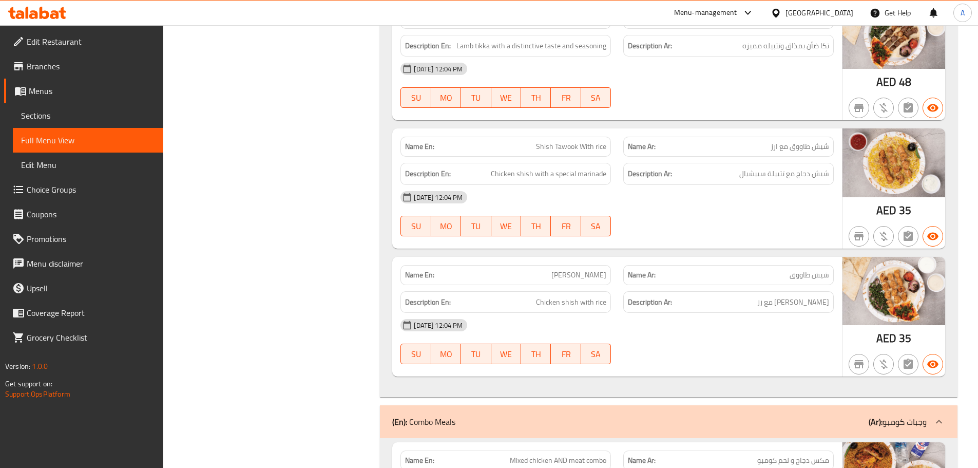
click at [735, 185] on div "08-10-2025 12:04 PM SU MO TU WE TH FR SA" at bounding box center [617, 213] width 446 height 57
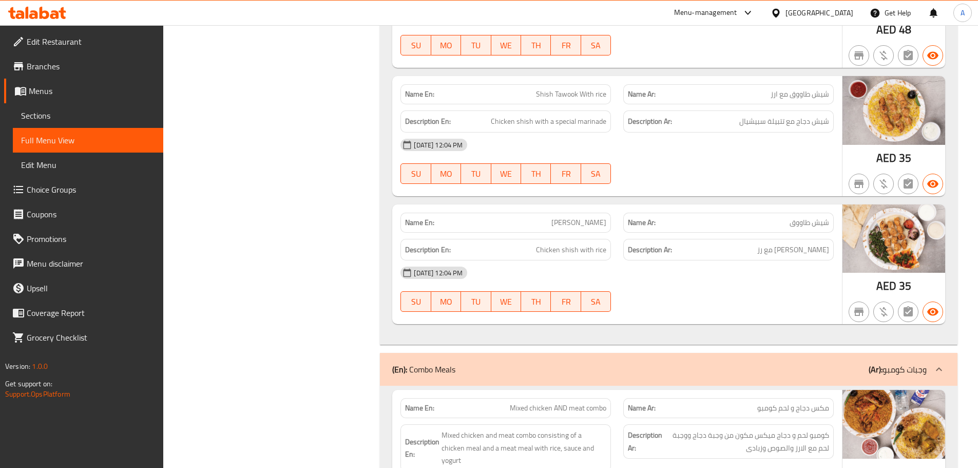
scroll to position [7451, 0]
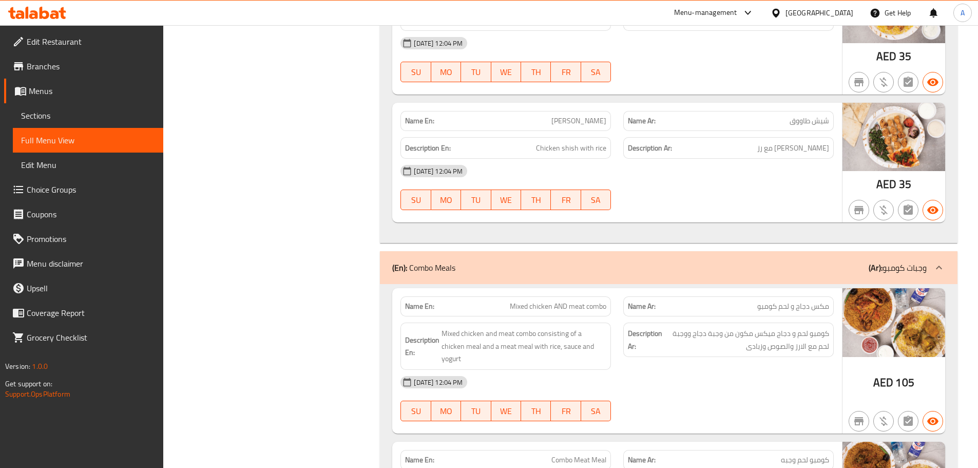
drag, startPoint x: 546, startPoint y: 252, endPoint x: 613, endPoint y: 305, distance: 86.2
click at [555, 301] on span "Mixed chicken AND meat combo" at bounding box center [558, 306] width 97 height 11
click at [738, 370] on div "08-10-2025 12:04 PM SU MO TU WE TH FR SA" at bounding box center [617, 398] width 446 height 57
drag, startPoint x: 788, startPoint y: 260, endPoint x: 746, endPoint y: 293, distance: 53.7
click at [761, 296] on div "Name Ar: مكس دجاج و لحم كومبو" at bounding box center [728, 306] width 210 height 20
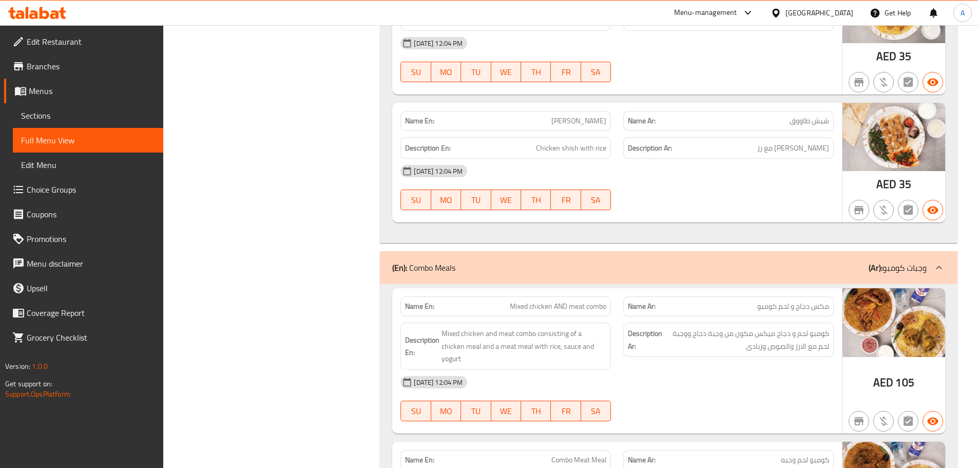
click at [747, 370] on div "08-10-2025 12:04 PM SU MO TU WE TH FR SA" at bounding box center [617, 398] width 446 height 57
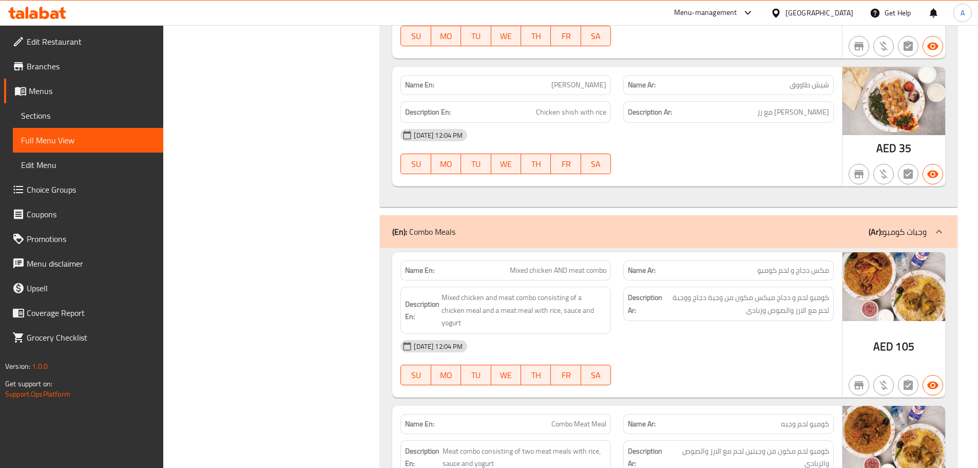
scroll to position [7553, 0]
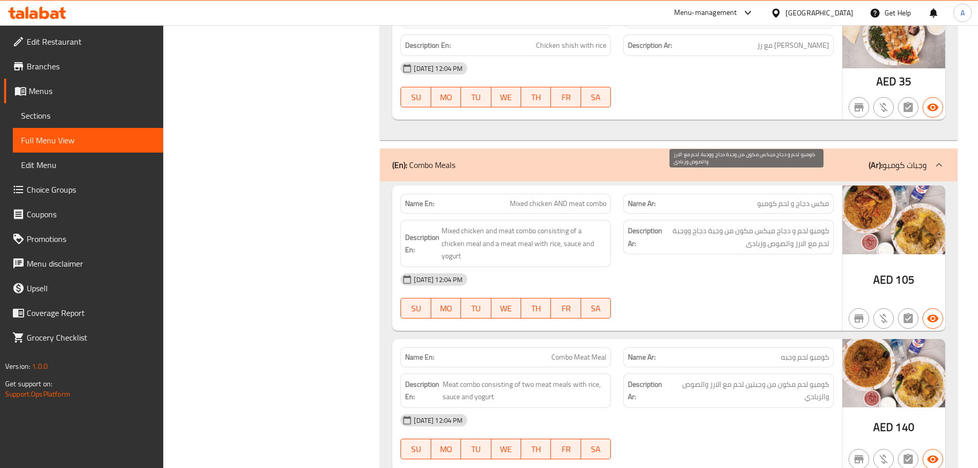
click at [696, 224] on span "كومبو لحم و دجاج ميكس مكون من وجبة دجاج ووجبة لحم مع الارز والصوص وزبادى" at bounding box center [746, 236] width 165 height 25
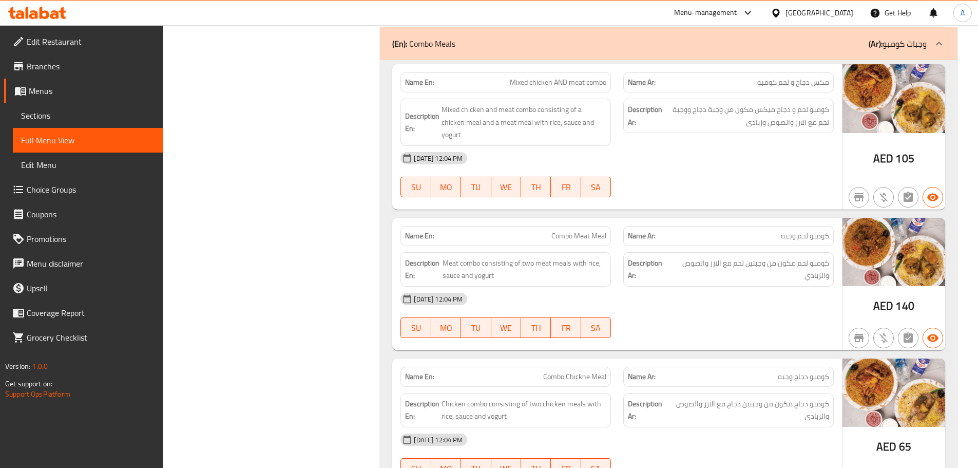
scroll to position [7676, 0]
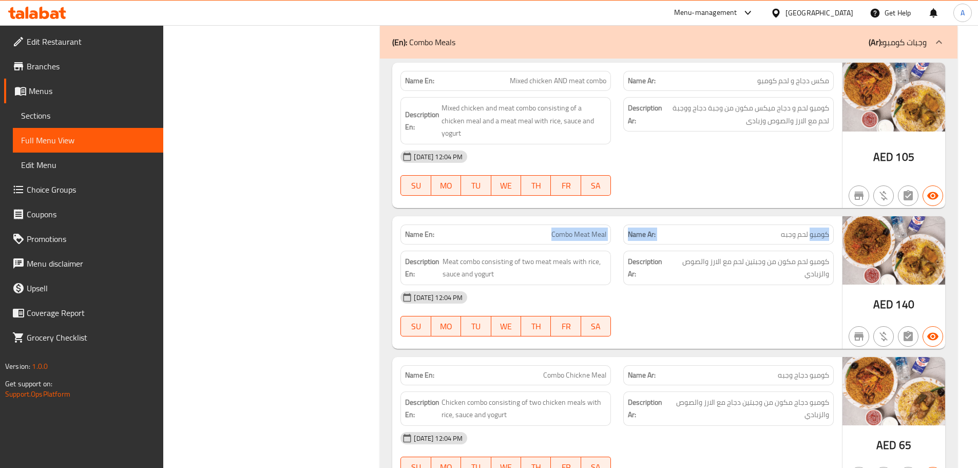
drag, startPoint x: 810, startPoint y: 169, endPoint x: 528, endPoint y: 169, distance: 282.4
click at [528, 218] on div "Name En: Combo Meat Meal Name Ar: كومبو لحم وجبه" at bounding box center [617, 234] width 446 height 32
drag, startPoint x: 752, startPoint y: 240, endPoint x: 737, endPoint y: 244, distance: 15.4
click at [752, 285] on div "08-10-2025 12:04 PM" at bounding box center [617, 297] width 446 height 25
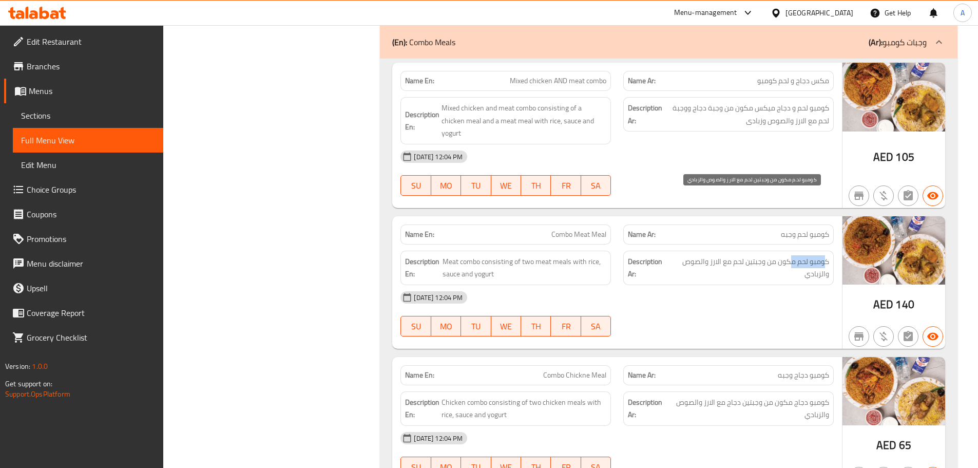
drag, startPoint x: 824, startPoint y: 197, endPoint x: 790, endPoint y: 198, distance: 34.9
click at [790, 255] on span "كومبو لحم مكون من وجبتين لحم مع الارز والصوص والزبادي" at bounding box center [749, 267] width 159 height 25
drag, startPoint x: 771, startPoint y: 198, endPoint x: 744, endPoint y: 199, distance: 26.7
click at [744, 255] on span "كومبو لحم مكون من وجبتين لحم مع الارز والصوص والزبادي" at bounding box center [749, 267] width 159 height 25
click at [750, 285] on div "08-10-2025 12:04 PM" at bounding box center [617, 297] width 446 height 25
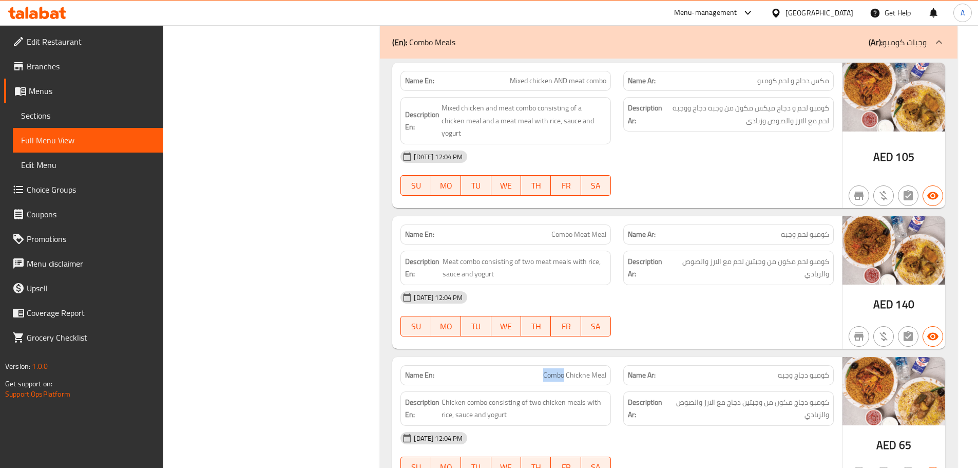
drag, startPoint x: 543, startPoint y: 310, endPoint x: 584, endPoint y: 307, distance: 41.2
click at [575, 370] on p "Name En: Combo Chickne Meal" at bounding box center [505, 375] width 201 height 11
click at [749, 285] on div "08-10-2025 12:04 PM SU MO TU WE TH FR SA" at bounding box center [617, 313] width 446 height 57
drag, startPoint x: 819, startPoint y: 339, endPoint x: 748, endPoint y: 340, distance: 71.4
click at [748, 396] on span "كومبو دجاج مكون من وجبتين دجاج مع الارز والصوص والزبادي" at bounding box center [749, 408] width 160 height 25
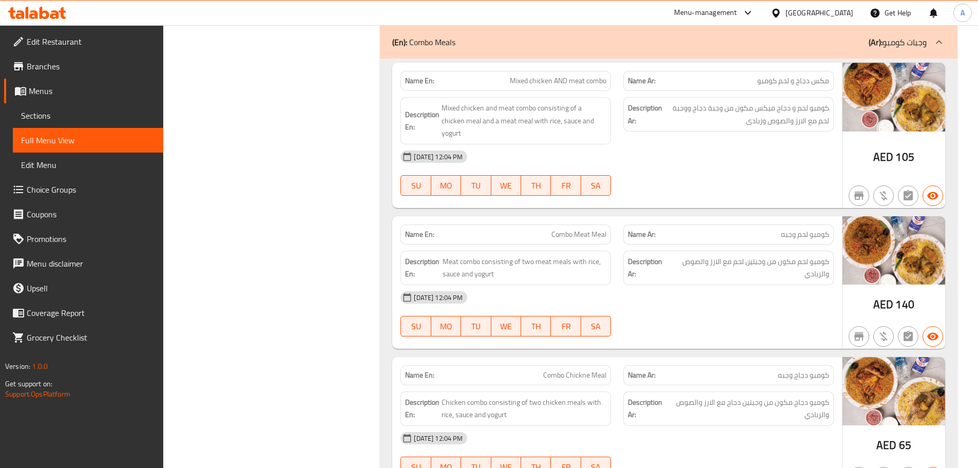
click at [748, 285] on div "08-10-2025 12:04 PM SU MO TU WE TH FR SA" at bounding box center [617, 313] width 446 height 57
drag, startPoint x: 739, startPoint y: 334, endPoint x: 685, endPoint y: 335, distance: 53.9
click at [686, 396] on span "كومبو دجاج مكون من وجبتين دجاج مع الارز والصوص والزبادي" at bounding box center [749, 408] width 160 height 25
click at [729, 285] on div "08-10-2025 12:04 PM SU MO TU WE TH FR SA" at bounding box center [617, 313] width 446 height 57
drag, startPoint x: 735, startPoint y: 345, endPoint x: 702, endPoint y: 337, distance: 33.9
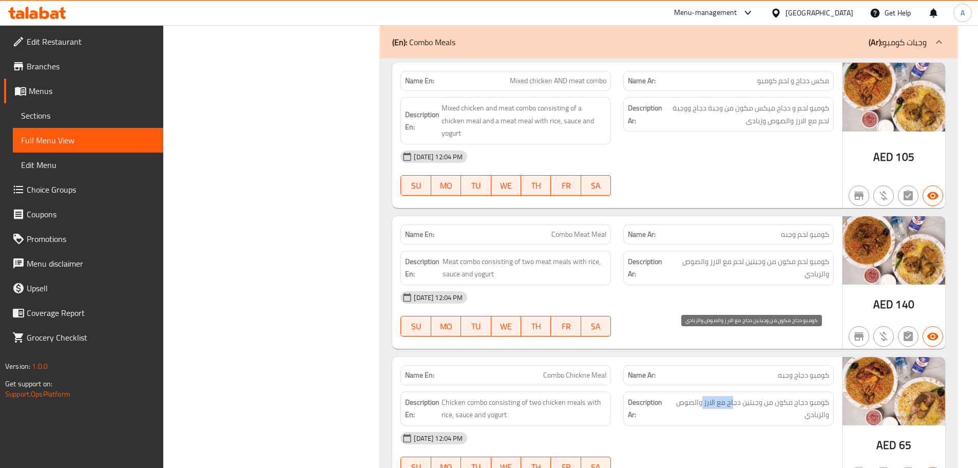
click at [702, 396] on span "كومبو دجاج مكون من وجبتين دجاج مع الارز والصوص والزبادي" at bounding box center [749, 408] width 160 height 25
click at [733, 285] on div "08-10-2025 12:04 PM SU MO TU WE TH FR SA" at bounding box center [617, 313] width 446 height 57
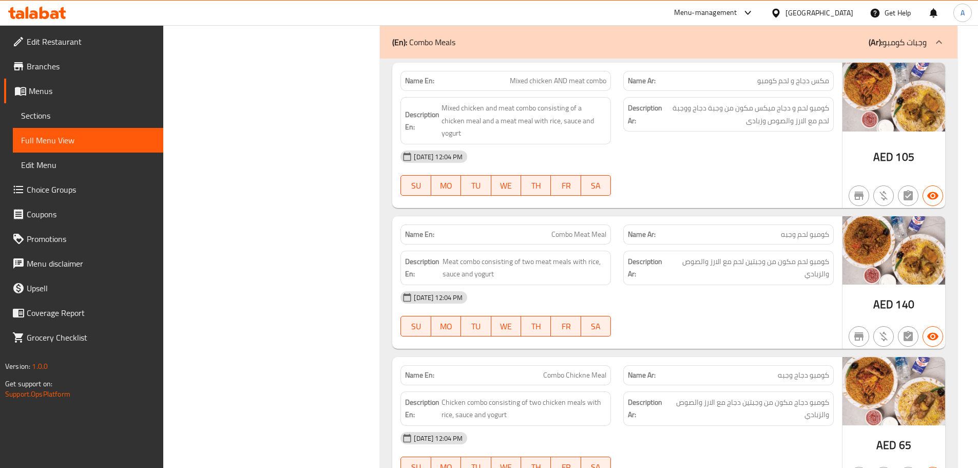
scroll to position [707, 0]
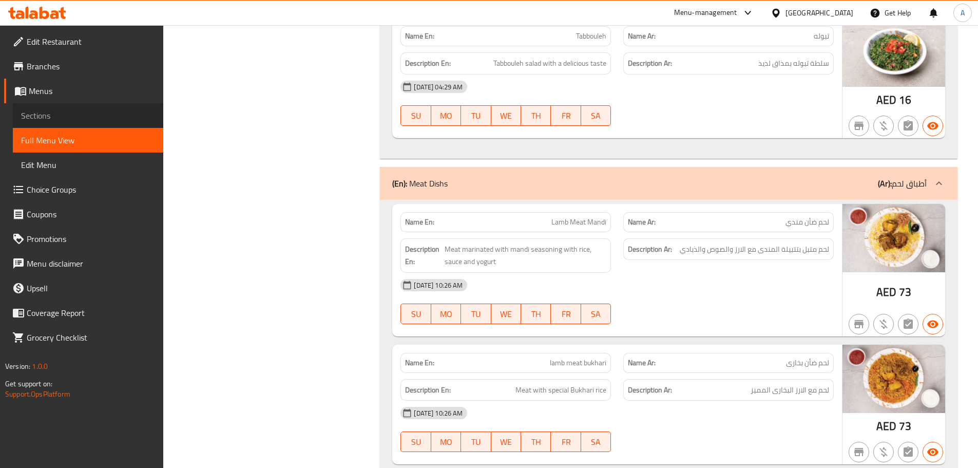
click at [70, 109] on span "Sections" at bounding box center [88, 115] width 134 height 12
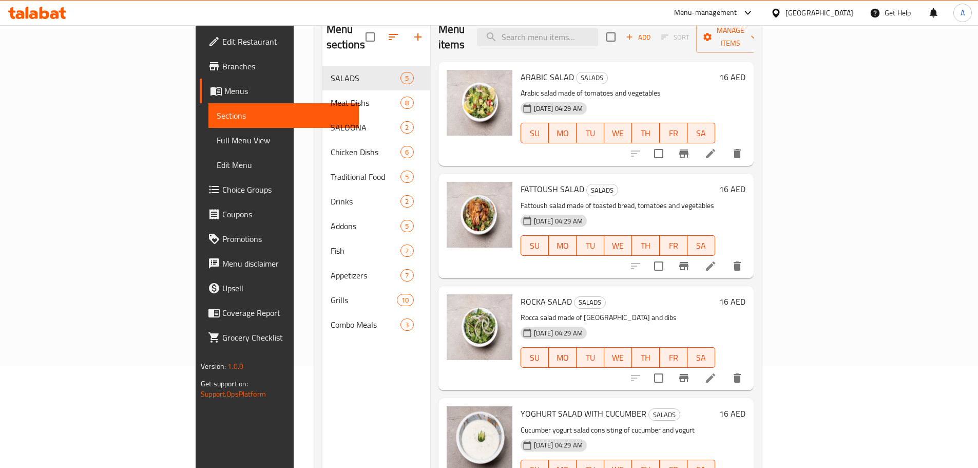
scroll to position [92, 0]
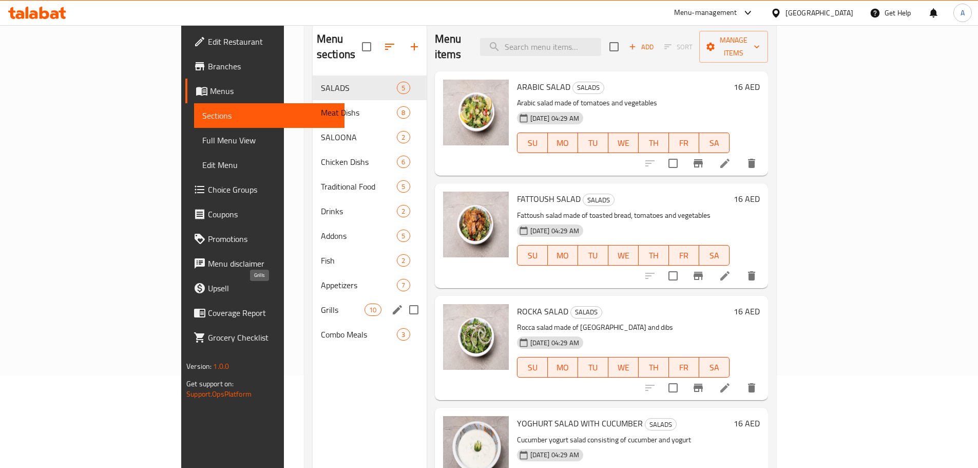
click at [321, 303] on span "Grills" at bounding box center [343, 309] width 44 height 12
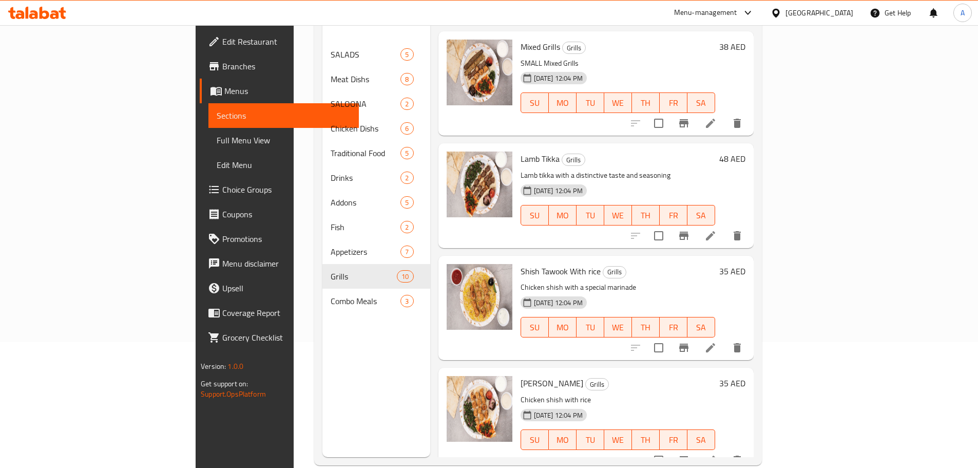
scroll to position [144, 0]
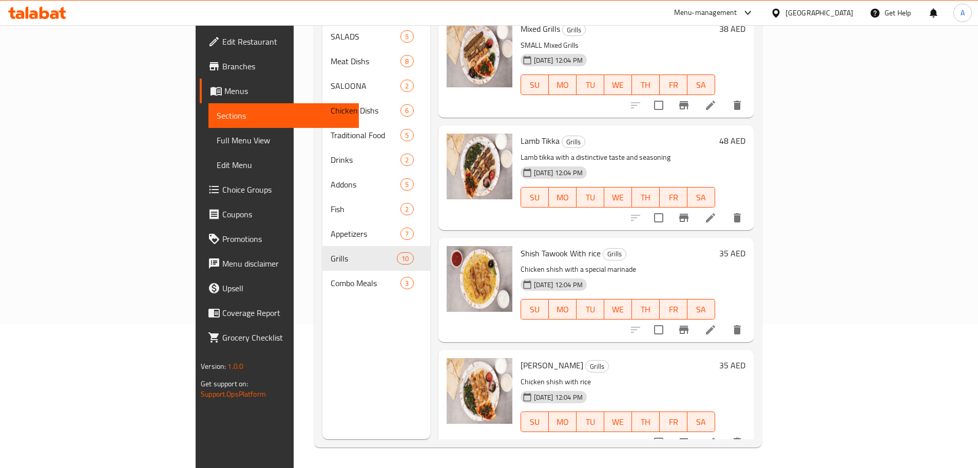
click at [741, 437] on icon "delete" at bounding box center [737, 441] width 7 height 9
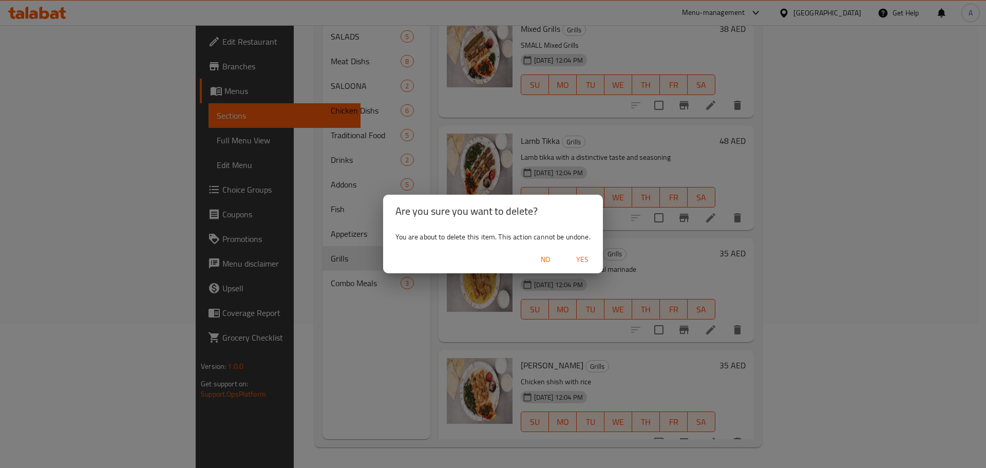
drag, startPoint x: 581, startPoint y: 251, endPoint x: 579, endPoint y: 274, distance: 23.2
click at [581, 252] on button "Yes" at bounding box center [582, 259] width 33 height 19
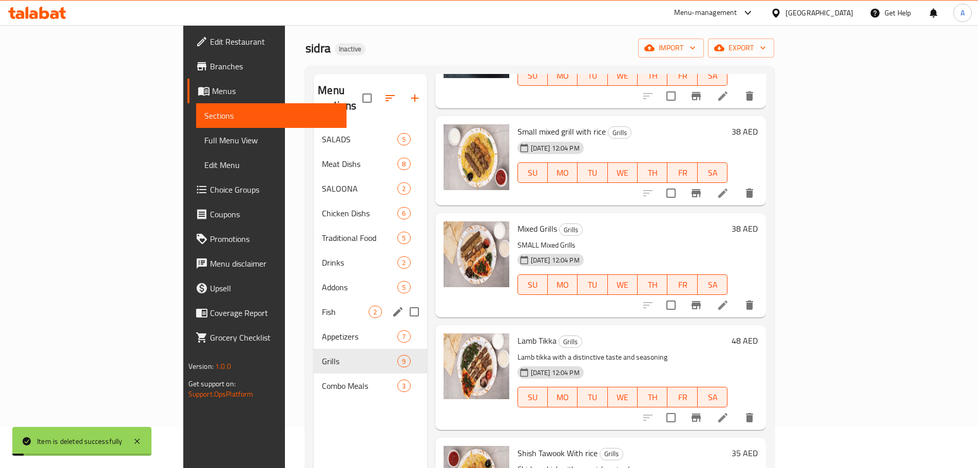
scroll to position [536, 0]
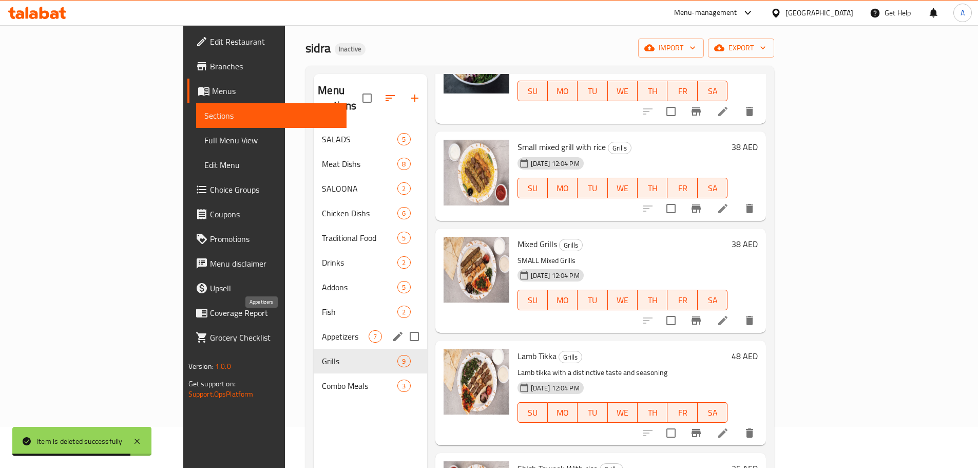
drag, startPoint x: 232, startPoint y: 316, endPoint x: 286, endPoint y: 297, distance: 57.2
click at [322, 330] on span "Appetizers" at bounding box center [345, 336] width 47 height 12
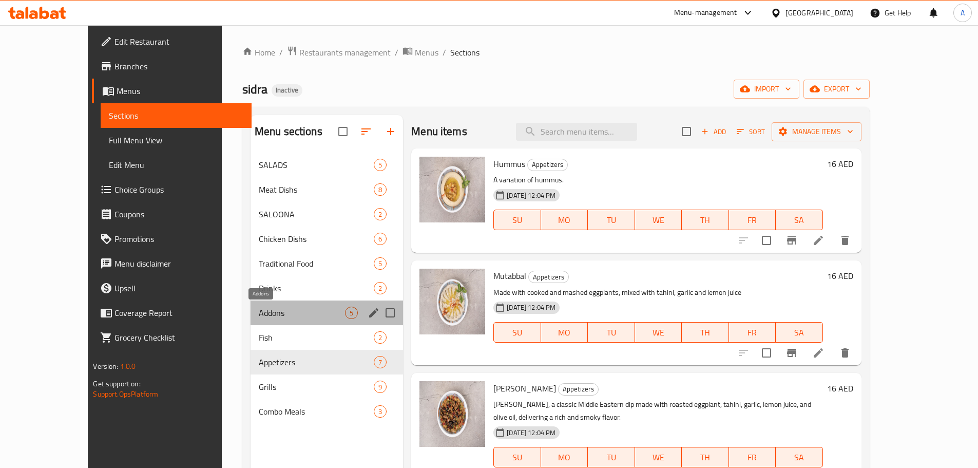
click at [268, 317] on span "Addons" at bounding box center [302, 312] width 86 height 12
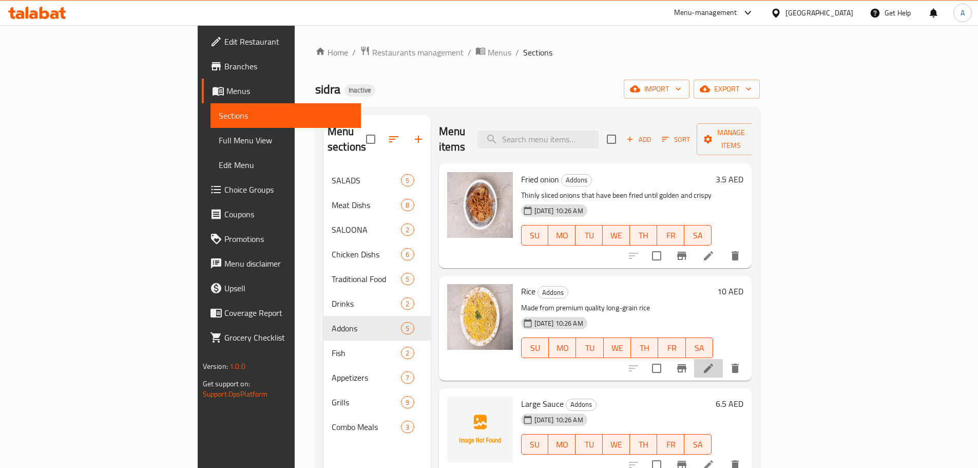
click at [723, 359] on li at bounding box center [708, 368] width 29 height 18
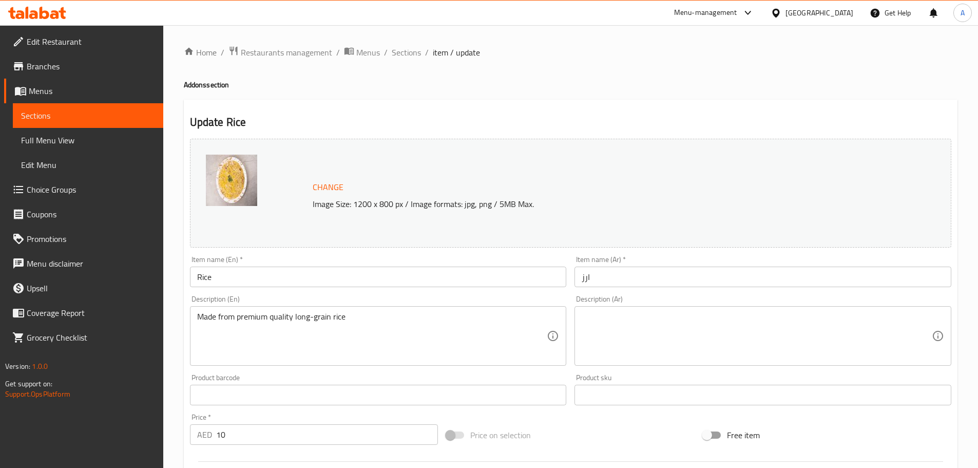
click at [281, 304] on div "Description (En) Made from premium quality long-grain rice Description (En)" at bounding box center [378, 330] width 377 height 70
drag, startPoint x: 281, startPoint y: 304, endPoint x: 282, endPoint y: 315, distance: 10.3
click at [281, 305] on div "Description (En) Made from premium quality long-grain rice Description (En)" at bounding box center [378, 330] width 377 height 70
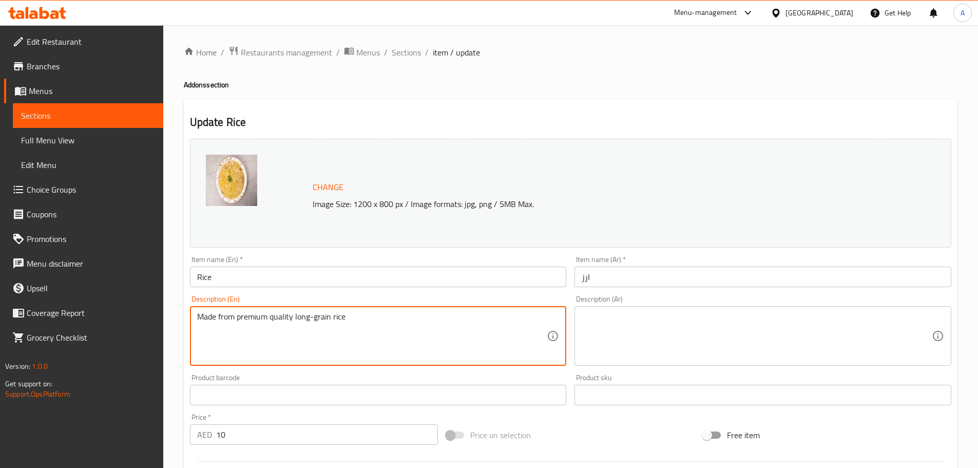
click at [282, 315] on textarea "Made from premium quality long-grain rice" at bounding box center [372, 336] width 350 height 49
click at [745, 329] on textarea at bounding box center [757, 336] width 350 height 49
drag, startPoint x: 251, startPoint y: 318, endPoint x: 368, endPoint y: 320, distance: 117.1
click at [368, 320] on textarea "Made from premium quality long-grain rice" at bounding box center [372, 336] width 350 height 49
click at [193, 319] on div "Made from premium quality long-grain rice Description (En)" at bounding box center [378, 336] width 377 height 60
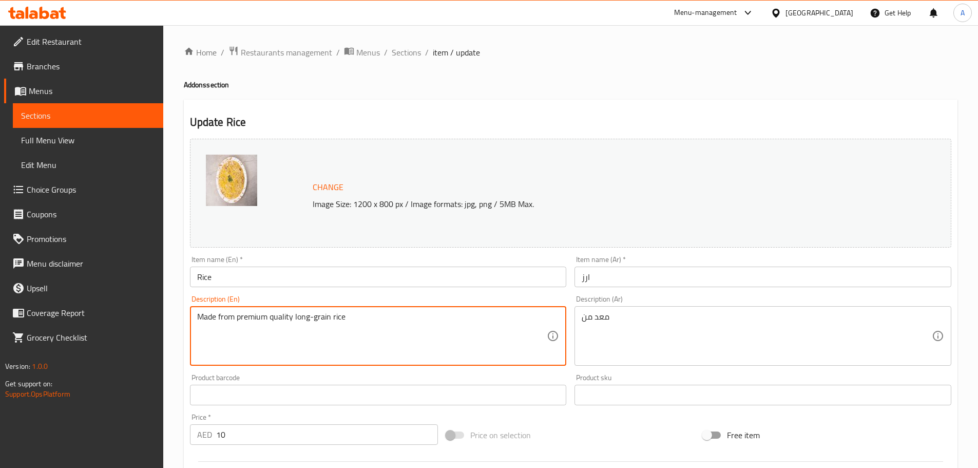
click at [208, 315] on textarea "Made from premium quality long-grain rice" at bounding box center [372, 336] width 350 height 49
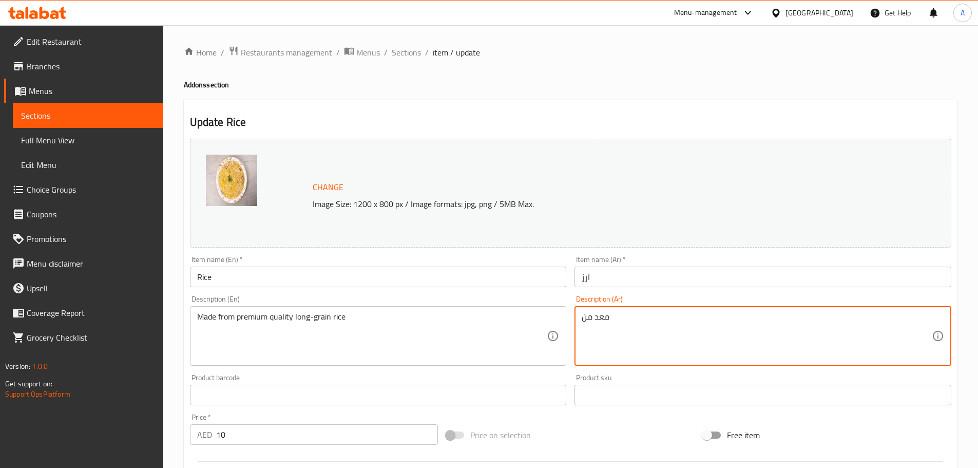
paste textarea "أرز طويل الحبة عالي الجودة"
click at [674, 315] on textarea "معد من أرز طويل الحبة عالي الجودة" at bounding box center [757, 336] width 350 height 49
type textarea "معد من أرز طويل الحبة عالي الجودة"
click at [671, 277] on input "ارز" at bounding box center [762, 276] width 377 height 21
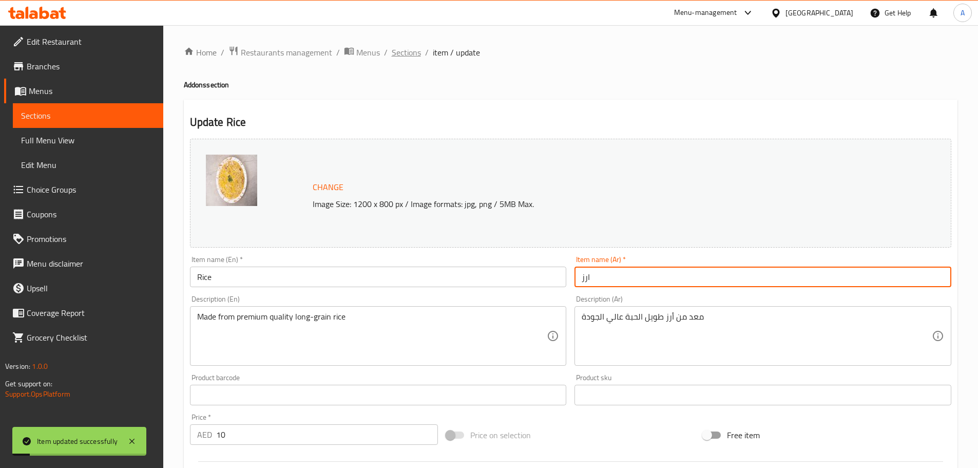
click at [399, 51] on span "Sections" at bounding box center [406, 52] width 29 height 12
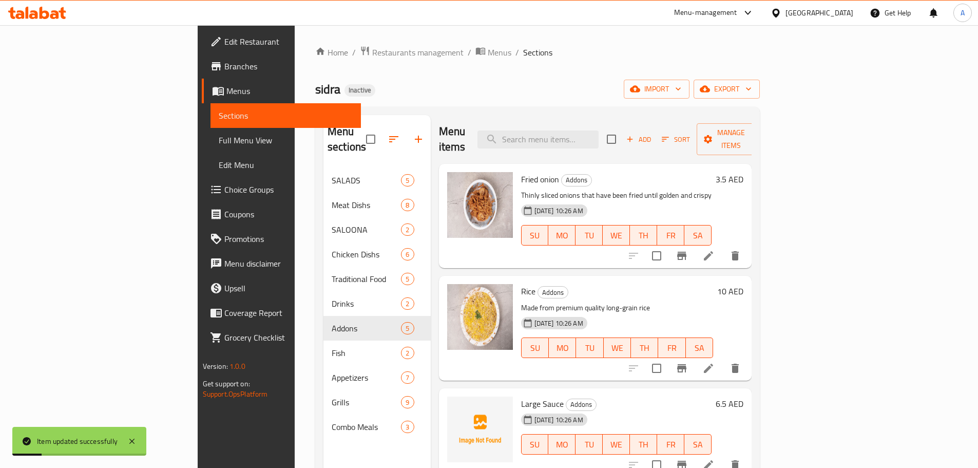
click at [627, 89] on div "sidra Inactive import export" at bounding box center [537, 89] width 445 height 19
click at [315, 90] on span "sidra" at bounding box center [327, 89] width 25 height 23
drag, startPoint x: 197, startPoint y: 90, endPoint x: 309, endPoint y: 75, distance: 112.4
click at [315, 82] on div "sidra Inactive import export" at bounding box center [537, 89] width 445 height 19
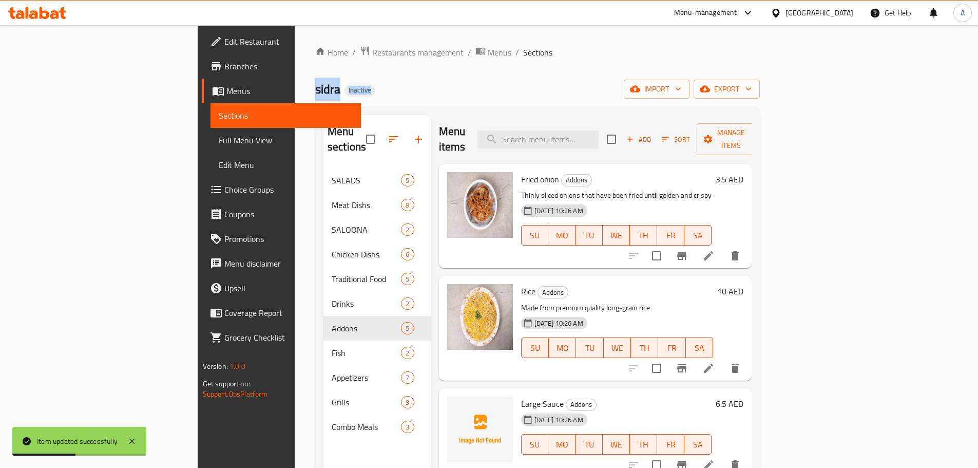
click at [315, 75] on div "Home / Restaurants management / Menus / Sections sidra Inactive import export M…" at bounding box center [537, 318] width 445 height 545
drag, startPoint x: 185, startPoint y: 84, endPoint x: 379, endPoint y: 95, distance: 194.4
click at [315, 95] on div "sidra Inactive import export" at bounding box center [537, 89] width 445 height 19
click at [388, 95] on div "sidra Inactive import export" at bounding box center [537, 89] width 445 height 19
click at [315, 90] on span "sidra" at bounding box center [327, 89] width 25 height 23
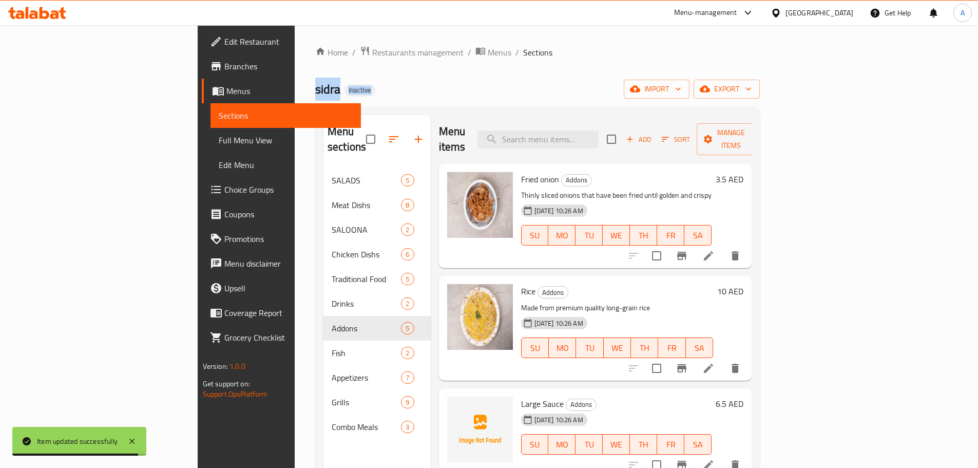
drag, startPoint x: 193, startPoint y: 90, endPoint x: 400, endPoint y: 98, distance: 207.6
click at [395, 98] on div "sidra Inactive import export" at bounding box center [537, 89] width 445 height 19
click at [583, 66] on div "Home / Restaurants management / Menus / Sections sidra Inactive import export M…" at bounding box center [537, 318] width 445 height 545
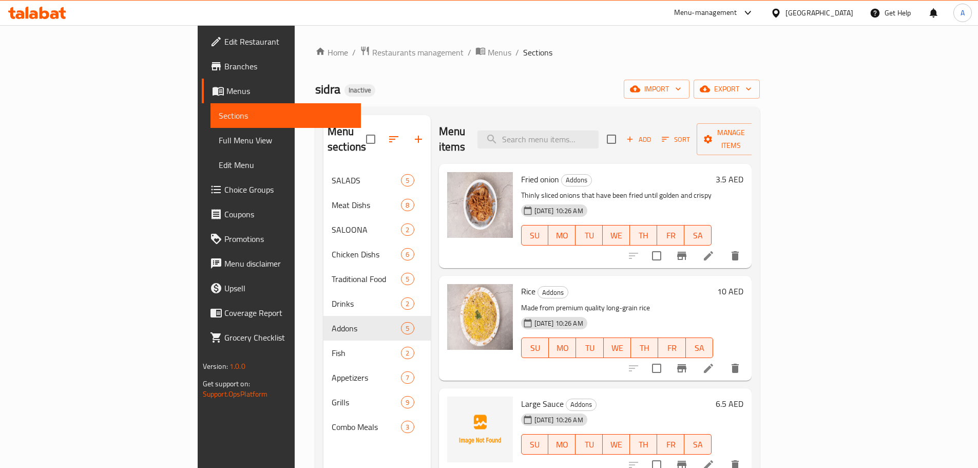
click at [315, 89] on span "sidra" at bounding box center [327, 89] width 25 height 23
drag, startPoint x: 193, startPoint y: 89, endPoint x: 362, endPoint y: 94, distance: 169.5
click at [356, 93] on div "sidra Inactive import export" at bounding box center [537, 89] width 445 height 19
click at [605, 52] on ol "Home / Restaurants management / Menus / Sections" at bounding box center [537, 52] width 445 height 13
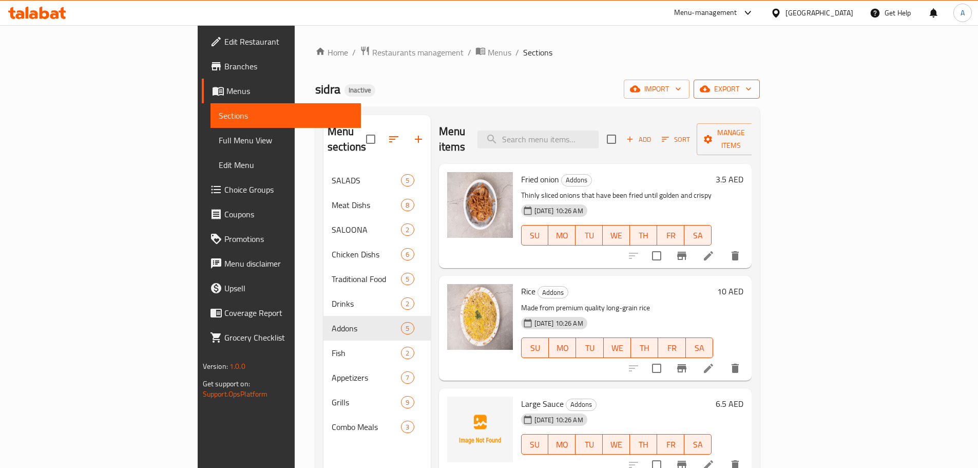
click at [752, 87] on span "export" at bounding box center [727, 89] width 50 height 13
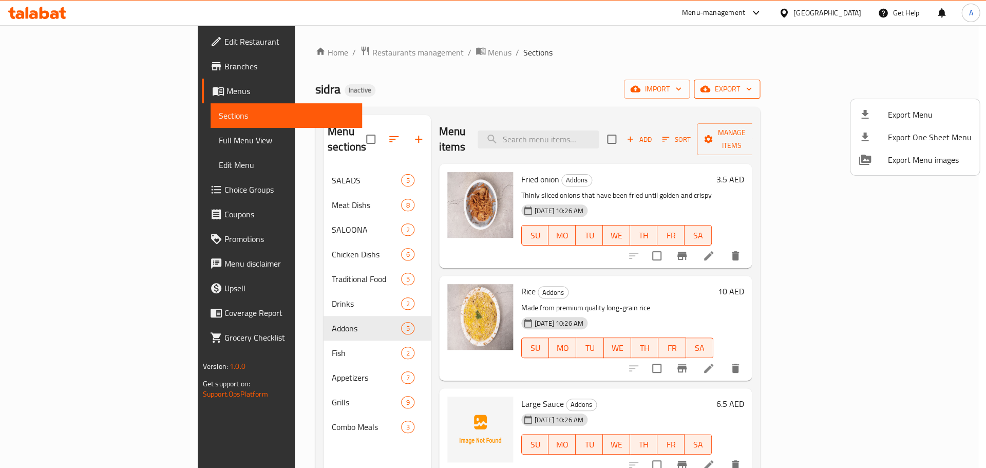
click at [918, 87] on div at bounding box center [493, 234] width 986 height 468
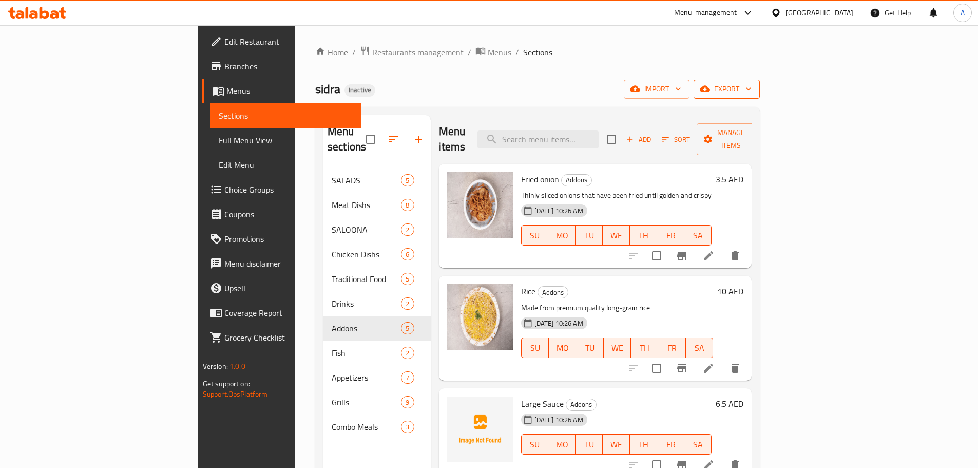
click at [752, 84] on span "export" at bounding box center [727, 89] width 50 height 13
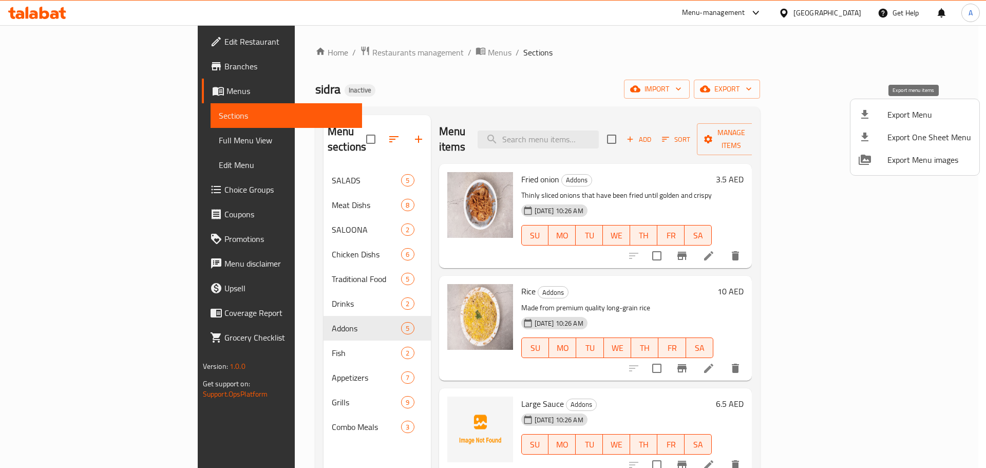
click at [891, 110] on span "Export Menu" at bounding box center [929, 114] width 84 height 12
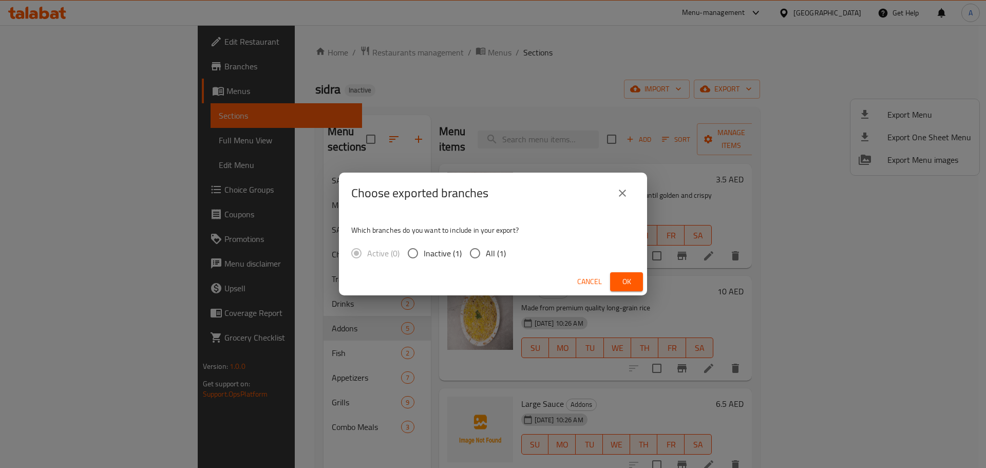
click at [488, 250] on span "All (1)" at bounding box center [496, 253] width 20 height 12
click at [486, 250] on input "All (1)" at bounding box center [475, 253] width 22 height 22
radio input "true"
click at [616, 192] on button "close" at bounding box center [622, 193] width 25 height 25
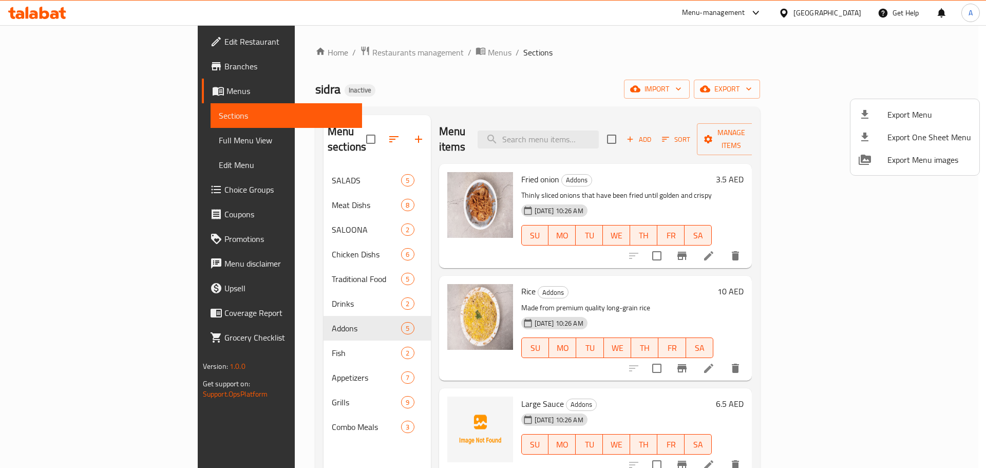
drag, startPoint x: 563, startPoint y: 94, endPoint x: 273, endPoint y: 101, distance: 290.1
click at [555, 94] on div at bounding box center [493, 234] width 986 height 468
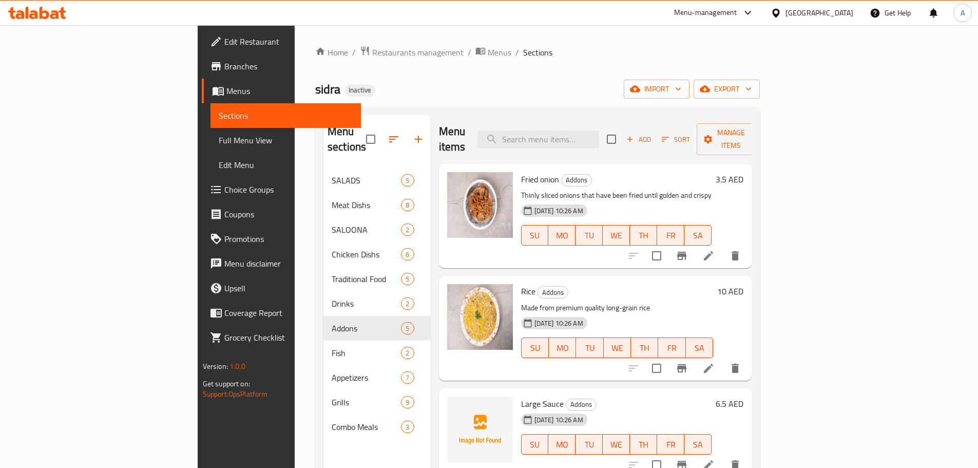
drag, startPoint x: 196, startPoint y: 86, endPoint x: 358, endPoint y: 108, distance: 163.8
click at [347, 107] on div "Home / Restaurants management / Menus / Sections sidra Inactive import export M…" at bounding box center [537, 318] width 445 height 545
click at [557, 86] on div "sidra Inactive import export" at bounding box center [537, 89] width 445 height 19
click at [556, 88] on div "sidra Inactive import export" at bounding box center [537, 89] width 445 height 19
click at [760, 95] on button "export" at bounding box center [727, 89] width 66 height 19
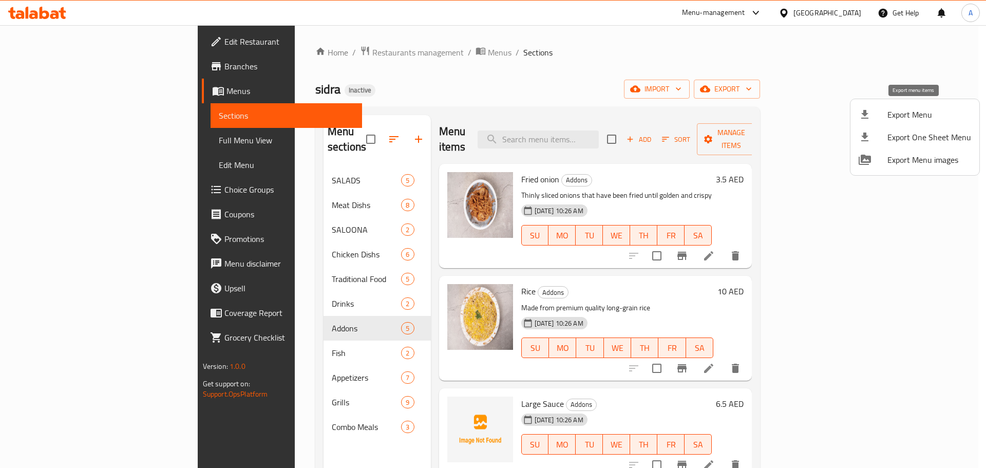
click at [922, 117] on span "Export Menu" at bounding box center [929, 114] width 84 height 12
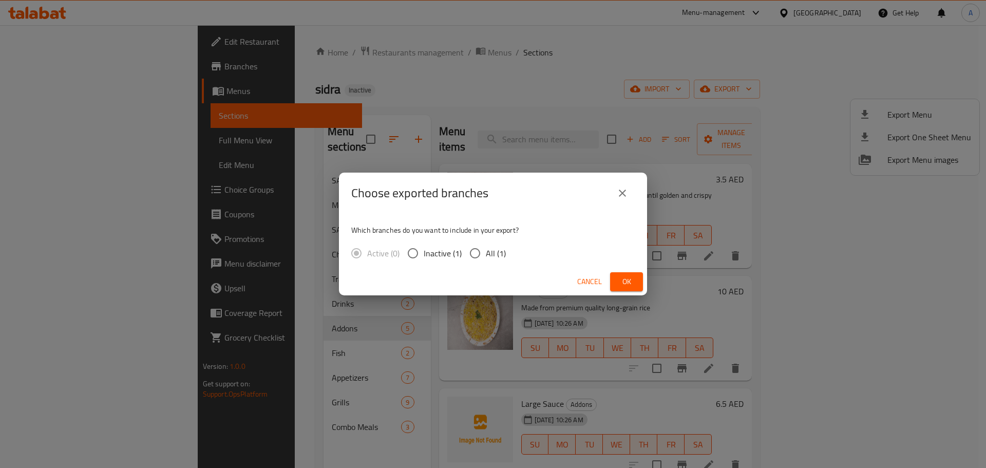
click at [493, 259] on span "All (1)" at bounding box center [496, 253] width 20 height 12
click at [486, 259] on input "All (1)" at bounding box center [475, 253] width 22 height 22
radio input "true"
click at [630, 278] on span "Ok" at bounding box center [626, 281] width 16 height 13
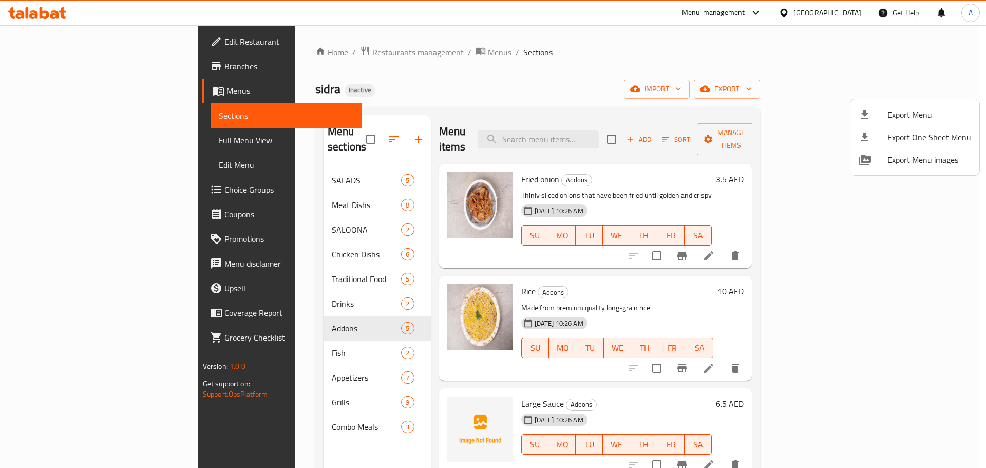
click at [53, 42] on div at bounding box center [493, 234] width 986 height 468
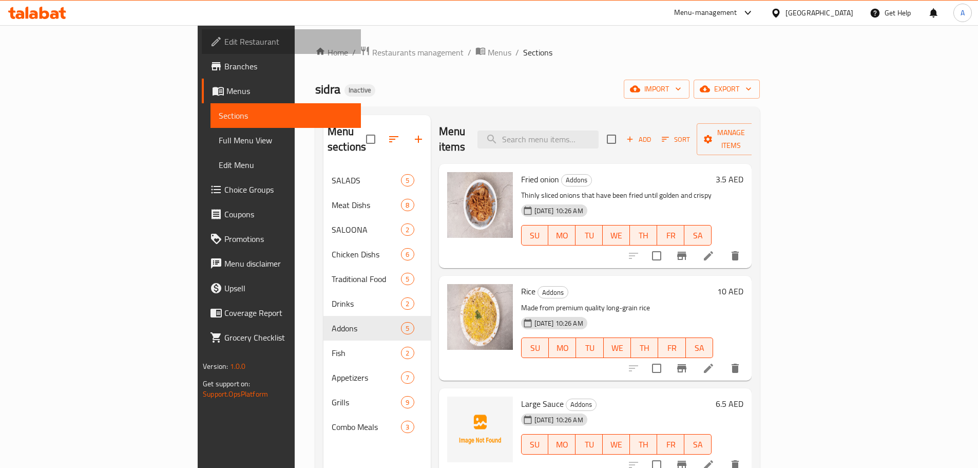
click at [224, 42] on span "Edit Restaurant" at bounding box center [288, 41] width 128 height 12
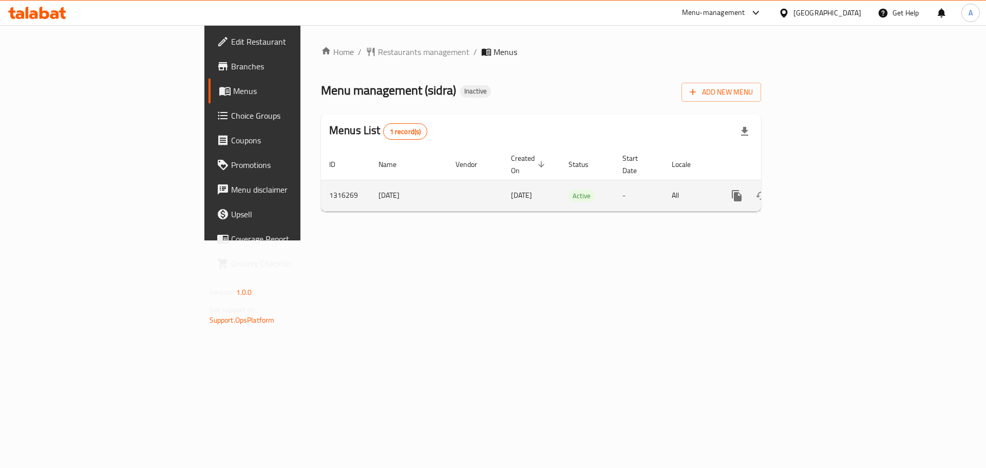
click at [817, 189] on icon "enhanced table" at bounding box center [810, 195] width 12 height 12
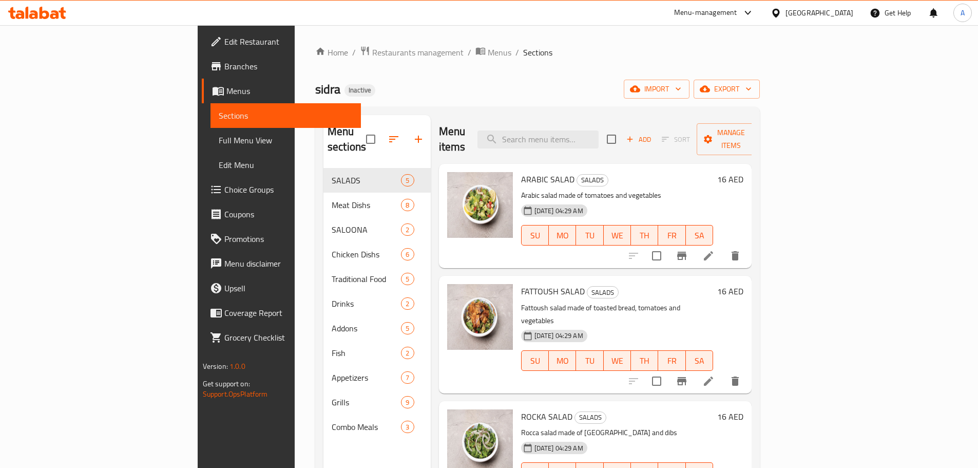
click at [219, 141] on span "Full Menu View" at bounding box center [286, 140] width 134 height 12
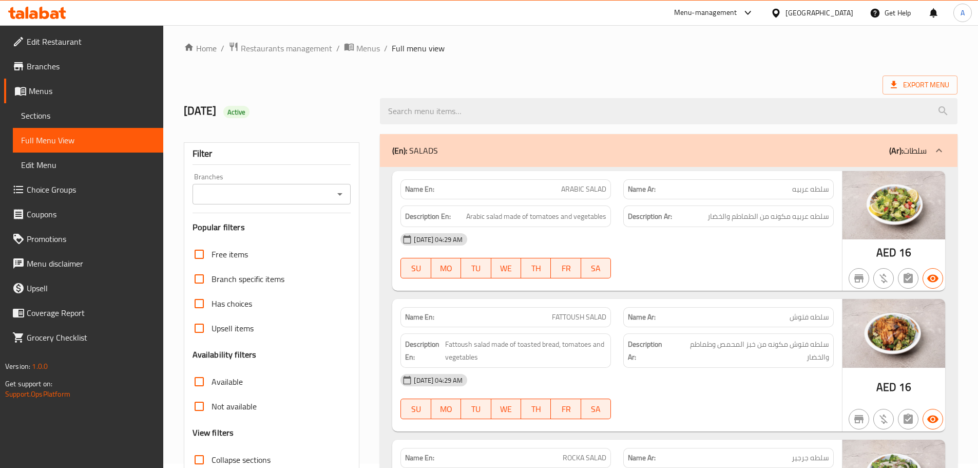
scroll to position [205, 0]
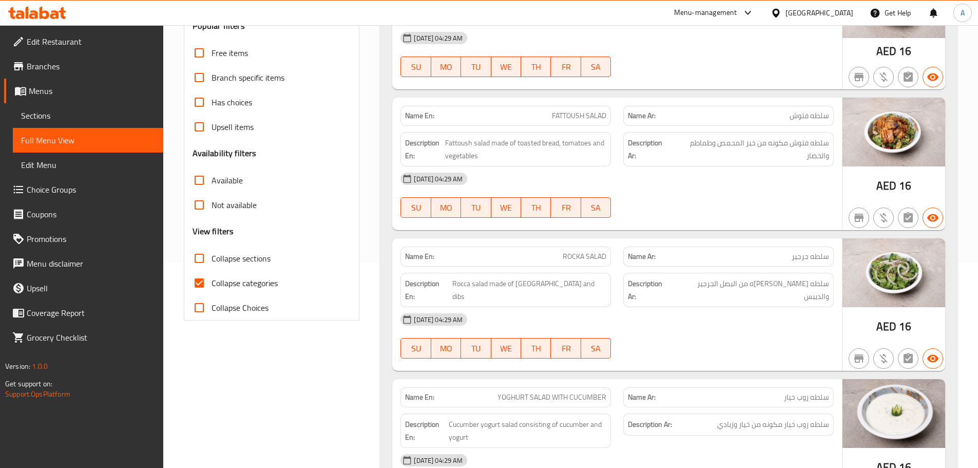
click at [242, 289] on span "Collapse categories" at bounding box center [245, 283] width 66 height 12
click at [212, 289] on input "Collapse categories" at bounding box center [199, 283] width 25 height 25
checkbox input "false"
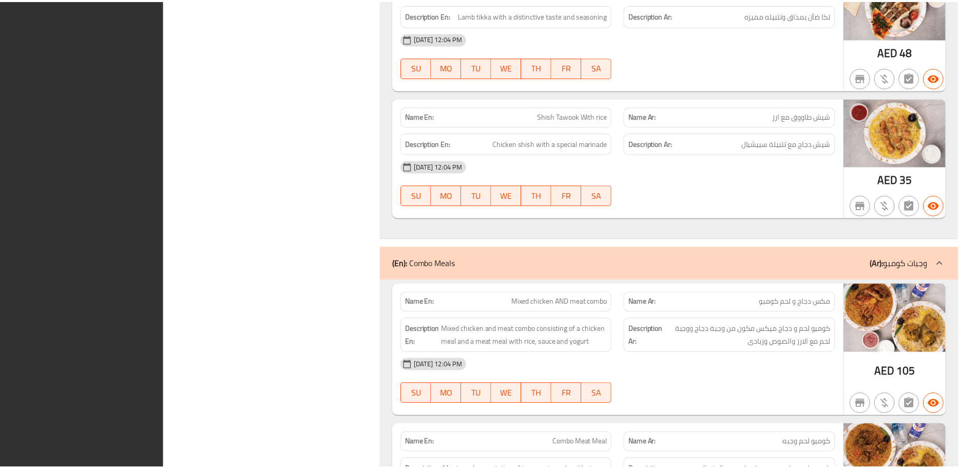
scroll to position [7548, 0]
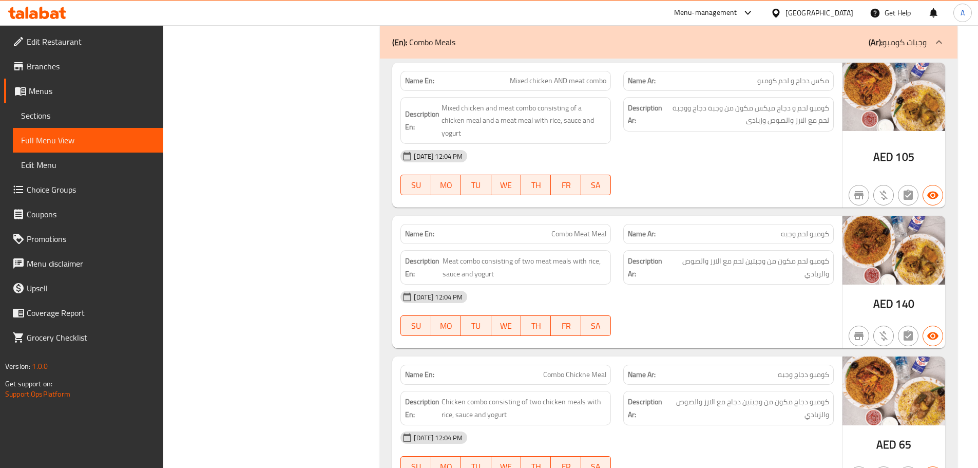
click at [795, 12] on div "United Arab Emirates" at bounding box center [819, 12] width 68 height 11
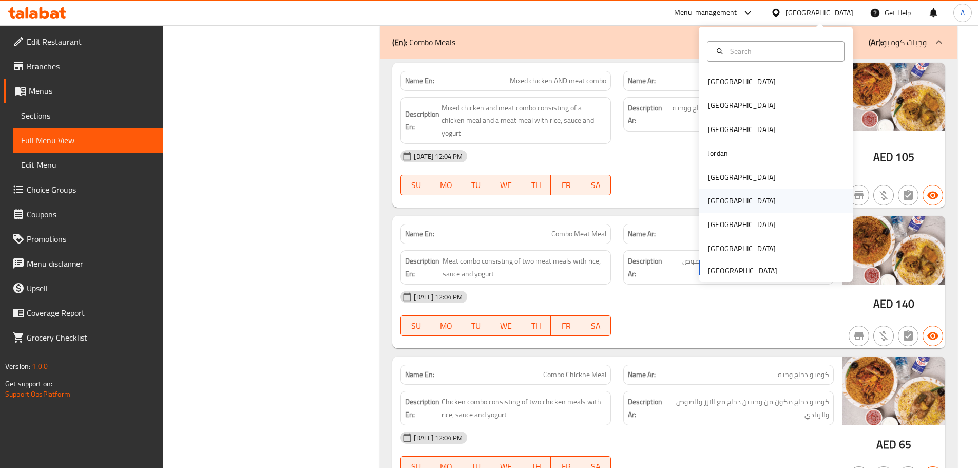
click at [716, 206] on div "[GEOGRAPHIC_DATA]" at bounding box center [742, 200] width 68 height 11
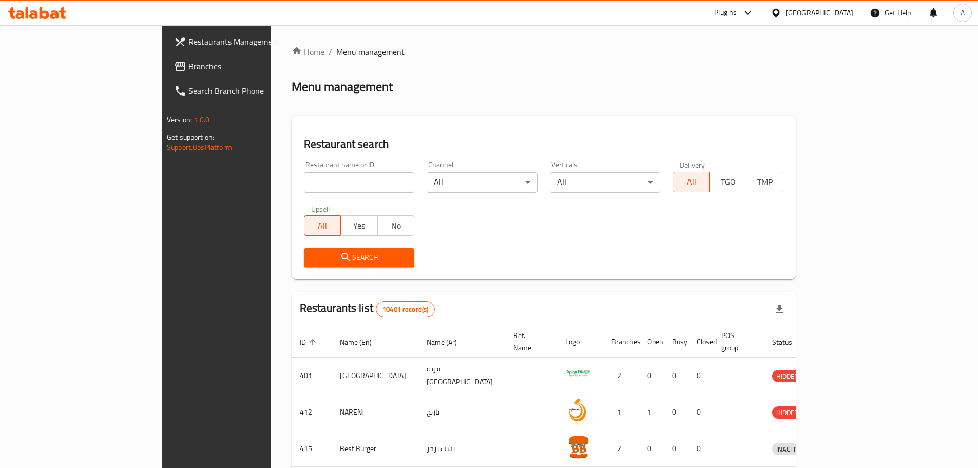
click at [188, 60] on span "Branches" at bounding box center [252, 66] width 128 height 12
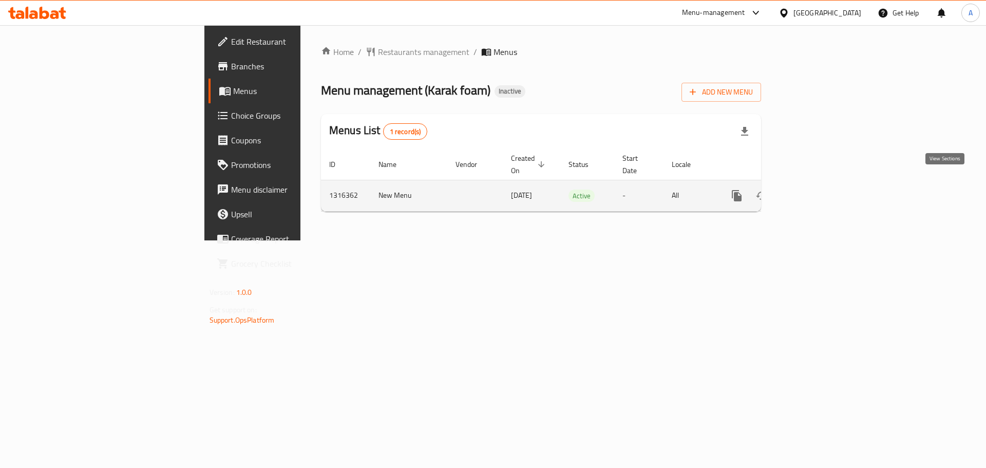
click at [815, 191] on icon "enhanced table" at bounding box center [810, 195] width 9 height 9
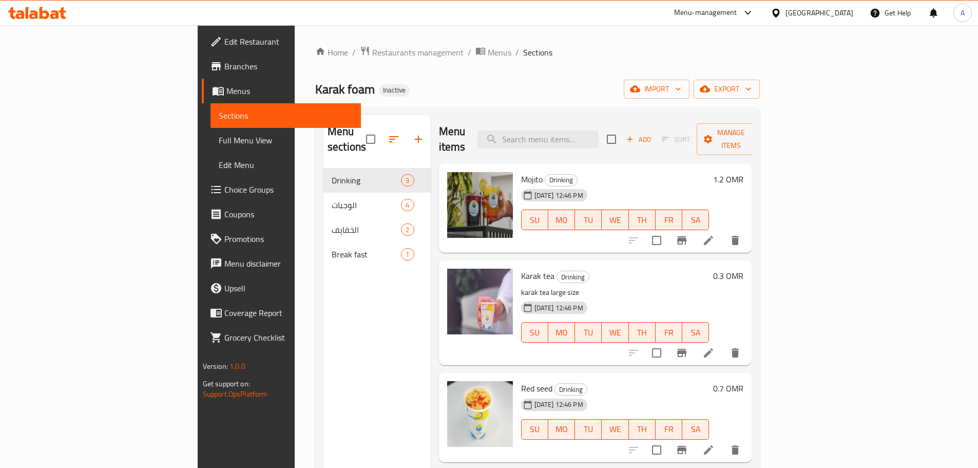
click at [219, 139] on span "Full Menu View" at bounding box center [286, 140] width 134 height 12
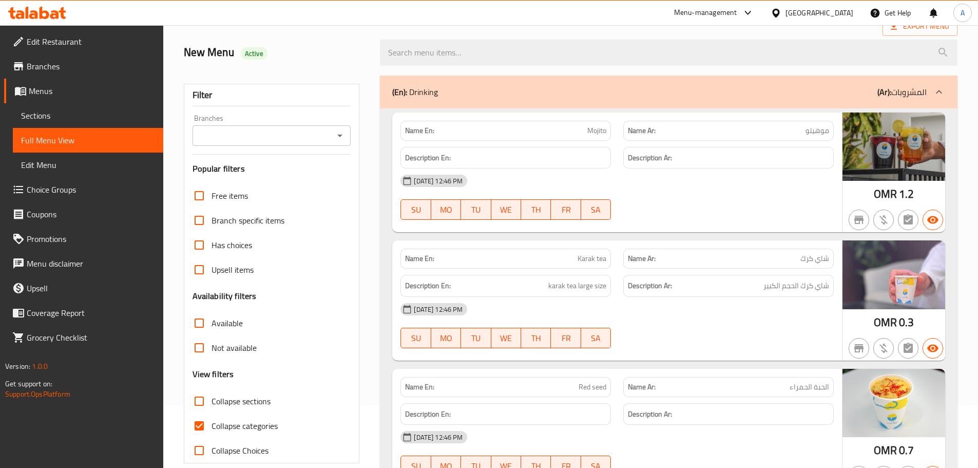
scroll to position [154, 0]
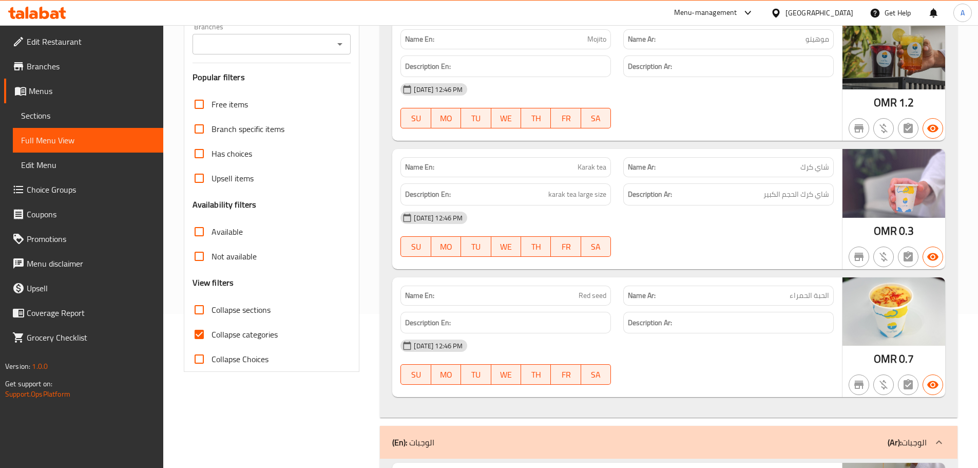
click at [215, 328] on span "Collapse categories" at bounding box center [245, 334] width 66 height 12
click at [212, 328] on input "Collapse categories" at bounding box center [199, 334] width 25 height 25
checkbox input "false"
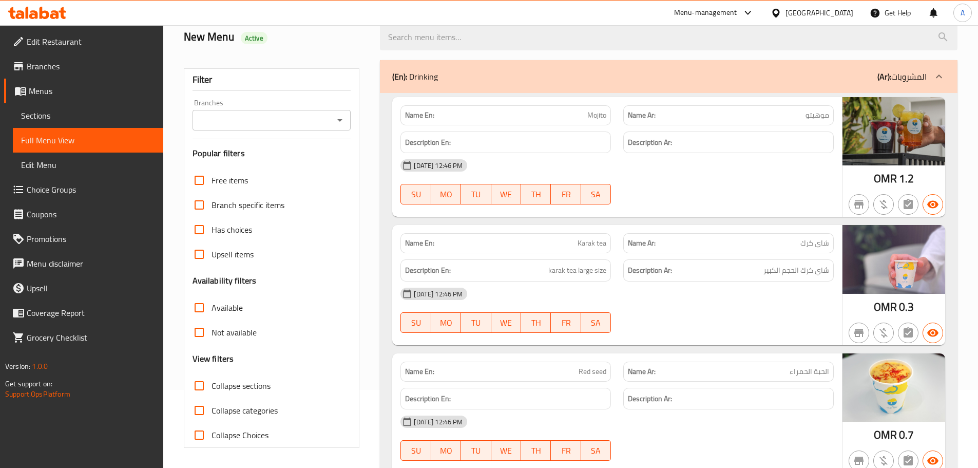
scroll to position [0, 0]
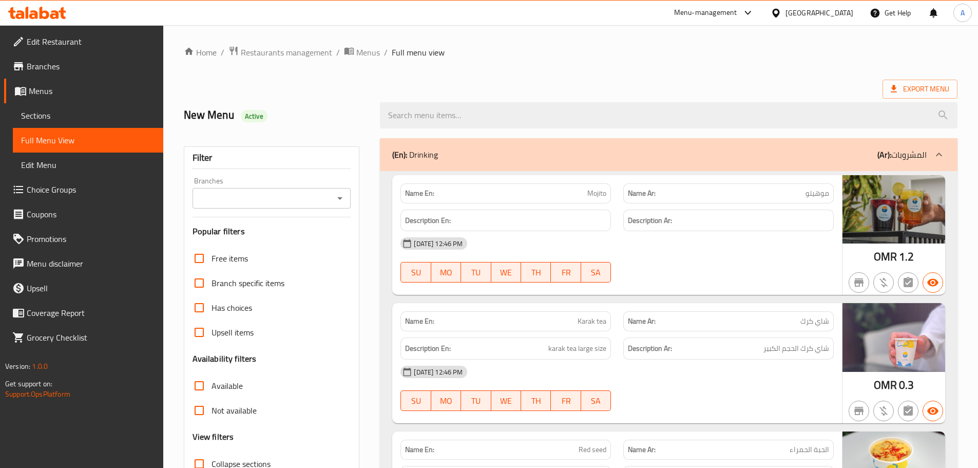
drag, startPoint x: 548, startPoint y: 186, endPoint x: 630, endPoint y: 211, distance: 85.3
click at [611, 200] on div "Name En: Mojito" at bounding box center [505, 193] width 223 height 32
click at [668, 247] on div "[DATE] 12:46 PM" at bounding box center [617, 243] width 446 height 25
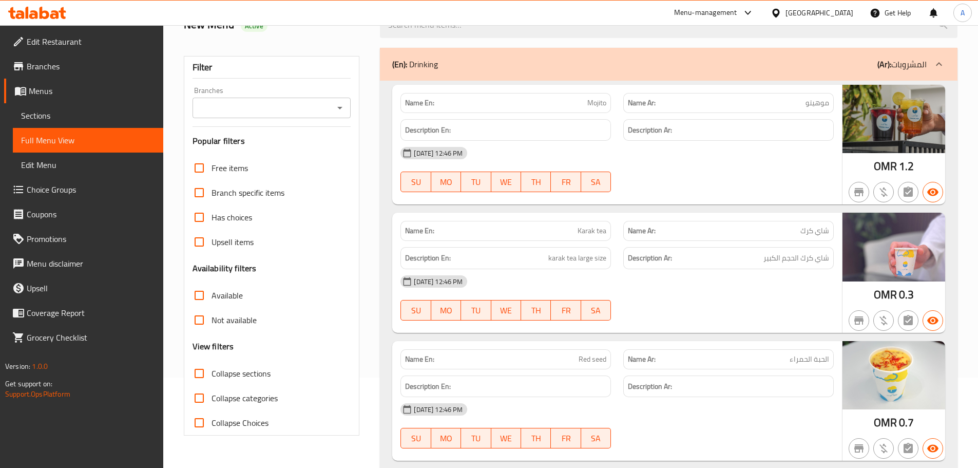
scroll to position [154, 0]
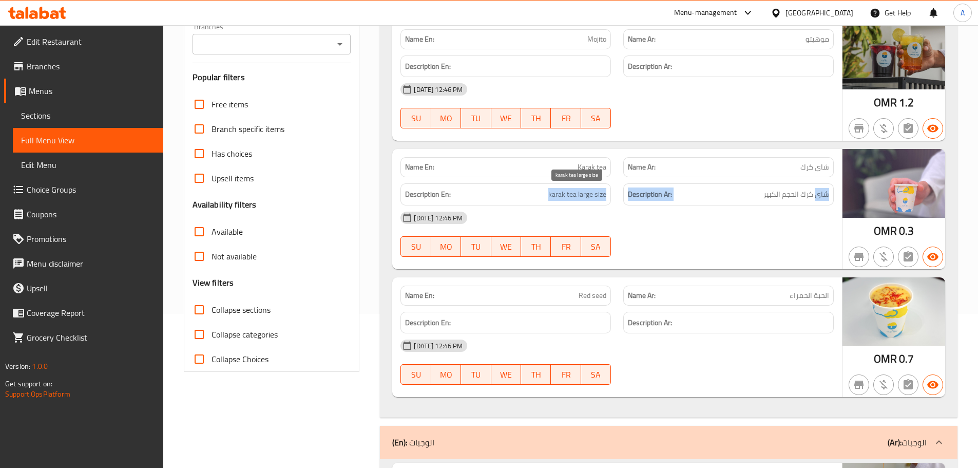
drag, startPoint x: 786, startPoint y: 196, endPoint x: 539, endPoint y: 196, distance: 247.4
click at [539, 196] on div "Description En: karak tea large size Description Ar: شاي كرك الحجم الكبير" at bounding box center [617, 194] width 446 height 34
click at [702, 234] on div "08-10-2025 12:46 PM SU MO TU WE TH FR SA" at bounding box center [617, 233] width 446 height 57
click at [585, 286] on div "Name En: Red seed" at bounding box center [505, 295] width 210 height 20
click at [695, 358] on div "[DATE] 12:46 PM" at bounding box center [617, 345] width 446 height 25
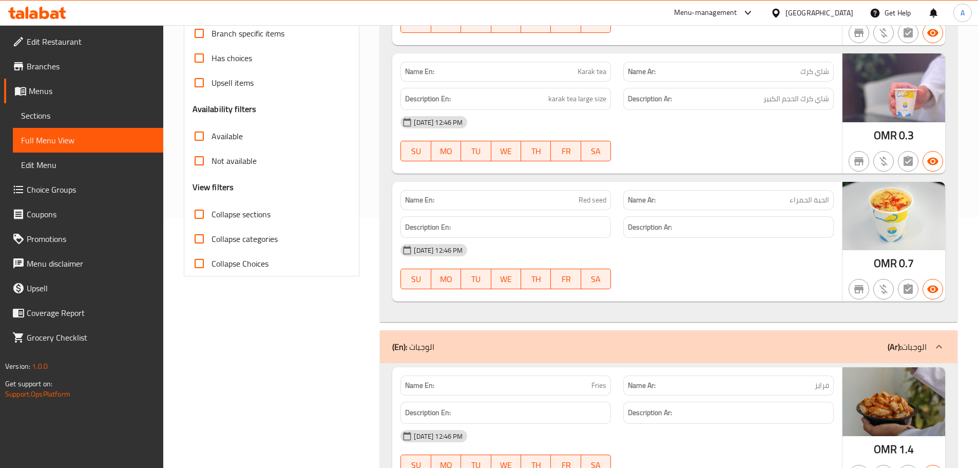
scroll to position [257, 0]
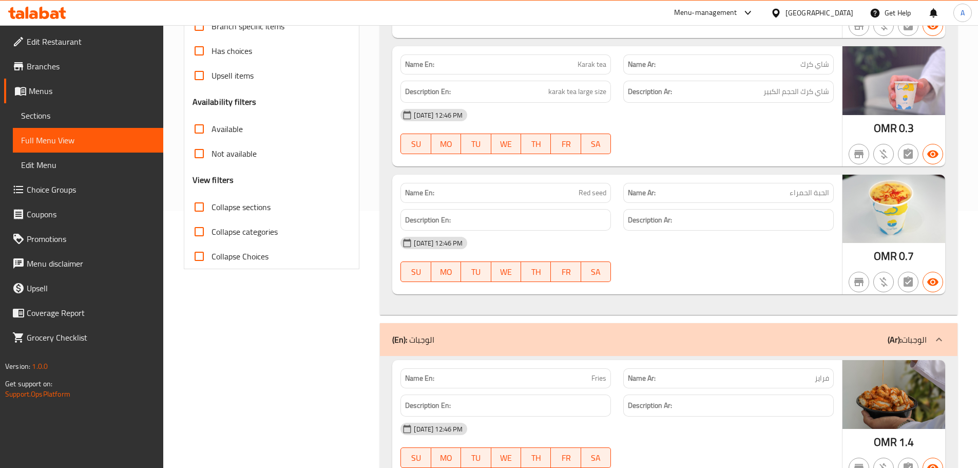
drag, startPoint x: 561, startPoint y: 189, endPoint x: 733, endPoint y: 255, distance: 184.3
click at [708, 239] on div "Name En: Red seed Name Ar: الحبة الحمراء Description En: Description Ar: 08-10-…" at bounding box center [617, 235] width 450 height 120
click at [752, 277] on div at bounding box center [728, 282] width 223 height 12
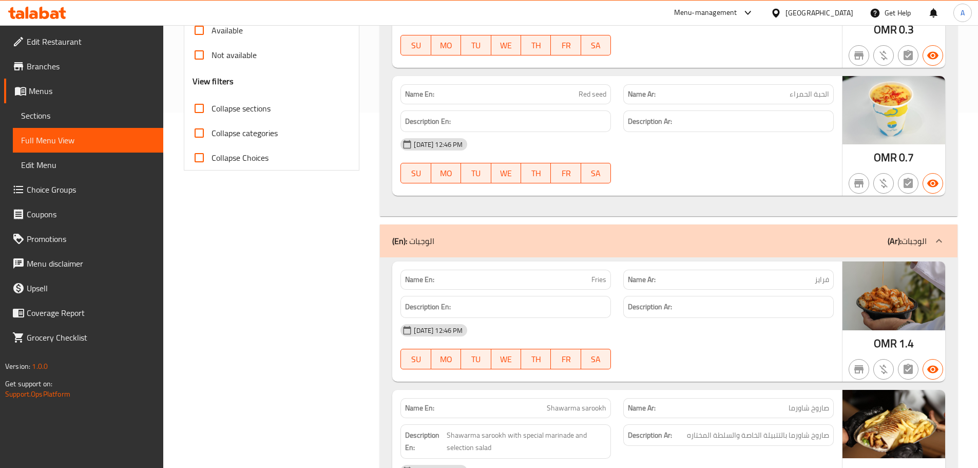
scroll to position [359, 0]
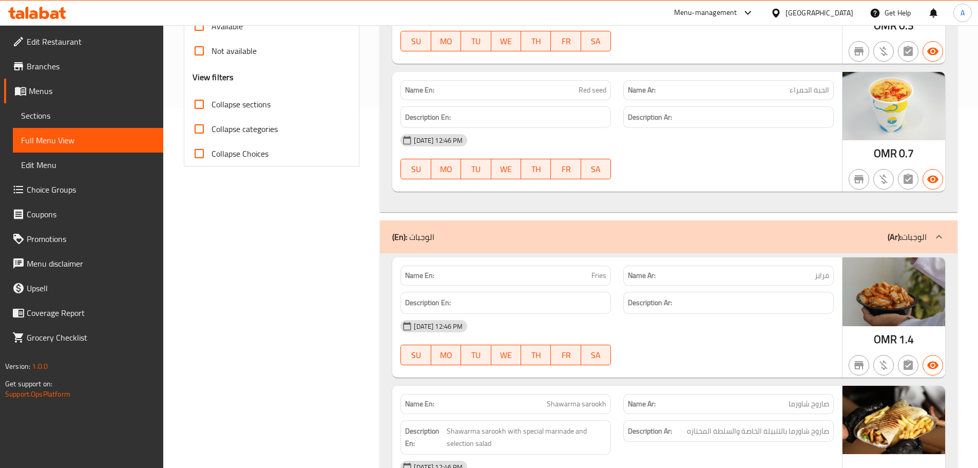
drag, startPoint x: 576, startPoint y: 266, endPoint x: 661, endPoint y: 296, distance: 90.4
click at [639, 282] on div "Name En: Fries Name Ar: فرايز" at bounding box center [617, 275] width 446 height 32
click at [706, 343] on div "08-10-2025 12:46 PM SU MO TU WE TH FR SA" at bounding box center [617, 342] width 446 height 57
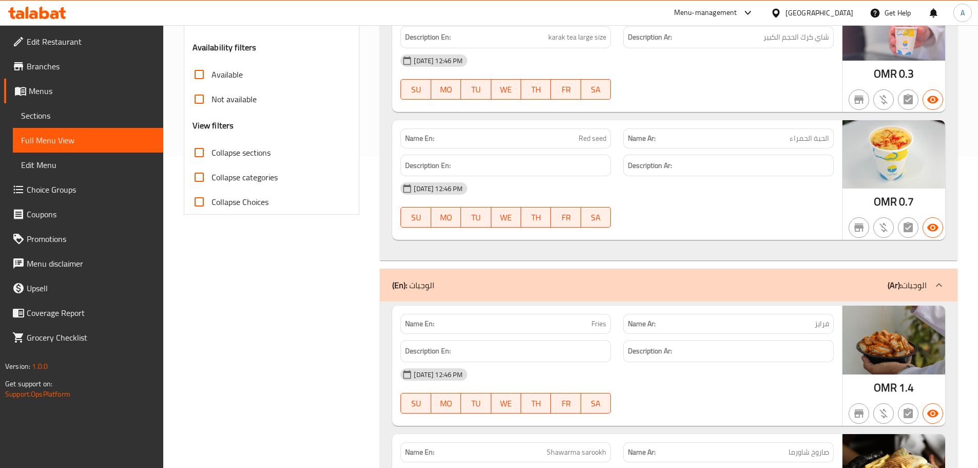
scroll to position [411, 0]
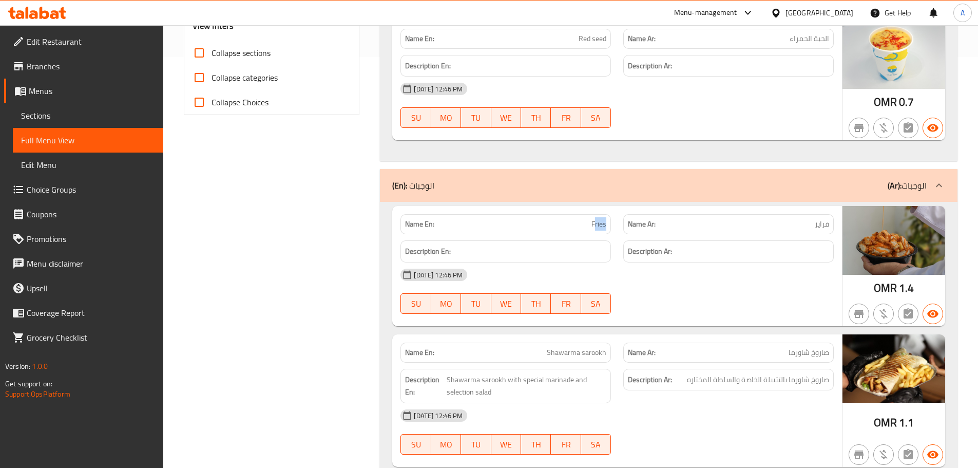
click at [649, 237] on div "Name En: Fries Name Ar: فرايز Description En: Description Ar: 08-10-2025 12:46 …" at bounding box center [617, 266] width 450 height 120
click at [703, 281] on div "[DATE] 12:46 PM" at bounding box center [617, 274] width 446 height 25
drag, startPoint x: 582, startPoint y: 235, endPoint x: 644, endPoint y: 238, distance: 61.7
click at [623, 235] on div "Description En: Description Ar:" at bounding box center [617, 251] width 446 height 34
click at [674, 309] on div at bounding box center [728, 314] width 223 height 12
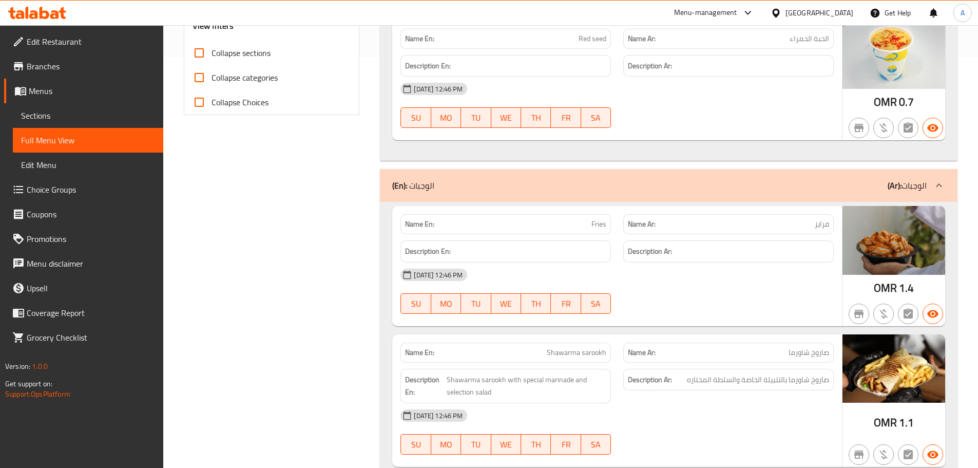
click at [46, 113] on span "Sections" at bounding box center [88, 115] width 134 height 12
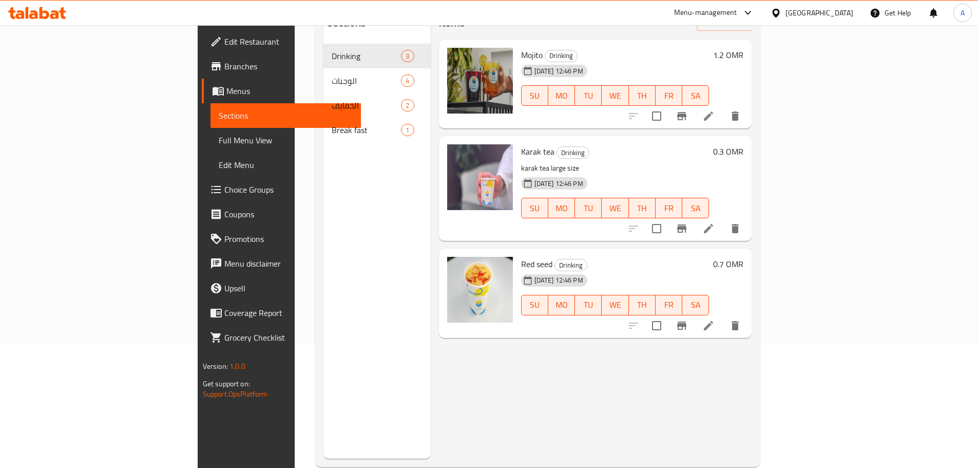
scroll to position [92, 0]
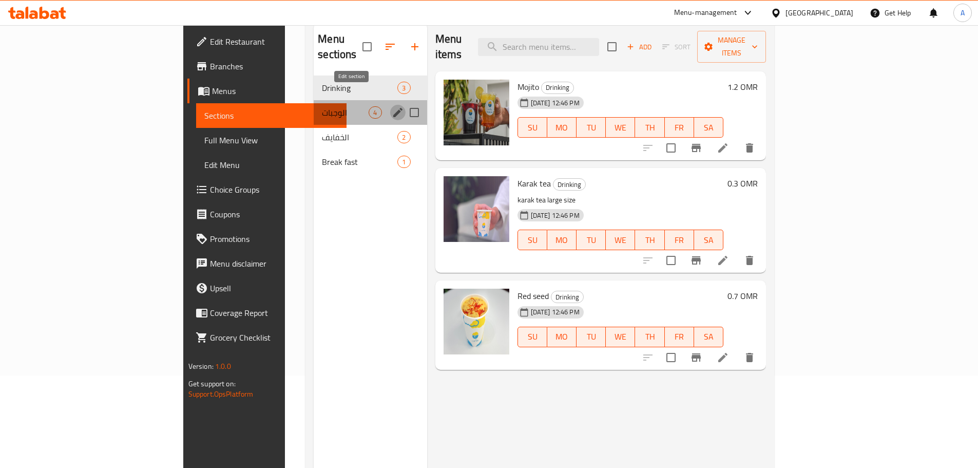
click at [392, 106] on icon "edit" at bounding box center [398, 112] width 12 height 12
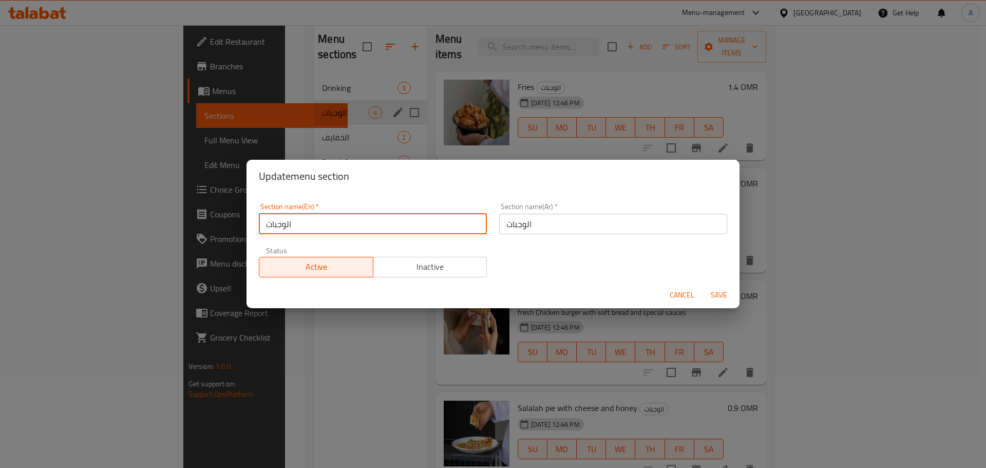
drag, startPoint x: 304, startPoint y: 225, endPoint x: 232, endPoint y: 216, distance: 73.0
click at [232, 216] on div "Update menu section Section name(En)   * الوجبات Section name(En) * Section nam…" at bounding box center [493, 234] width 986 height 468
type input "Meals"
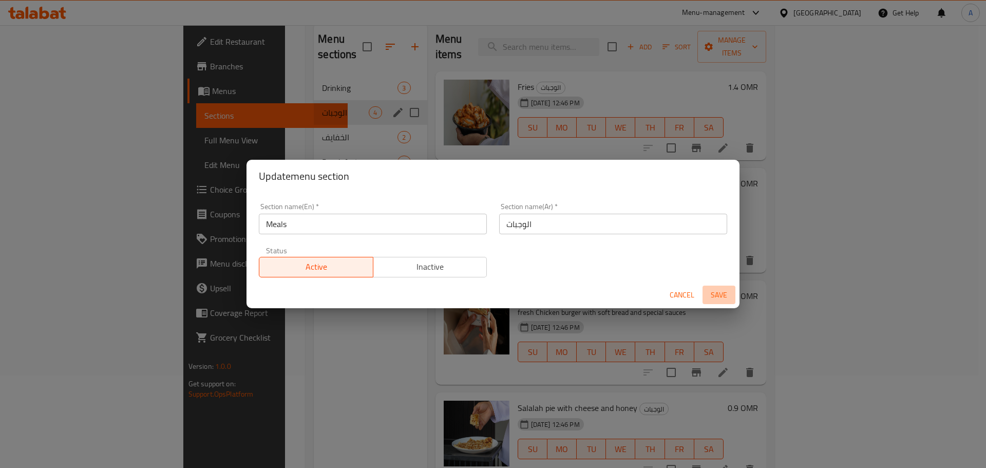
click at [719, 298] on span "Save" at bounding box center [718, 295] width 25 height 13
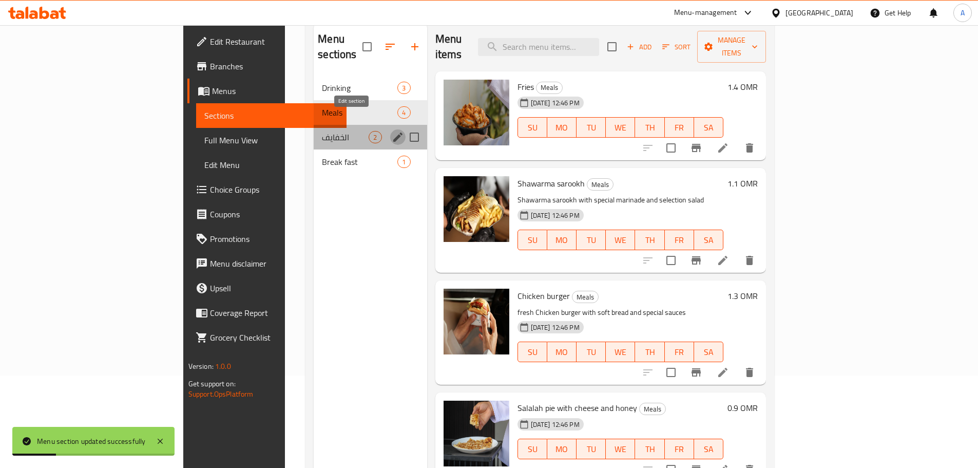
click at [392, 131] on icon "edit" at bounding box center [398, 137] width 12 height 12
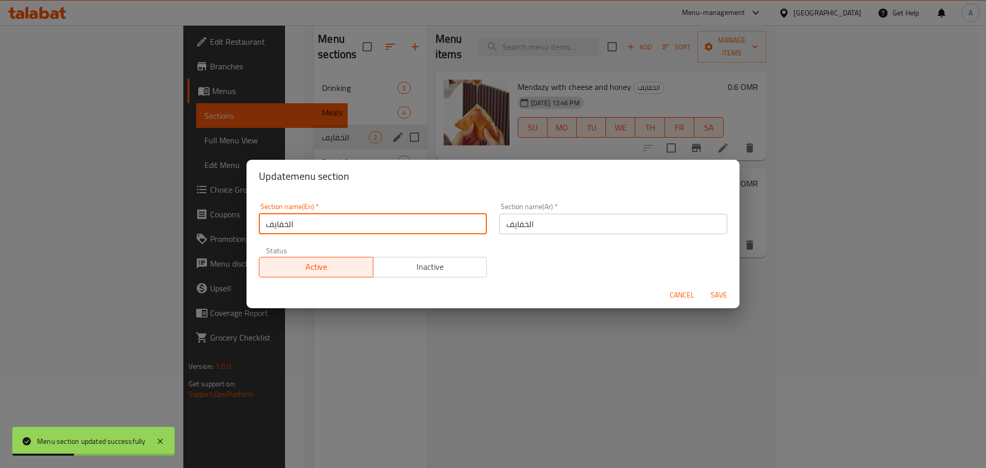
click at [248, 220] on div "Section name(En)   * الخفايف Section name(En) * Section name(Ar)   * الخفايف Se…" at bounding box center [492, 237] width 493 height 89
type input "Snacks"
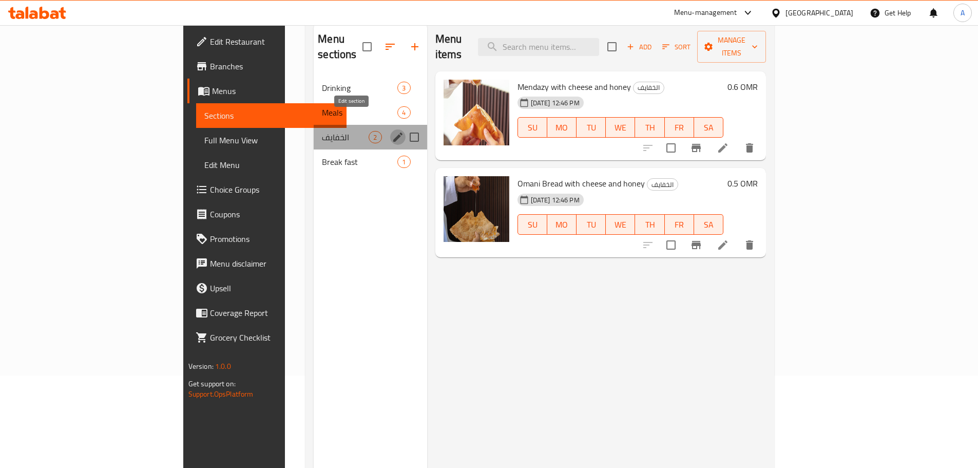
click at [392, 131] on icon "edit" at bounding box center [398, 137] width 12 height 12
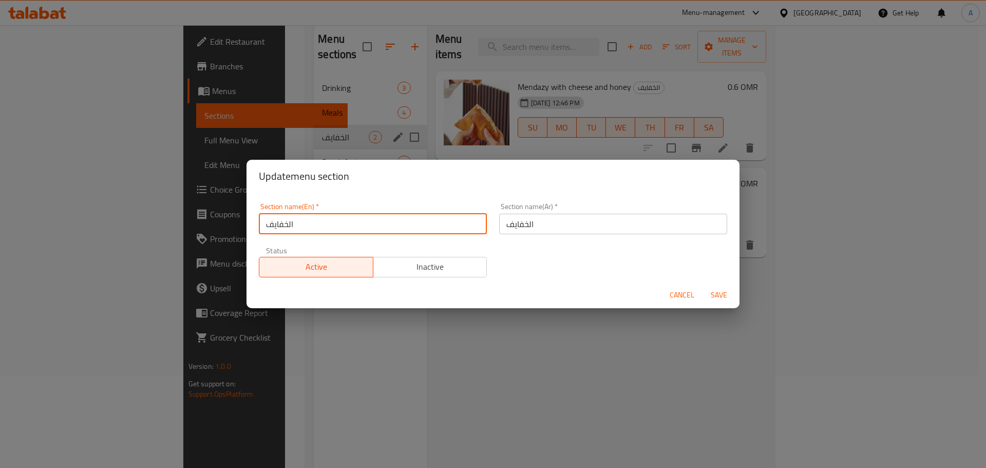
drag, startPoint x: 304, startPoint y: 221, endPoint x: 237, endPoint y: 214, distance: 67.6
click at [237, 214] on div "Update menu section Section name(En)   * الخفايف Section name(En) * Section nam…" at bounding box center [493, 234] width 986 height 468
type input "Snacks"
click at [707, 297] on span "Save" at bounding box center [718, 295] width 25 height 13
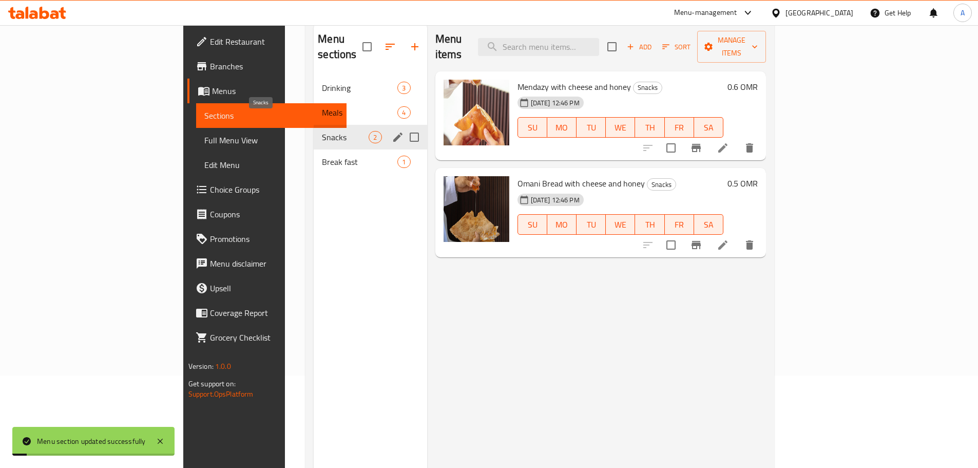
click at [322, 131] on span "Snacks" at bounding box center [345, 137] width 47 height 12
click at [393, 132] on icon "edit" at bounding box center [397, 136] width 9 height 9
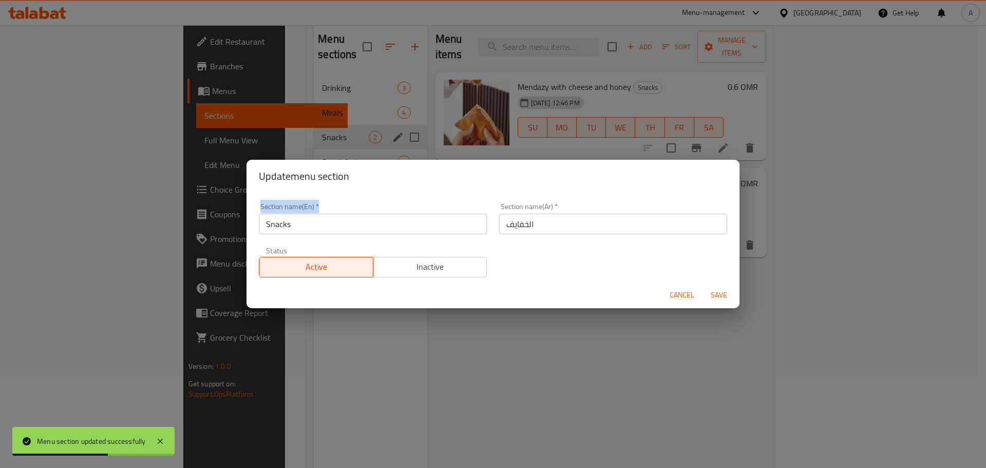
drag, startPoint x: 286, startPoint y: 237, endPoint x: 250, endPoint y: 229, distance: 37.3
click at [250, 229] on div "Section name(En)   * Snacks Section name(En) * Section name(Ar)   * الخفايف Sec…" at bounding box center [492, 237] width 493 height 89
click at [284, 231] on input "Snacks" at bounding box center [373, 224] width 228 height 21
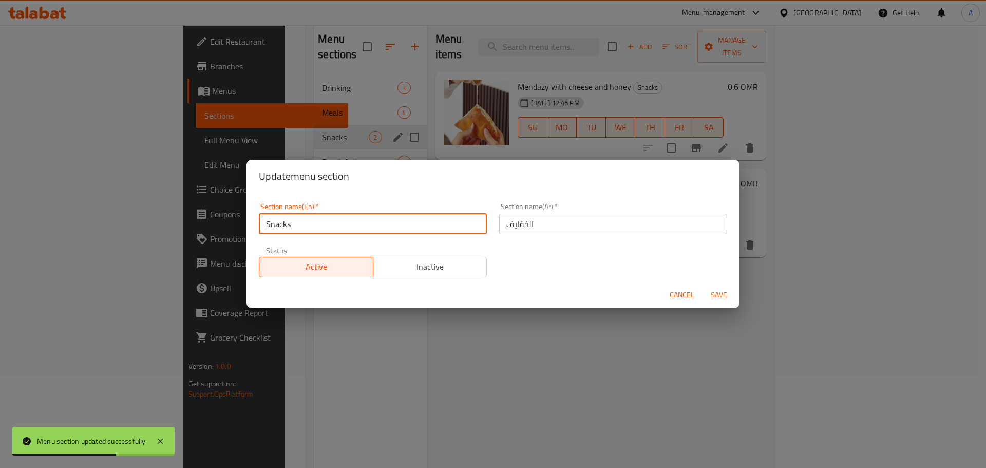
click at [284, 231] on input "Snacks" at bounding box center [373, 224] width 228 height 21
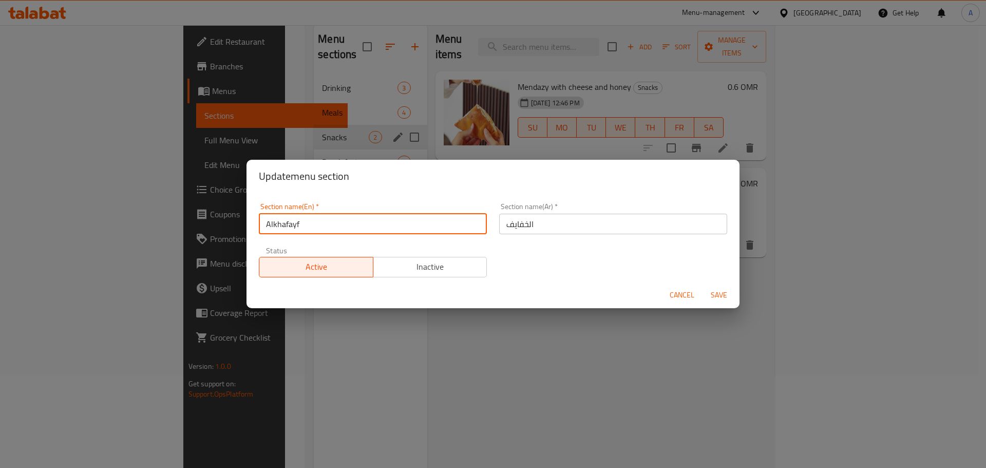
click at [294, 226] on input "Alkhafayf" at bounding box center [373, 224] width 228 height 21
type input "Alkhafaif"
click at [721, 294] on span "Save" at bounding box center [718, 295] width 25 height 13
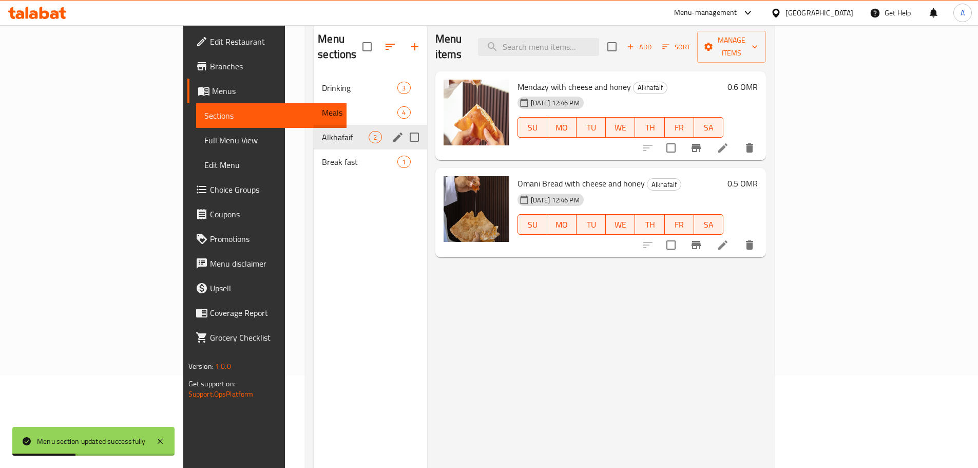
click at [204, 138] on span "Full Menu View" at bounding box center [271, 140] width 134 height 12
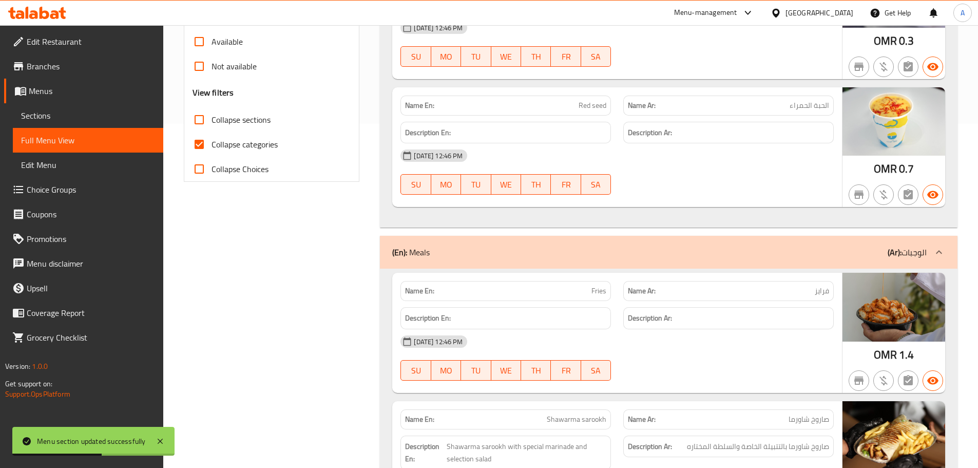
scroll to position [400, 0]
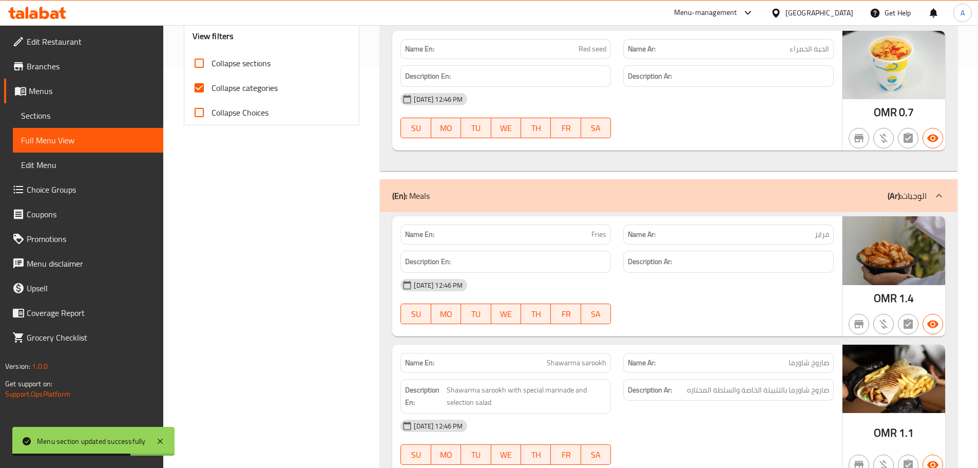
drag, startPoint x: 259, startPoint y: 88, endPoint x: 263, endPoint y: 93, distance: 7.3
click at [259, 88] on span "Collapse categories" at bounding box center [245, 88] width 66 height 12
click at [212, 88] on input "Collapse categories" at bounding box center [199, 87] width 25 height 25
checkbox input "false"
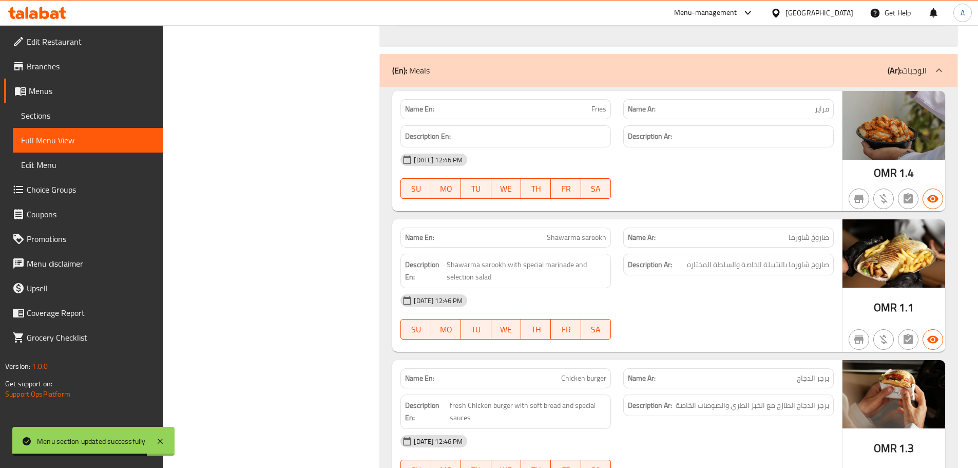
scroll to position [554, 0]
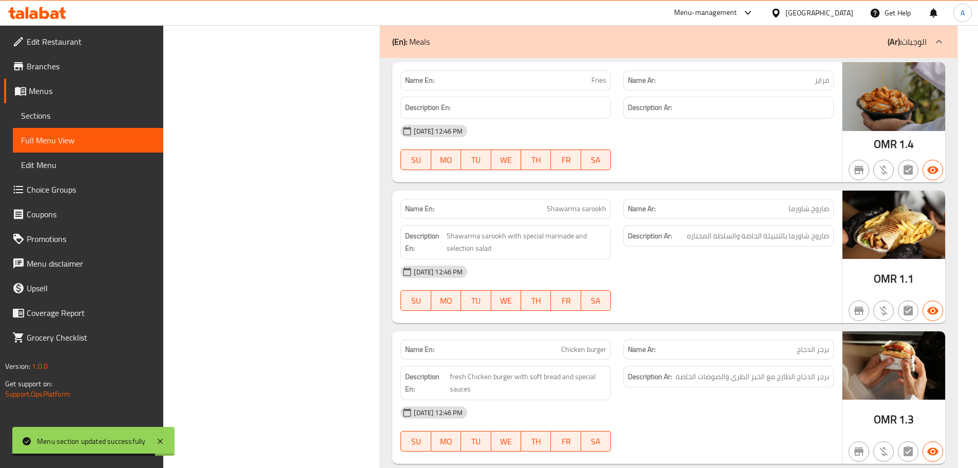
drag, startPoint x: 635, startPoint y: 95, endPoint x: 712, endPoint y: 150, distance: 94.2
click at [660, 109] on div "Name En: Fries Name Ar: فرايز Description En: Description Ar: 08-10-2025 12:46 …" at bounding box center [617, 122] width 450 height 120
click at [717, 157] on div "08-10-2025 12:46 PM SU MO TU WE TH FR SA" at bounding box center [617, 147] width 446 height 57
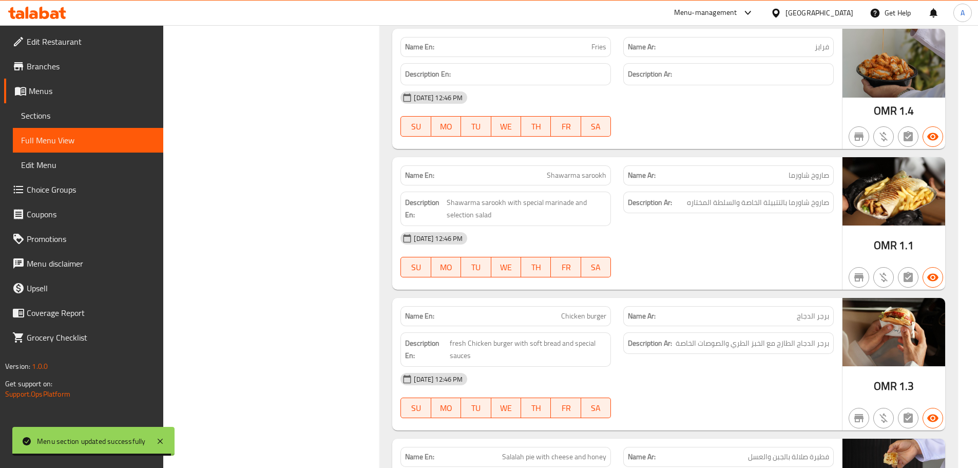
scroll to position [606, 0]
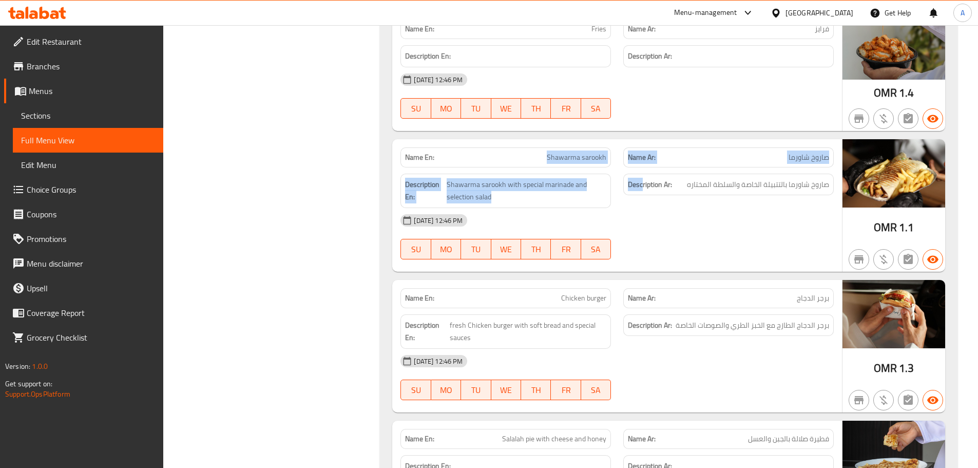
drag, startPoint x: 522, startPoint y: 157, endPoint x: 736, endPoint y: 237, distance: 229.2
click at [705, 209] on div "Name En: Shawarma sarookh Name Ar: صاروخ شاورما Description En: Shawarma sarook…" at bounding box center [617, 205] width 450 height 132
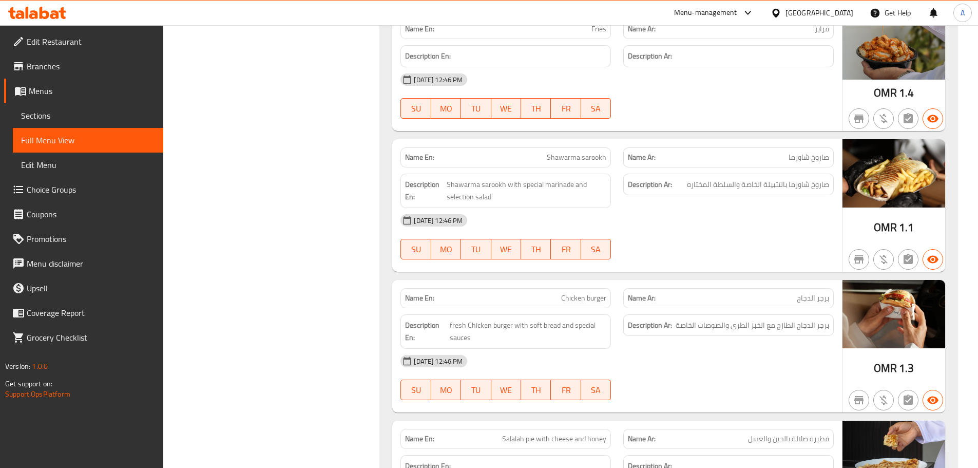
drag, startPoint x: 737, startPoint y: 246, endPoint x: 726, endPoint y: 258, distance: 15.6
click at [737, 247] on div "08-10-2025 12:46 PM SU MO TU WE TH FR SA" at bounding box center [617, 236] width 446 height 57
drag, startPoint x: 821, startPoint y: 156, endPoint x: 790, endPoint y: 156, distance: 31.3
click at [790, 156] on span "صاروخ شاورما" at bounding box center [809, 157] width 41 height 11
click at [789, 188] on span "صاروخ شاورما بالتتبيلة الخاصة والسلطة المختاره" at bounding box center [758, 184] width 142 height 13
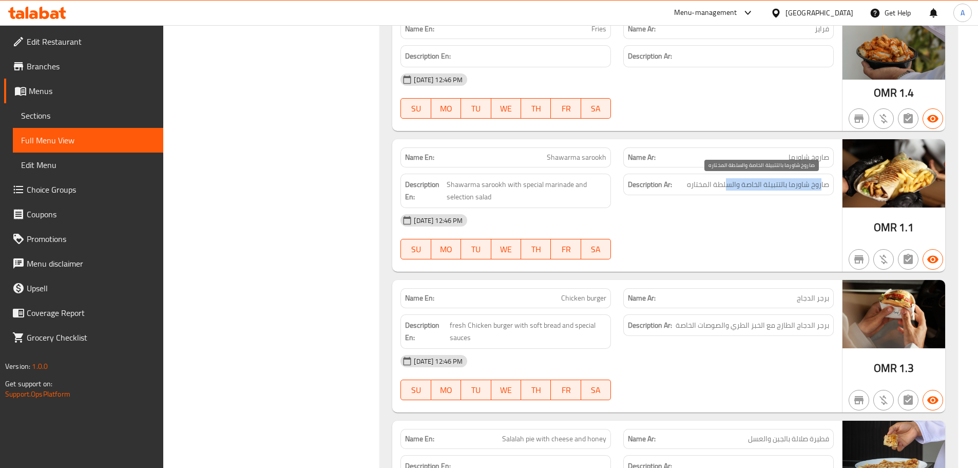
drag, startPoint x: 822, startPoint y: 185, endPoint x: 729, endPoint y: 184, distance: 92.9
click at [729, 184] on span "صاروخ شاورما بالتتبيلة الخاصة والسلطة المختاره" at bounding box center [758, 184] width 142 height 13
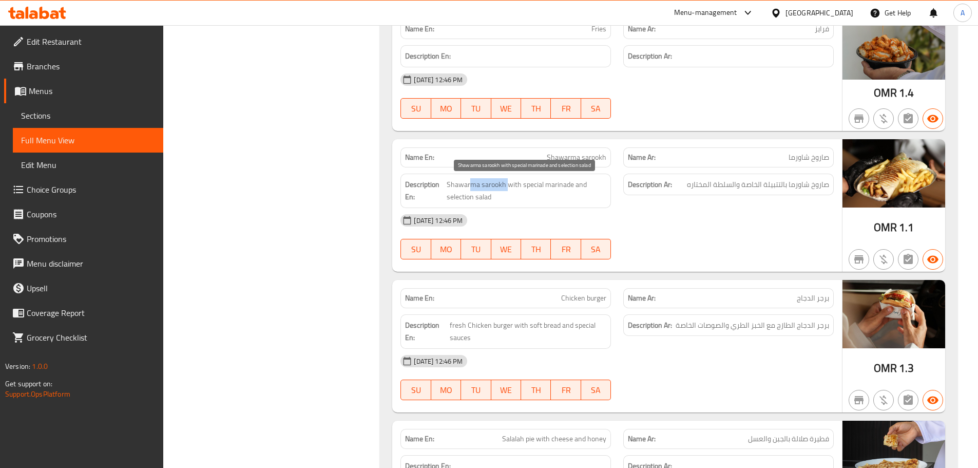
drag, startPoint x: 469, startPoint y: 186, endPoint x: 665, endPoint y: 231, distance: 200.5
click at [550, 194] on span "Shawarma sarookh with special marinade and selection salad" at bounding box center [527, 190] width 160 height 25
click at [696, 241] on div "08-10-2025 12:46 PM SU MO TU WE TH FR SA" at bounding box center [617, 236] width 446 height 57
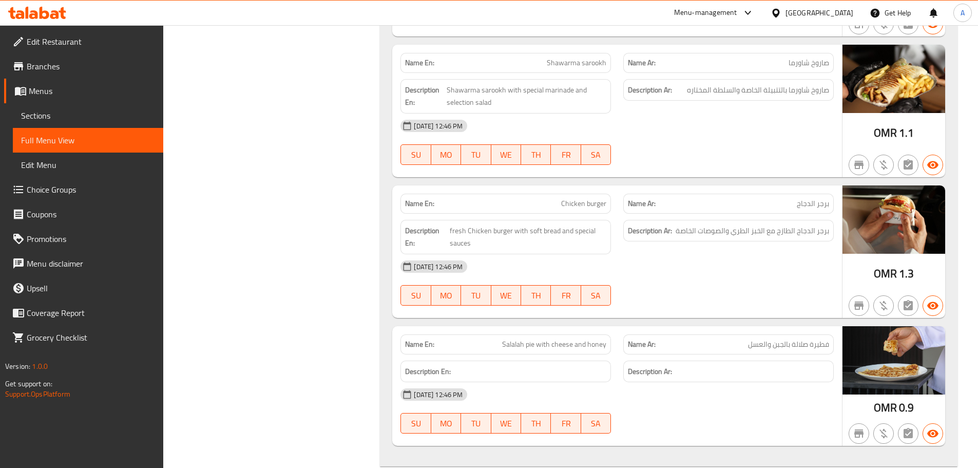
scroll to position [708, 0]
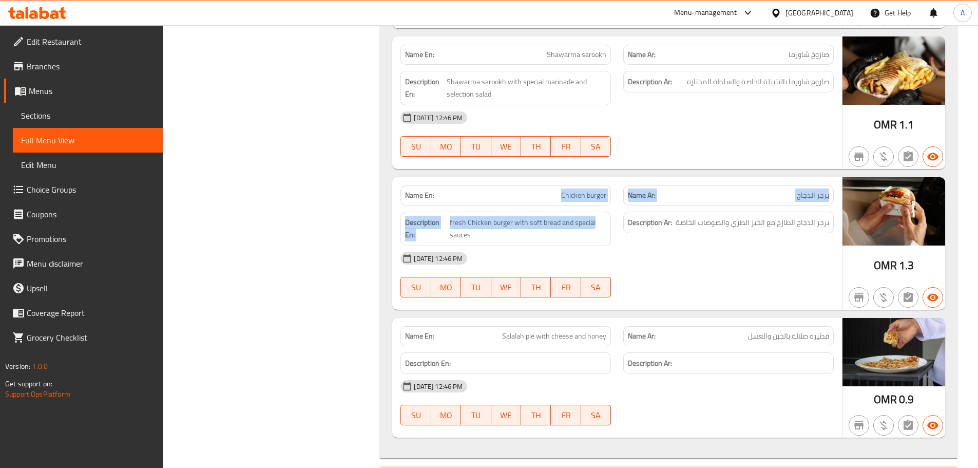
drag, startPoint x: 541, startPoint y: 200, endPoint x: 648, endPoint y: 176, distance: 110.4
click at [616, 205] on div "Name En: Chicken burger Name Ar: برجر الدجاج Description En: fresh Chicken burg…" at bounding box center [617, 243] width 450 height 132
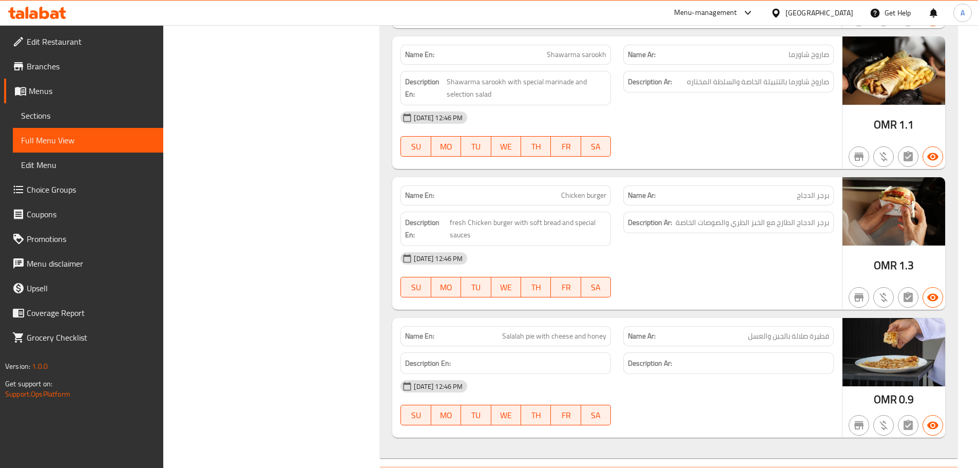
click at [671, 155] on div at bounding box center [728, 156] width 223 height 12
drag, startPoint x: 824, startPoint y: 225, endPoint x: 638, endPoint y: 225, distance: 186.4
click at [665, 222] on h6 "Description Ar: برجر الدجاج الطازج مع الخبز الطري والصوصات الخاصة" at bounding box center [728, 222] width 201 height 13
drag, startPoint x: 519, startPoint y: 226, endPoint x: 750, endPoint y: 253, distance: 233.0
click at [698, 245] on div "Description En: fresh Chicken burger with soft bread and special sauces Descrip…" at bounding box center [617, 228] width 446 height 47
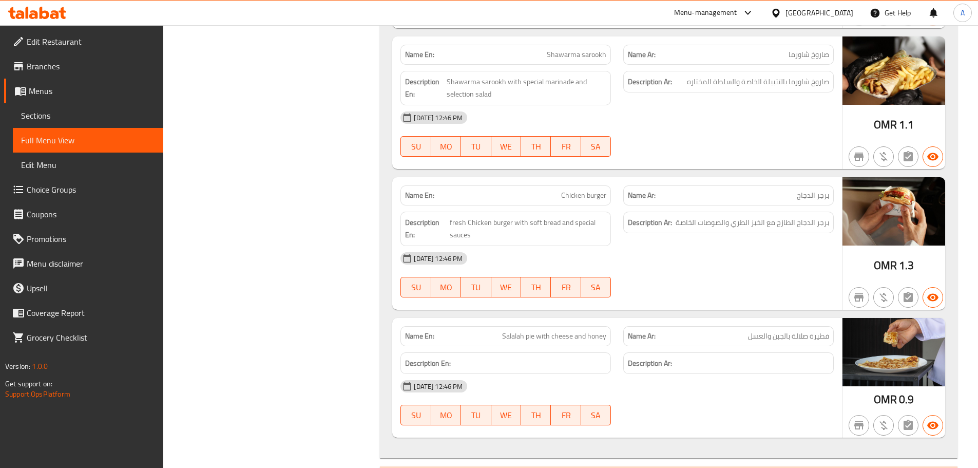
click at [742, 276] on div "08-10-2025 12:46 PM SU MO TU WE TH FR SA" at bounding box center [617, 274] width 446 height 57
drag, startPoint x: 723, startPoint y: 221, endPoint x: 676, endPoint y: 221, distance: 47.2
click at [676, 221] on h6 "Description Ar: برجر الدجاج الطازج مع الخبز الطري والصوصات الخاصة" at bounding box center [728, 222] width 201 height 13
click at [734, 281] on div "08-10-2025 12:46 PM SU MO TU WE TH FR SA" at bounding box center [617, 274] width 446 height 57
drag, startPoint x: 496, startPoint y: 327, endPoint x: 641, endPoint y: 321, distance: 144.9
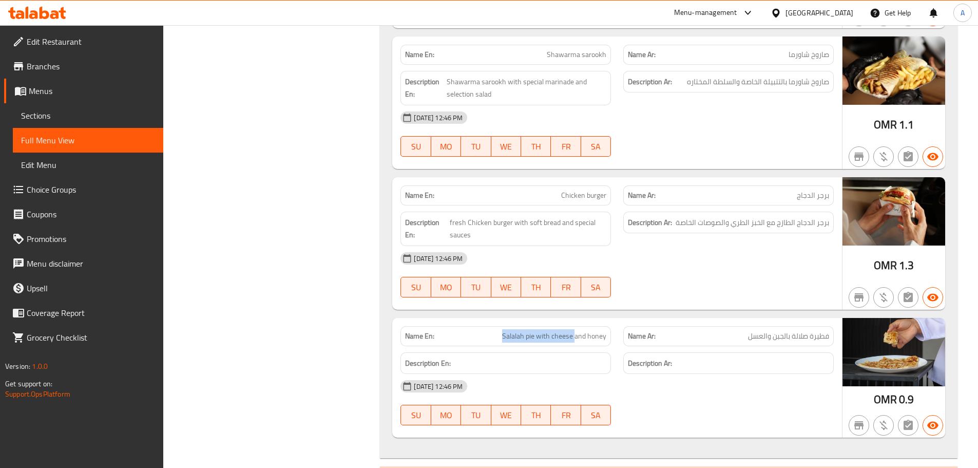
click at [618, 327] on div "Name En: Salalah pie with cheese and honey Name Ar: فطيرة صلالة بالجبن والعسل" at bounding box center [617, 336] width 446 height 32
click at [670, 300] on div at bounding box center [728, 297] width 223 height 12
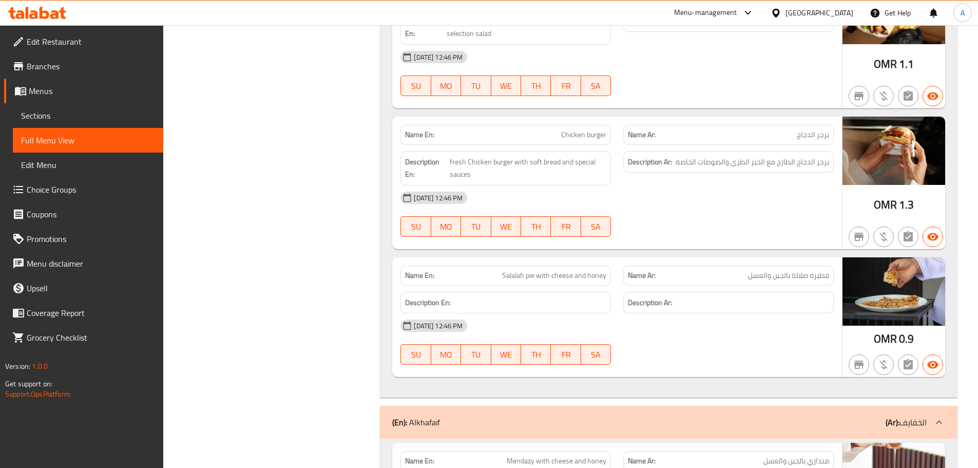
scroll to position [811, 0]
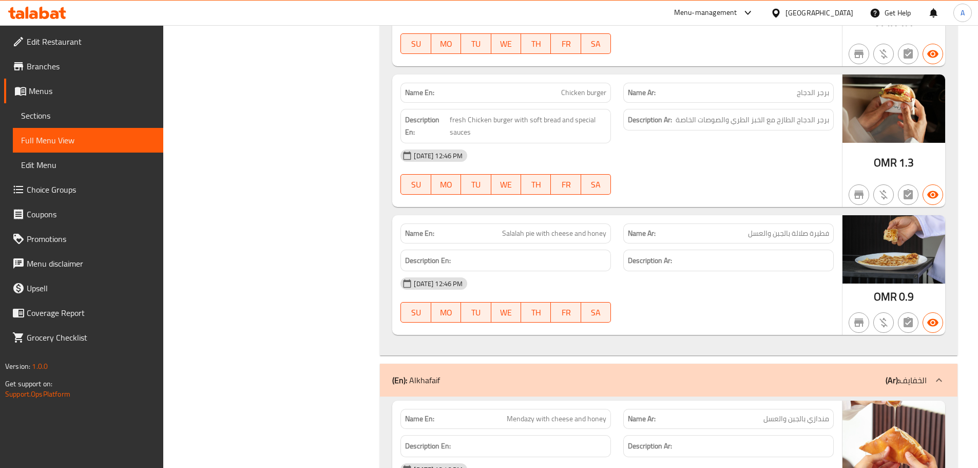
click at [823, 229] on span "فطيرة صلالة بالجبن والعسل" at bounding box center [788, 233] width 81 height 11
drag, startPoint x: 823, startPoint y: 229, endPoint x: 805, endPoint y: 229, distance: 18.0
click at [805, 229] on span "فطيرة صلالة بالجبن والعسل" at bounding box center [788, 233] width 81 height 11
click at [814, 236] on span "فطيرة صلالة بالجبن والعسل" at bounding box center [788, 233] width 81 height 11
drag, startPoint x: 814, startPoint y: 236, endPoint x: 617, endPoint y: 239, distance: 197.2
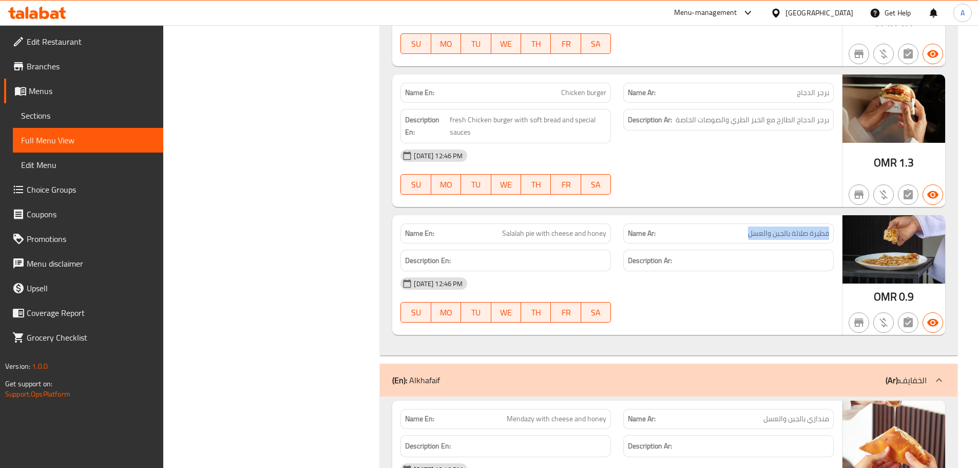
click at [763, 230] on span "فطيرة صلالة بالجبن والعسل" at bounding box center [788, 233] width 81 height 11
click at [510, 233] on span "Salalah pie with cheese and honey" at bounding box center [554, 233] width 104 height 11
drag, startPoint x: 510, startPoint y: 233, endPoint x: 758, endPoint y: 243, distance: 248.7
click at [748, 237] on div "Name En: Salalah pie with cheese and honey Name Ar: فطيرة صلالة بالجبن والعسل" at bounding box center [617, 233] width 446 height 32
click at [760, 271] on div "Description Ar:" at bounding box center [728, 261] width 210 height 22
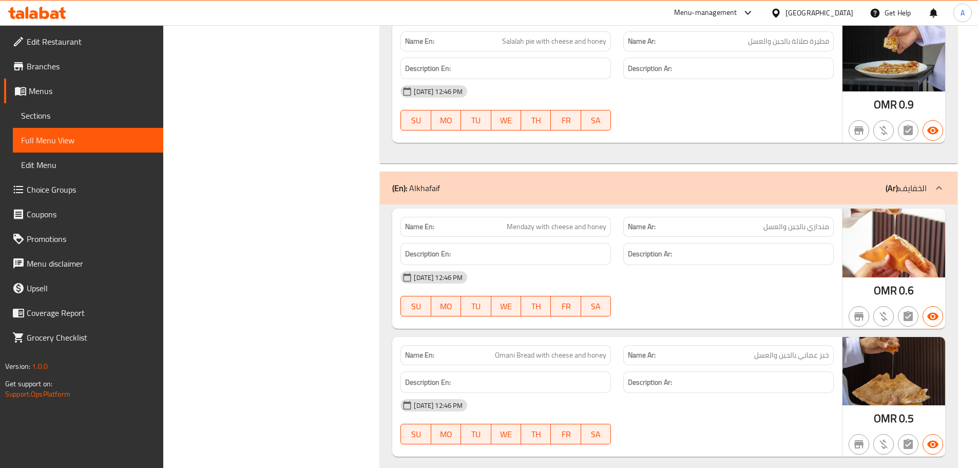
scroll to position [1016, 0]
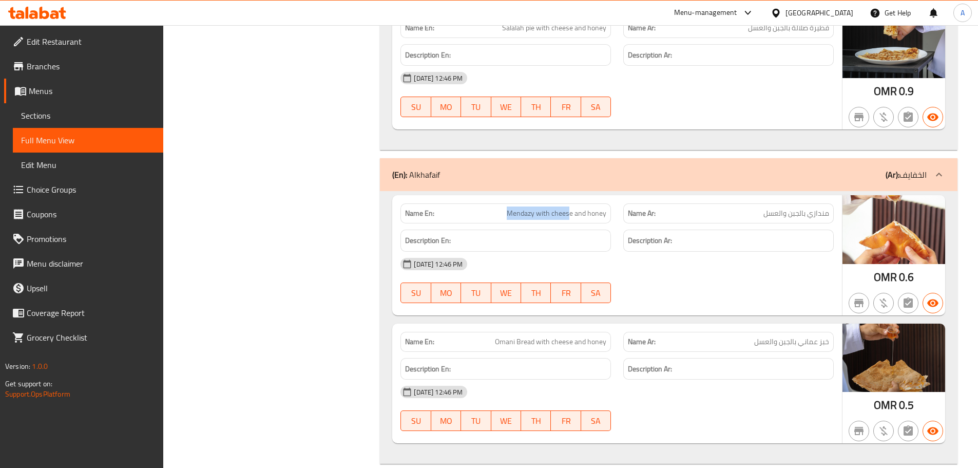
drag, startPoint x: 492, startPoint y: 221, endPoint x: 655, endPoint y: 273, distance: 170.8
click at [586, 228] on div "Name En: Mendazy with cheese and honey Name Ar: مندازي بالجبن والعسل Descriptio…" at bounding box center [617, 255] width 450 height 120
click at [703, 311] on div "Name En: Mendazy with cheese and honey Name Ar: مندازي بالجبن والعسل Descriptio…" at bounding box center [617, 255] width 450 height 120
drag, startPoint x: 819, startPoint y: 214, endPoint x: 792, endPoint y: 214, distance: 27.7
click at [792, 214] on span "مندازي بالجبن والعسل" at bounding box center [796, 213] width 66 height 11
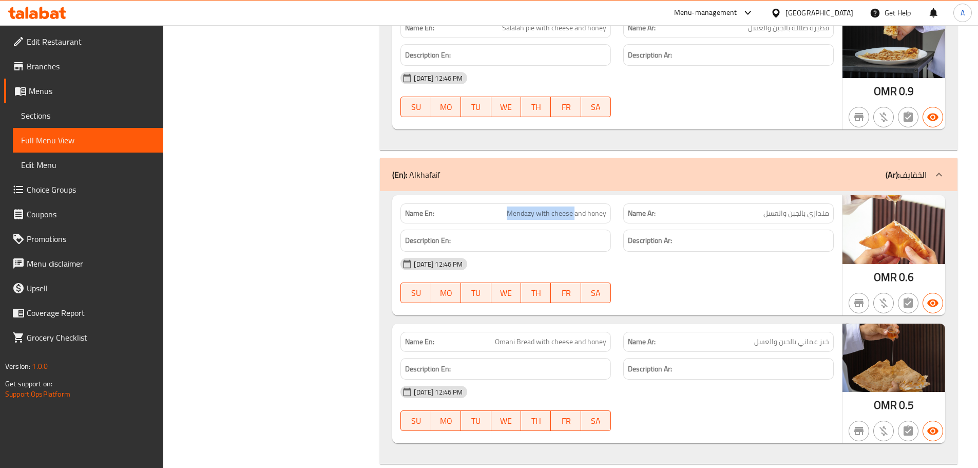
drag, startPoint x: 511, startPoint y: 213, endPoint x: 613, endPoint y: 222, distance: 102.5
click at [602, 219] on span "Mendazy with cheese and honey" at bounding box center [557, 213] width 100 height 11
click at [731, 292] on div "08-10-2025 12:46 PM SU MO TU WE TH FR SA" at bounding box center [617, 280] width 446 height 57
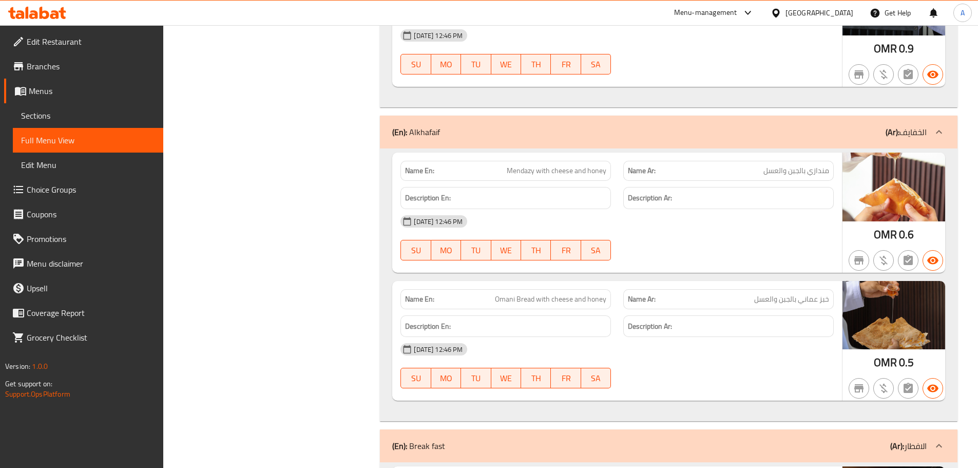
scroll to position [1119, 0]
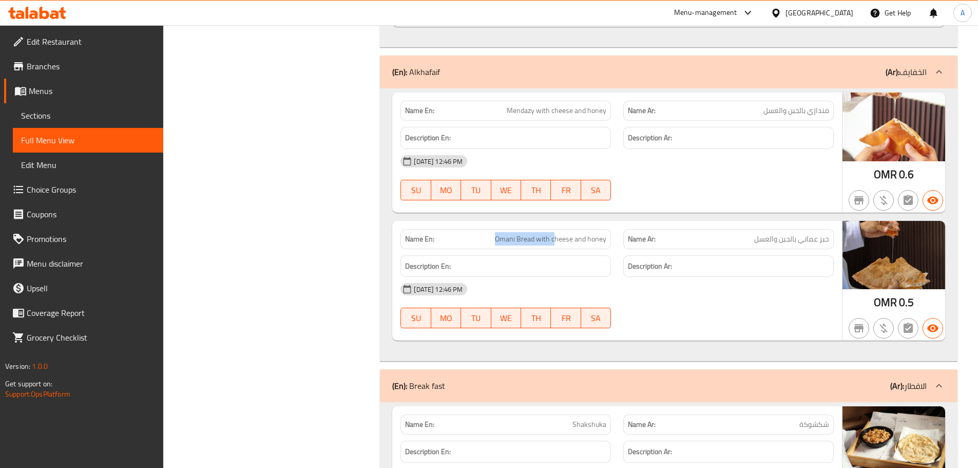
drag, startPoint x: 534, startPoint y: 244, endPoint x: 756, endPoint y: 293, distance: 227.1
click at [647, 262] on div "Name En: Omani Bread with cheese and honey Name Ar: خبز عماني بالجبن والعسل Des…" at bounding box center [617, 281] width 450 height 120
click at [740, 308] on div "08-10-2025 12:46 PM SU MO TU WE TH FR SA" at bounding box center [617, 305] width 446 height 57
drag, startPoint x: 828, startPoint y: 240, endPoint x: 752, endPoint y: 239, distance: 75.5
click at [752, 239] on p "Name Ar: خبز عماني بالجبن والعسل" at bounding box center [728, 239] width 201 height 11
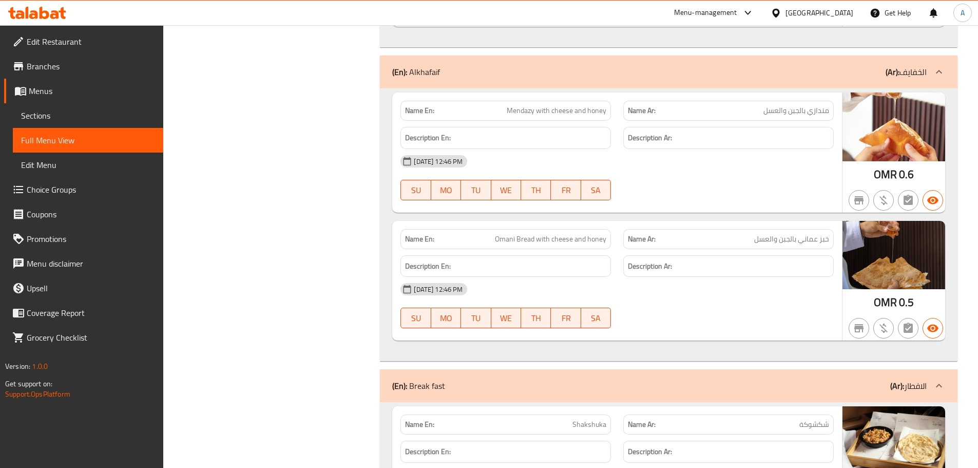
click at [741, 312] on div "08-10-2025 12:46 PM SU MO TU WE TH FR SA" at bounding box center [617, 305] width 446 height 57
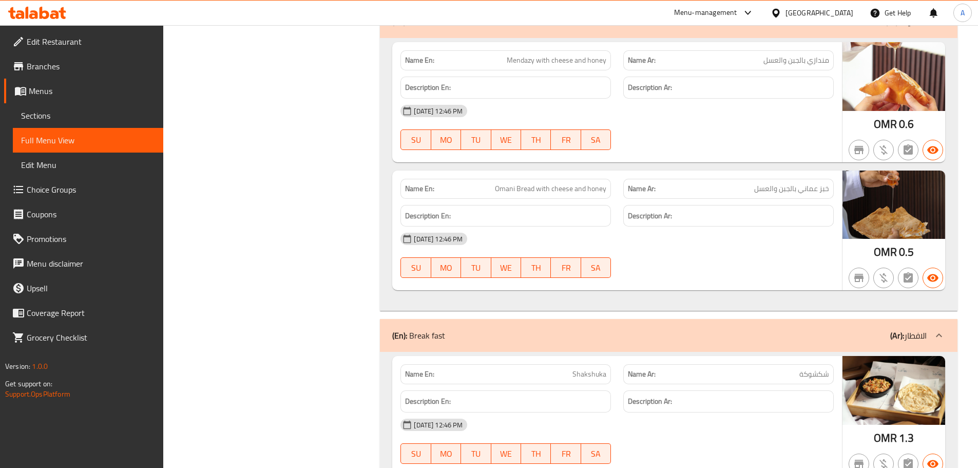
scroll to position [1219, 0]
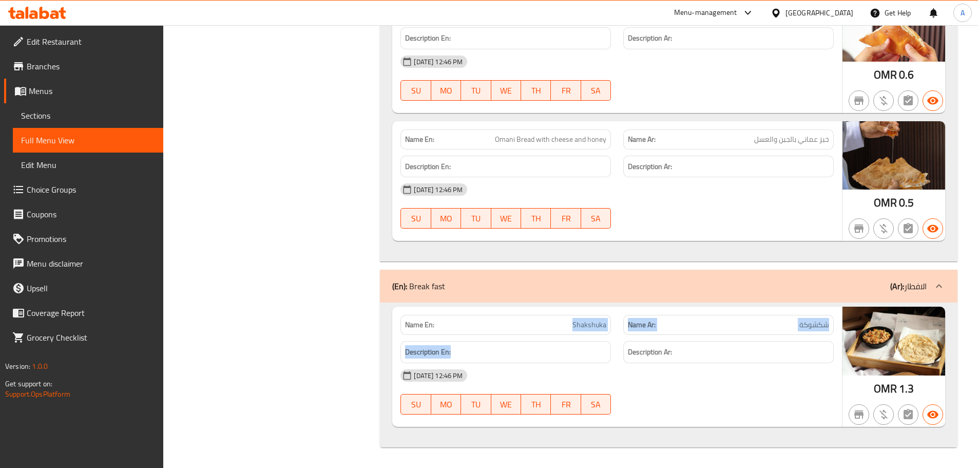
drag, startPoint x: 511, startPoint y: 321, endPoint x: 694, endPoint y: 385, distance: 193.5
click at [646, 343] on div "Name En: Shakshuka Name Ar: شكشوكة Description En: Description Ar: 08-10-2025 1…" at bounding box center [617, 366] width 450 height 120
click at [697, 388] on div "08-10-2025 12:46 PM SU MO TU WE TH FR SA" at bounding box center [617, 391] width 446 height 57
drag, startPoint x: 599, startPoint y: 333, endPoint x: 683, endPoint y: 369, distance: 91.1
click at [632, 333] on div "Name En: Shakshuka Name Ar: شكشوكة Description En: Description Ar: 08-10-2025 1…" at bounding box center [617, 366] width 450 height 120
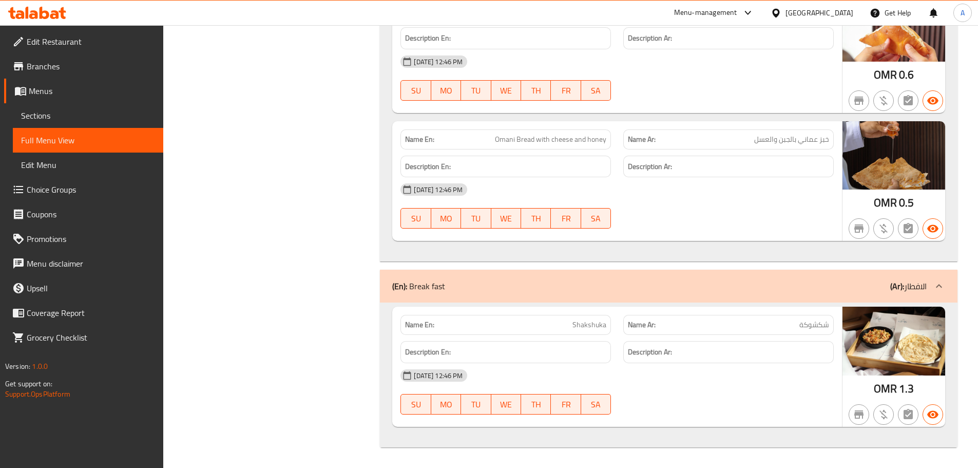
click at [690, 384] on div "[DATE] 12:46 PM" at bounding box center [617, 375] width 446 height 25
drag, startPoint x: 540, startPoint y: 323, endPoint x: 651, endPoint y: 364, distance: 119.4
click at [634, 359] on div "Name En: Shakshuka Name Ar: شكشوكة Description En: Description Ar: 08-10-2025 1…" at bounding box center [617, 366] width 450 height 120
click at [730, 398] on div "08-10-2025 12:46 PM SU MO TU WE TH FR SA" at bounding box center [617, 391] width 446 height 57
drag, startPoint x: 549, startPoint y: 330, endPoint x: 797, endPoint y: 329, distance: 247.4
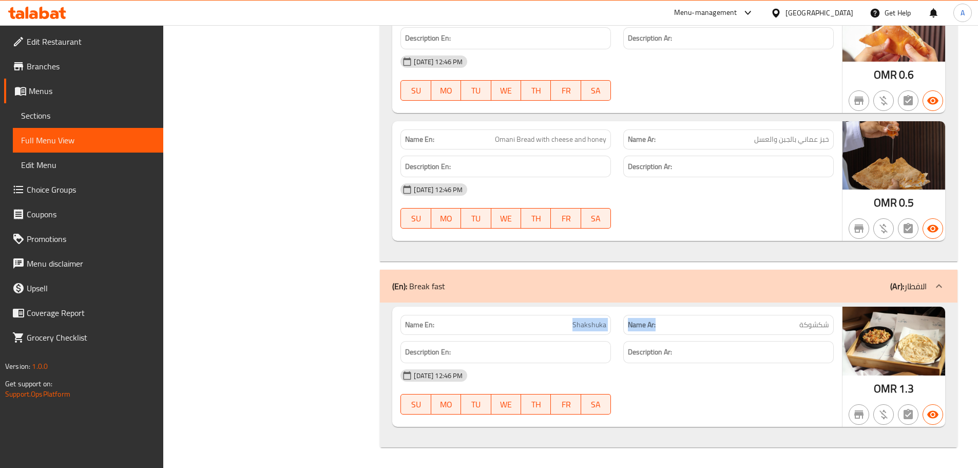
click at [749, 329] on div "Name En: Shakshuka Name Ar: شكشوكة" at bounding box center [617, 325] width 446 height 32
click at [800, 327] on span "شكشوكة" at bounding box center [814, 324] width 30 height 11
drag, startPoint x: 800, startPoint y: 327, endPoint x: 560, endPoint y: 321, distance: 239.8
click at [560, 321] on div "Name En: Shakshuka Name Ar: شكشوكة" at bounding box center [617, 325] width 446 height 32
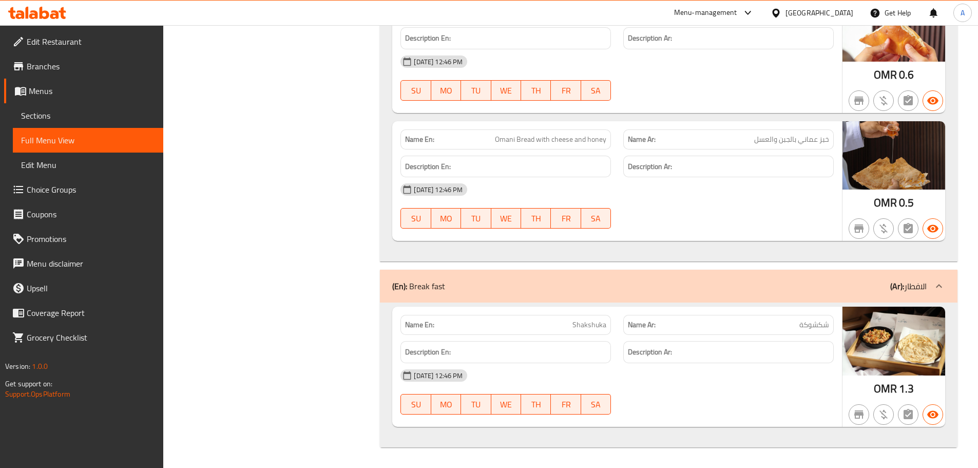
click at [412, 328] on strong "Name En:" at bounding box center [419, 324] width 29 height 11
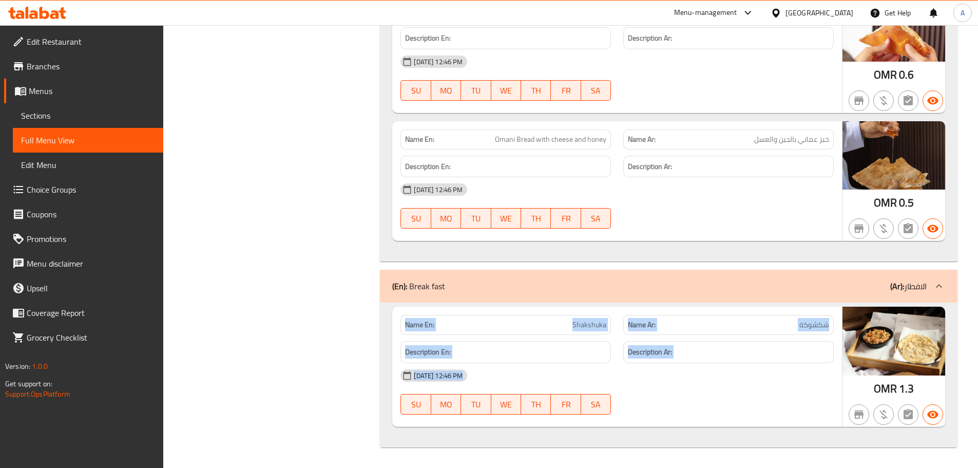
drag, startPoint x: 412, startPoint y: 328, endPoint x: 730, endPoint y: 387, distance: 322.8
click at [724, 385] on div "Name En: Shakshuka Name Ar: شكشوكة Description En: Description Ar: 08-10-2025 1…" at bounding box center [617, 366] width 450 height 120
click at [730, 387] on div "[DATE] 12:46 PM" at bounding box center [617, 375] width 446 height 25
drag, startPoint x: 772, startPoint y: 404, endPoint x: 477, endPoint y: 327, distance: 304.7
click at [477, 327] on div "Name En: Shakshuka Name Ar: شكشوكة Description En: Description Ar: 08-10-2025 1…" at bounding box center [617, 366] width 450 height 120
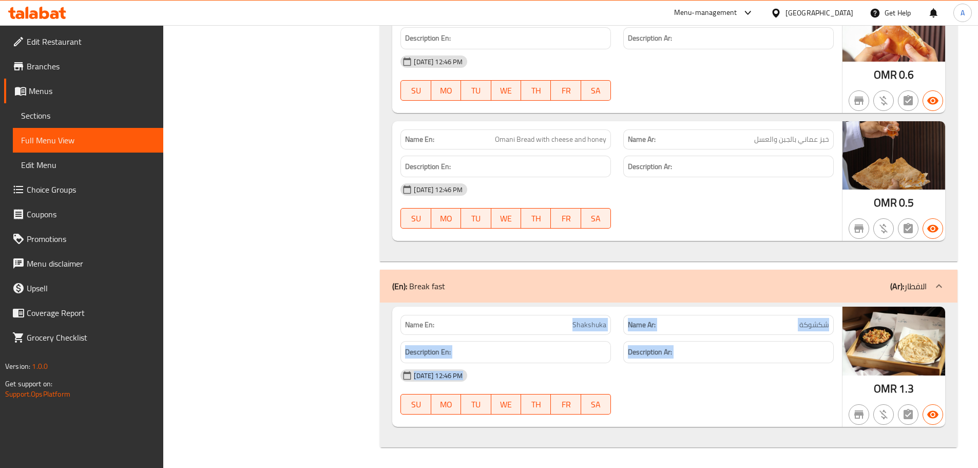
click at [684, 383] on div "[DATE] 12:46 PM" at bounding box center [617, 375] width 446 height 25
drag, startPoint x: 780, startPoint y: 396, endPoint x: 424, endPoint y: 314, distance: 365.7
click at [424, 314] on div "Name En: Shakshuka Name Ar: شكشوكة Description En: Description Ar: 08-10-2025 1…" at bounding box center [617, 366] width 450 height 120
click at [755, 389] on div "08-10-2025 12:46 PM SU MO TU WE TH FR SA" at bounding box center [617, 391] width 446 height 57
click at [66, 110] on span "Sections" at bounding box center [88, 115] width 134 height 12
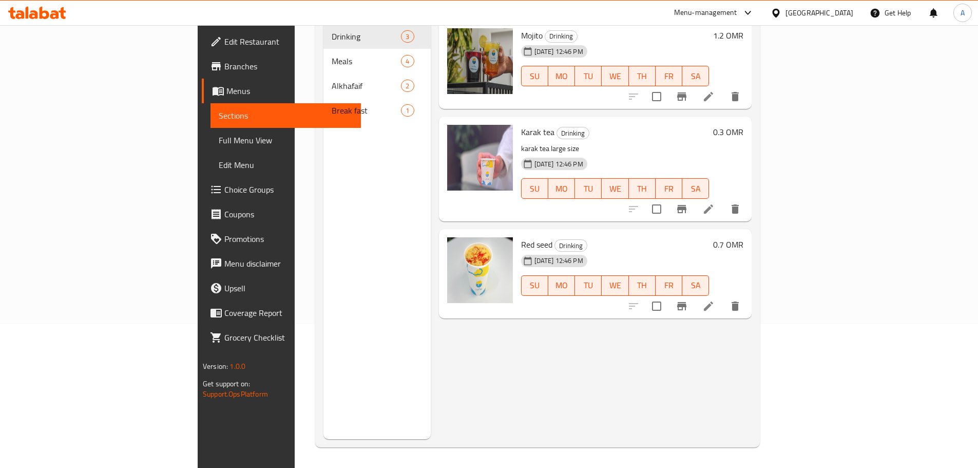
scroll to position [144, 0]
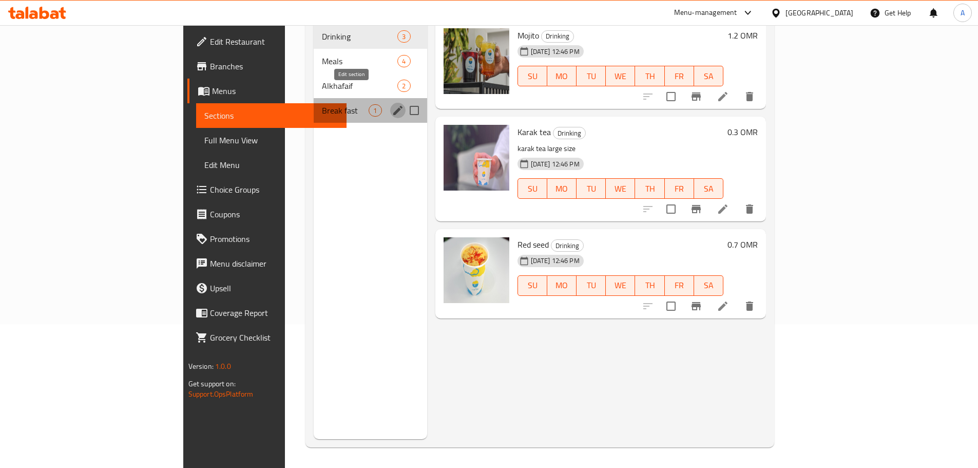
click at [392, 104] on icon "edit" at bounding box center [398, 110] width 12 height 12
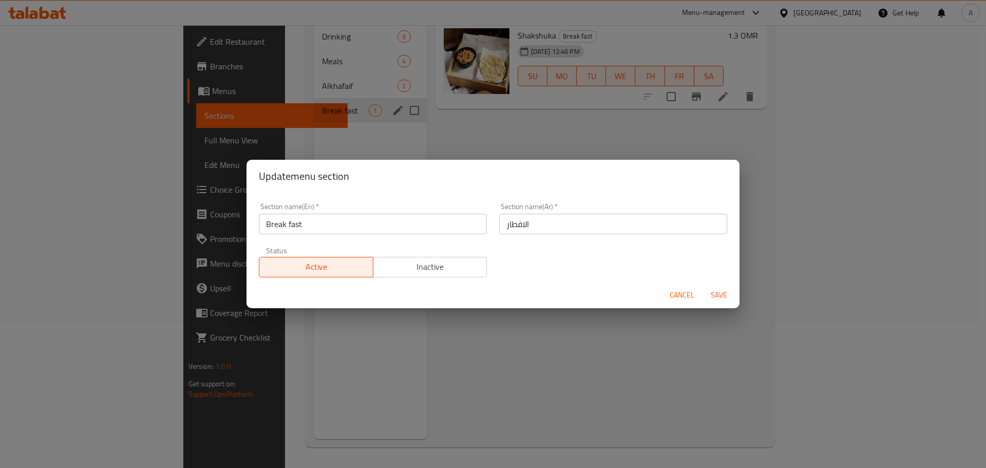
click at [289, 225] on input "Break fast" at bounding box center [373, 224] width 228 height 21
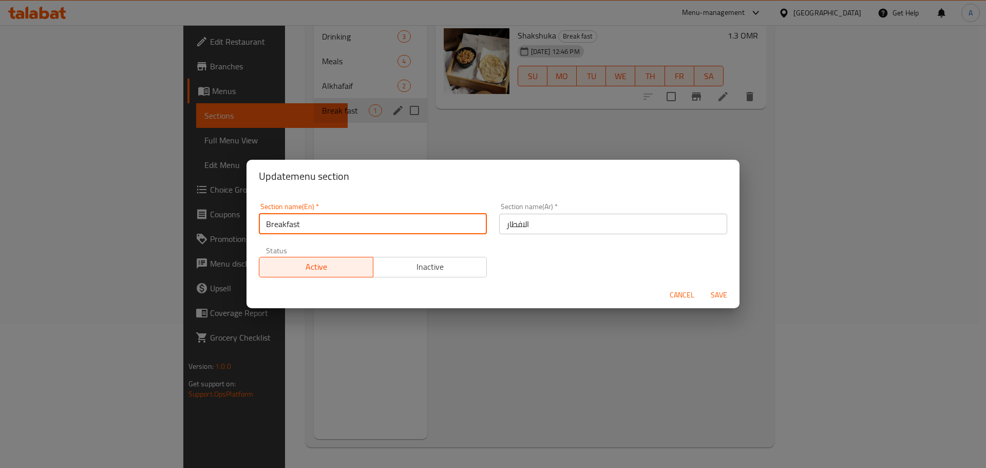
type input "Breakfast"
click at [725, 291] on span "Save" at bounding box center [718, 295] width 25 height 13
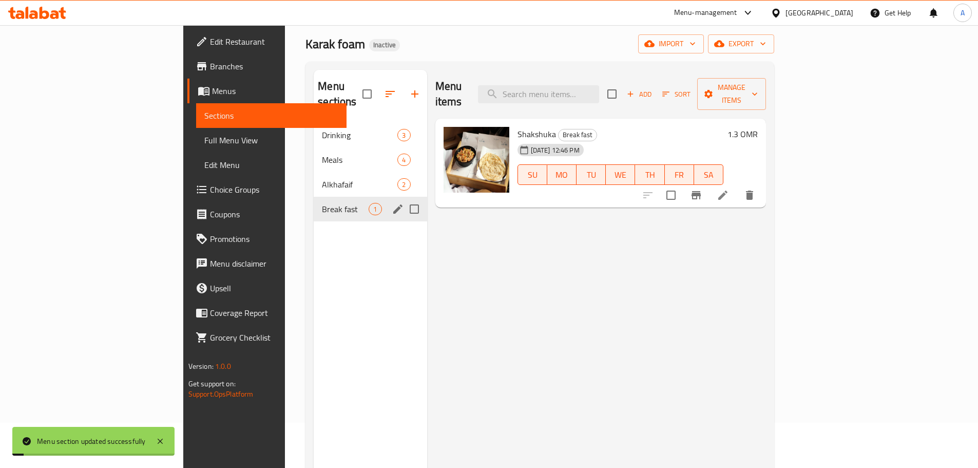
scroll to position [41, 0]
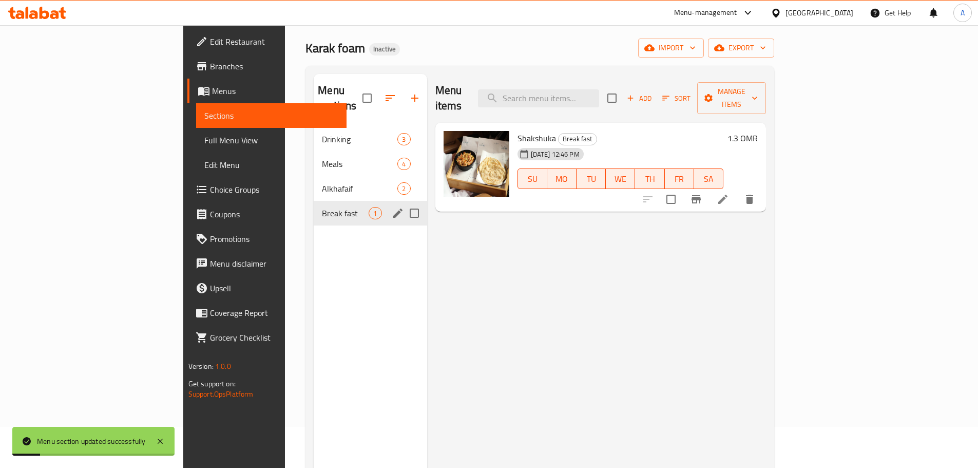
click at [204, 144] on span "Full Menu View" at bounding box center [271, 140] width 134 height 12
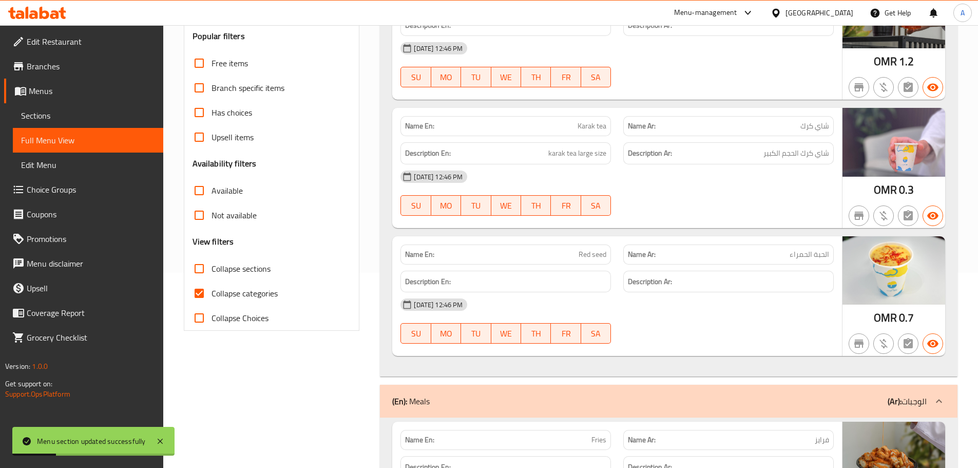
click at [228, 287] on span "Collapse categories" at bounding box center [245, 293] width 66 height 12
click at [212, 287] on input "Collapse categories" at bounding box center [199, 293] width 25 height 25
checkbox input "false"
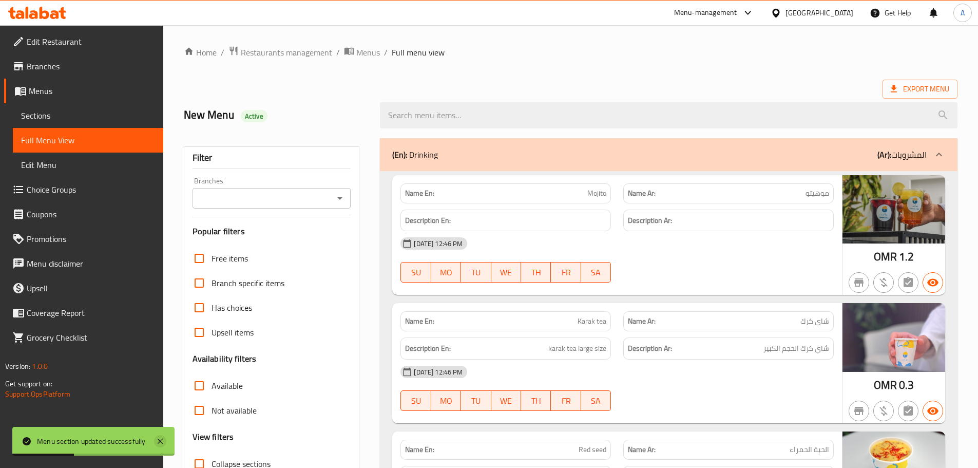
click at [163, 439] on icon at bounding box center [160, 440] width 5 height 5
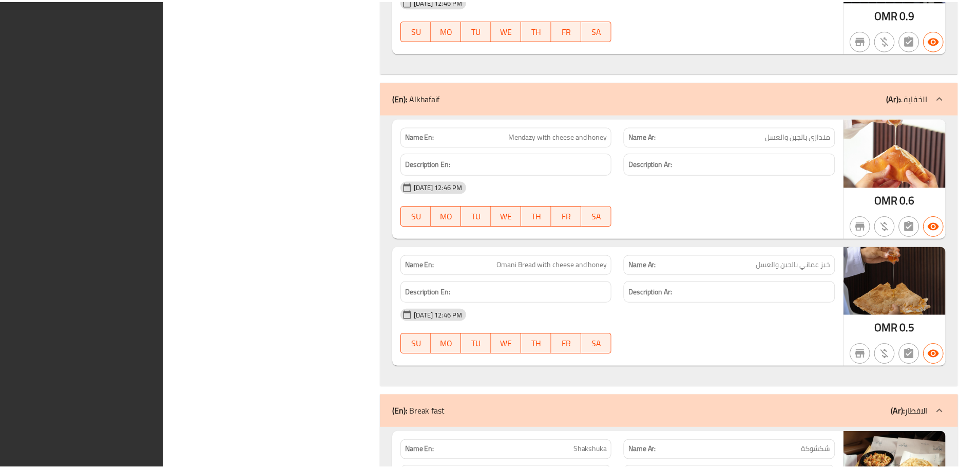
scroll to position [1219, 0]
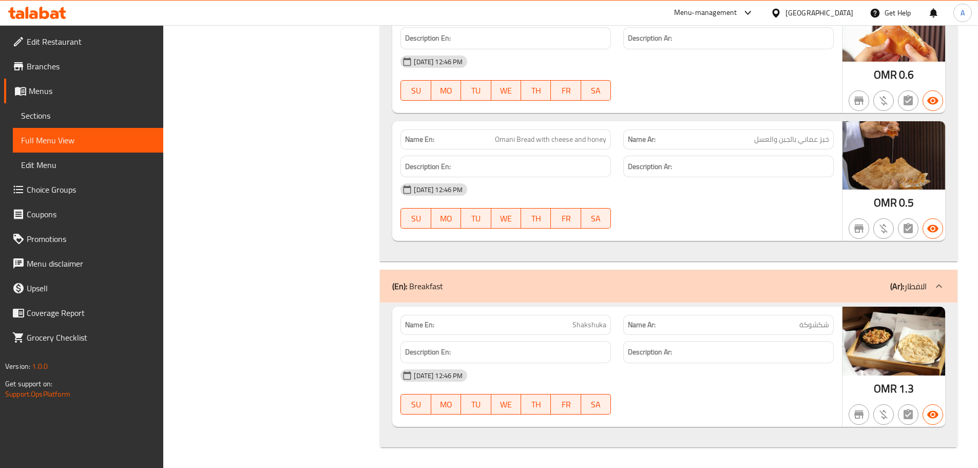
click at [48, 41] on span "Edit Restaurant" at bounding box center [91, 41] width 128 height 12
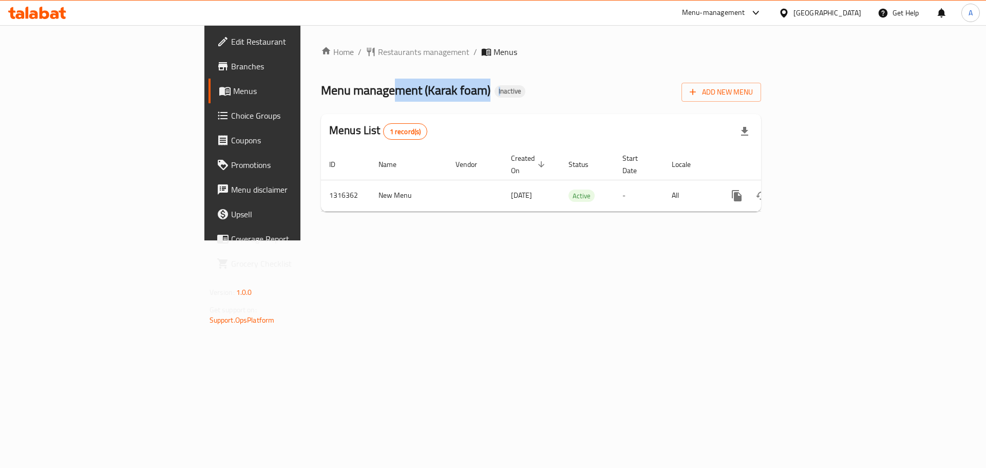
drag, startPoint x: 263, startPoint y: 87, endPoint x: 529, endPoint y: 83, distance: 266.0
click at [483, 87] on div "Menu management ( Karak foam ) Inactive Add New Menu" at bounding box center [541, 90] width 440 height 23
click at [554, 75] on div "Home / Restaurants management / Menus Menu management ( Karak foam ) Inactive A…" at bounding box center [541, 133] width 440 height 174
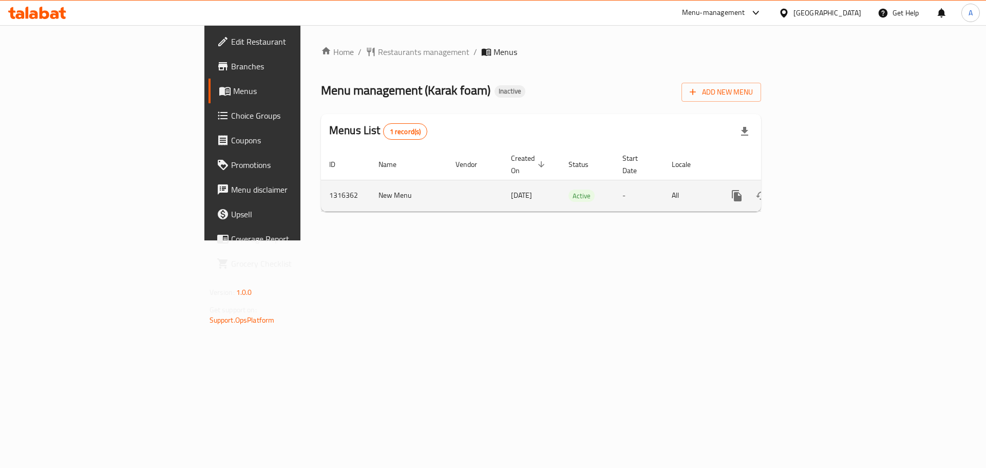
click at [817, 189] on icon "enhanced table" at bounding box center [810, 195] width 12 height 12
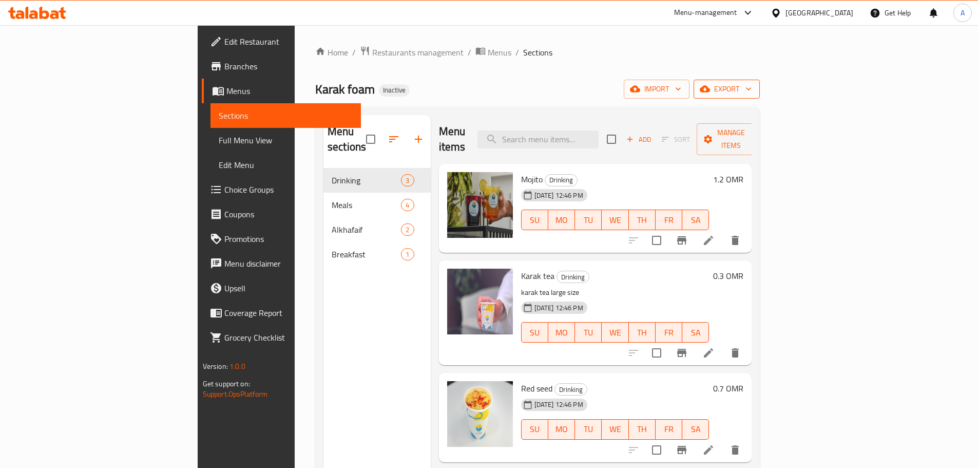
click at [752, 90] on span "export" at bounding box center [727, 89] width 50 height 13
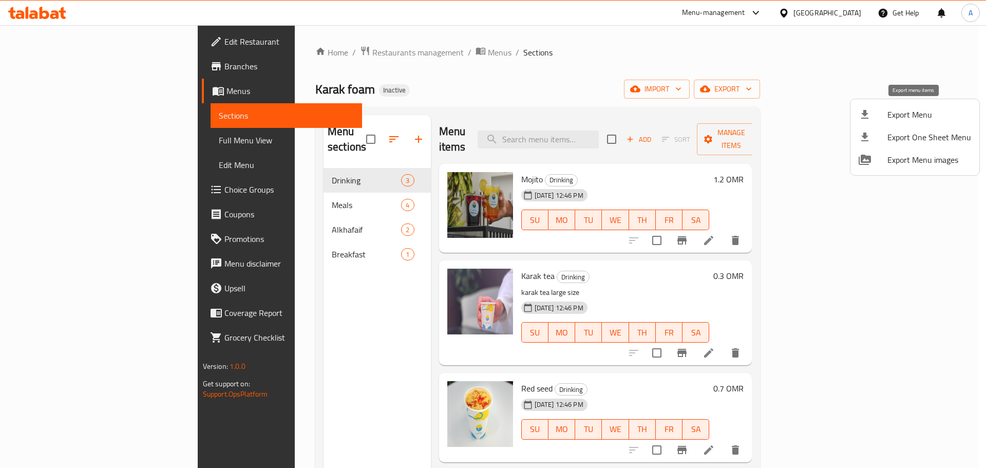
click at [887, 113] on span "Export Menu" at bounding box center [929, 114] width 84 height 12
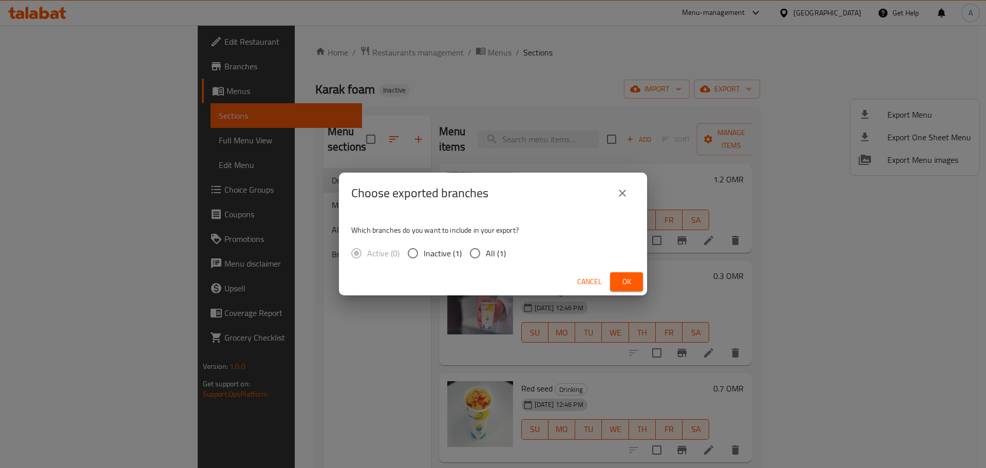
drag, startPoint x: 481, startPoint y: 254, endPoint x: 490, endPoint y: 259, distance: 10.8
click at [481, 254] on input "All (1)" at bounding box center [475, 253] width 22 height 22
radio input "true"
drag, startPoint x: 619, startPoint y: 281, endPoint x: 605, endPoint y: 291, distance: 17.1
click at [620, 282] on span "Ok" at bounding box center [626, 281] width 16 height 13
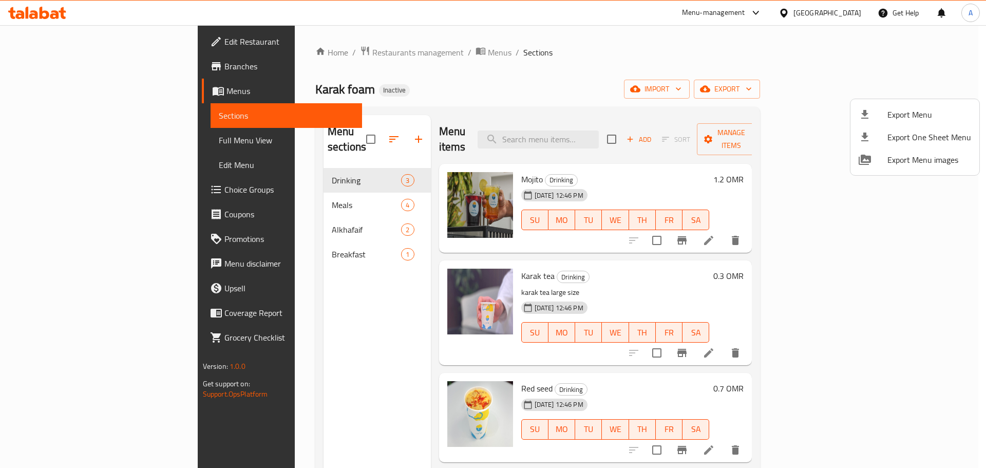
click at [631, 81] on div at bounding box center [493, 234] width 986 height 468
